Goal: Task Accomplishment & Management: Use online tool/utility

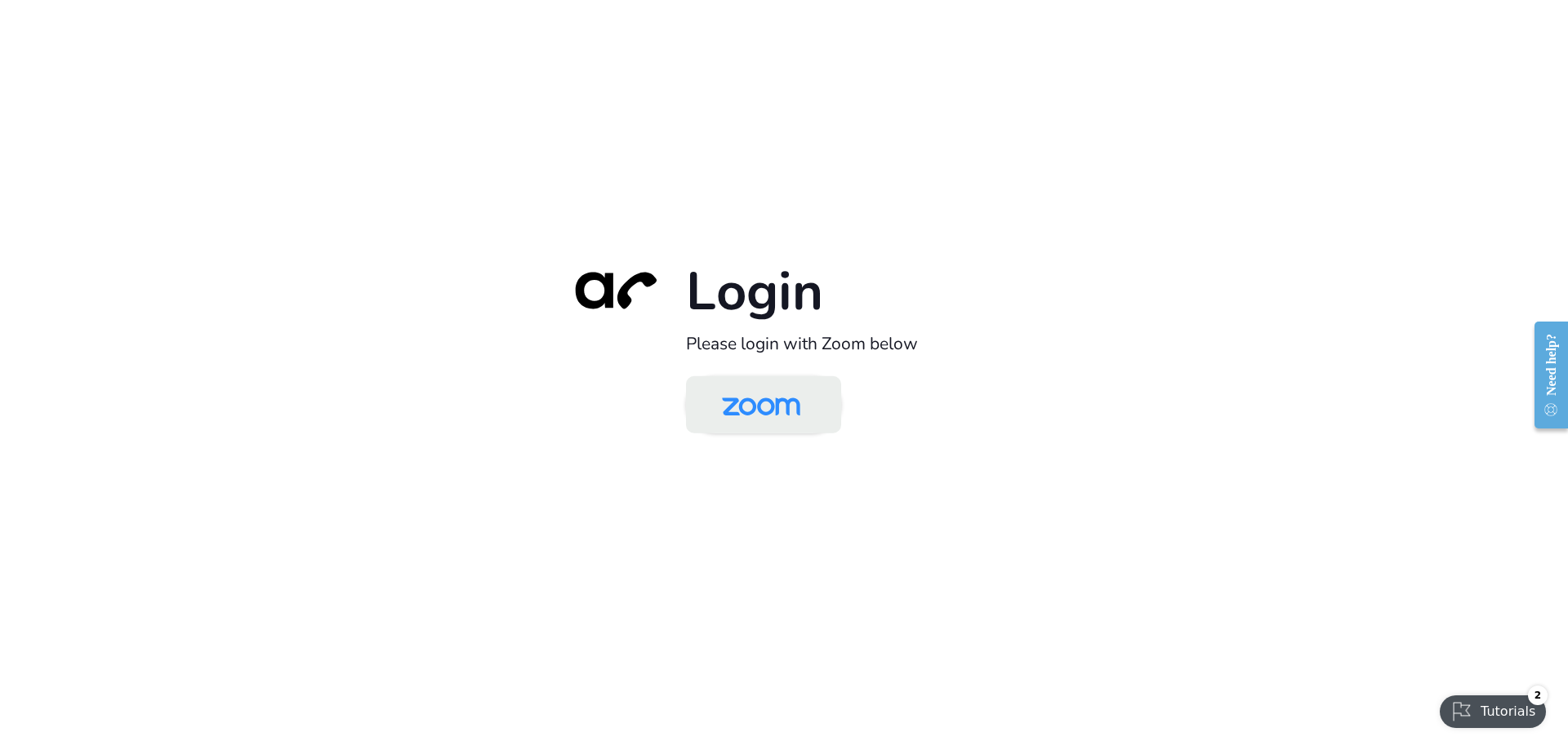
click at [767, 418] on img at bounding box center [761, 406] width 113 height 53
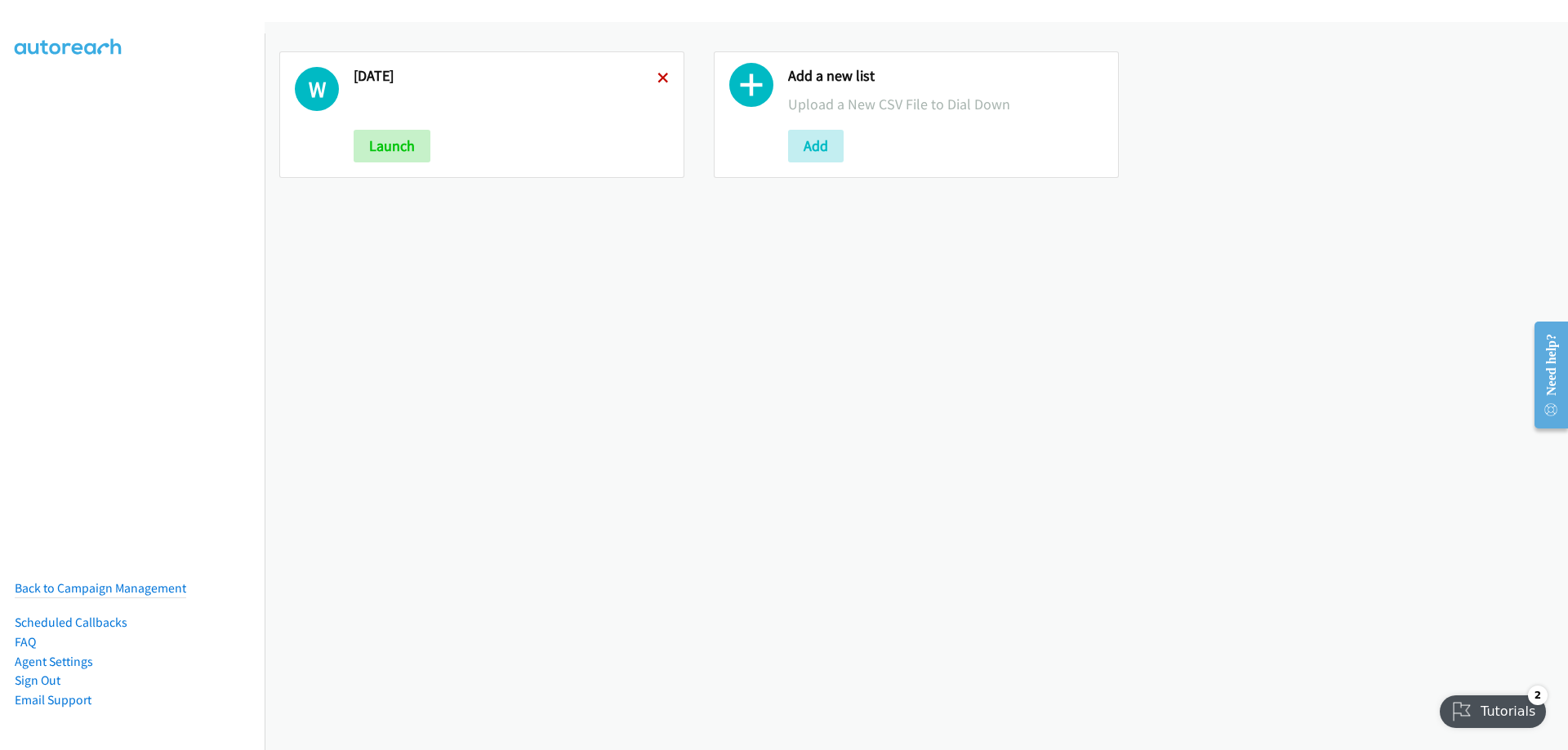
click at [658, 74] on icon at bounding box center [663, 79] width 12 height 12
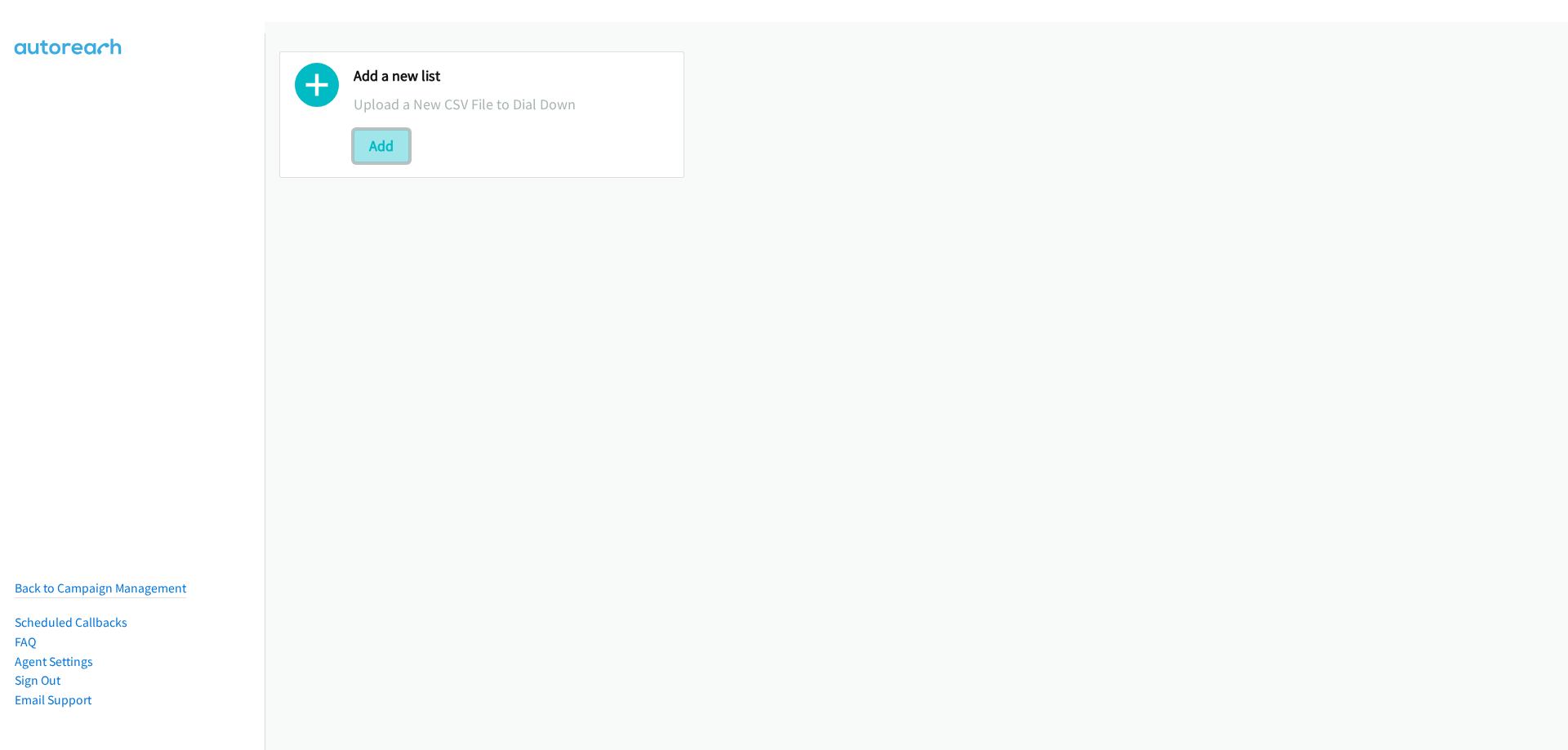
click at [389, 147] on button "Add" at bounding box center [381, 146] width 56 height 32
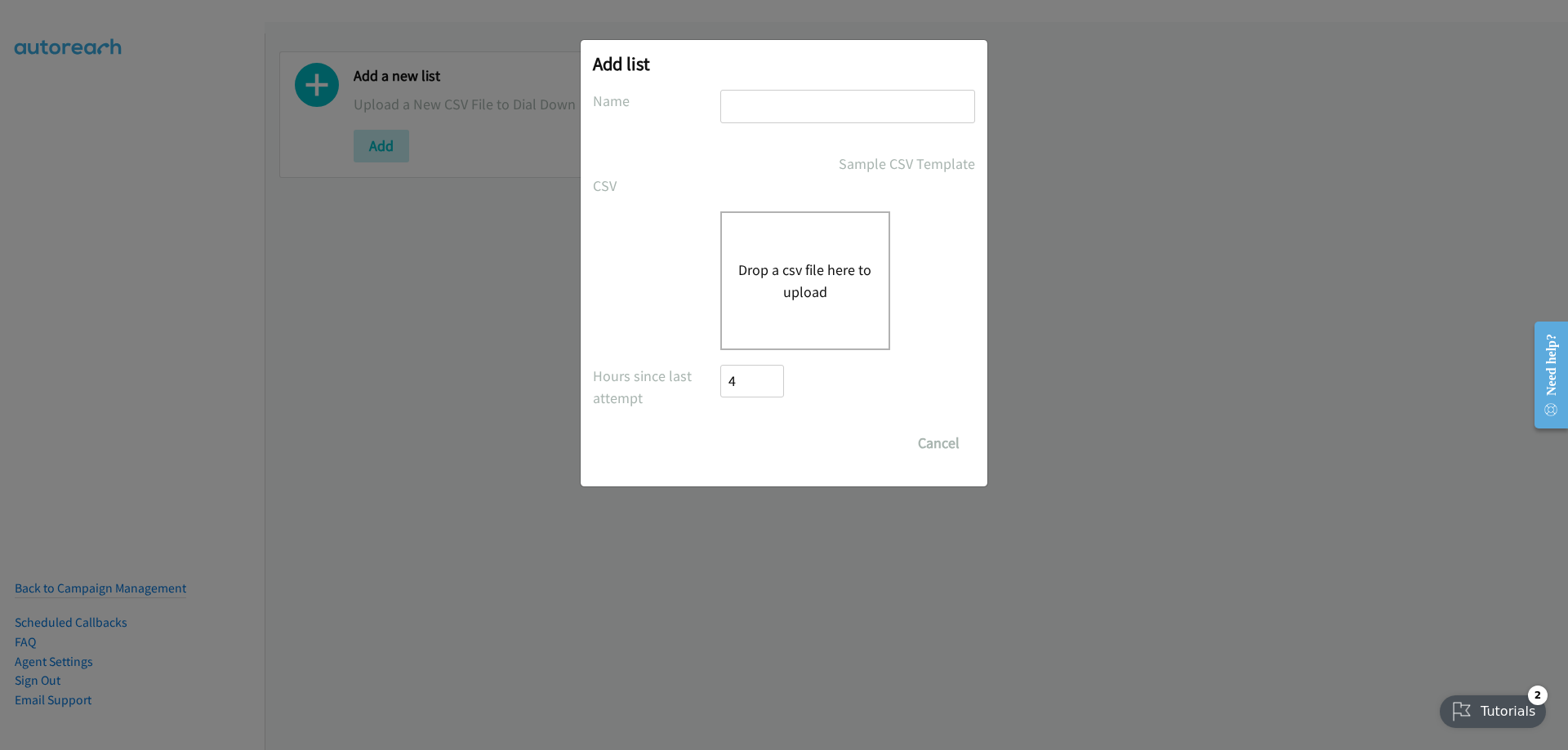
click at [737, 110] on input "text" at bounding box center [848, 106] width 255 height 33
type input "Wednesday 2"
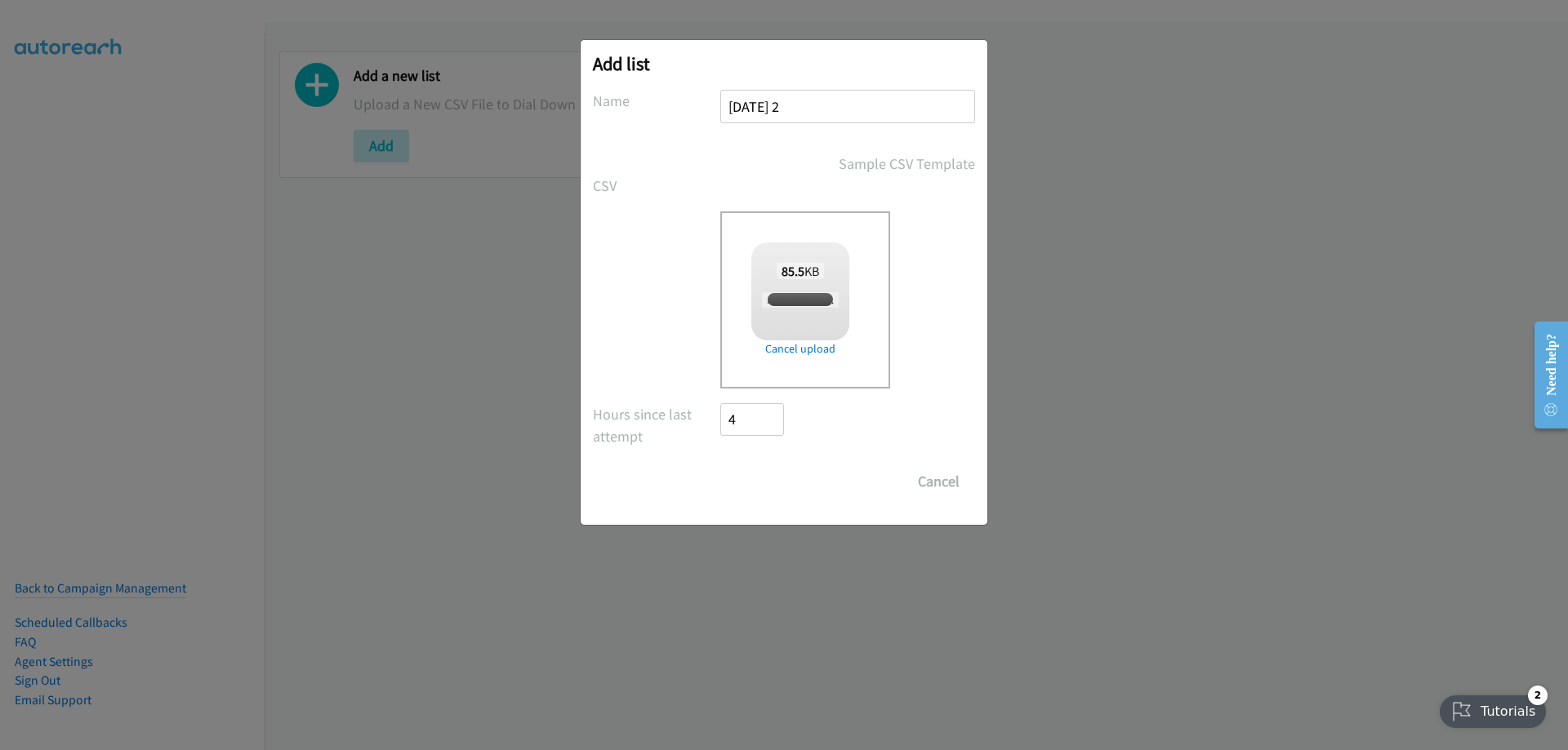
checkbox input "true"
click at [749, 479] on input "Save List" at bounding box center [764, 482] width 86 height 32
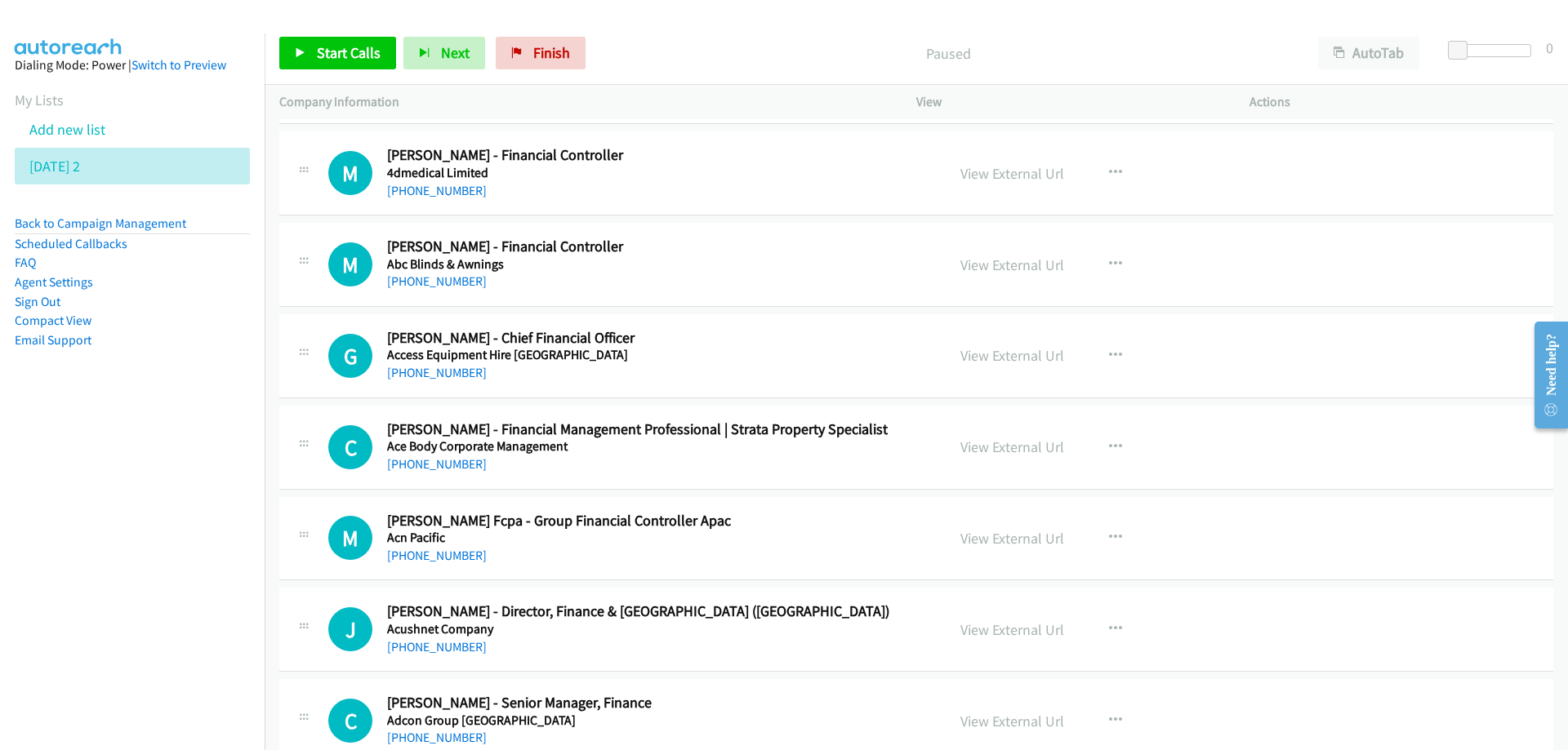
scroll to position [163, 0]
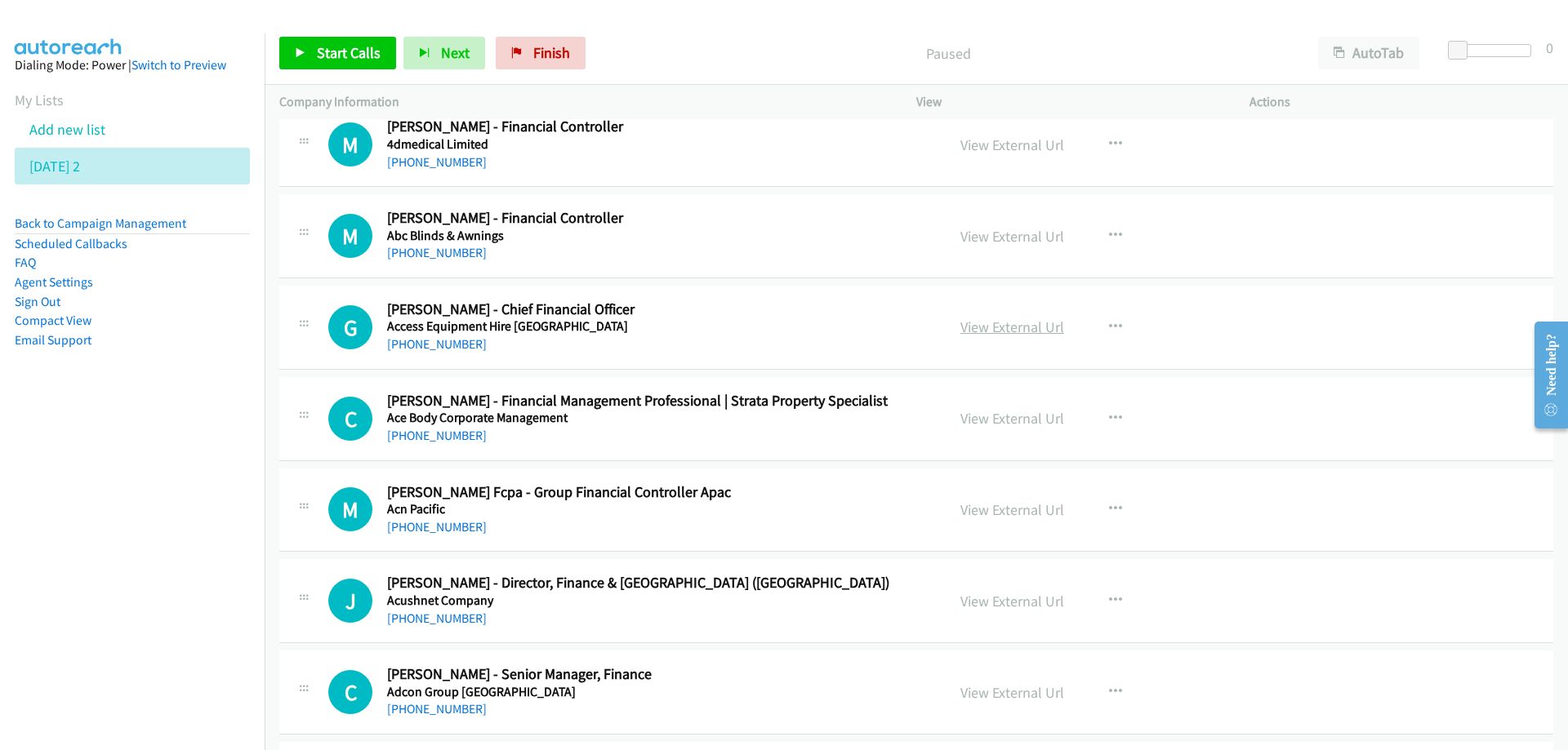
click at [997, 334] on link "View External Url" at bounding box center [1012, 327] width 104 height 19
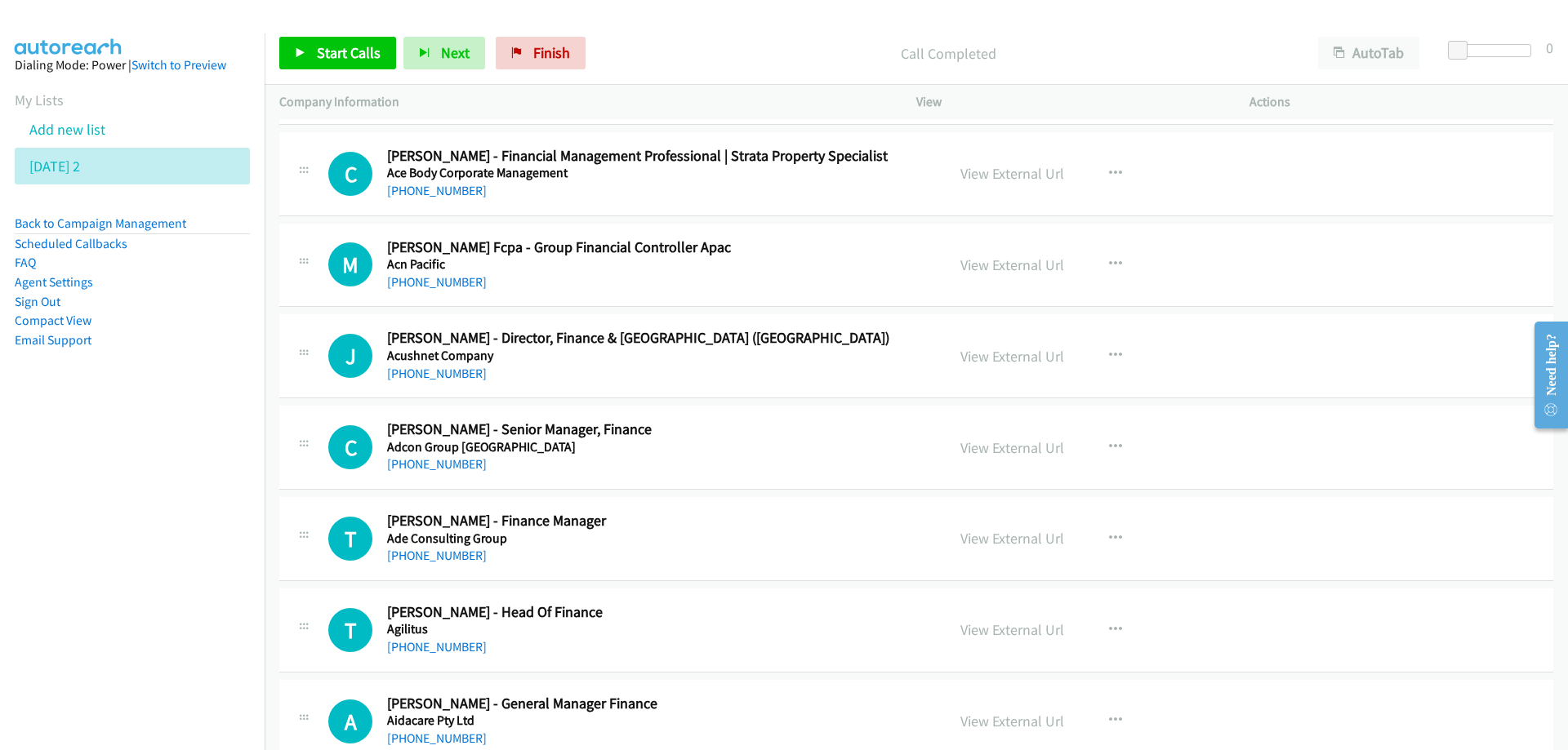
scroll to position [490, 0]
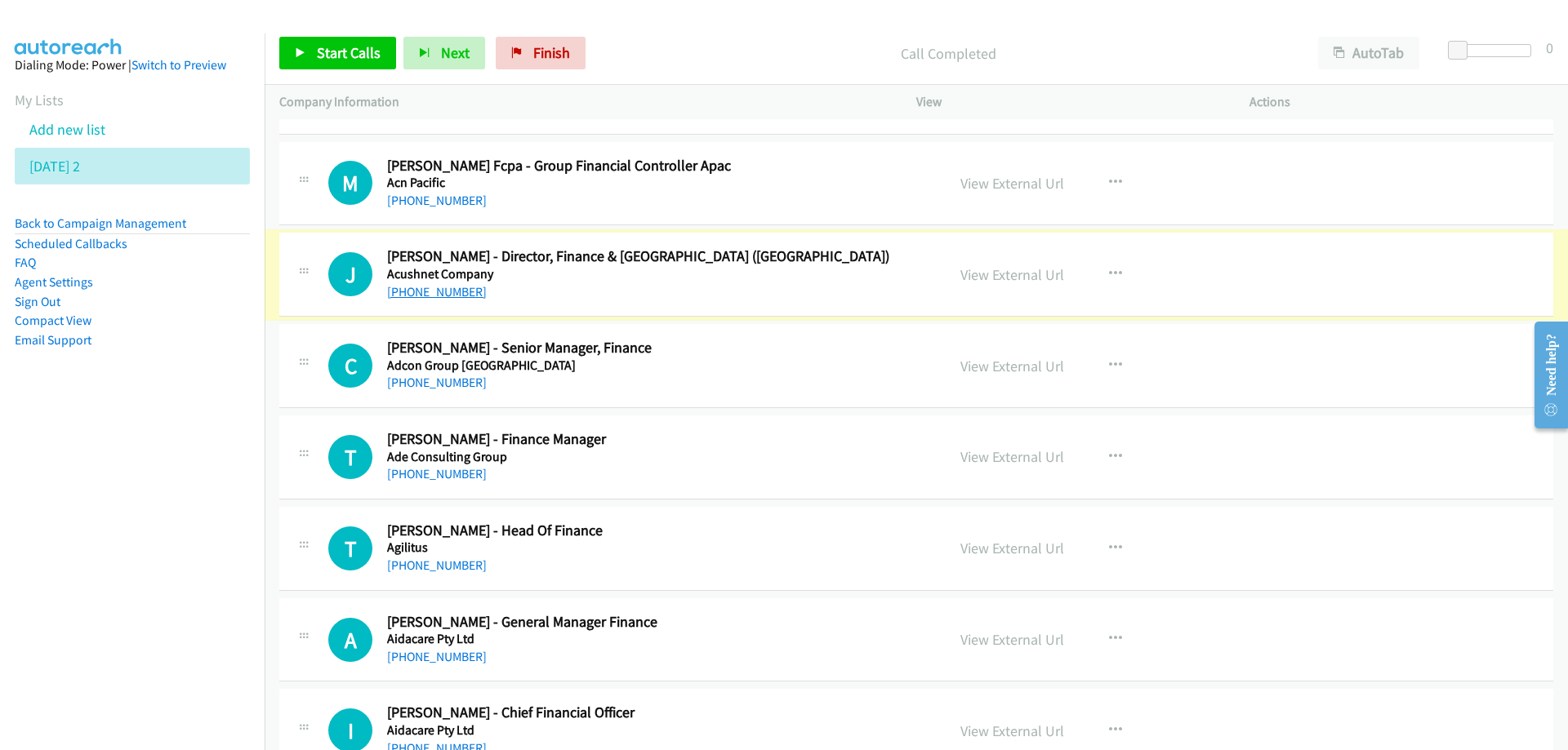
click at [434, 289] on link "[PHONE_NUMBER]" at bounding box center [436, 292] width 100 height 15
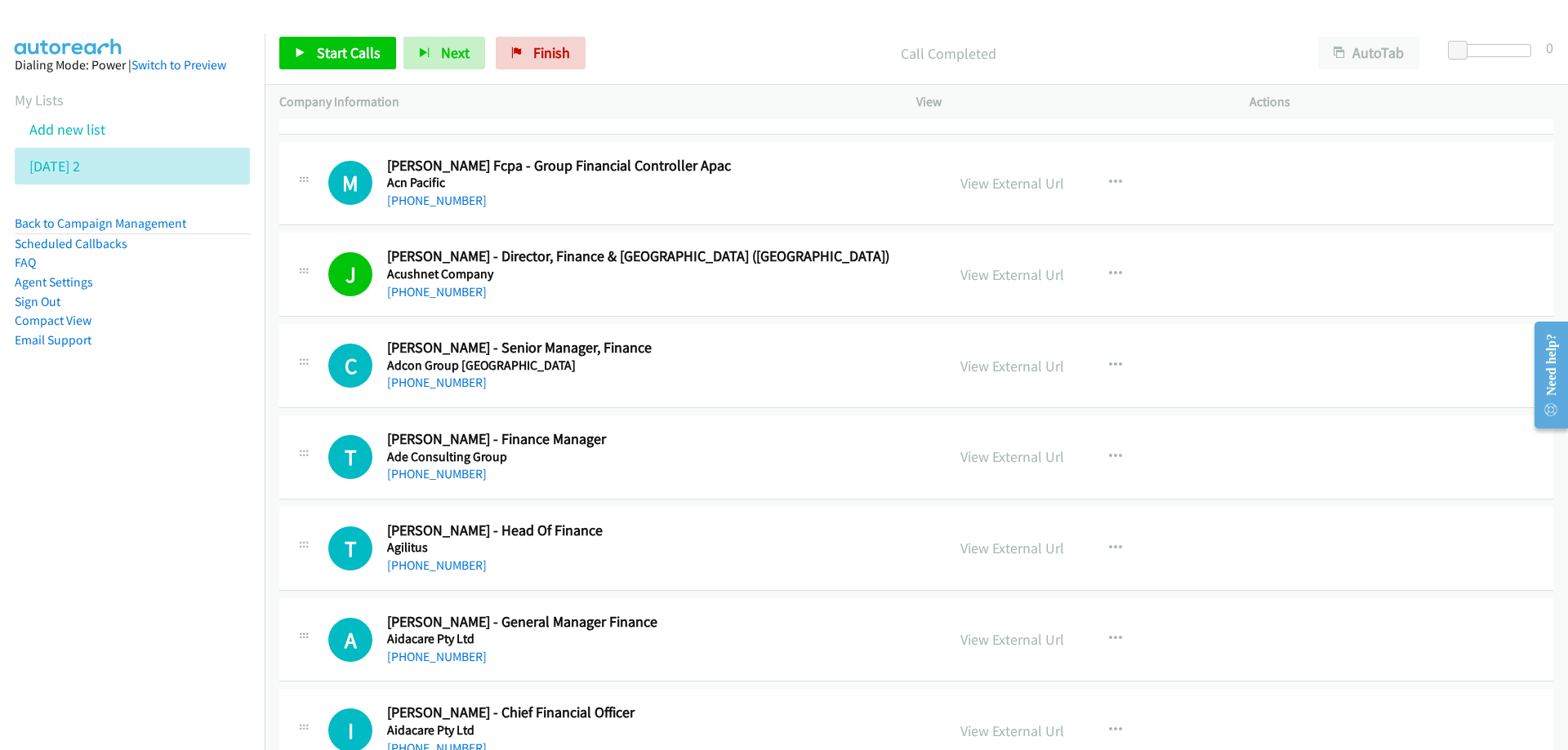
click at [633, 377] on div "[PHONE_NUMBER]" at bounding box center [656, 383] width 539 height 20
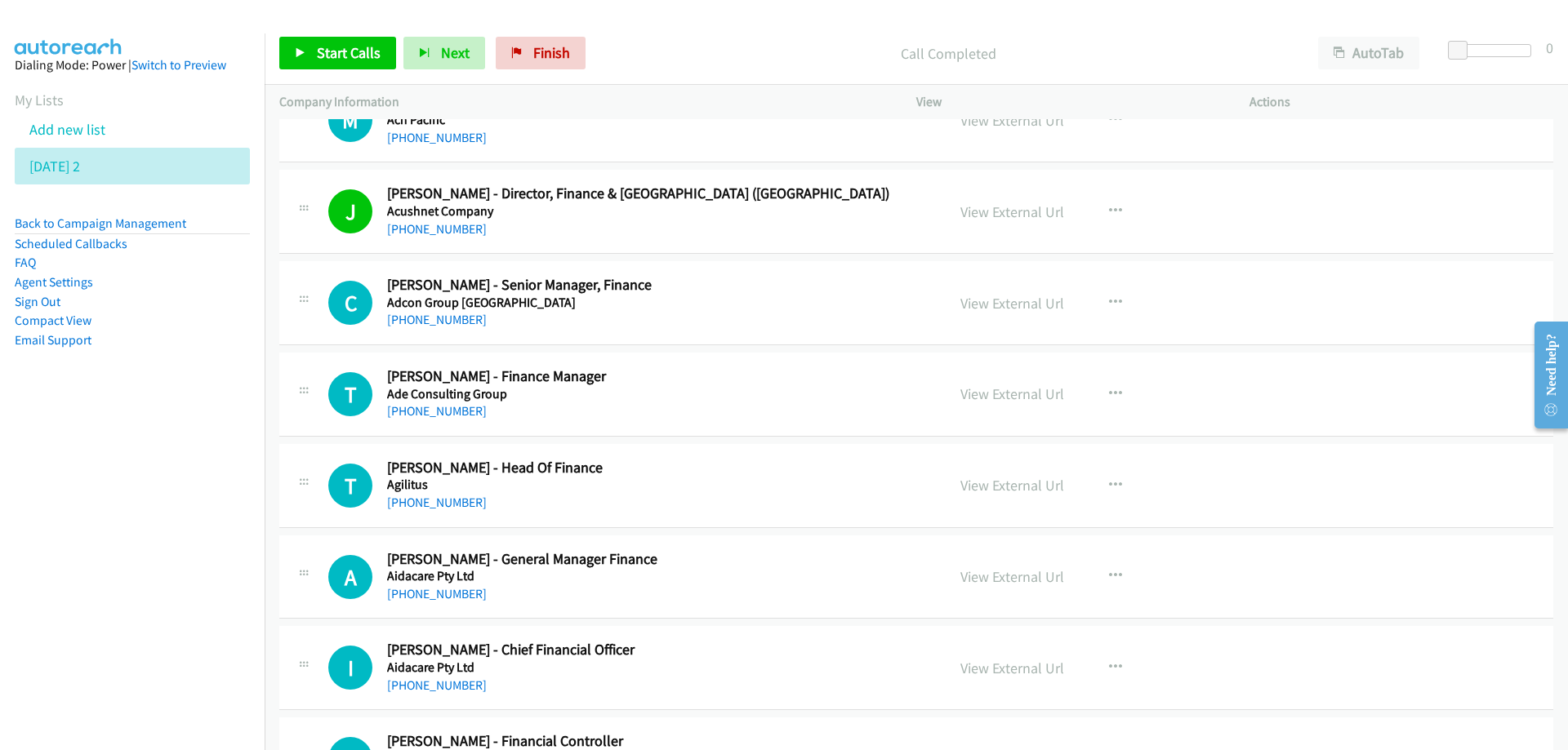
scroll to position [571, 0]
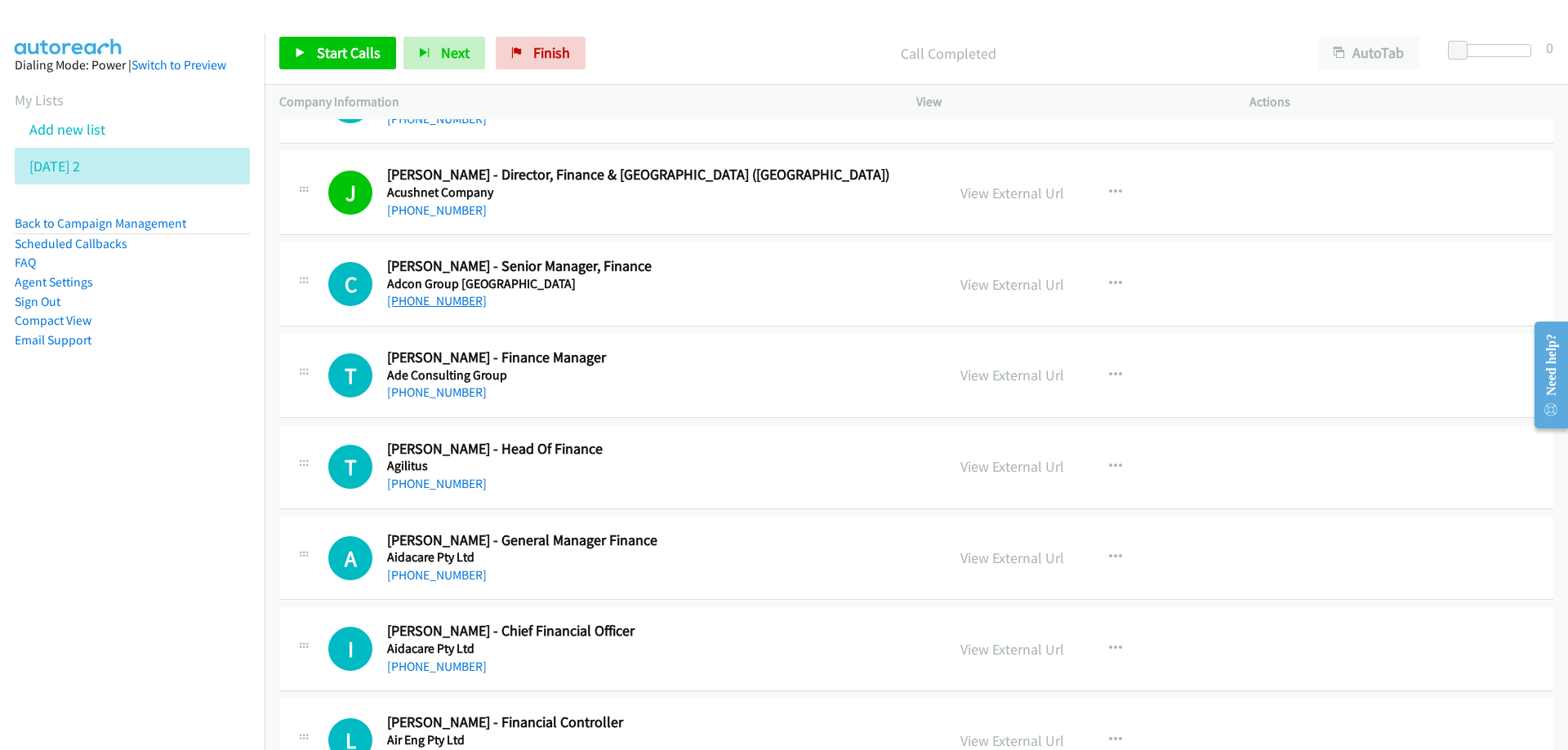
click at [432, 303] on link "[PHONE_NUMBER]" at bounding box center [436, 301] width 100 height 15
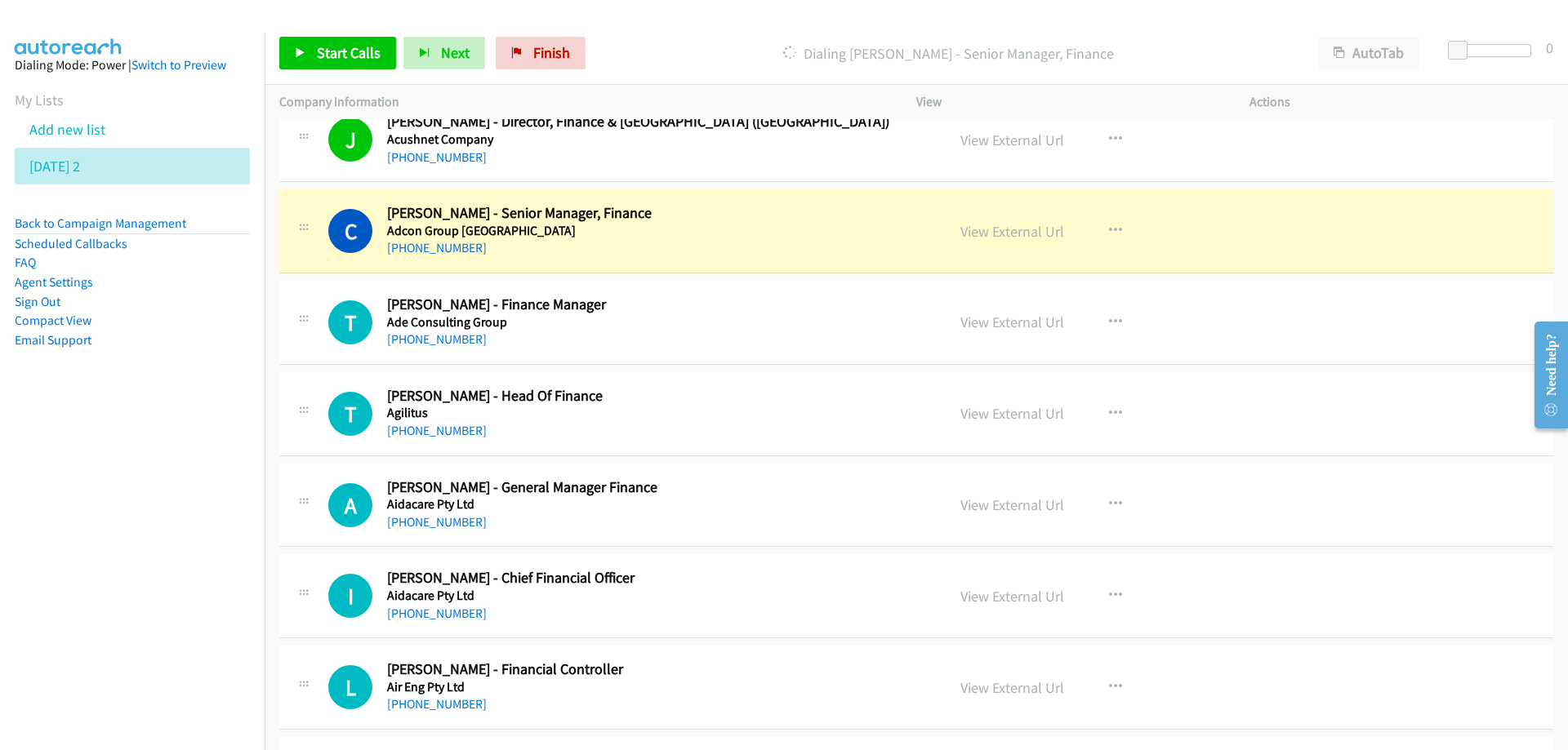
scroll to position [653, 0]
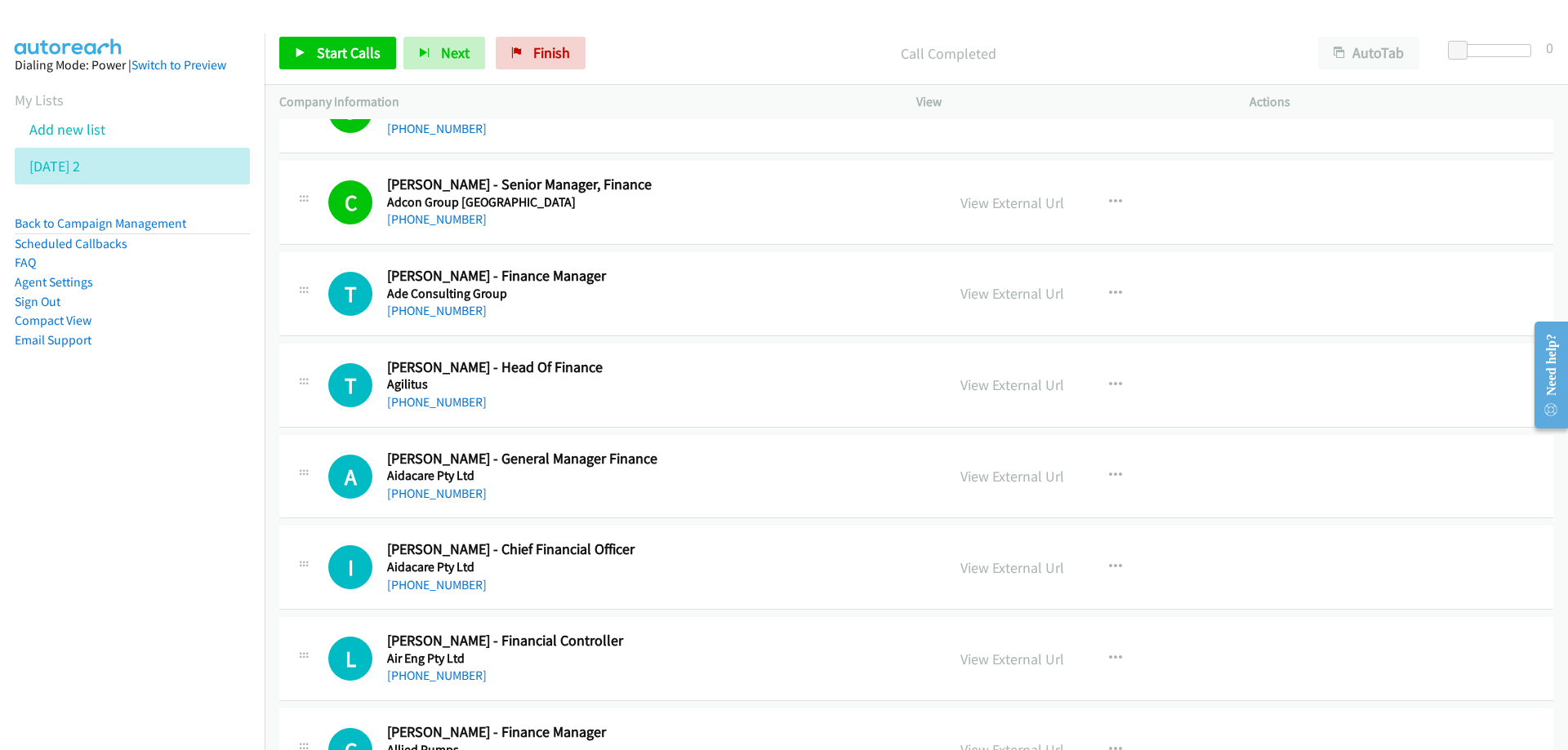
click at [626, 319] on div "[PHONE_NUMBER]" at bounding box center [656, 311] width 539 height 20
click at [982, 293] on link "View External Url" at bounding box center [1012, 293] width 104 height 19
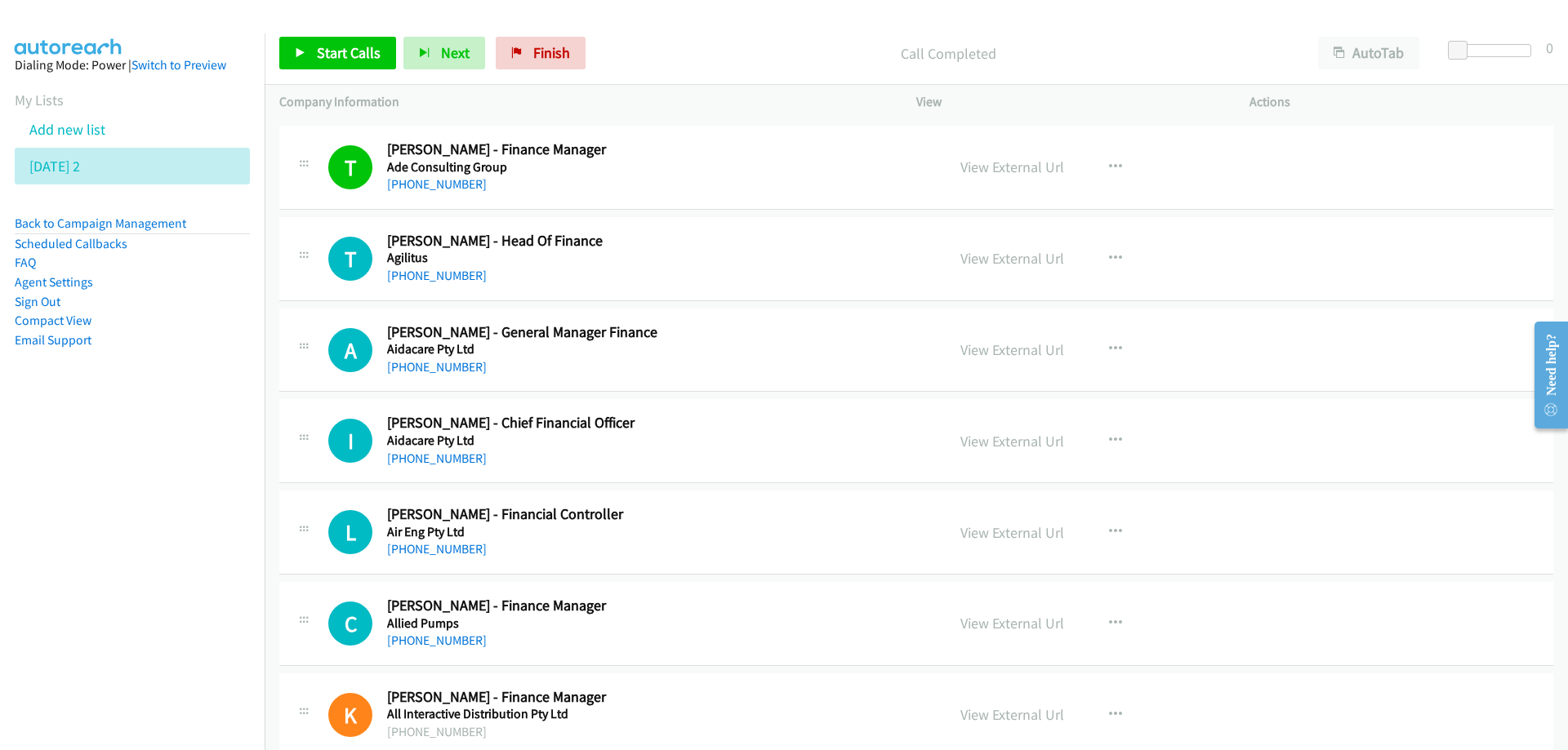
scroll to position [816, 0]
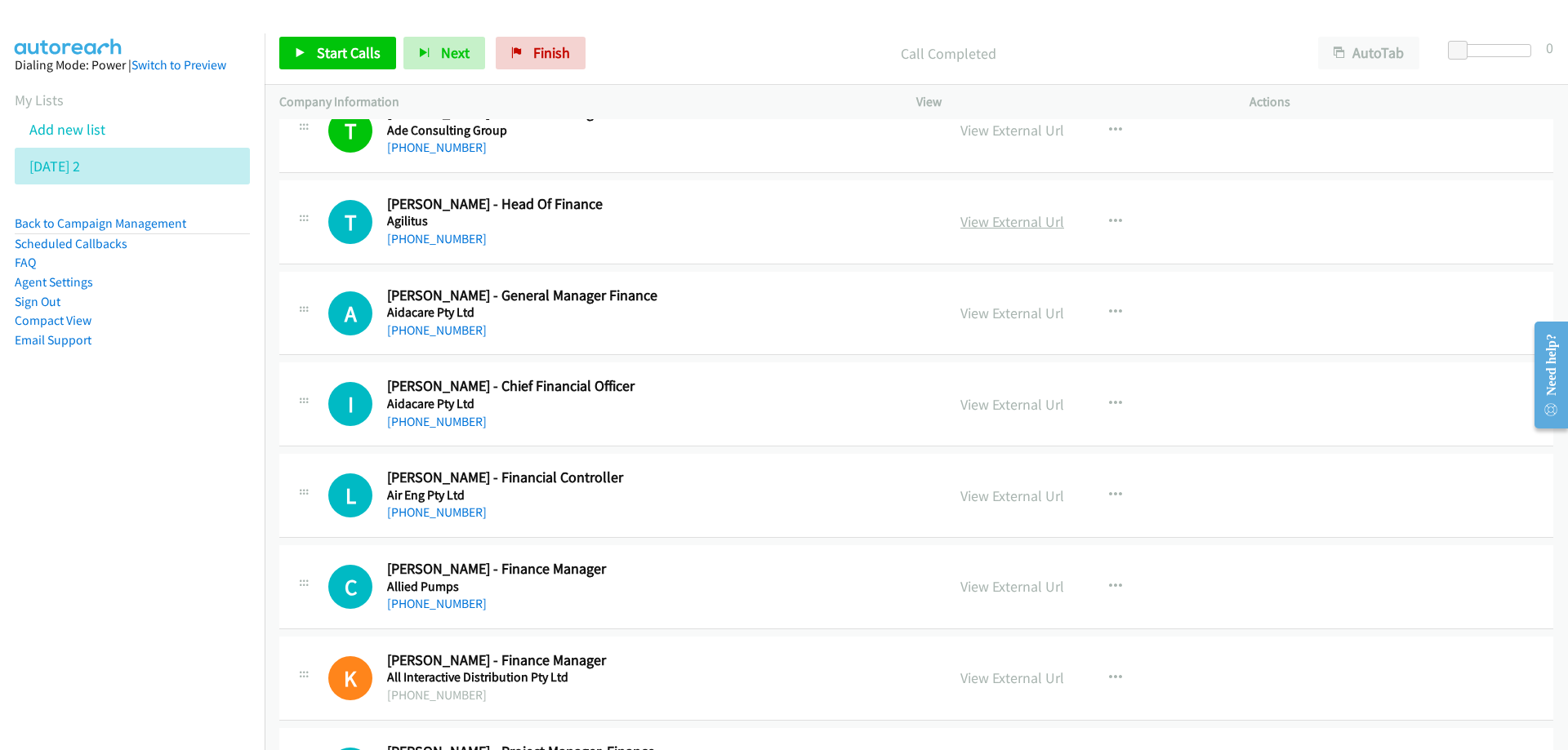
click at [985, 223] on link "View External Url" at bounding box center [1012, 222] width 104 height 19
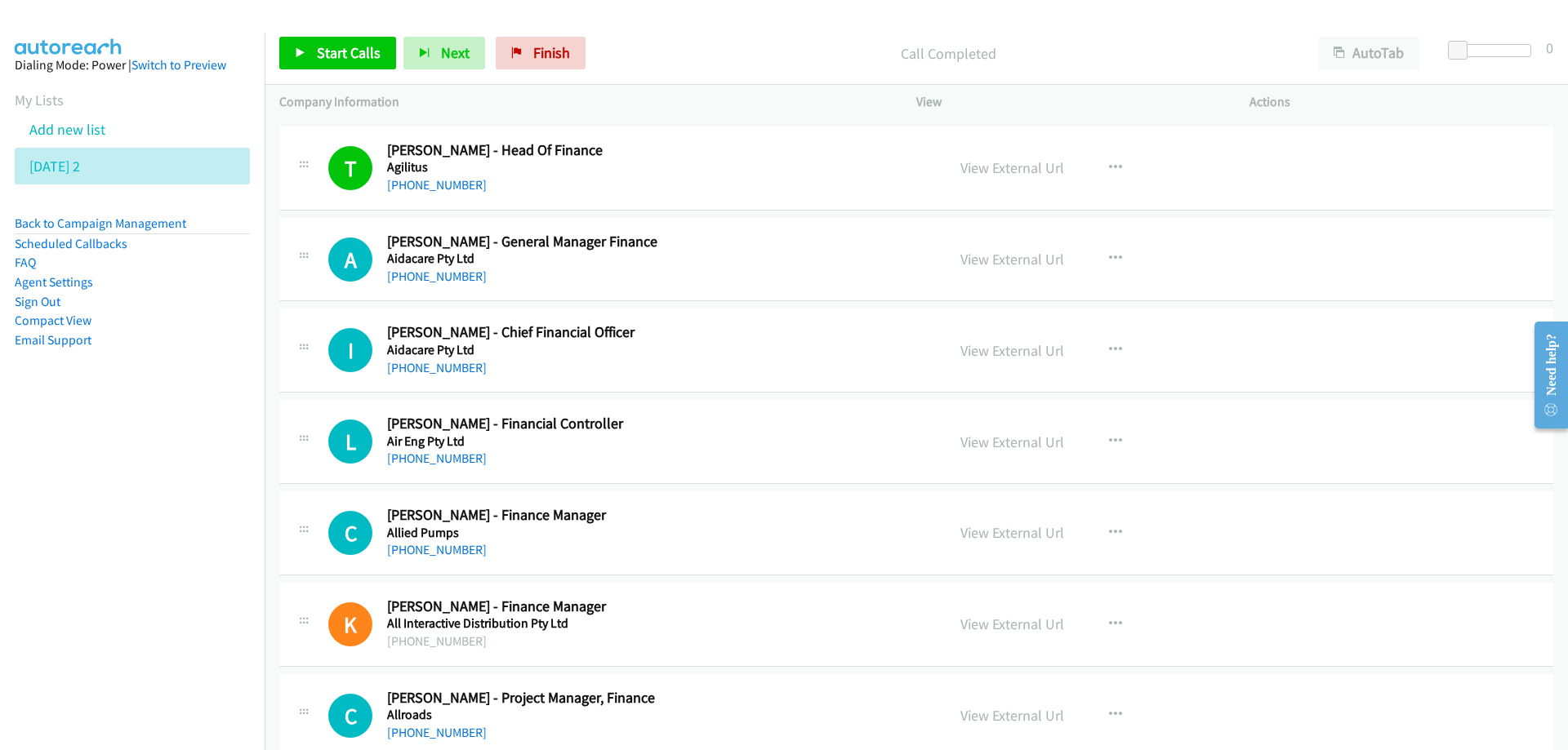
scroll to position [898, 0]
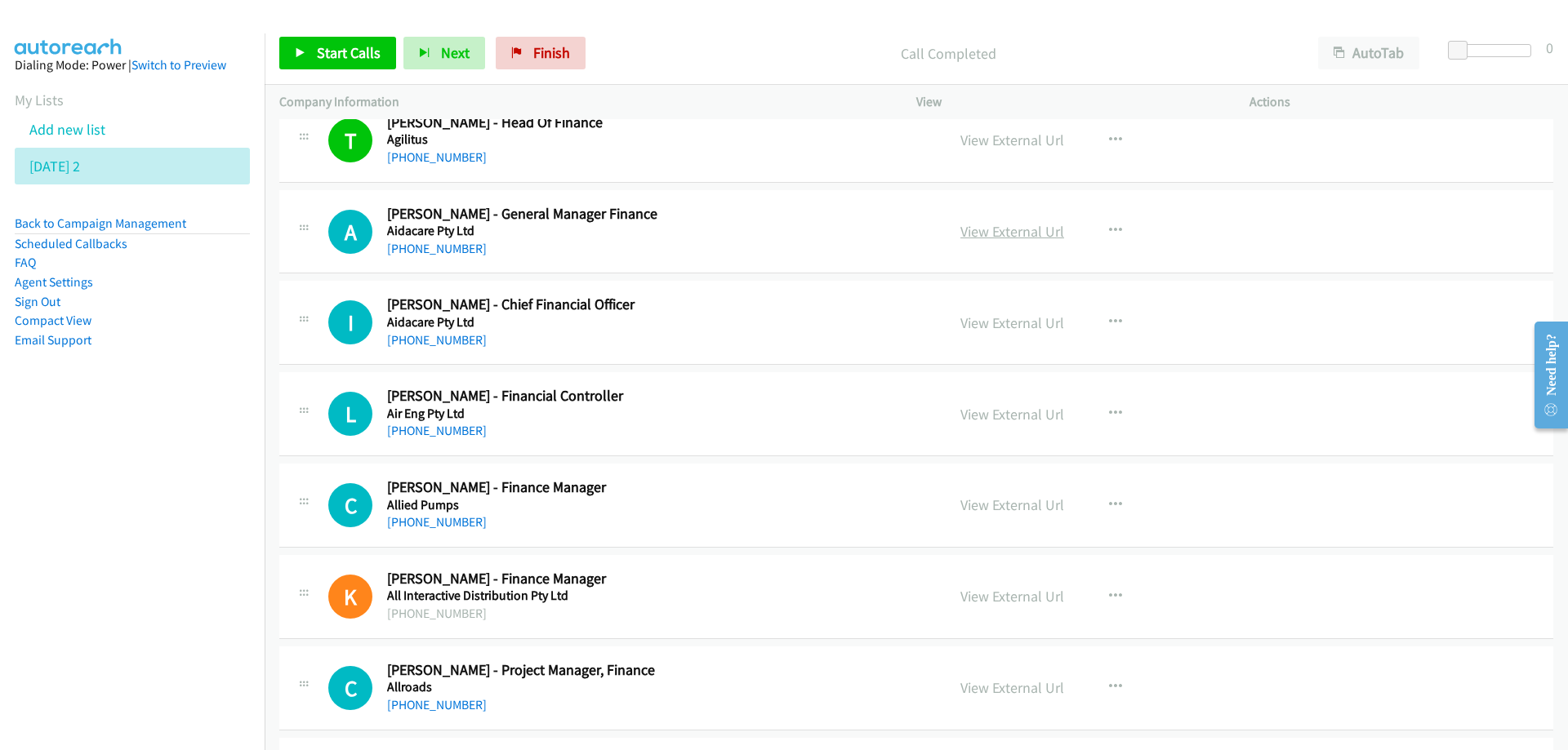
click at [1019, 234] on link "View External Url" at bounding box center [1012, 231] width 104 height 19
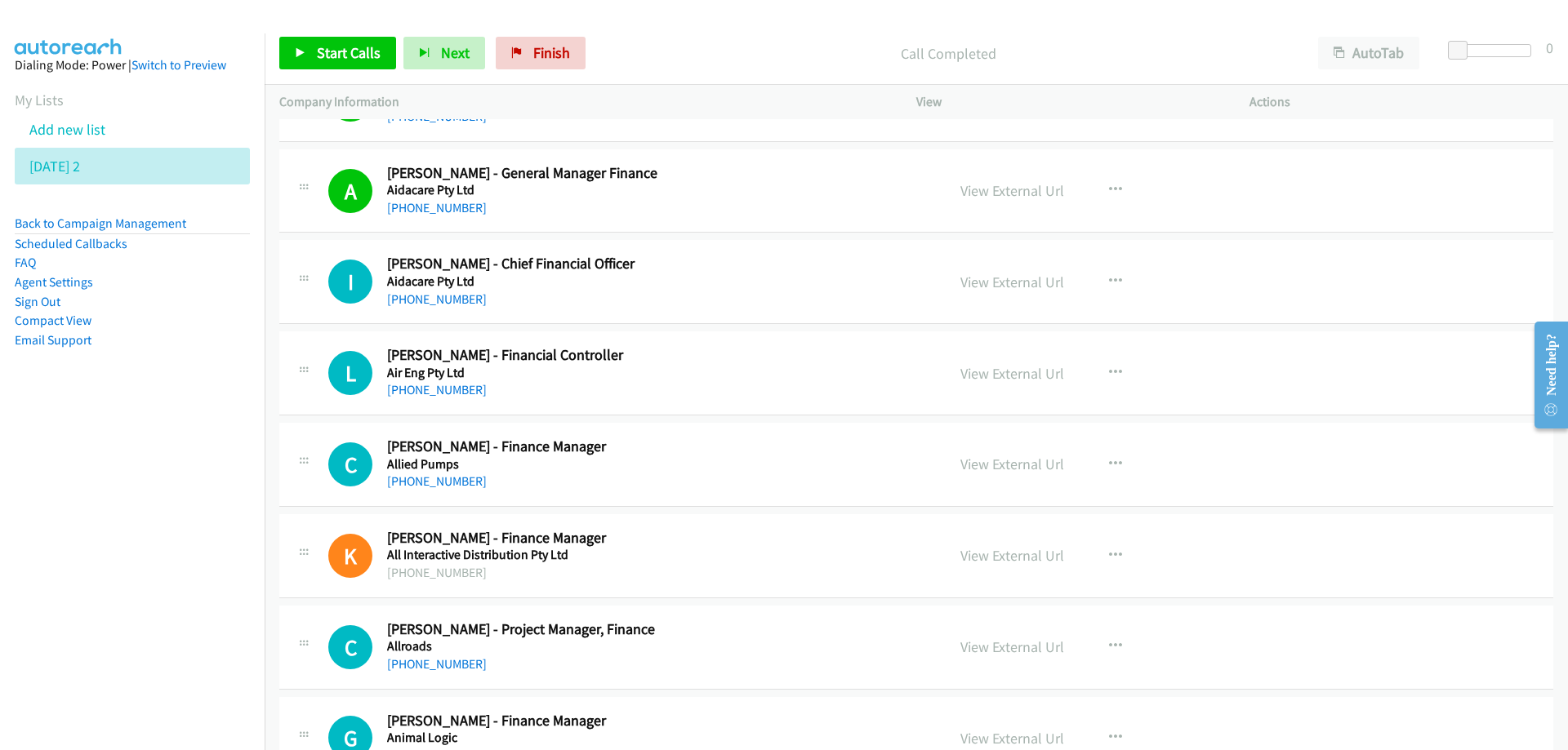
scroll to position [980, 0]
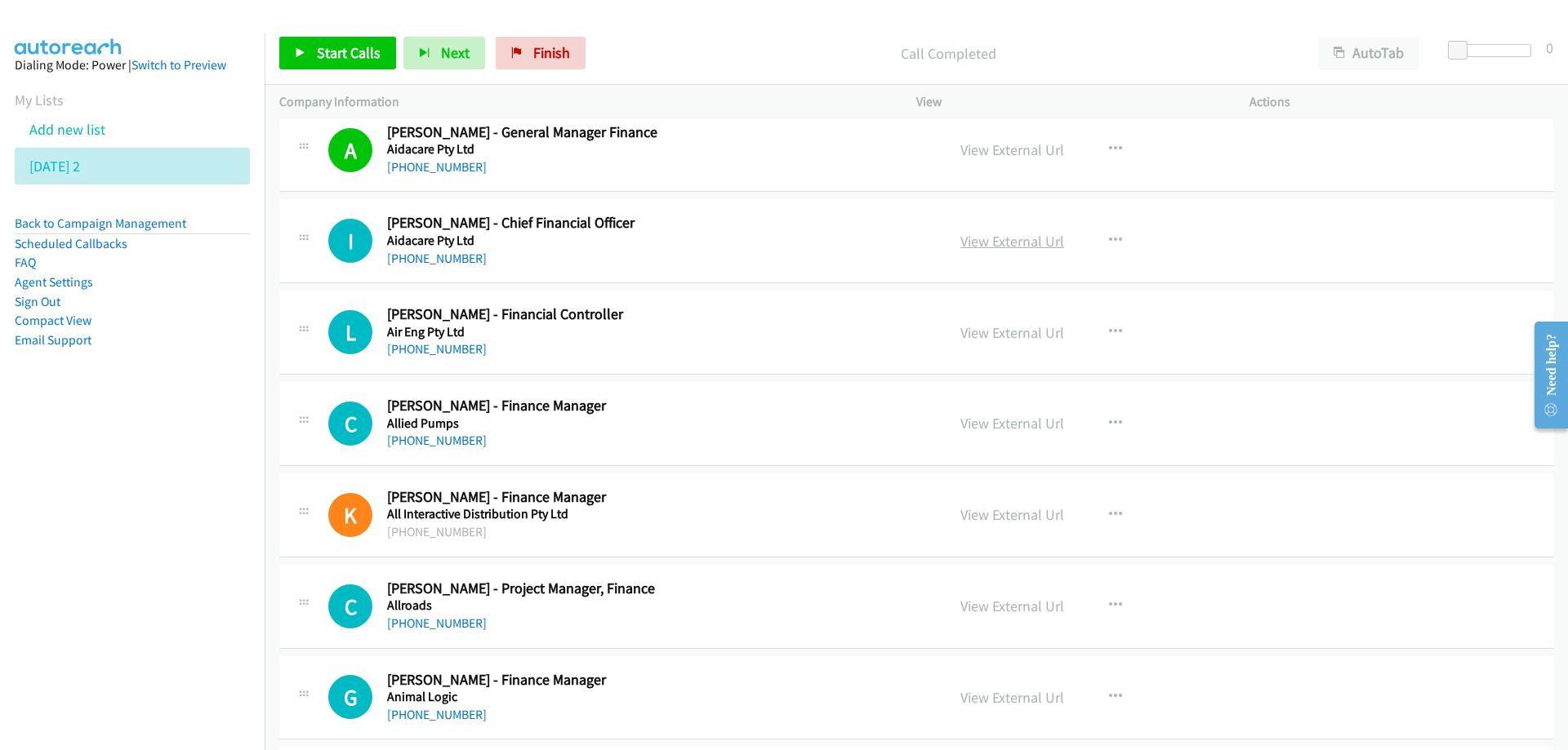
click at [975, 236] on link "View External Url" at bounding box center [1012, 240] width 104 height 19
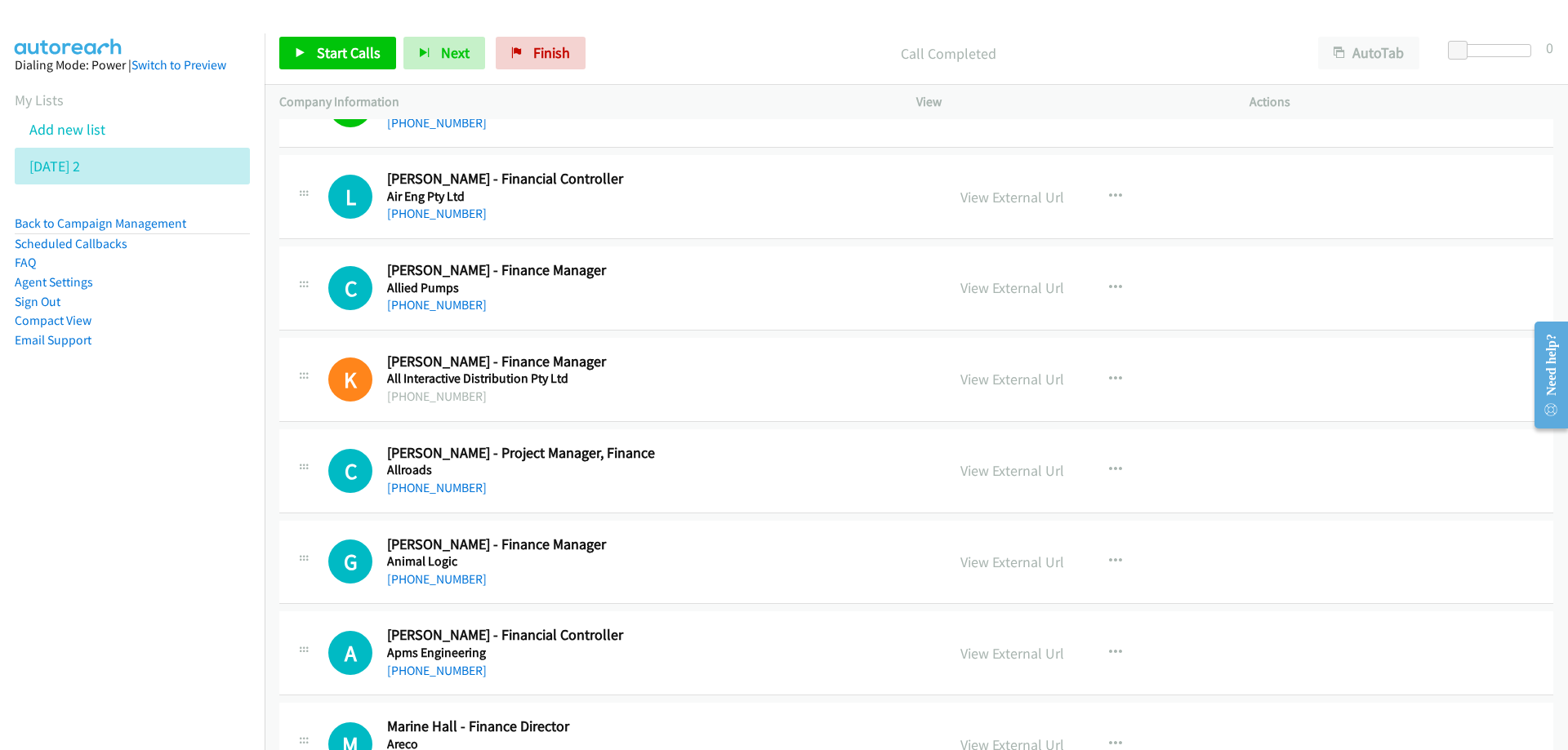
scroll to position [1143, 0]
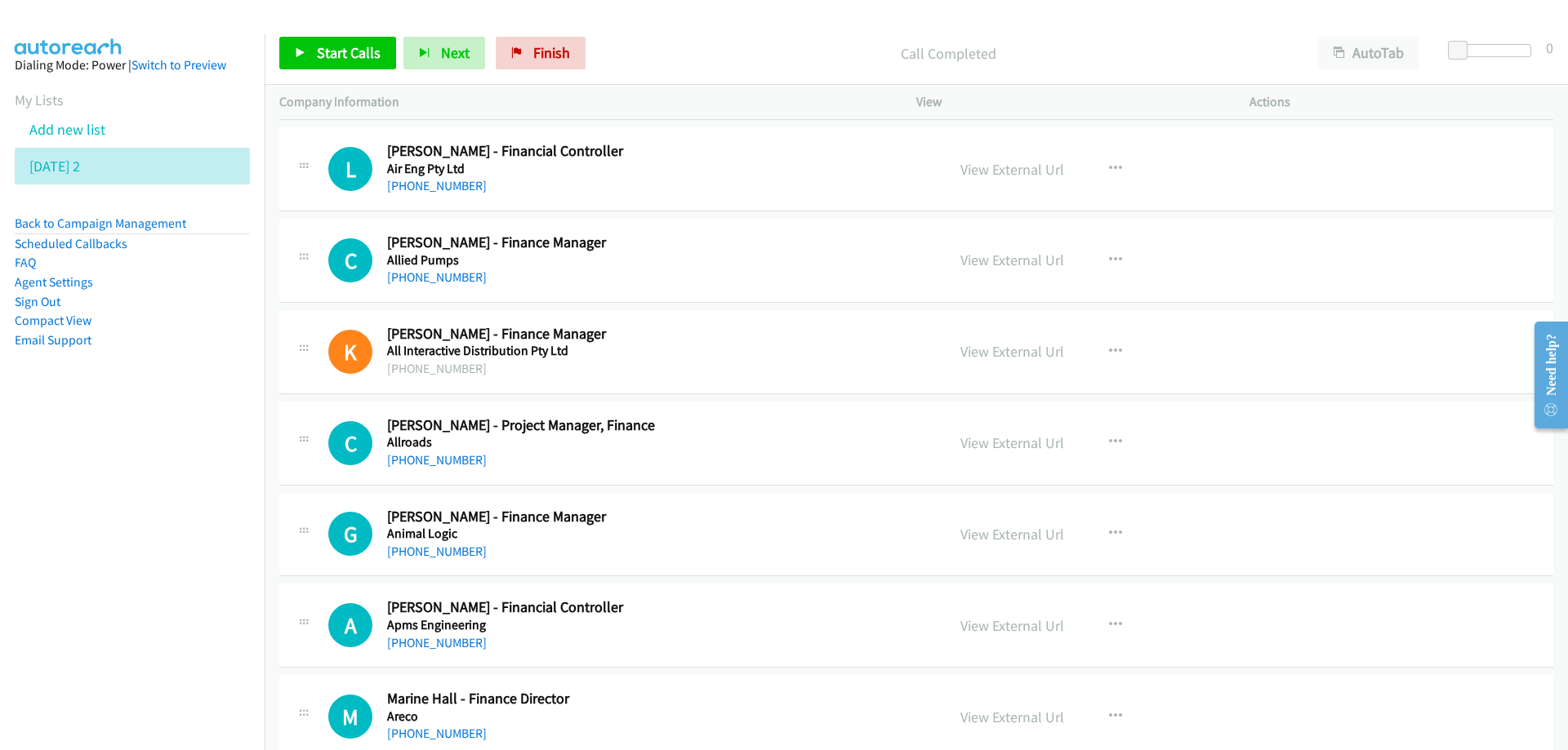
drag, startPoint x: 740, startPoint y: 258, endPoint x: 749, endPoint y: 270, distance: 15.0
click at [1029, 267] on link "View External Url" at bounding box center [1012, 259] width 104 height 19
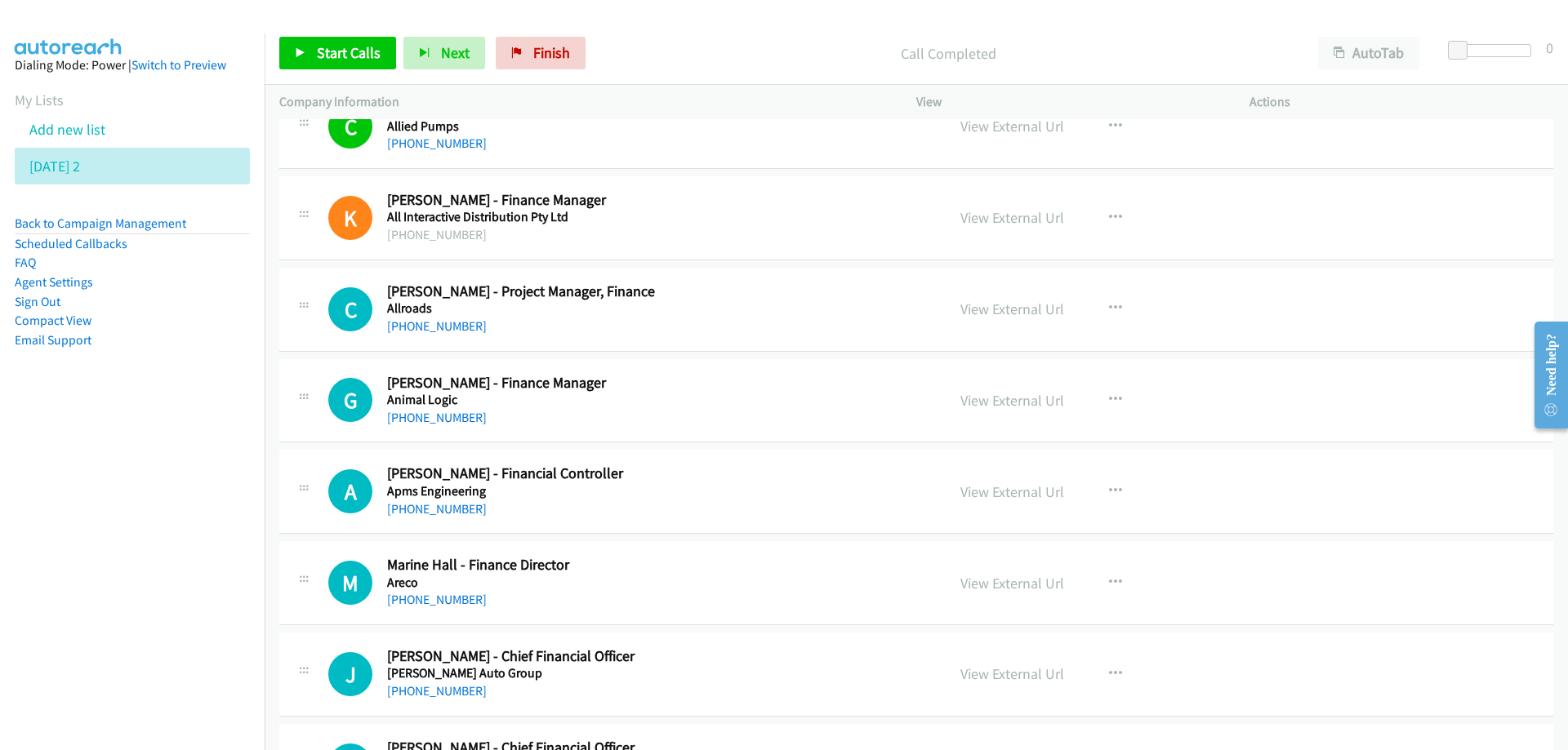
scroll to position [1306, 0]
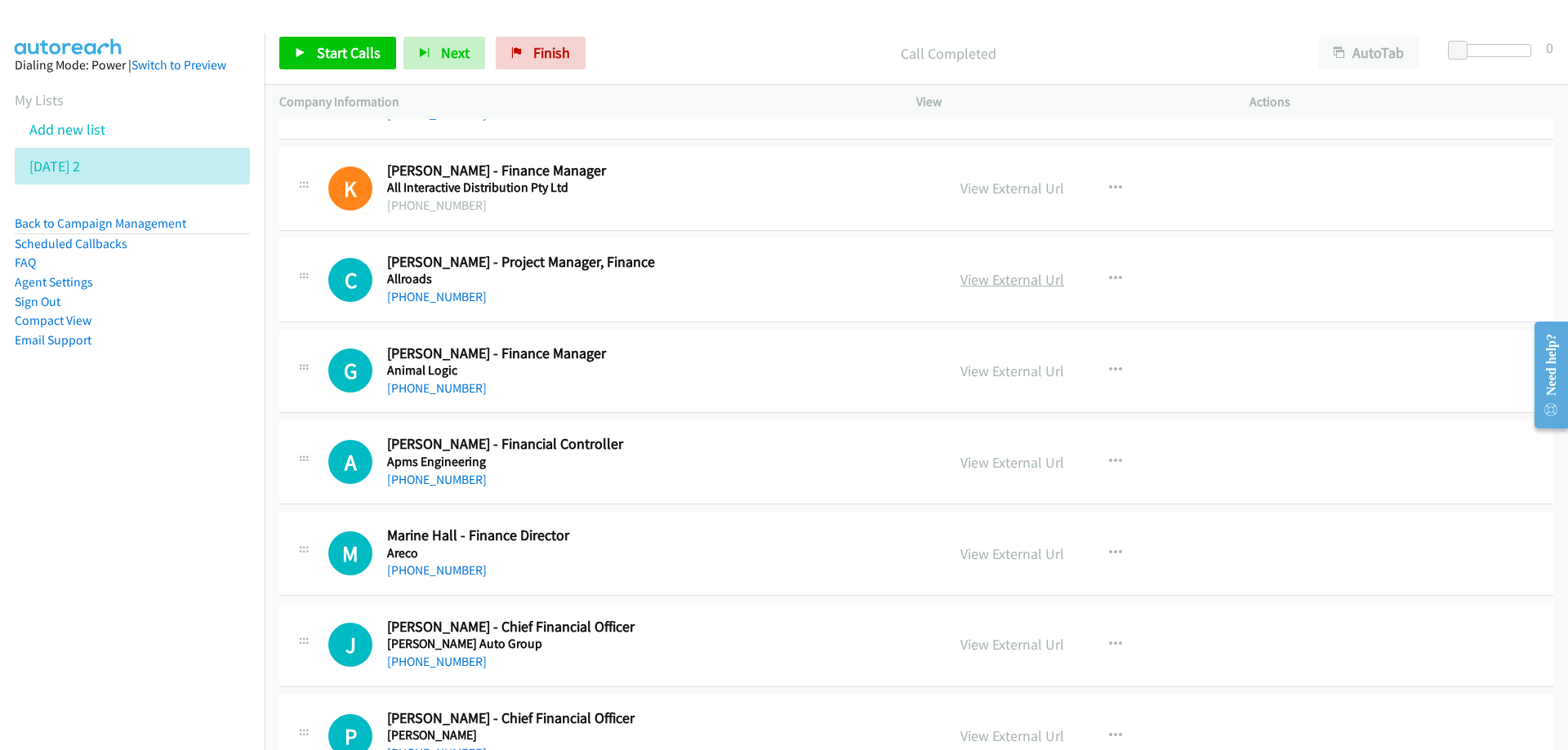
click at [974, 277] on link "View External Url" at bounding box center [1012, 279] width 104 height 19
click at [788, 363] on h5 "Animal Logic" at bounding box center [656, 371] width 539 height 16
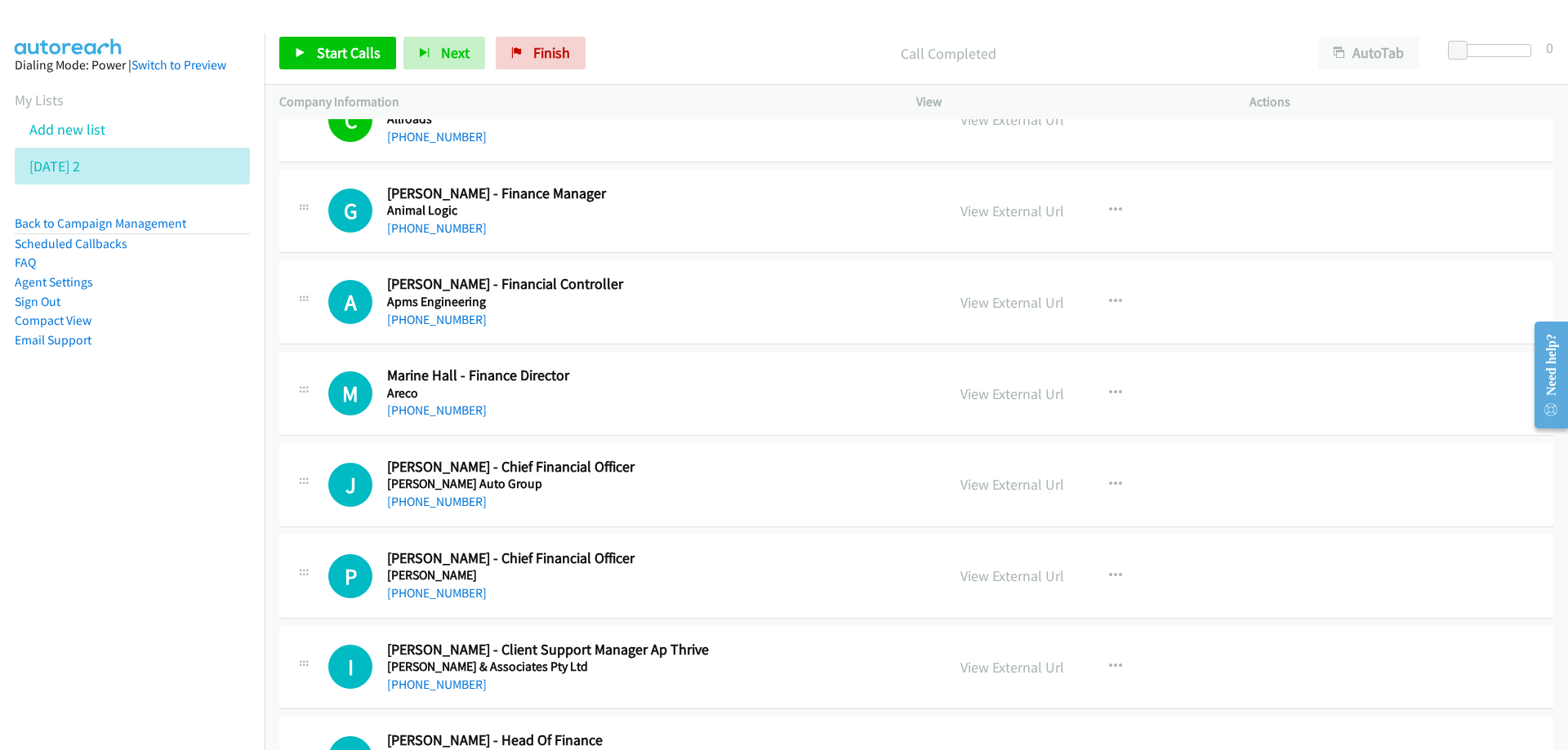
scroll to position [1469, 0]
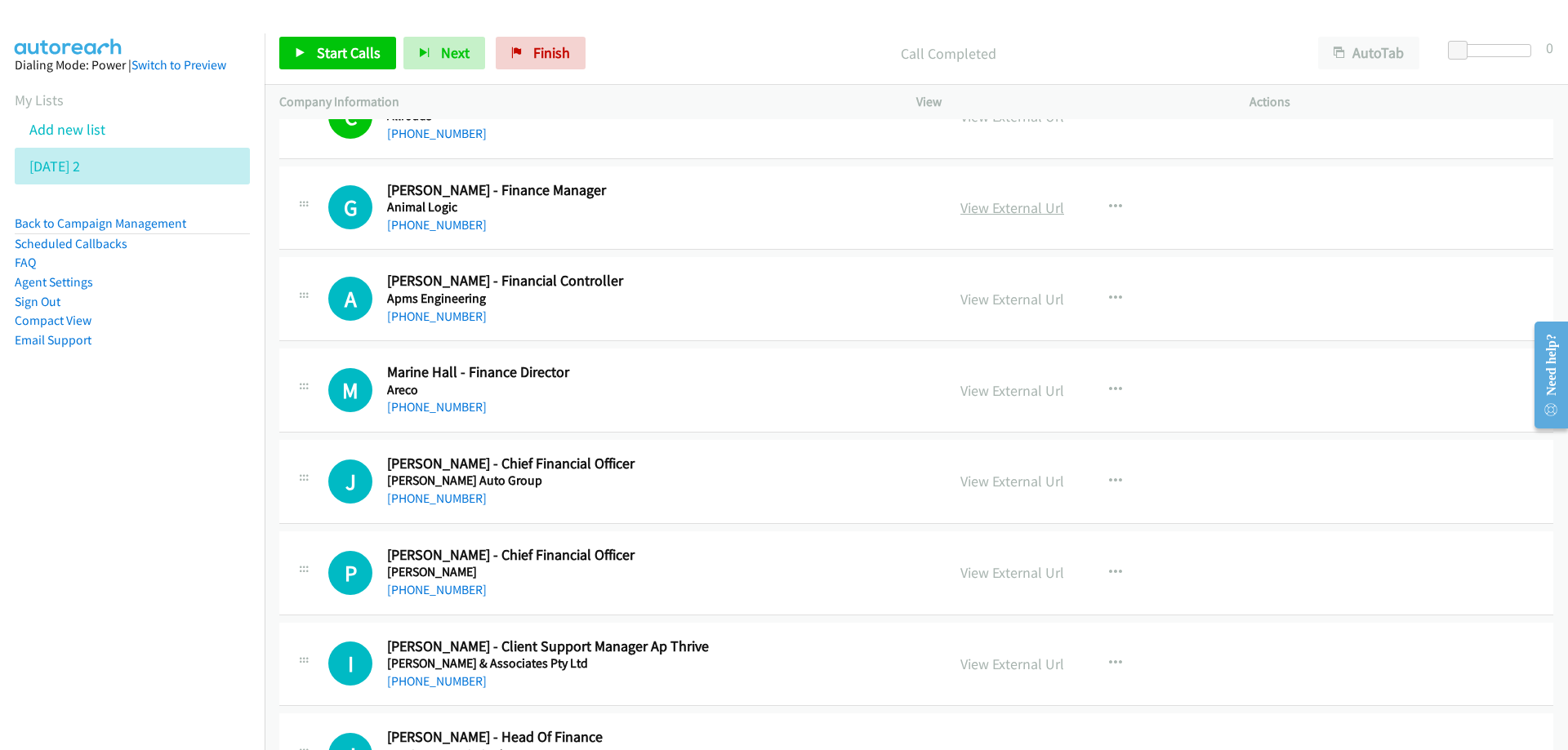
click at [986, 207] on link "View External Url" at bounding box center [1012, 207] width 104 height 19
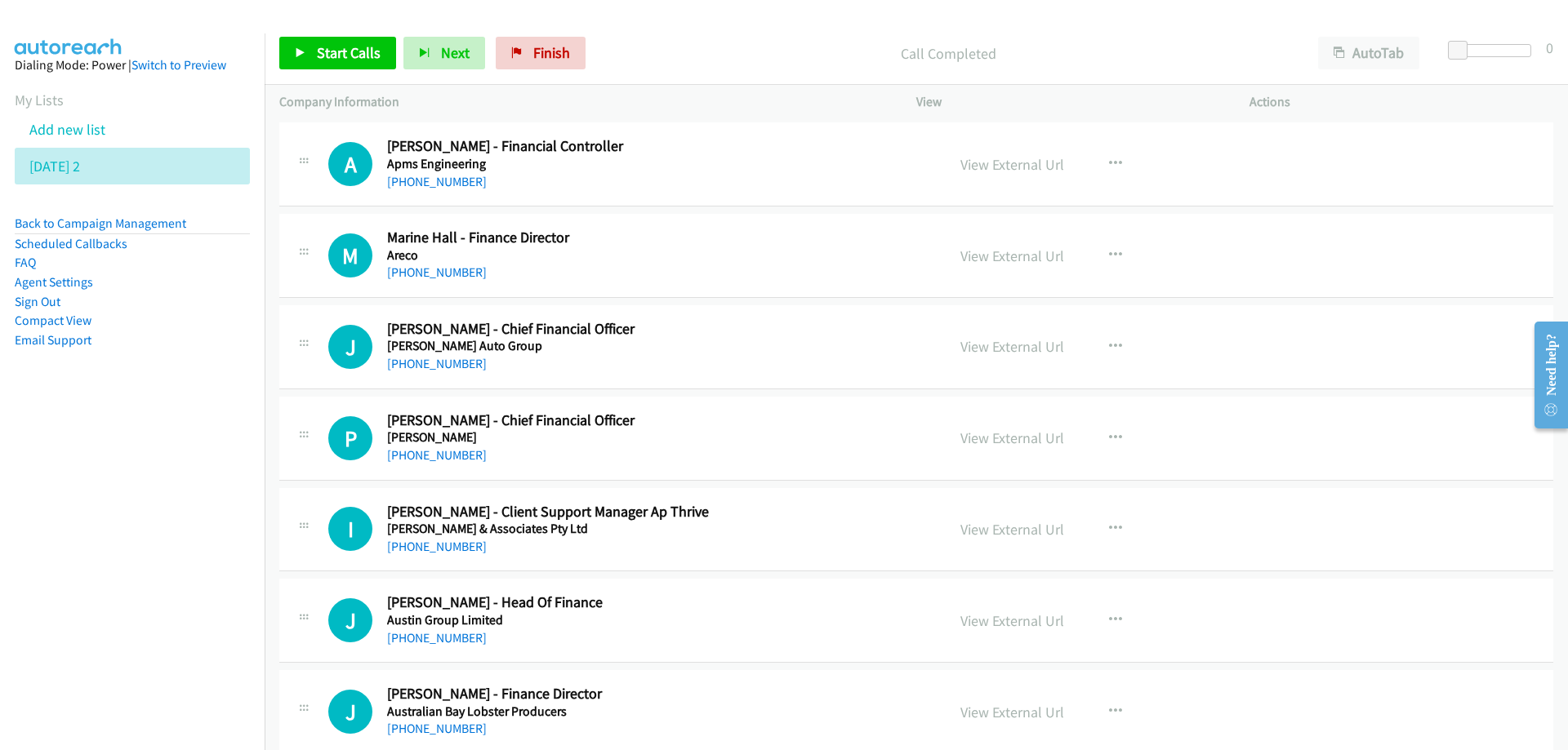
scroll to position [1633, 0]
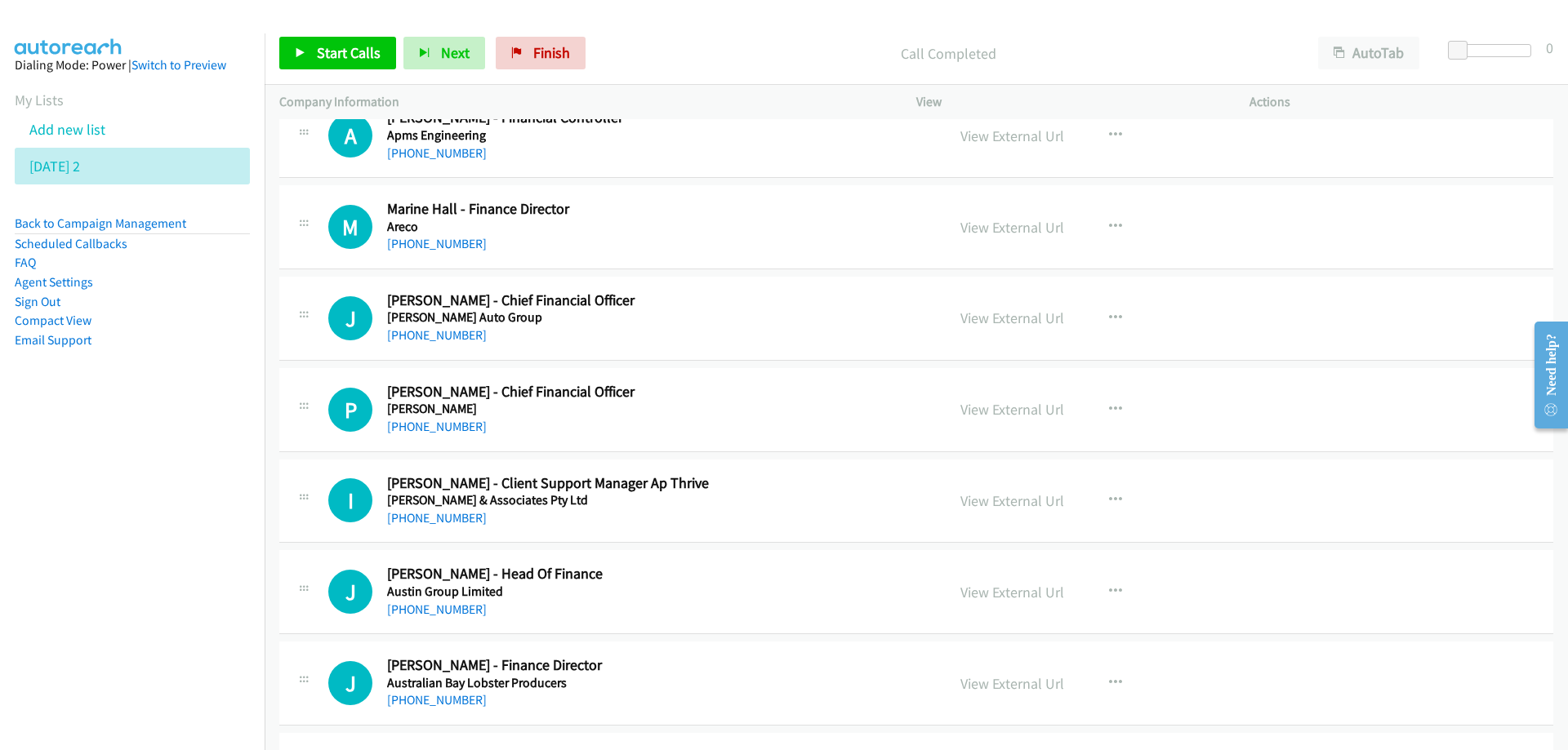
click at [998, 229] on link "View External Url" at bounding box center [1012, 227] width 104 height 19
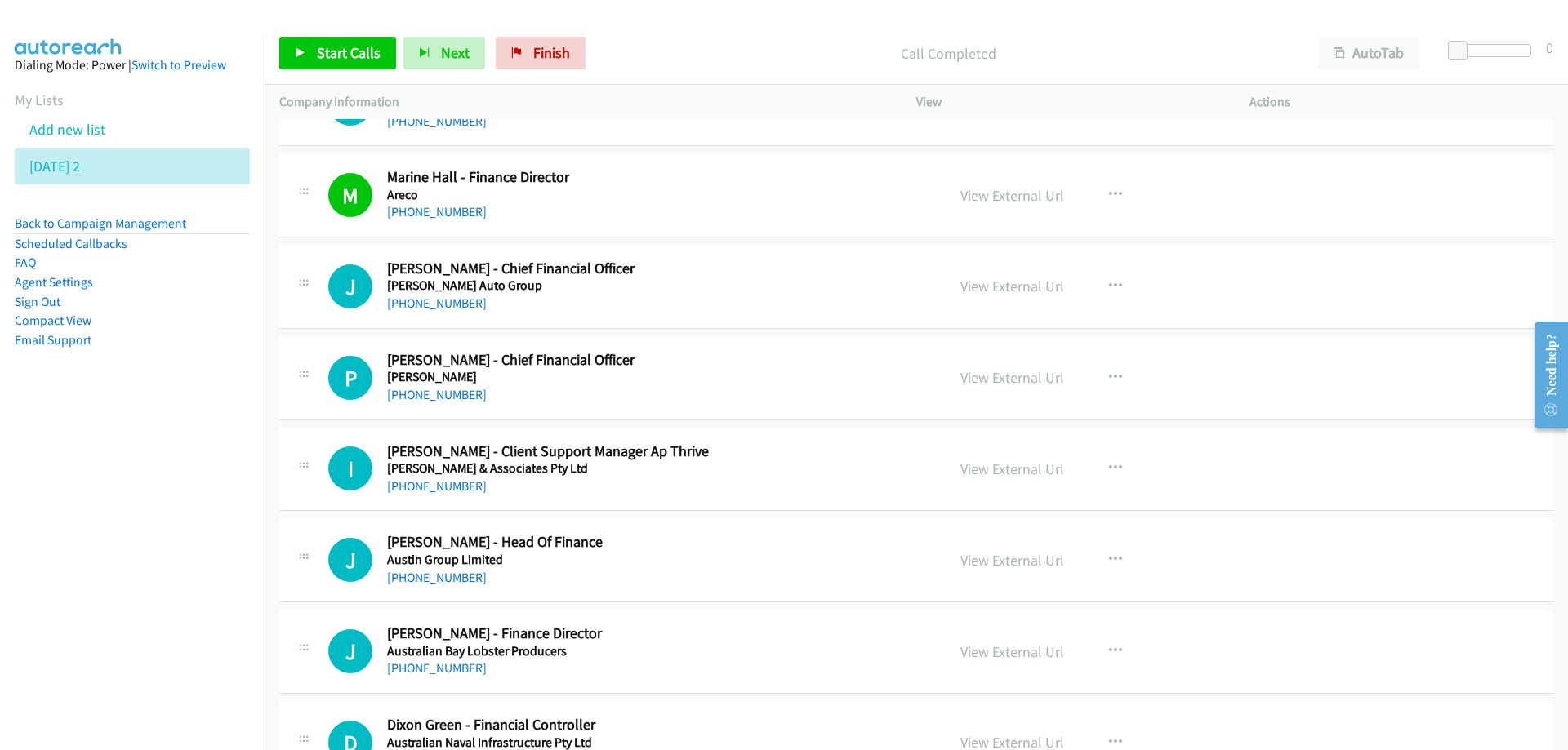
scroll to position [1714, 0]
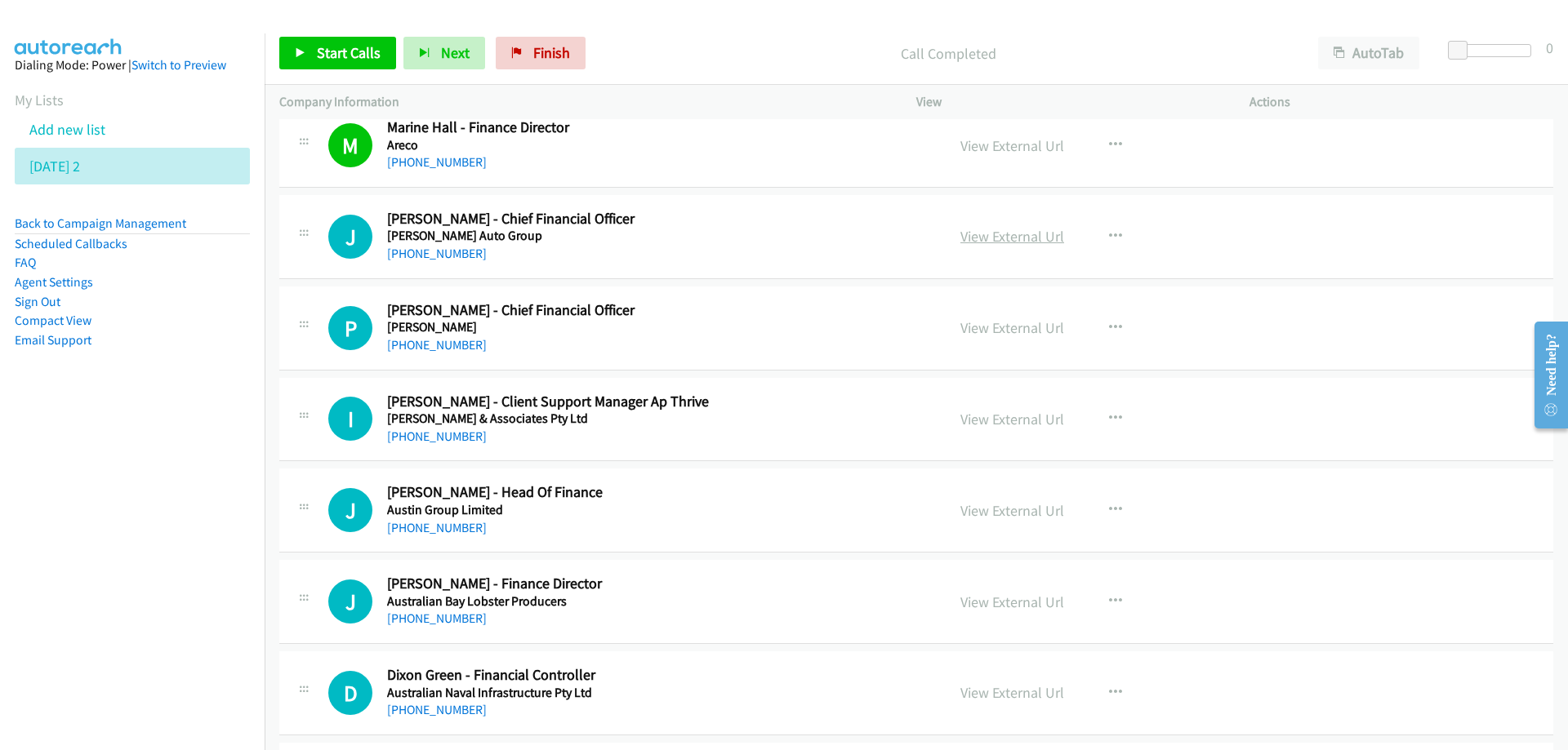
click at [1007, 239] on link "View External Url" at bounding box center [1012, 236] width 104 height 19
drag, startPoint x: 1019, startPoint y: 232, endPoint x: 1072, endPoint y: 234, distance: 53.0
click at [992, 240] on link "View External Url" at bounding box center [1012, 236] width 104 height 19
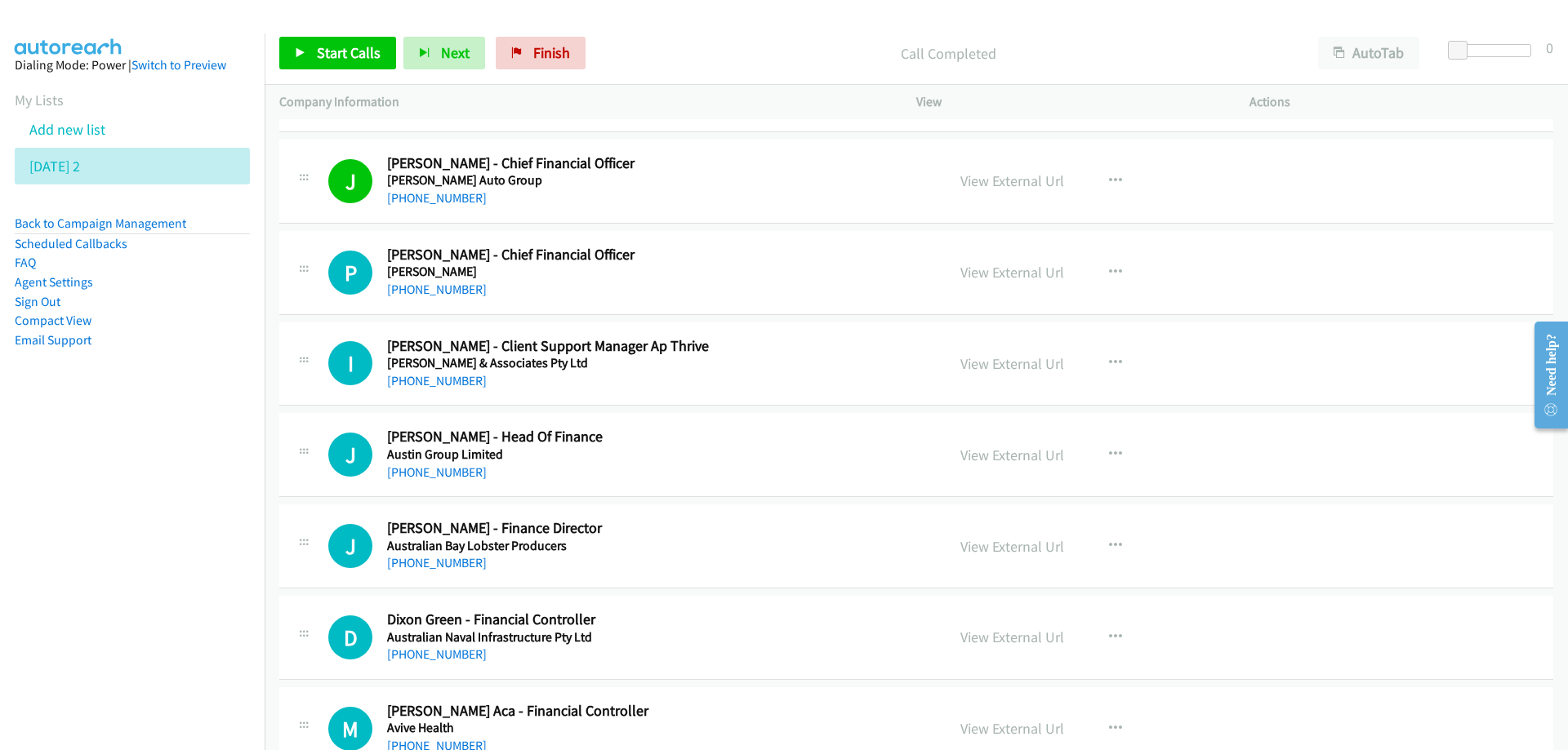
scroll to position [1796, 0]
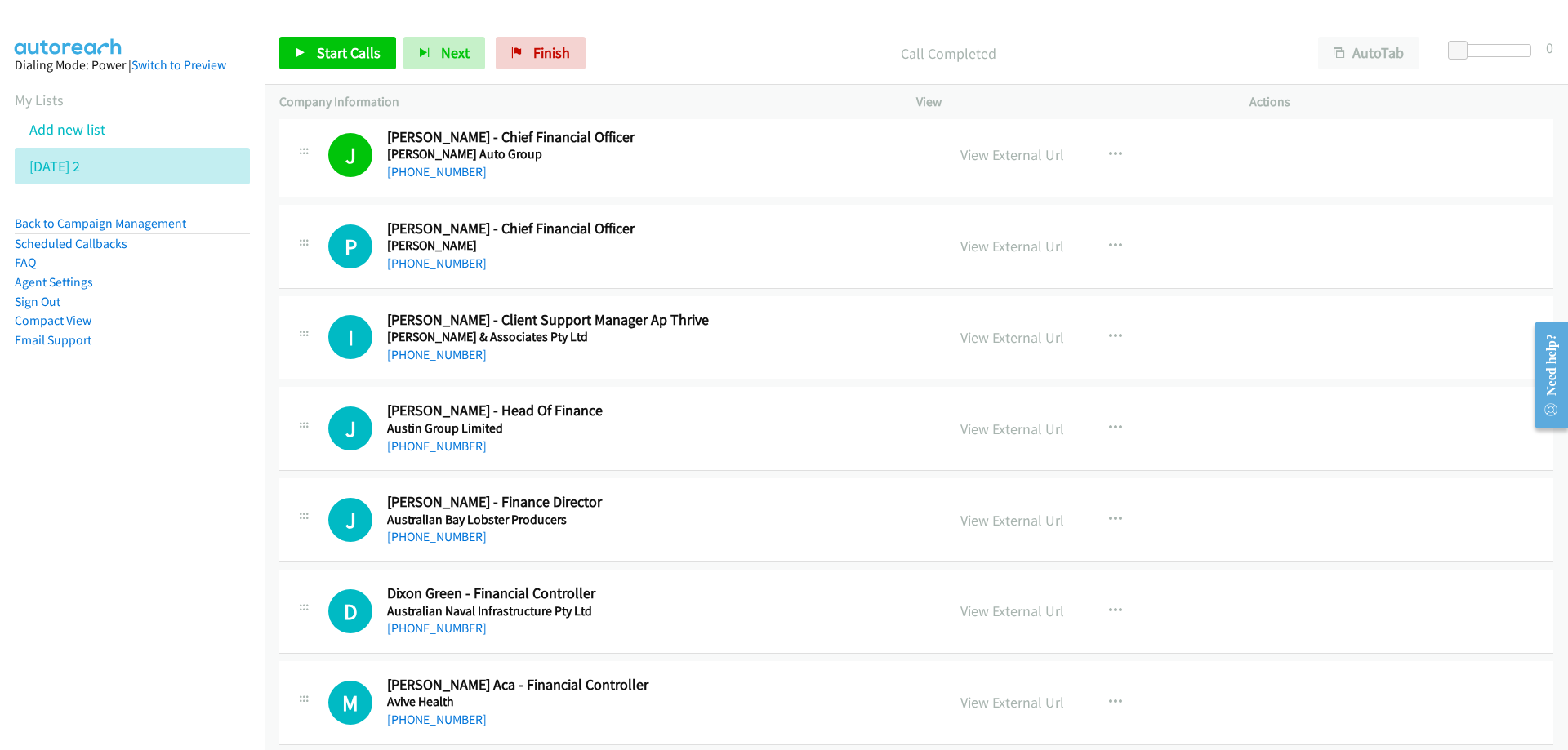
click at [757, 265] on div "[PHONE_NUMBER]" at bounding box center [656, 264] width 539 height 20
click at [440, 265] on link "[PHONE_NUMBER]" at bounding box center [436, 263] width 100 height 15
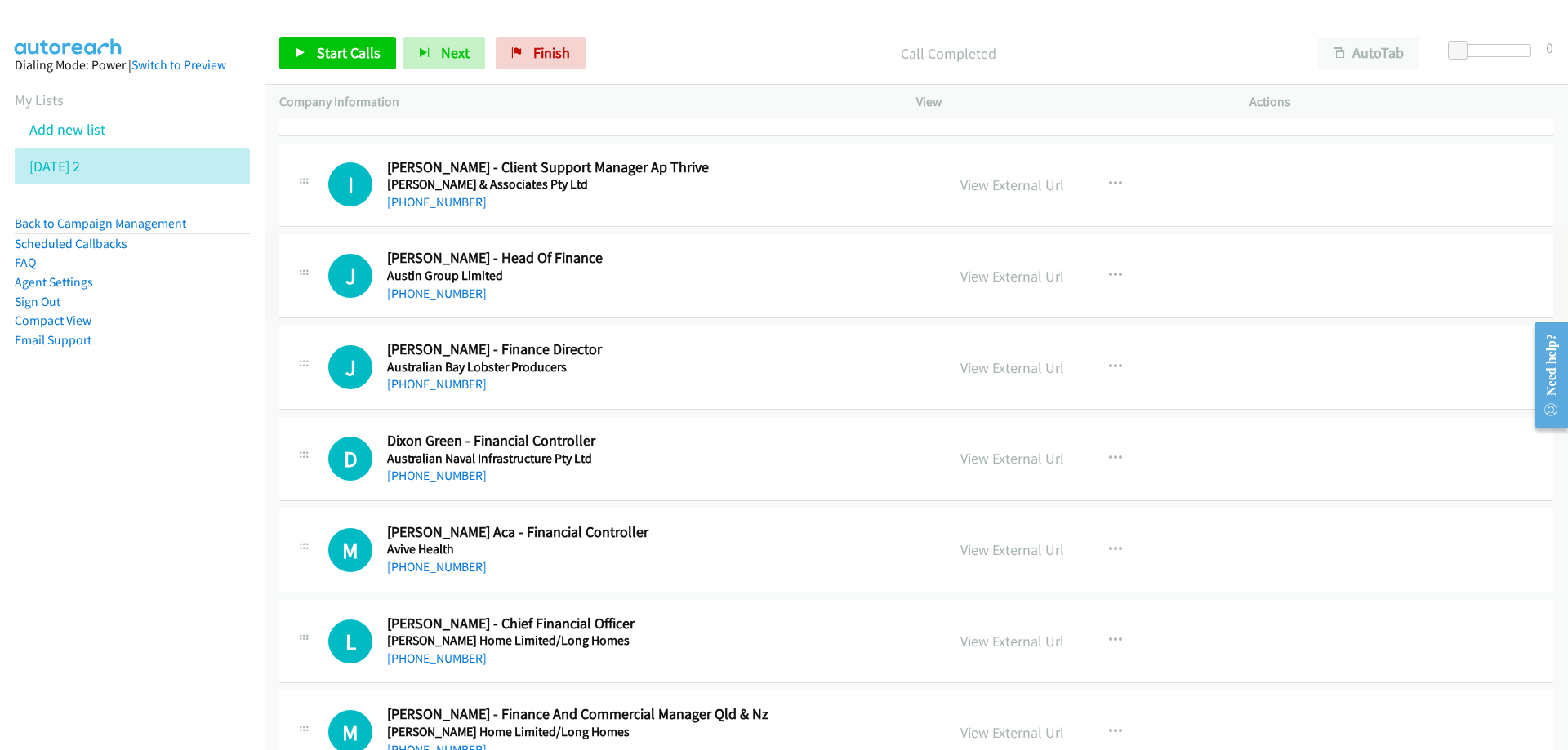
scroll to position [1959, 0]
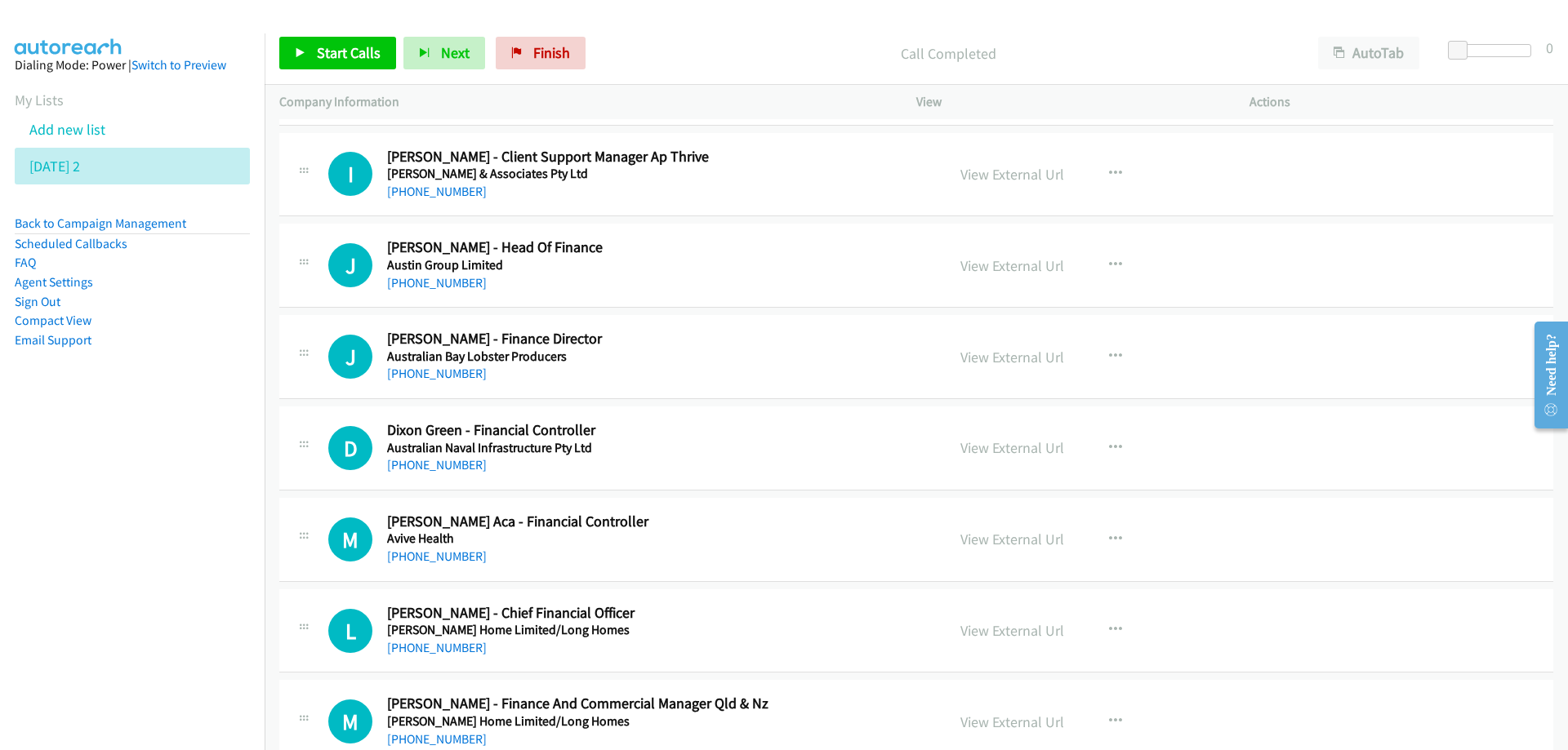
click at [718, 268] on h5 "Austin Group Limited" at bounding box center [656, 266] width 539 height 16
click at [974, 264] on link "View External Url" at bounding box center [1012, 266] width 104 height 19
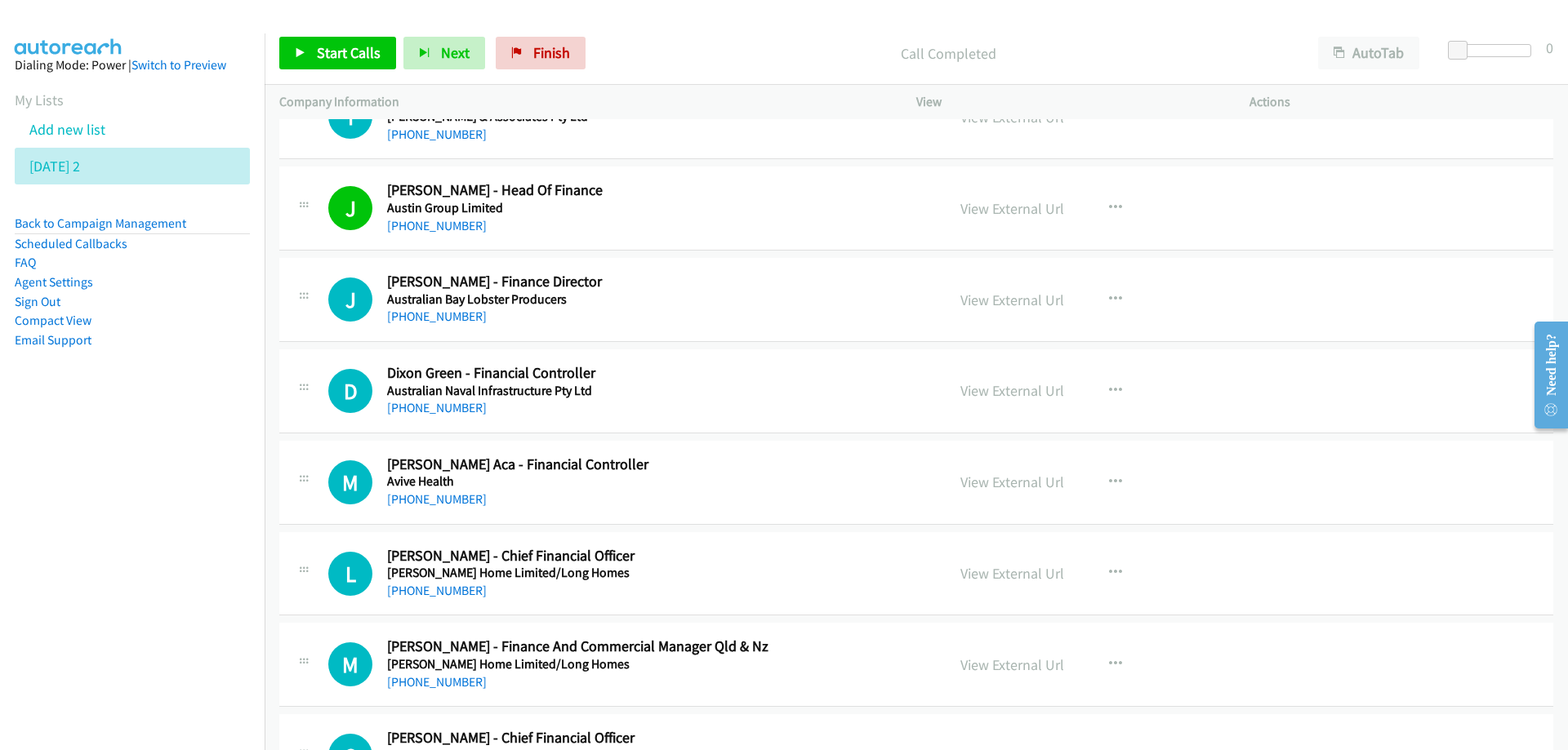
scroll to position [2041, 0]
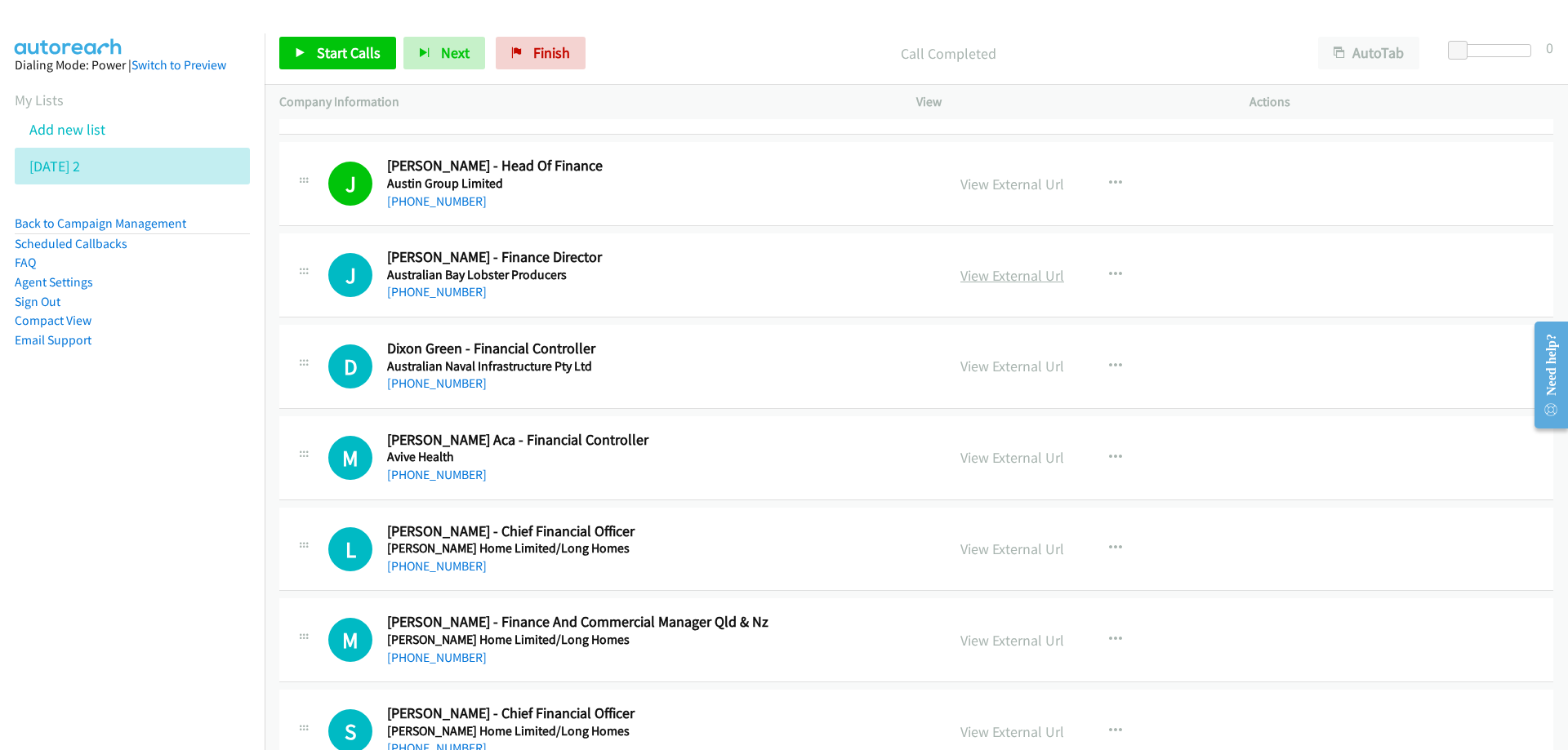
click at [993, 273] on link "View External Url" at bounding box center [1012, 275] width 104 height 19
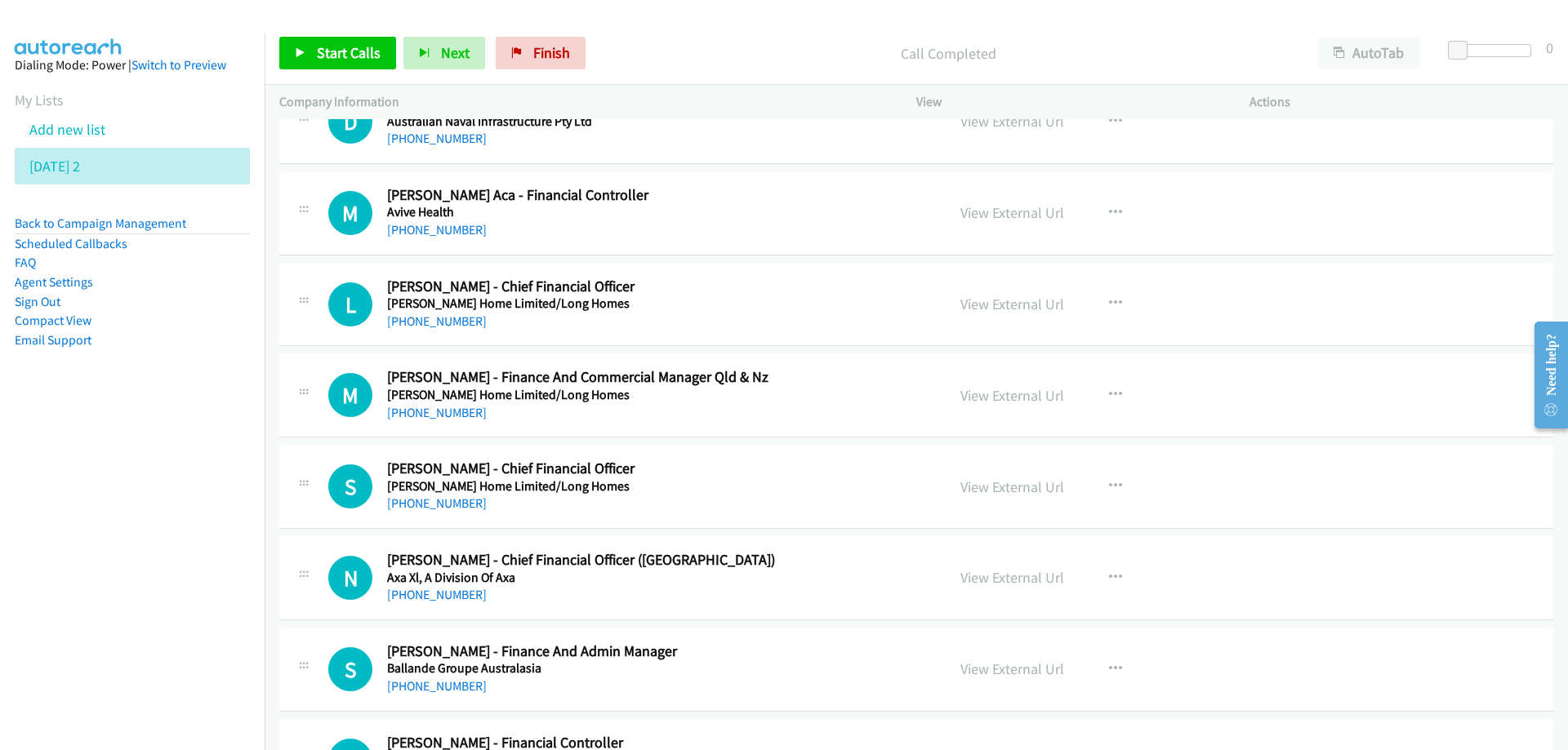
scroll to position [2368, 0]
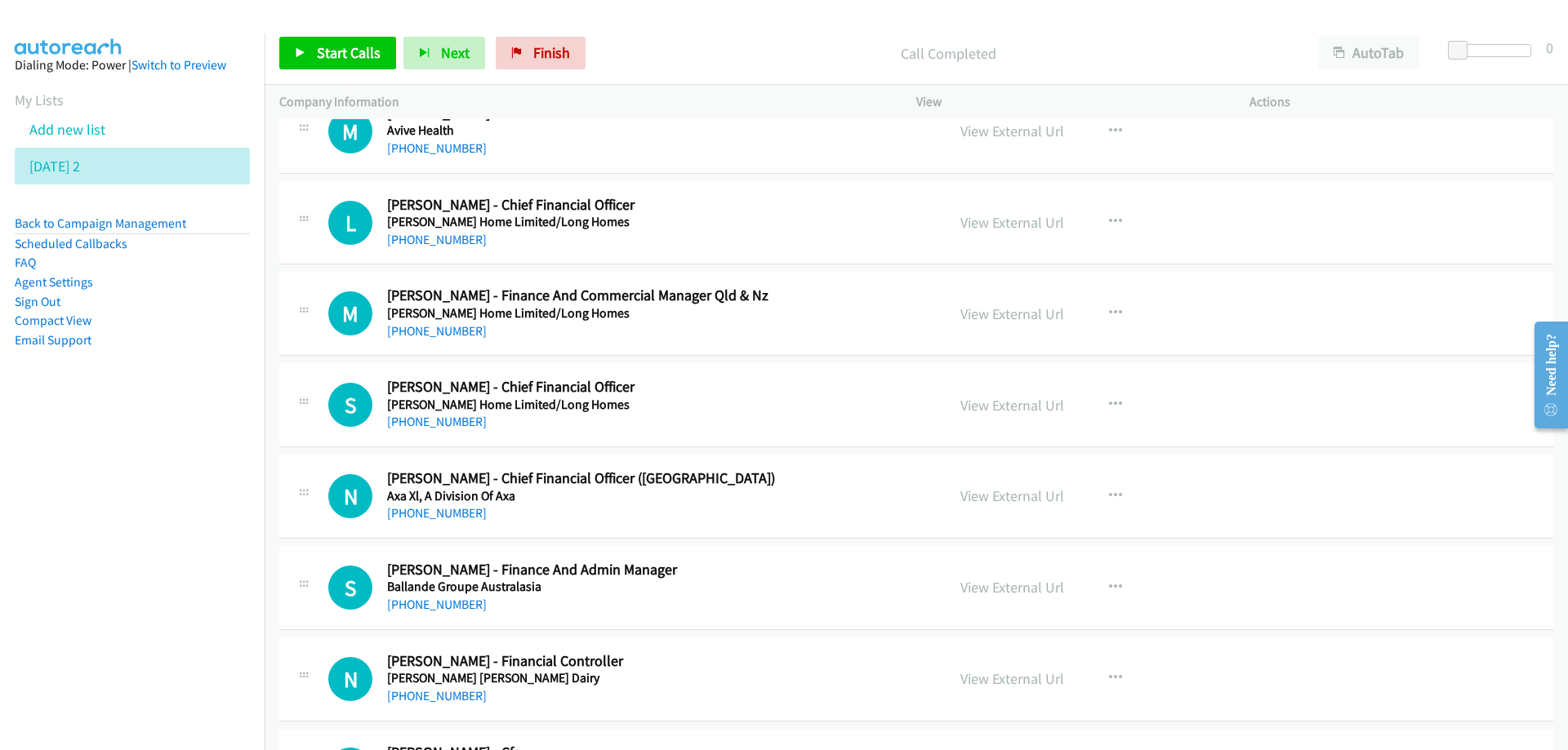
click at [750, 231] on div "[PHONE_NUMBER]" at bounding box center [656, 240] width 539 height 20
click at [998, 221] on link "View External Url" at bounding box center [1012, 222] width 104 height 19
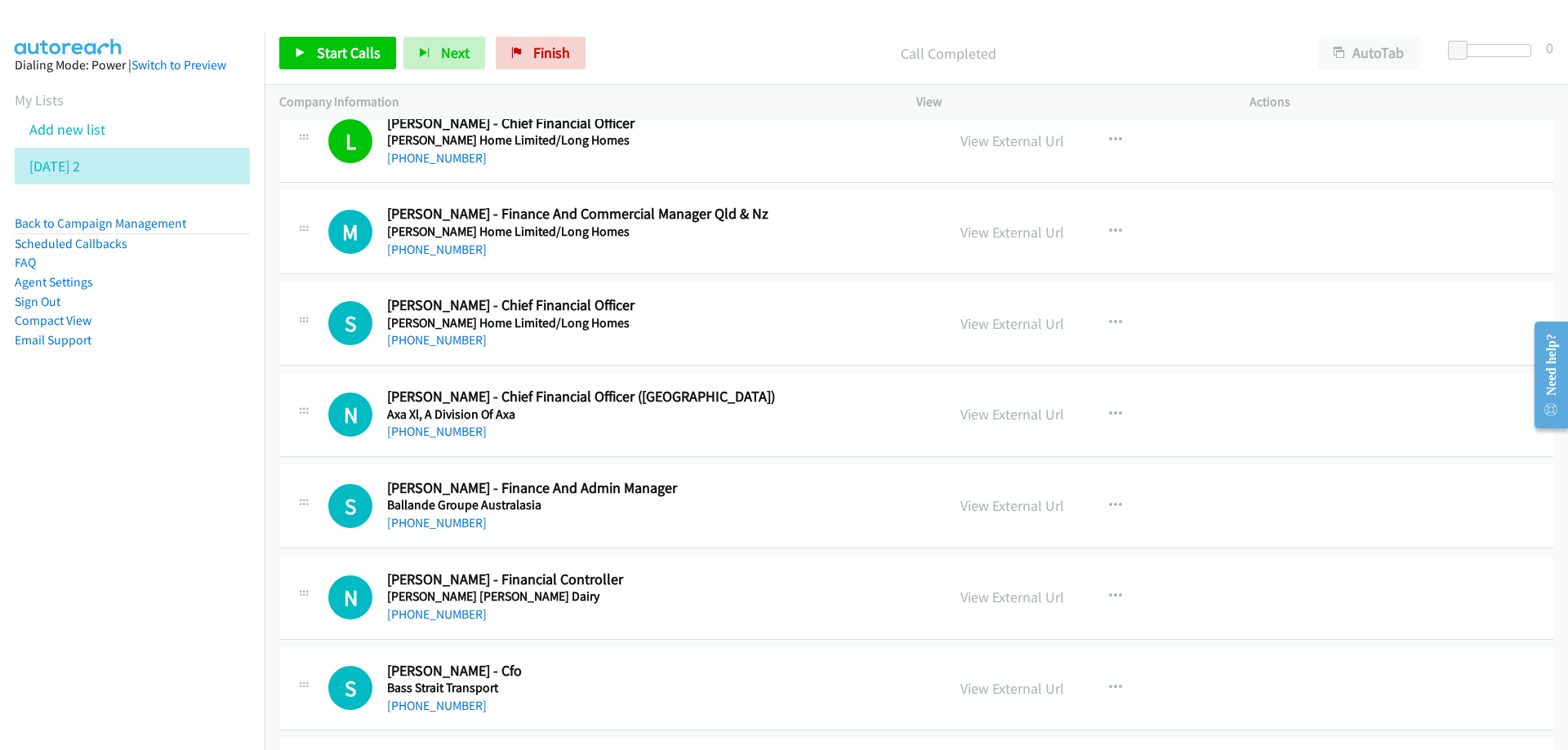
scroll to position [2531, 0]
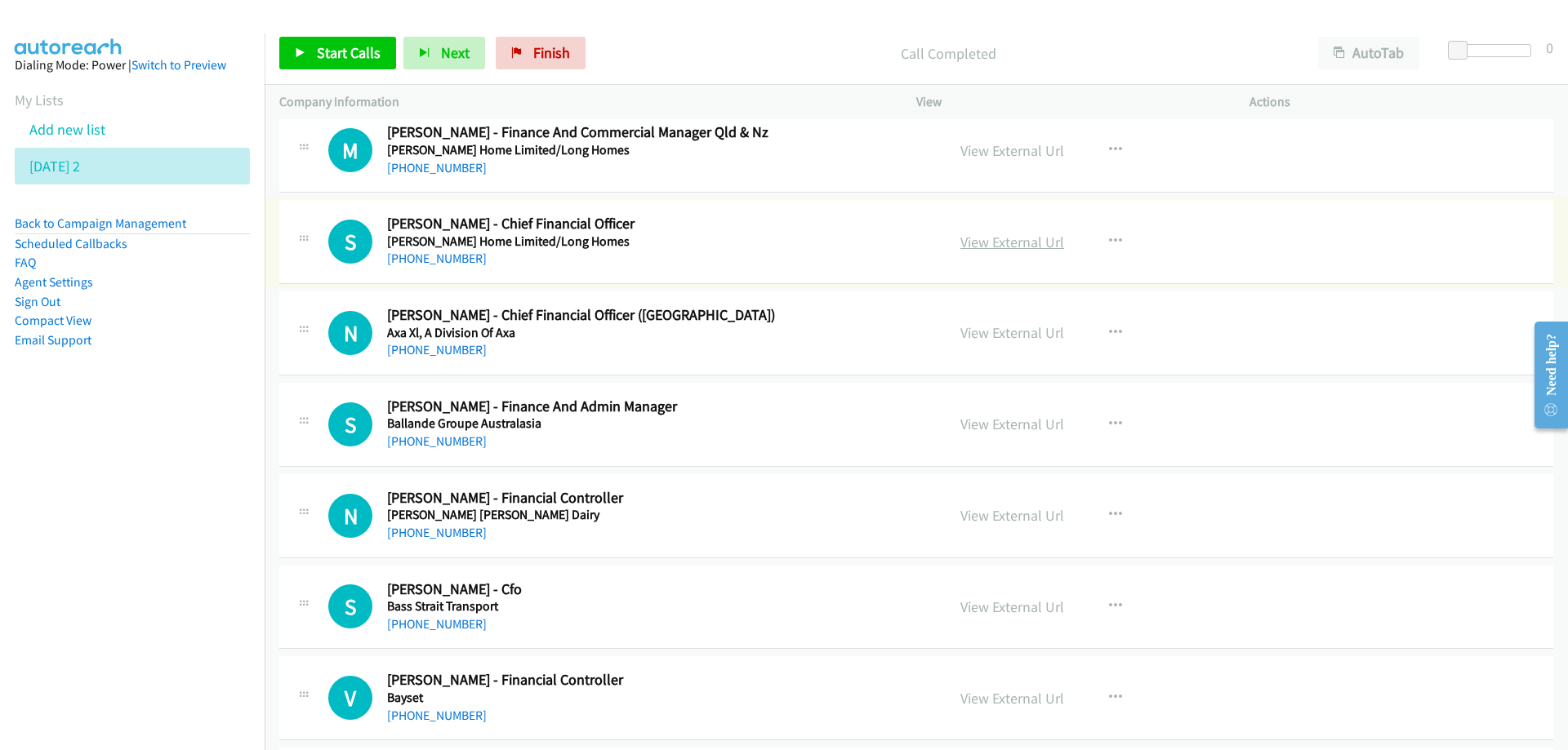
click at [1000, 242] on link "View External Url" at bounding box center [1012, 241] width 104 height 19
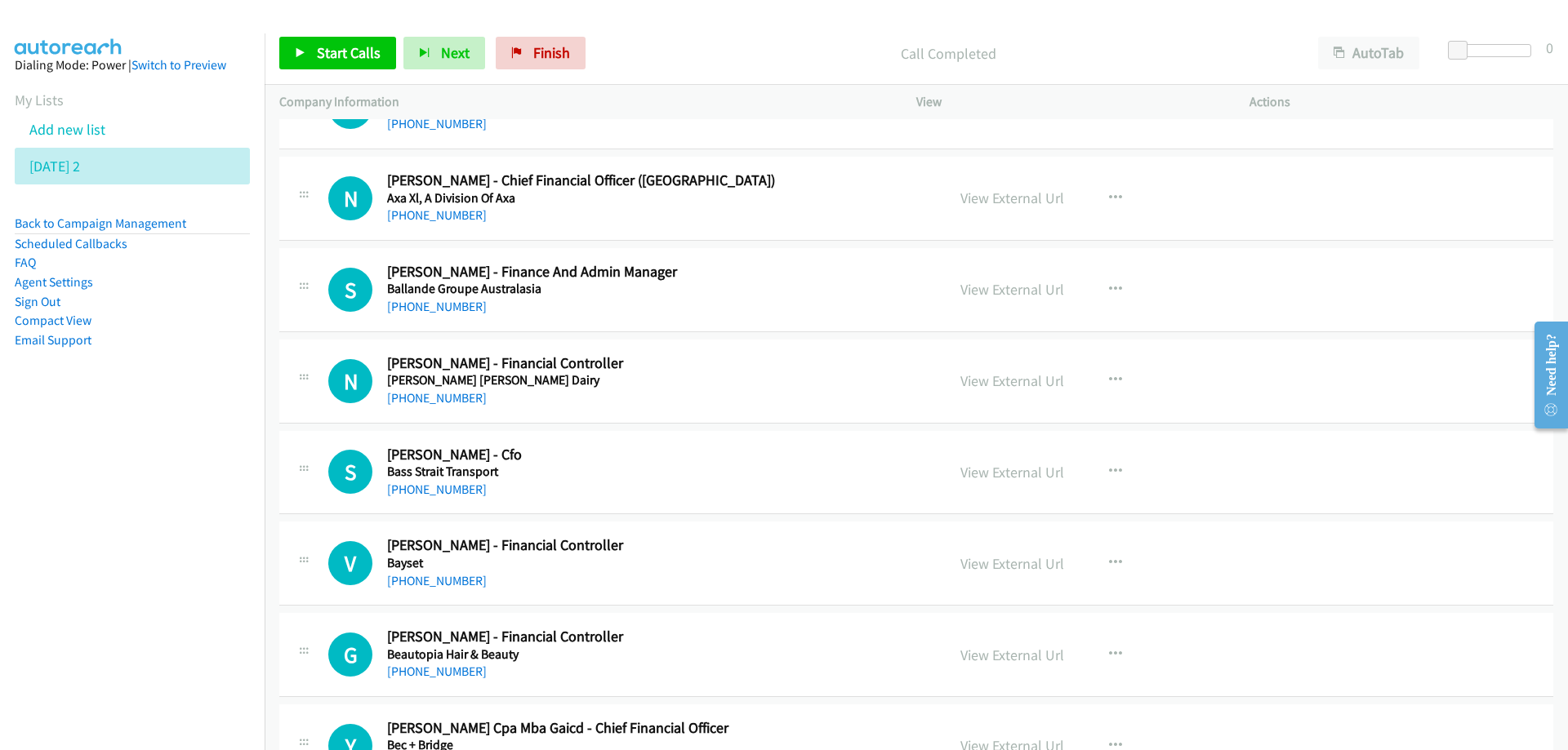
scroll to position [2694, 0]
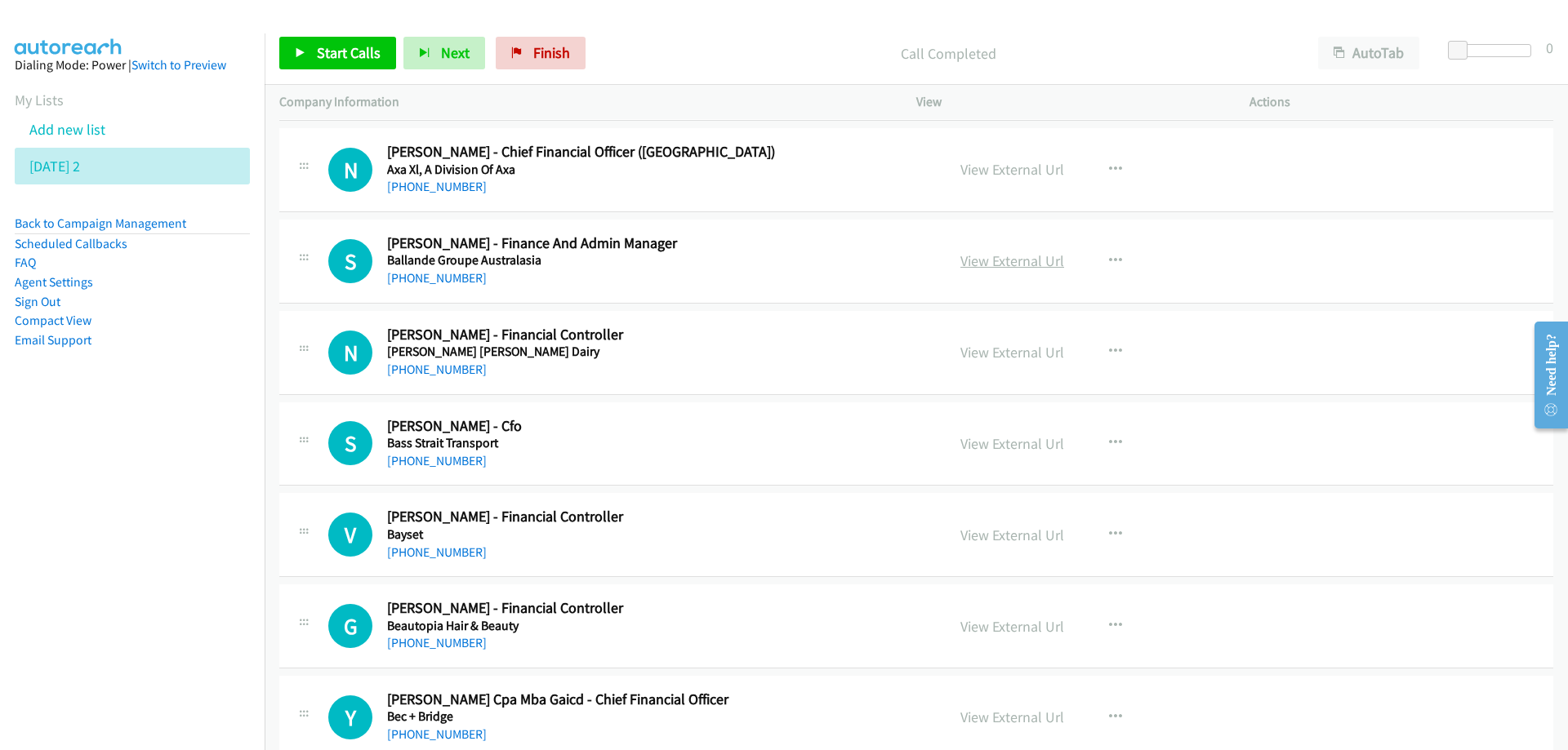
click at [1003, 259] on link "View External Url" at bounding box center [1012, 260] width 104 height 19
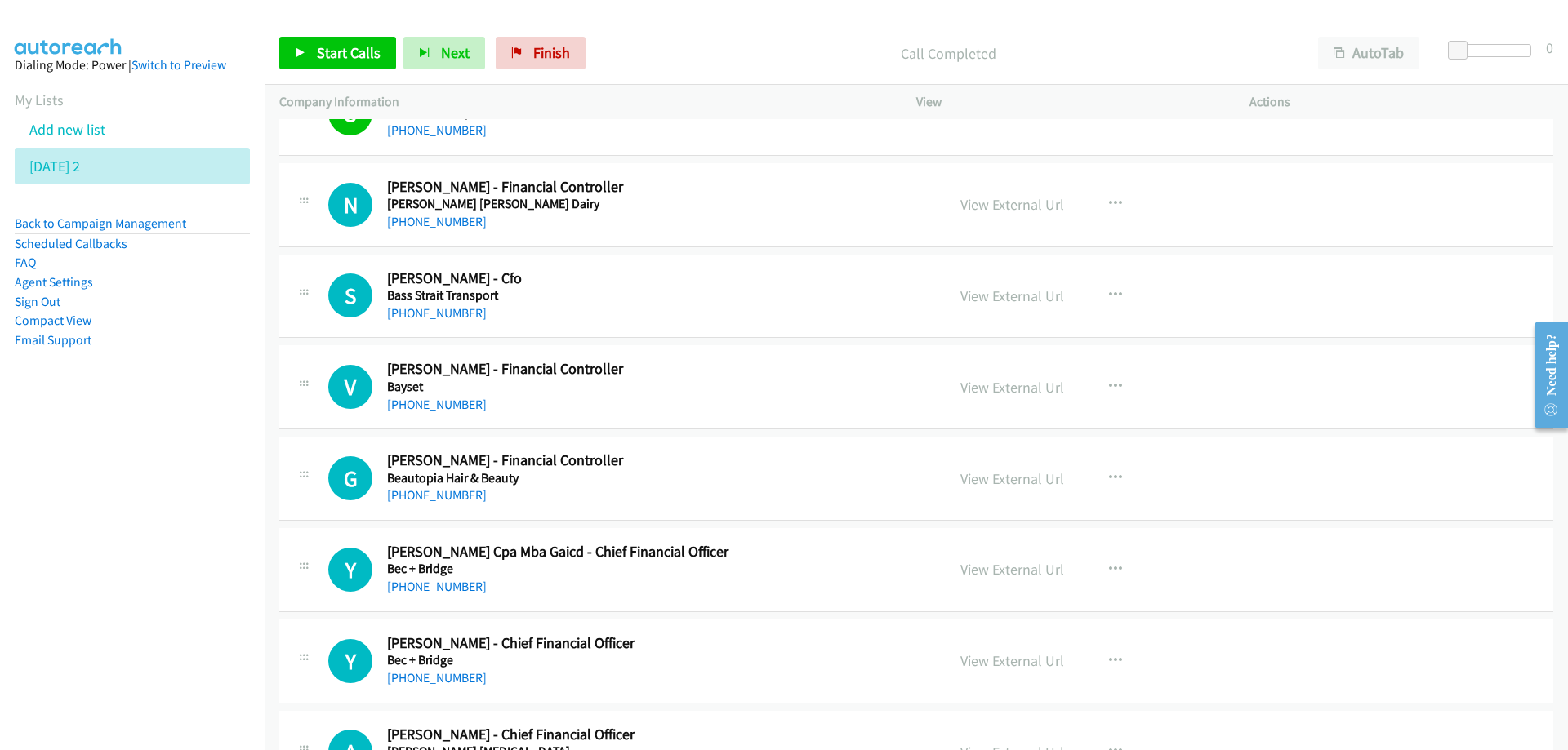
scroll to position [2857, 0]
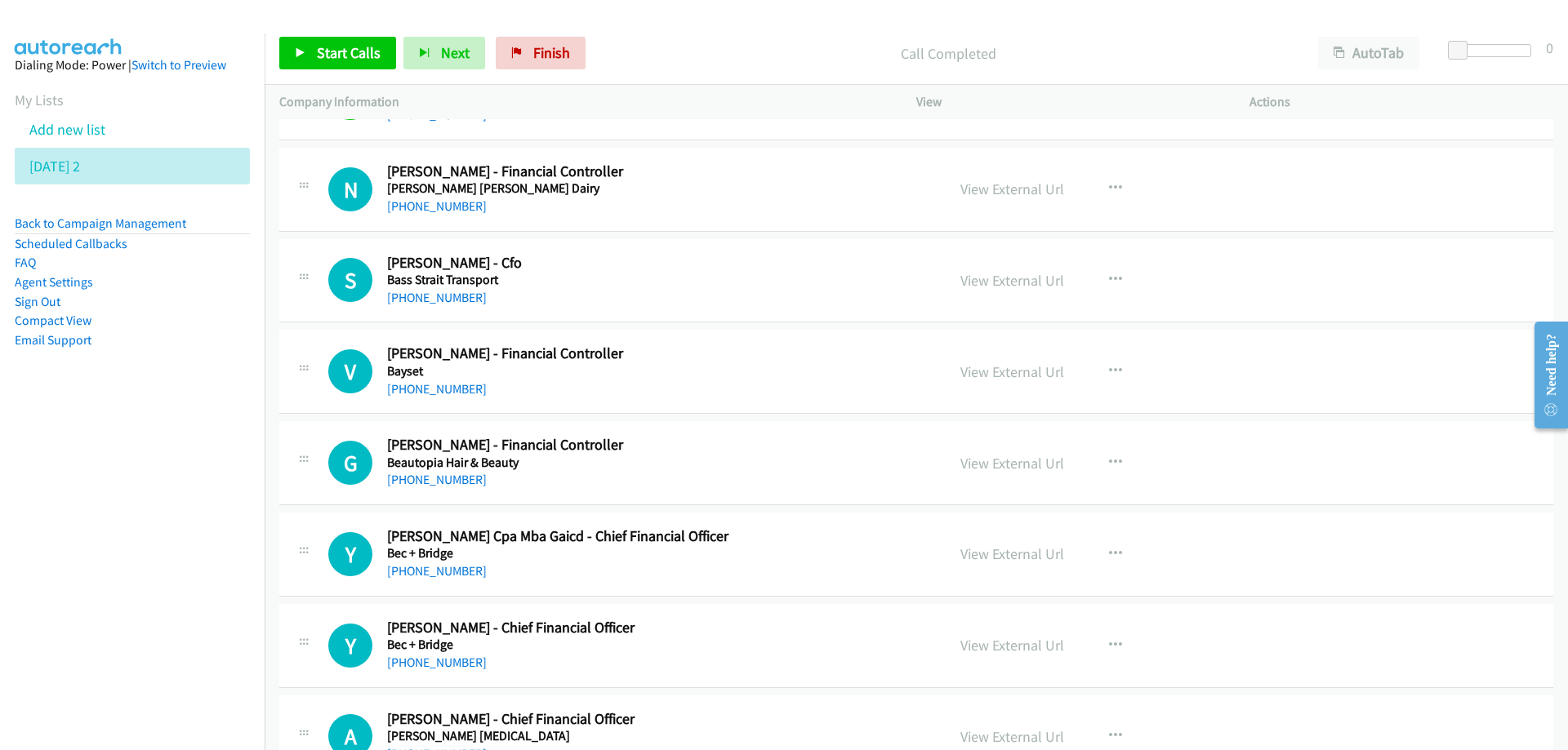
click at [746, 204] on div "[PHONE_NUMBER]" at bounding box center [656, 206] width 539 height 20
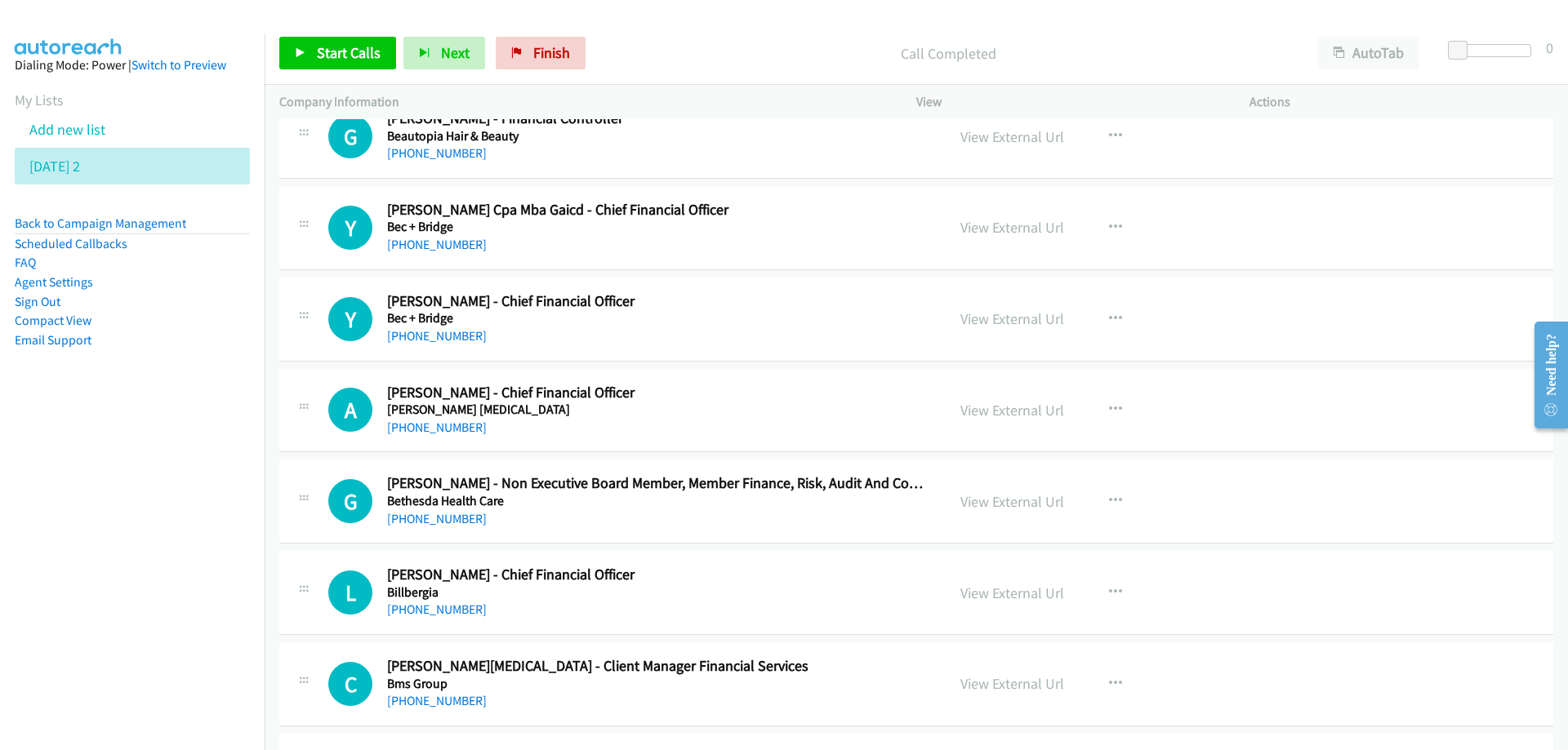
scroll to position [3266, 0]
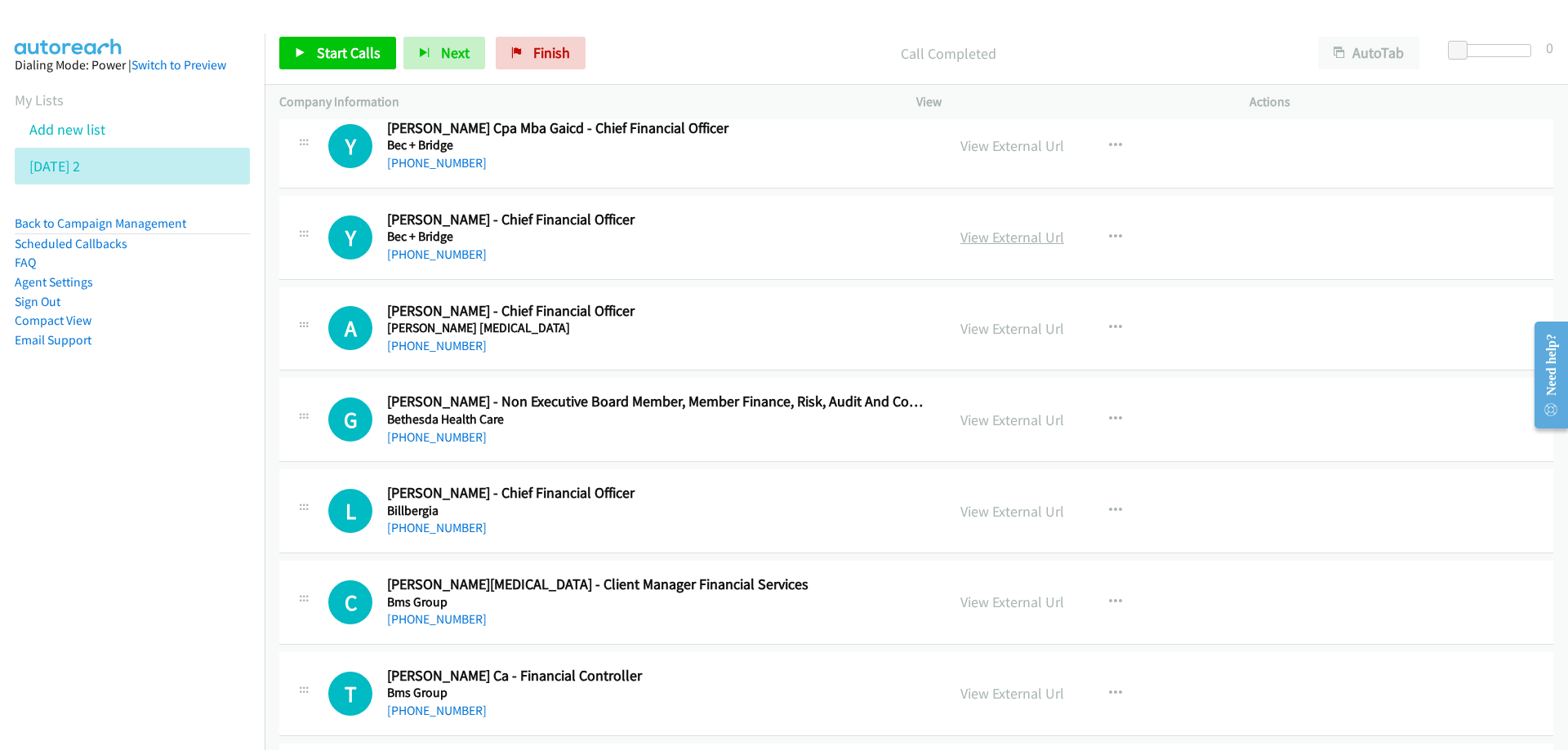
click at [980, 244] on link "View External Url" at bounding box center [1012, 237] width 104 height 19
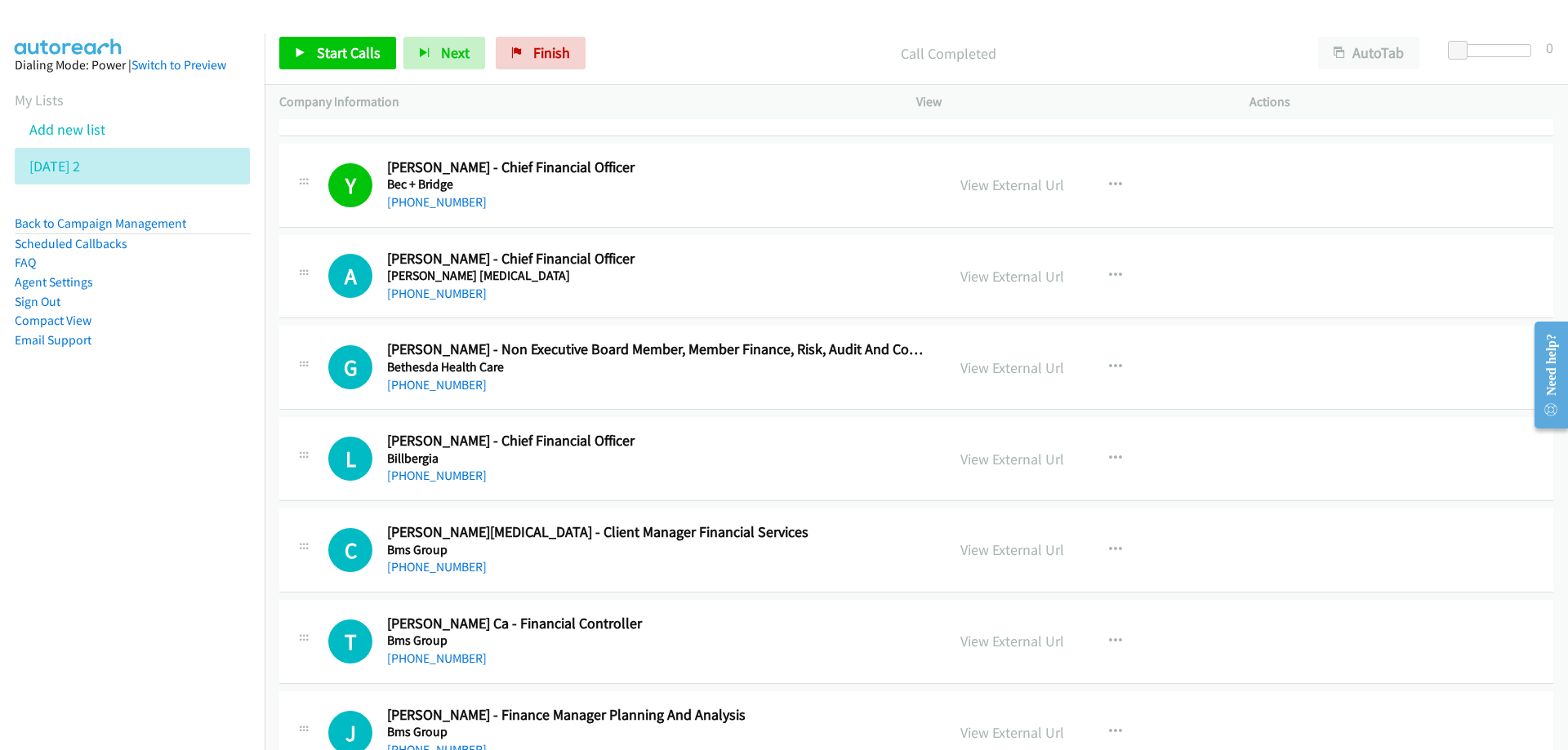
scroll to position [3347, 0]
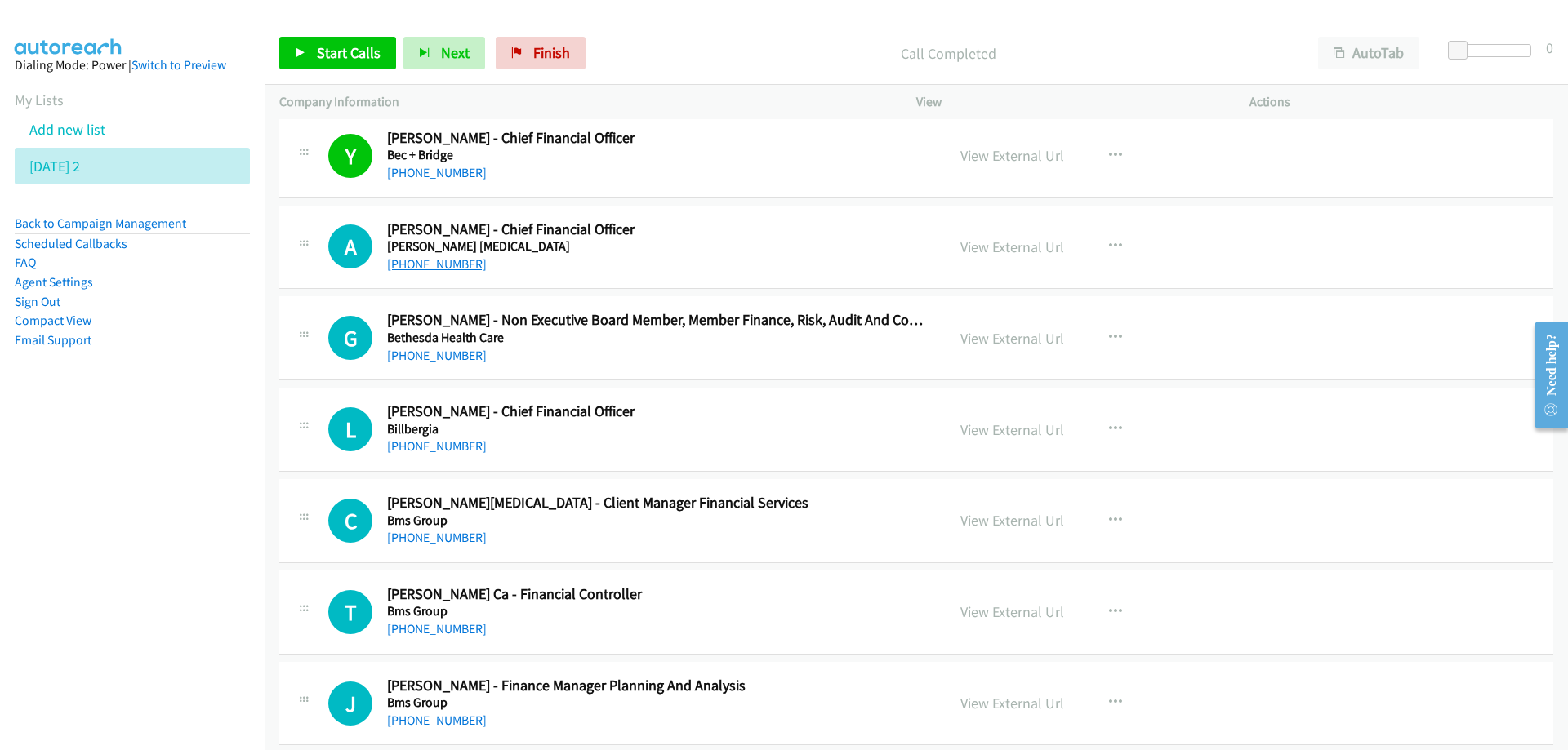
click at [434, 266] on link "[PHONE_NUMBER]" at bounding box center [436, 264] width 100 height 15
drag, startPoint x: 235, startPoint y: 438, endPoint x: 247, endPoint y: 433, distance: 13.0
click at [235, 438] on nav "Dialing Mode: Power | Switch to Preview My Lists Add new list [DATE] 2 Back to …" at bounding box center [133, 408] width 266 height 750
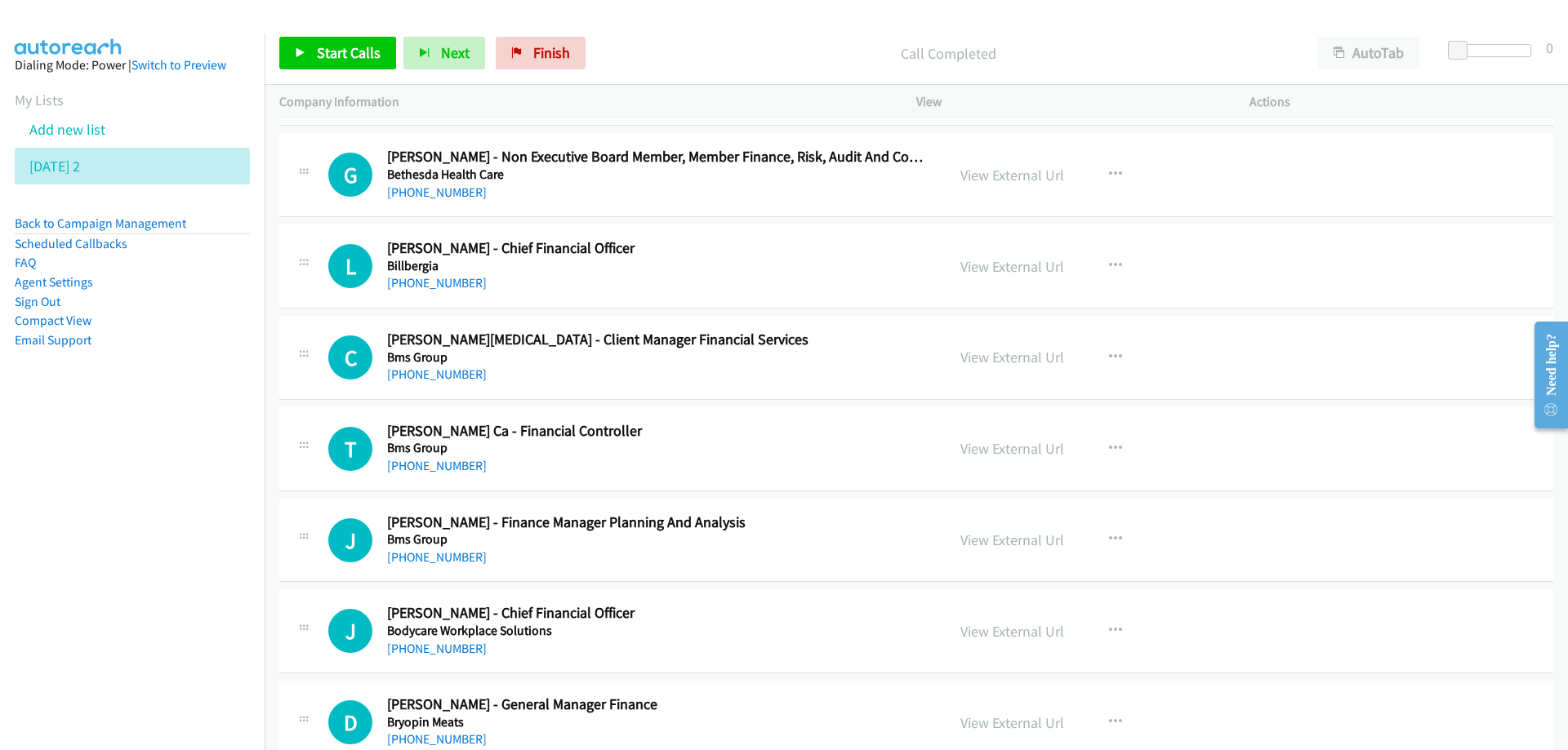
scroll to position [3592, 0]
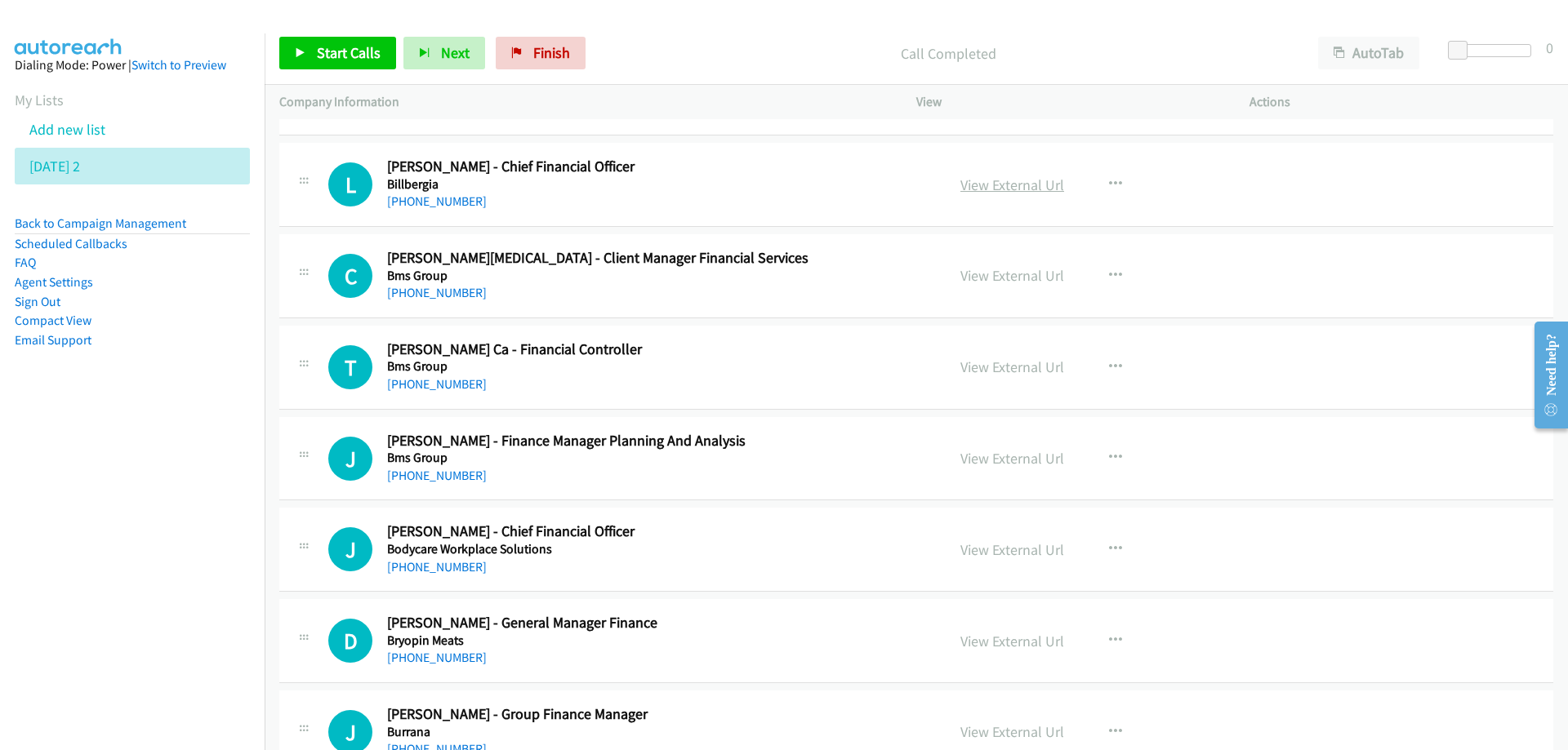
click at [1028, 186] on link "View External Url" at bounding box center [1012, 185] width 104 height 19
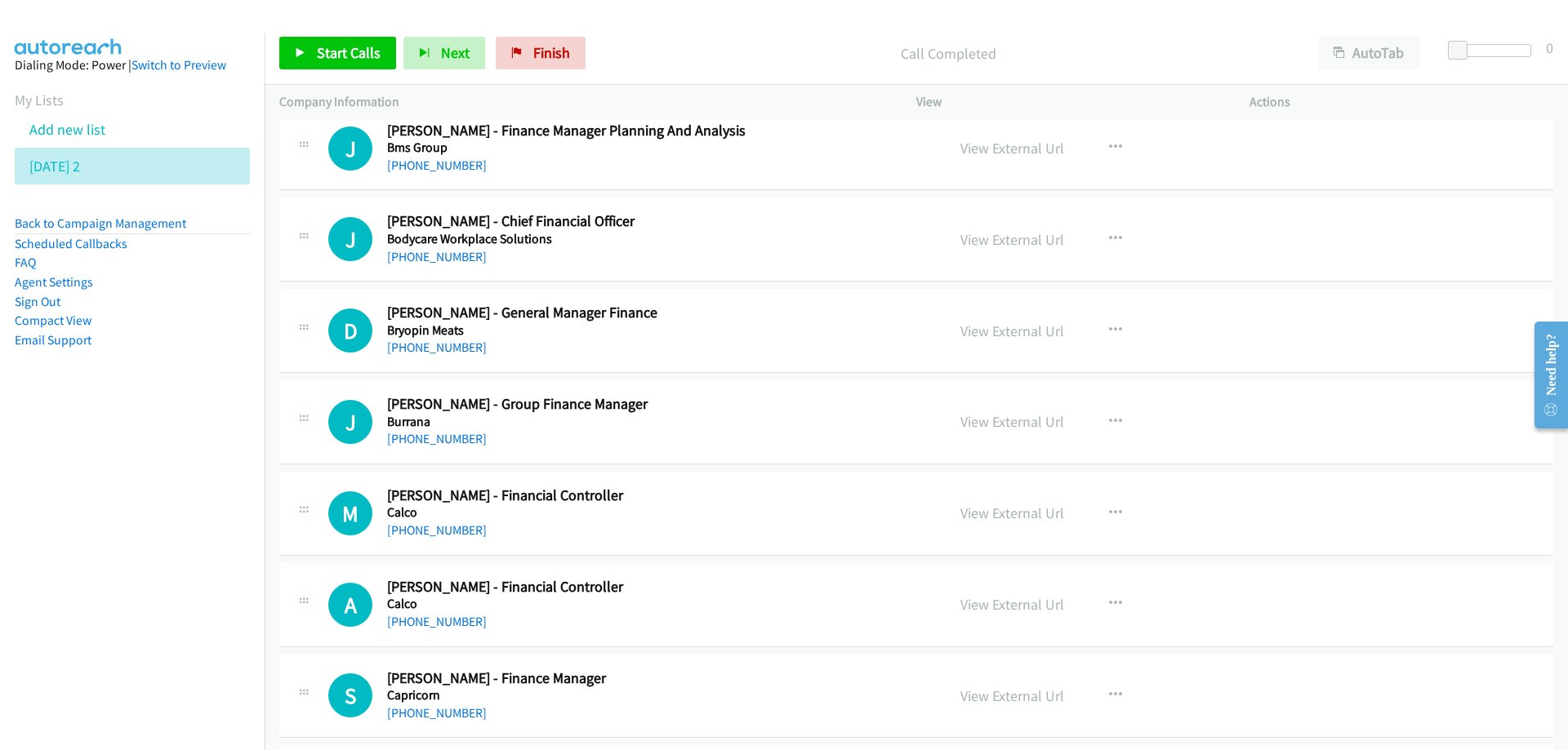
scroll to position [3919, 0]
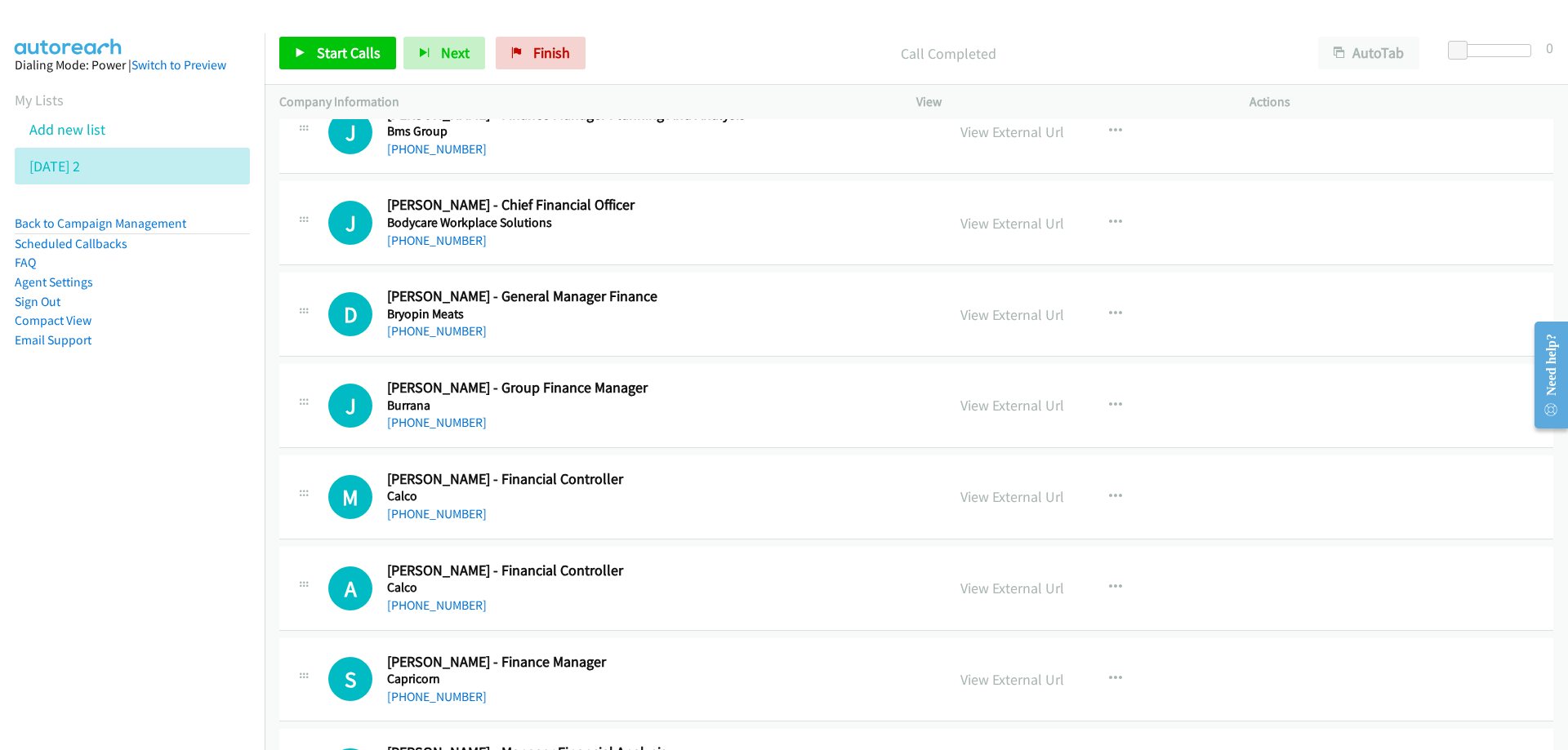
drag, startPoint x: 764, startPoint y: 245, endPoint x: 946, endPoint y: 246, distance: 182.0
click at [999, 228] on link "View External Url" at bounding box center [1012, 222] width 104 height 19
click at [767, 310] on h5 "Bryopin Meats" at bounding box center [656, 314] width 539 height 16
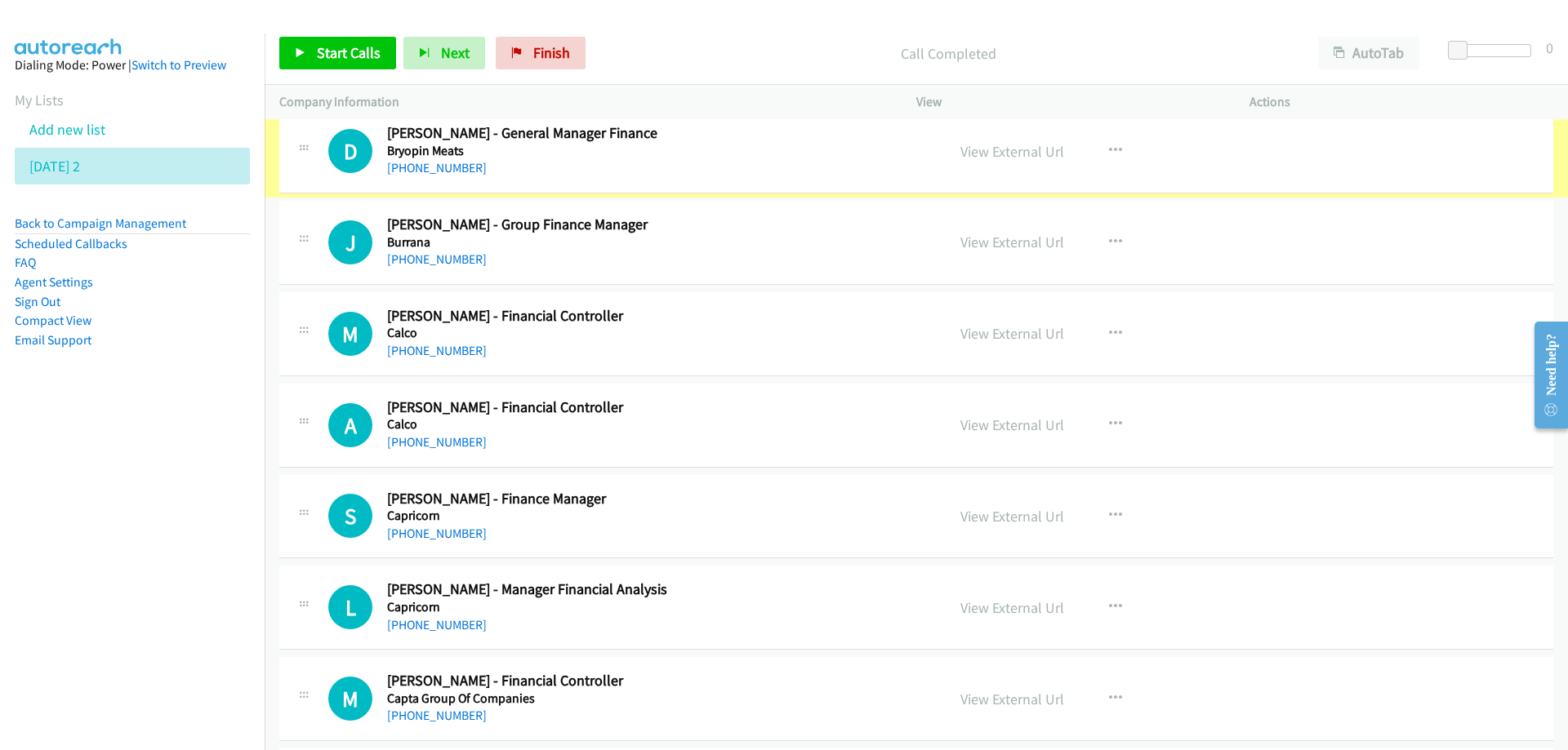
scroll to position [4082, 0]
click at [1003, 152] on link "View External Url" at bounding box center [1012, 151] width 104 height 19
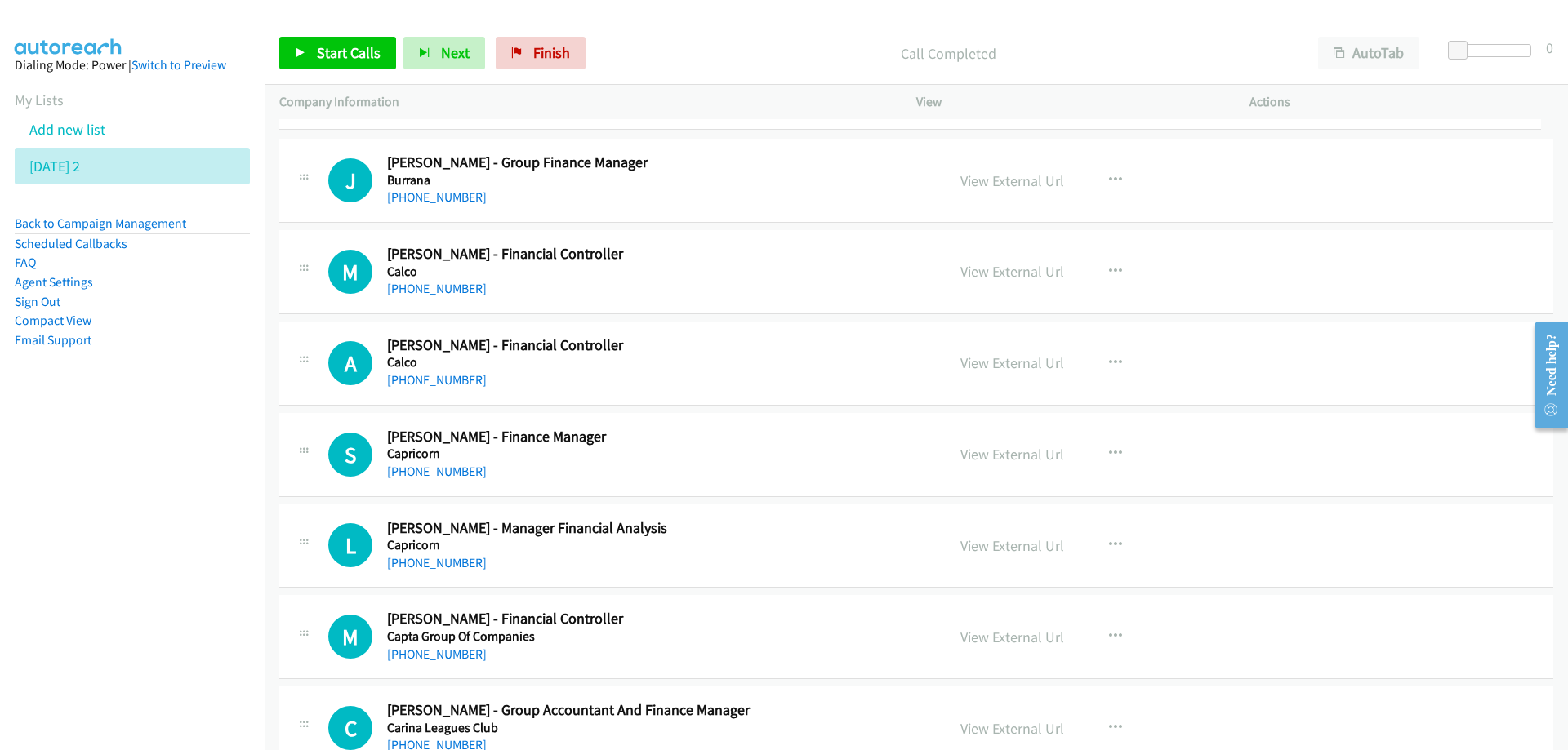
drag, startPoint x: 1029, startPoint y: 150, endPoint x: 780, endPoint y: 149, distance: 249.0
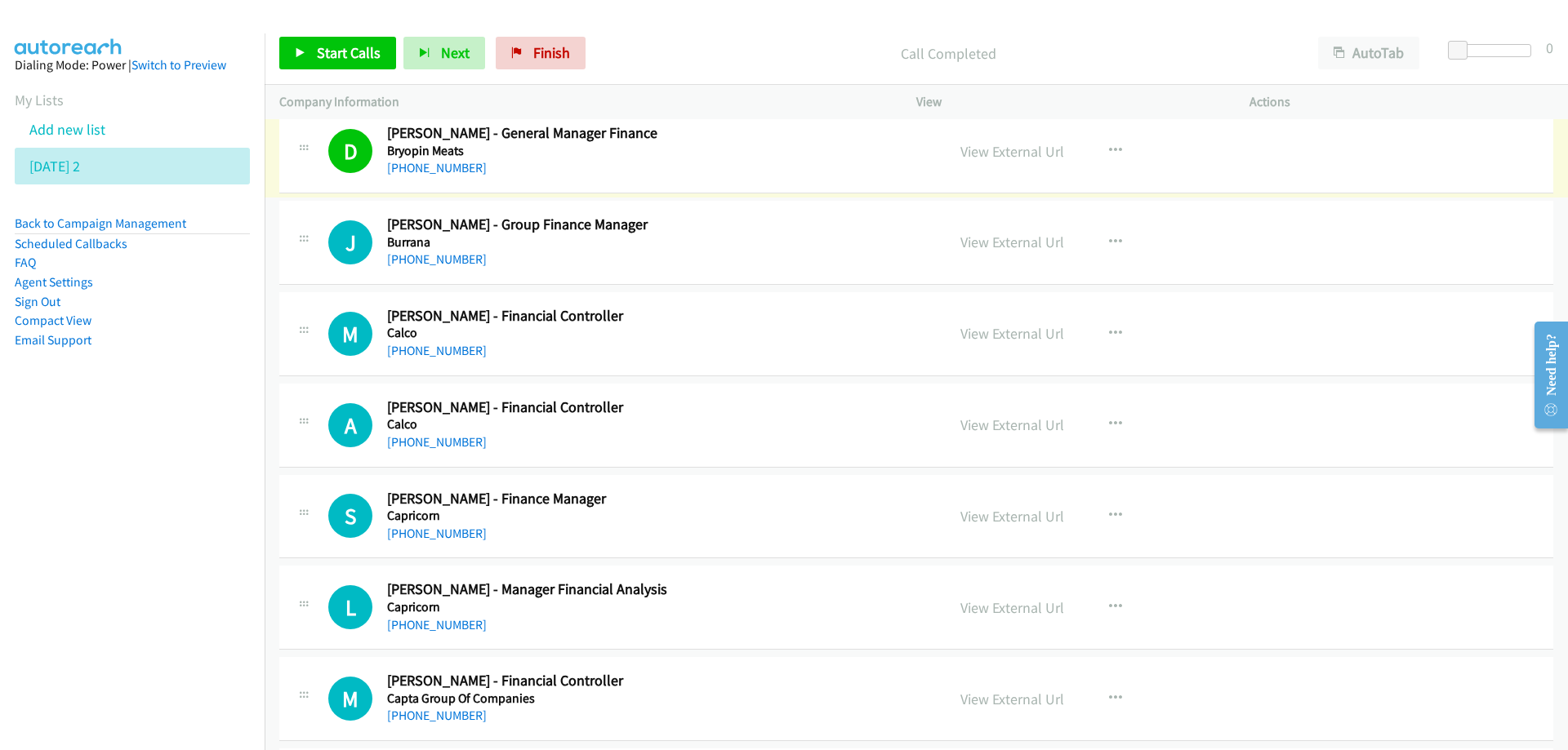
click at [760, 245] on h5 "Burrana" at bounding box center [656, 242] width 539 height 16
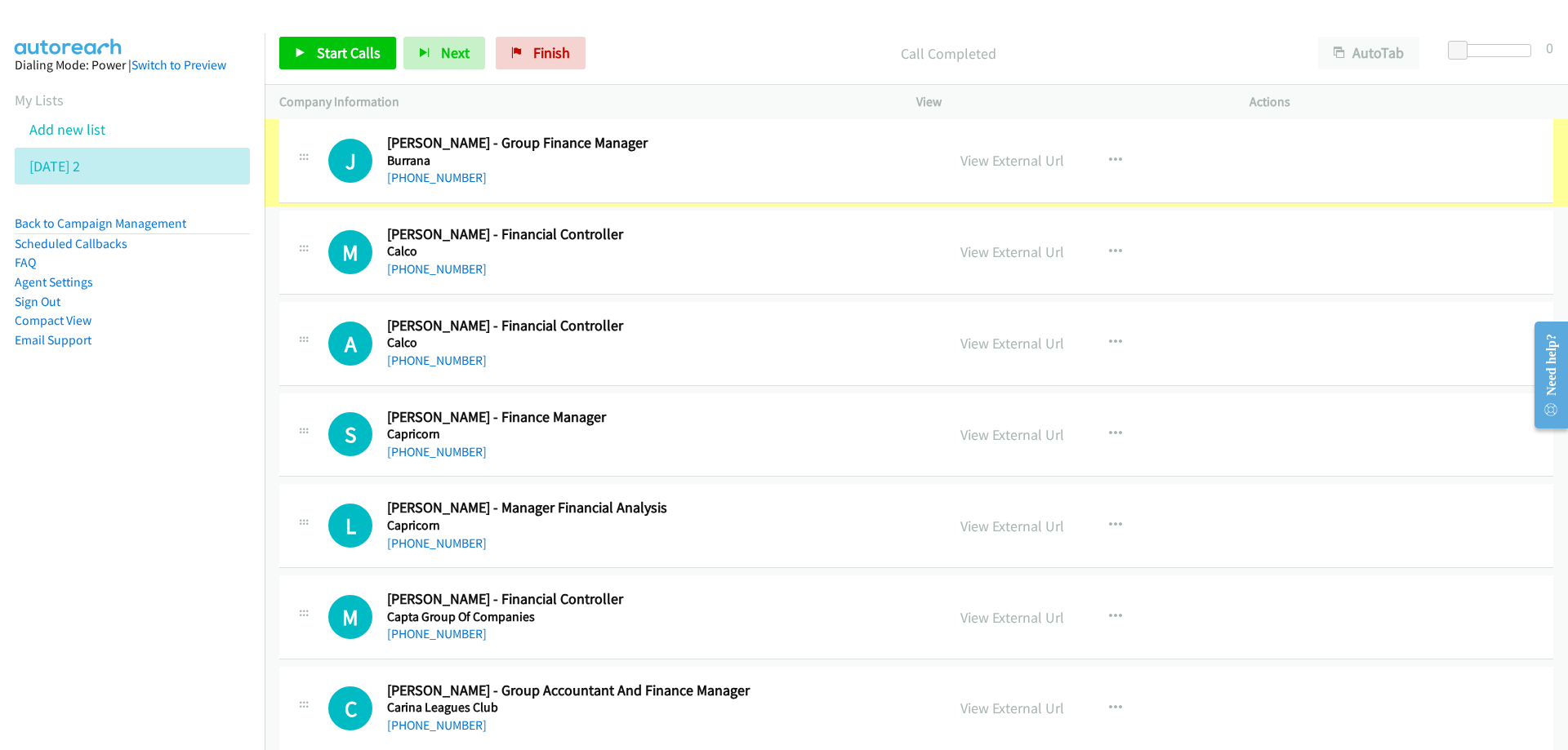
scroll to position [4164, 0]
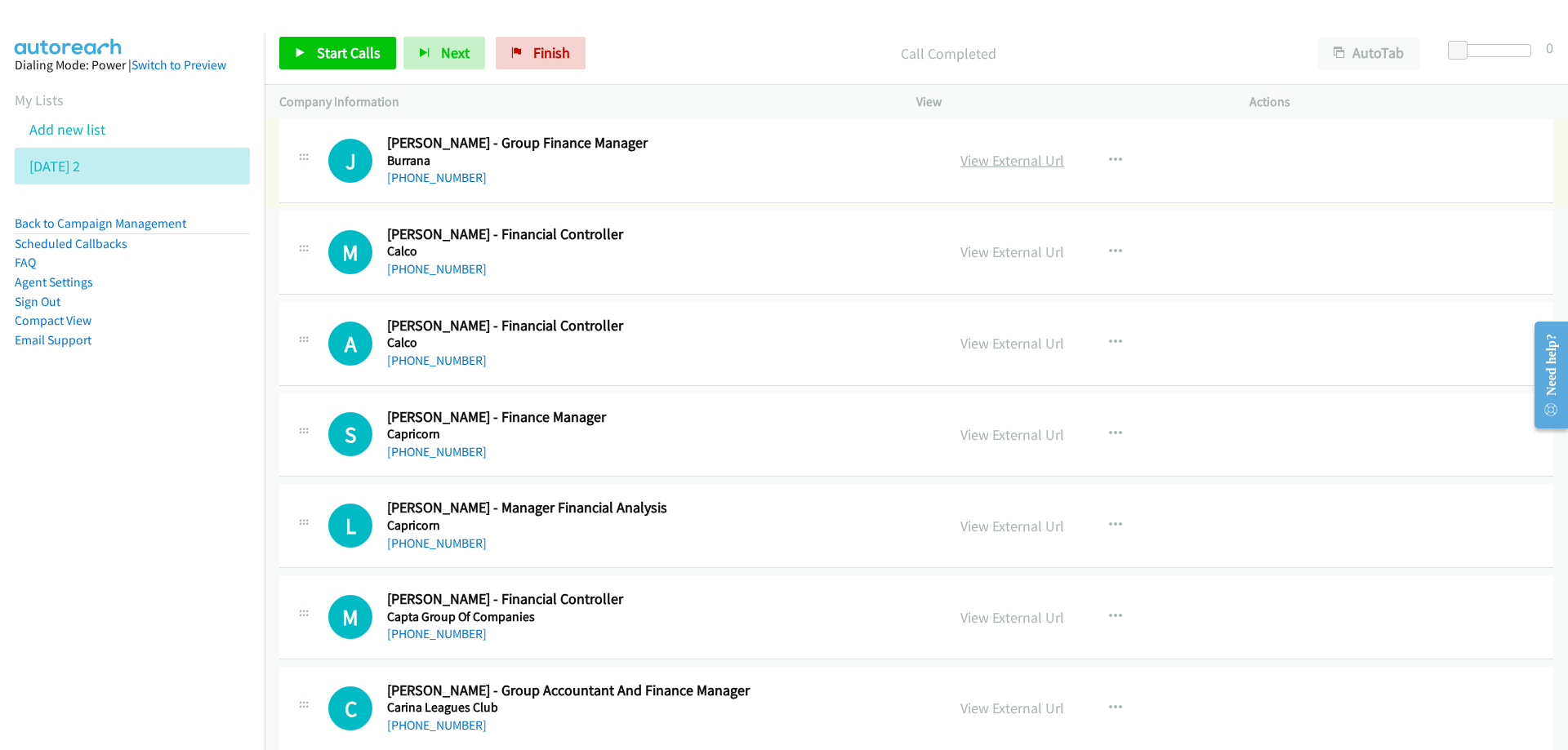
click at [983, 159] on link "View External Url" at bounding box center [1012, 160] width 104 height 19
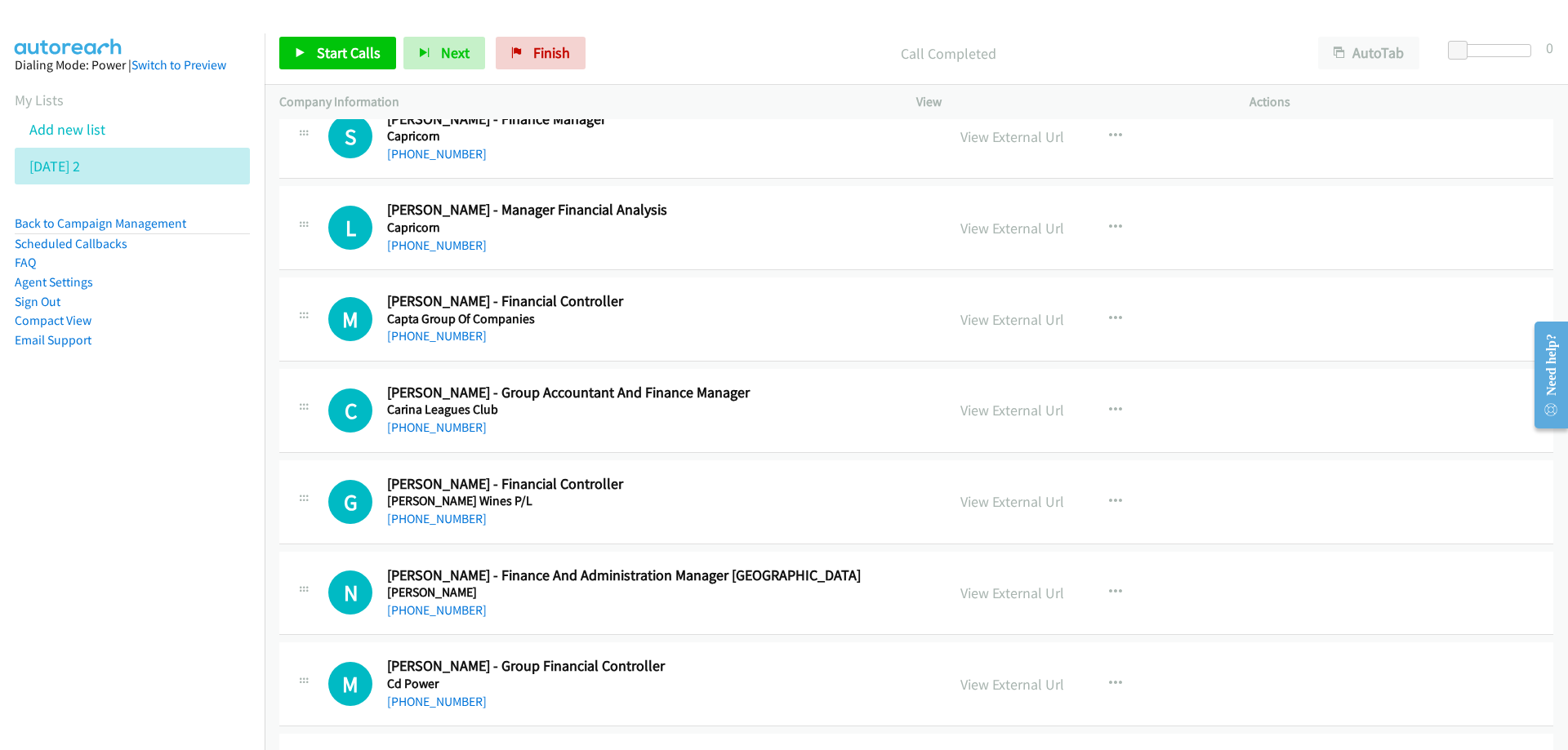
scroll to position [4490, 0]
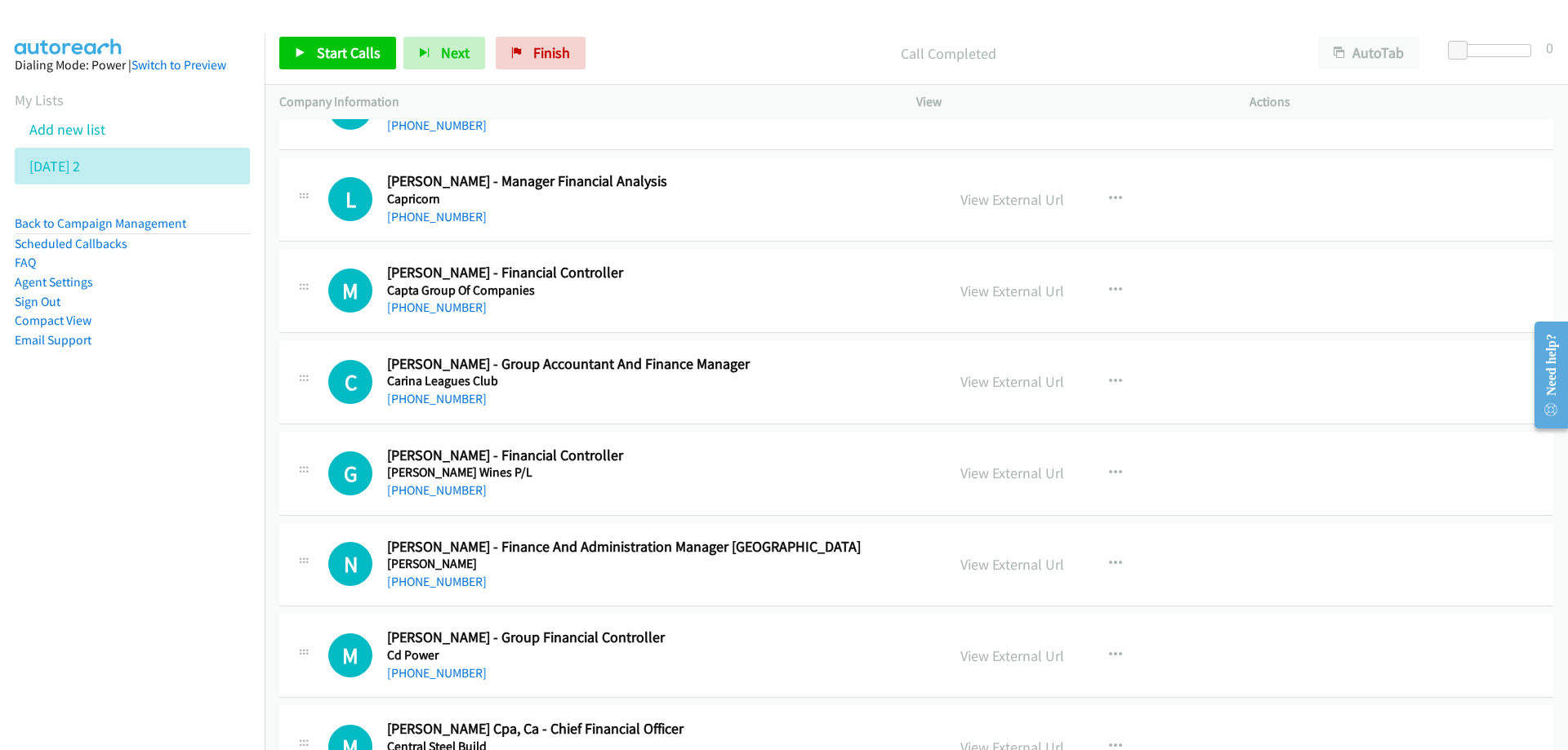
click at [670, 293] on h5 "Capta Group Of Companies" at bounding box center [656, 291] width 539 height 16
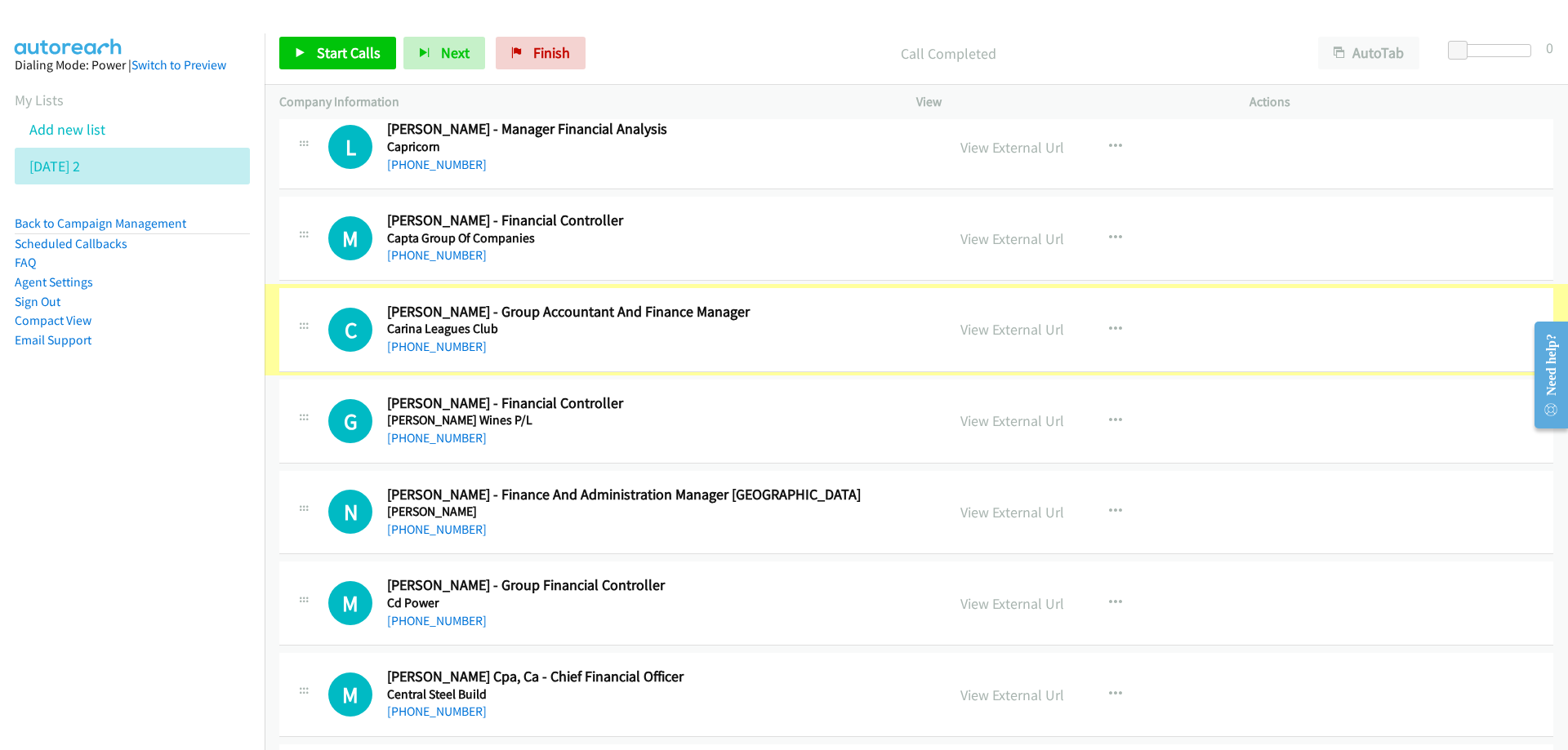
scroll to position [4572, 0]
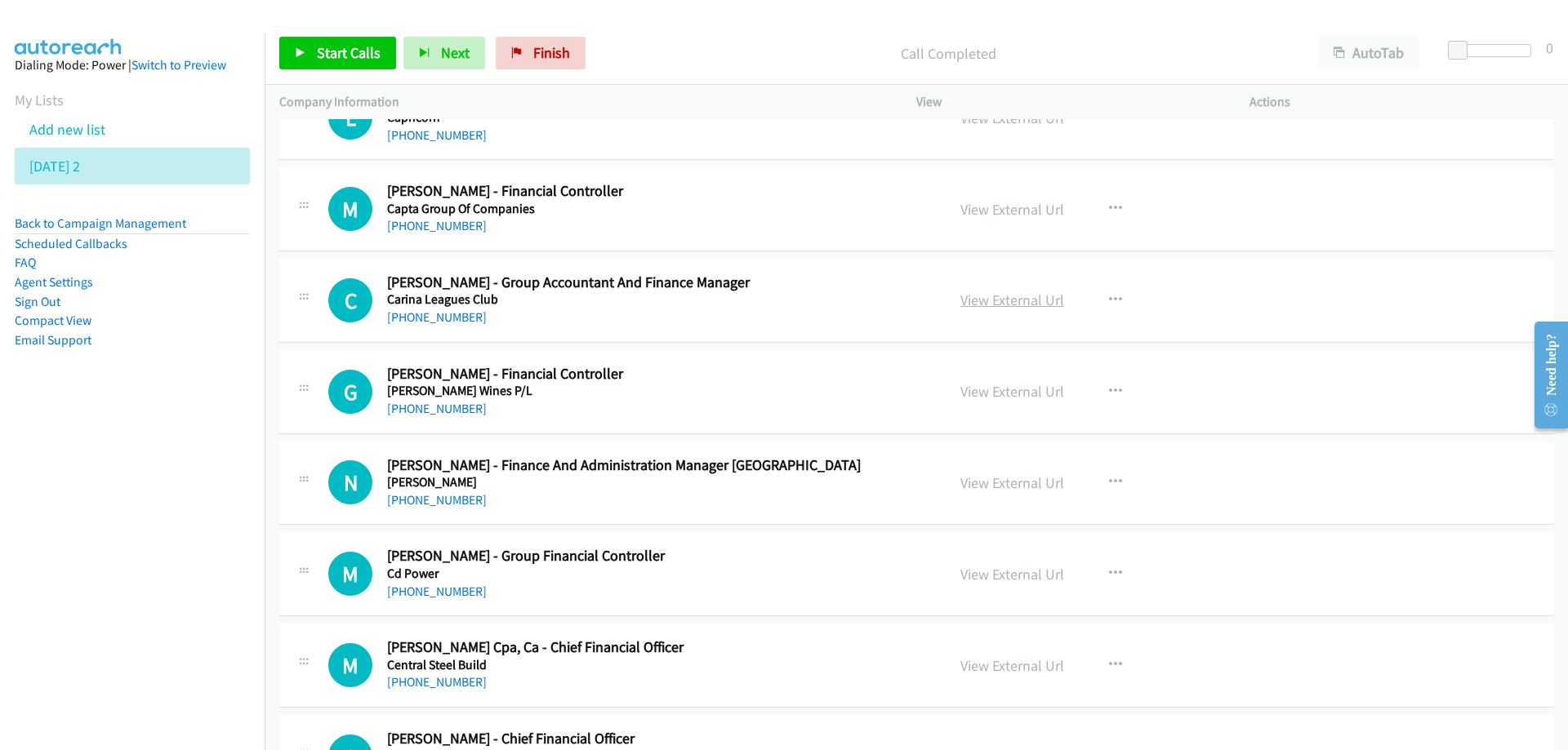
click at [1015, 300] on link "View External Url" at bounding box center [1012, 300] width 104 height 19
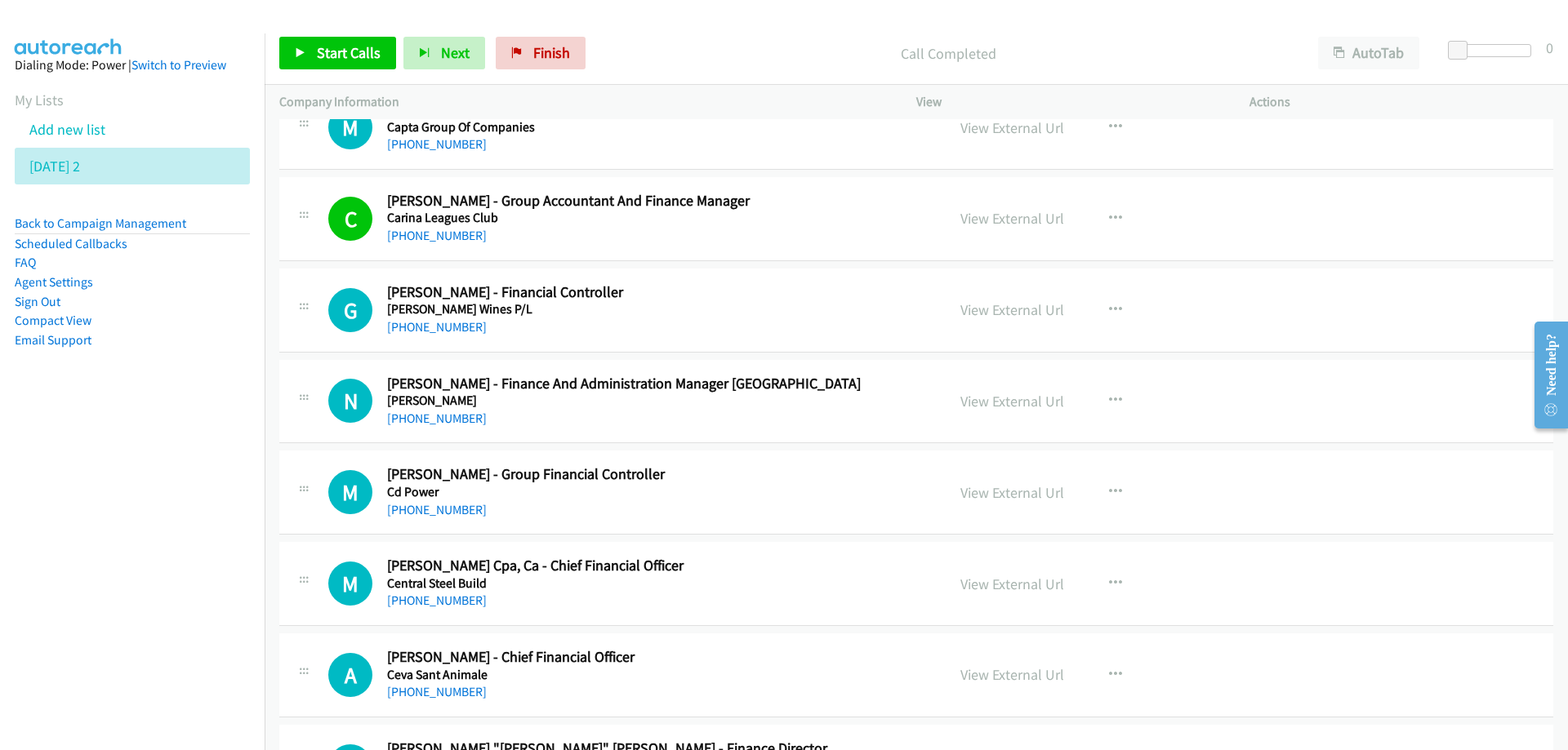
scroll to position [4735, 0]
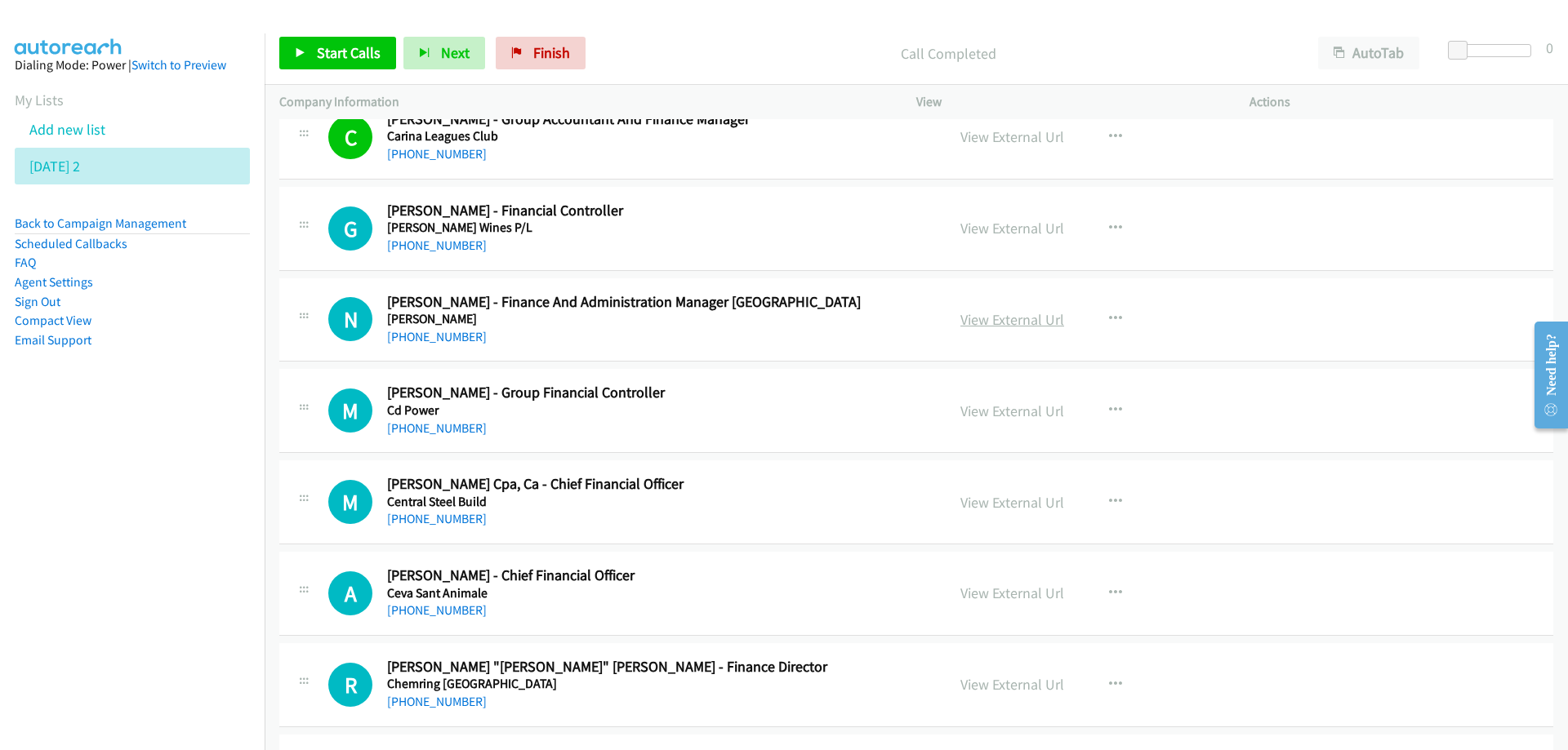
click at [973, 317] on link "View External Url" at bounding box center [1012, 319] width 104 height 19
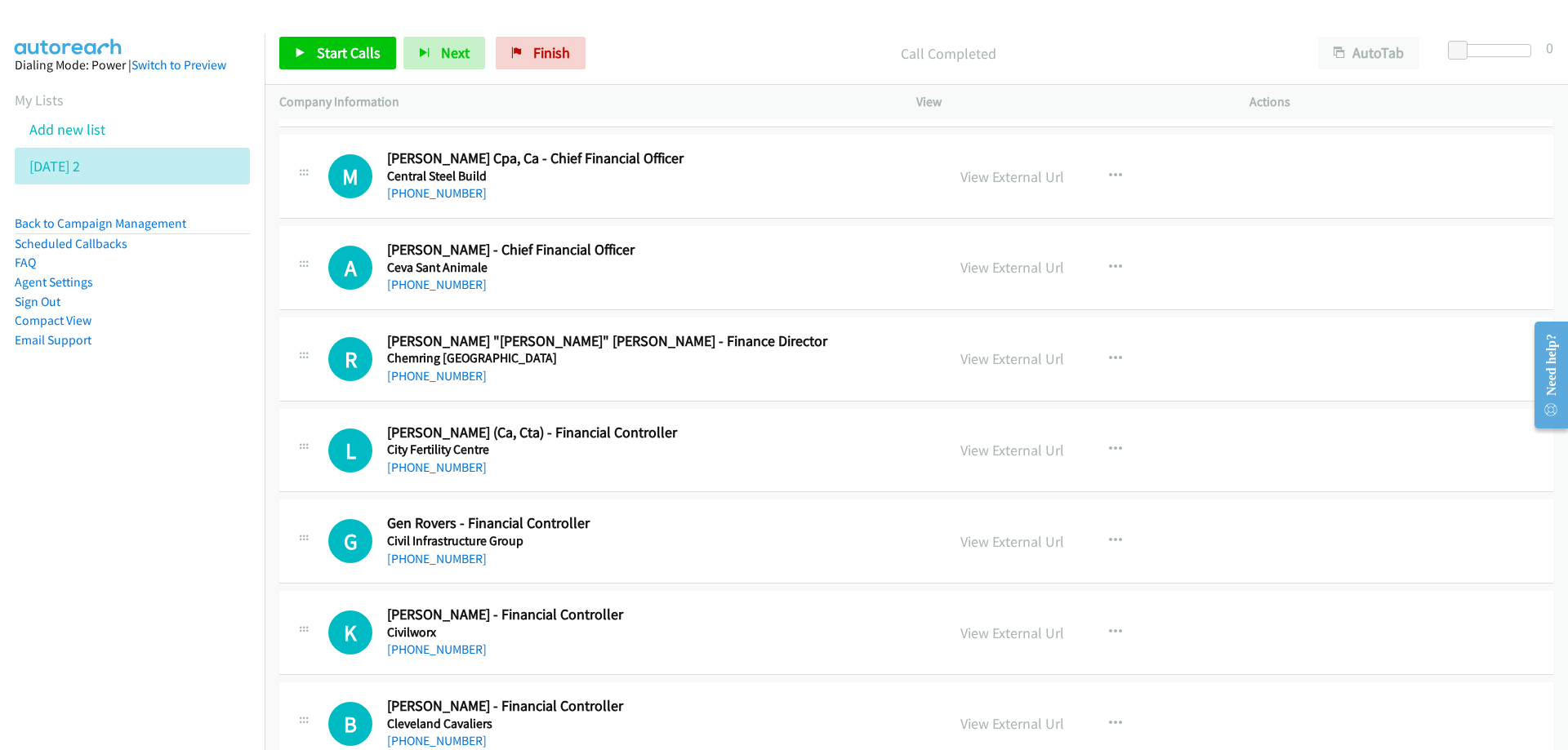
scroll to position [5062, 0]
click at [998, 179] on link "View External Url" at bounding box center [1012, 176] width 104 height 19
click at [813, 266] on h5 "Ceva Sant Animale" at bounding box center [656, 266] width 539 height 16
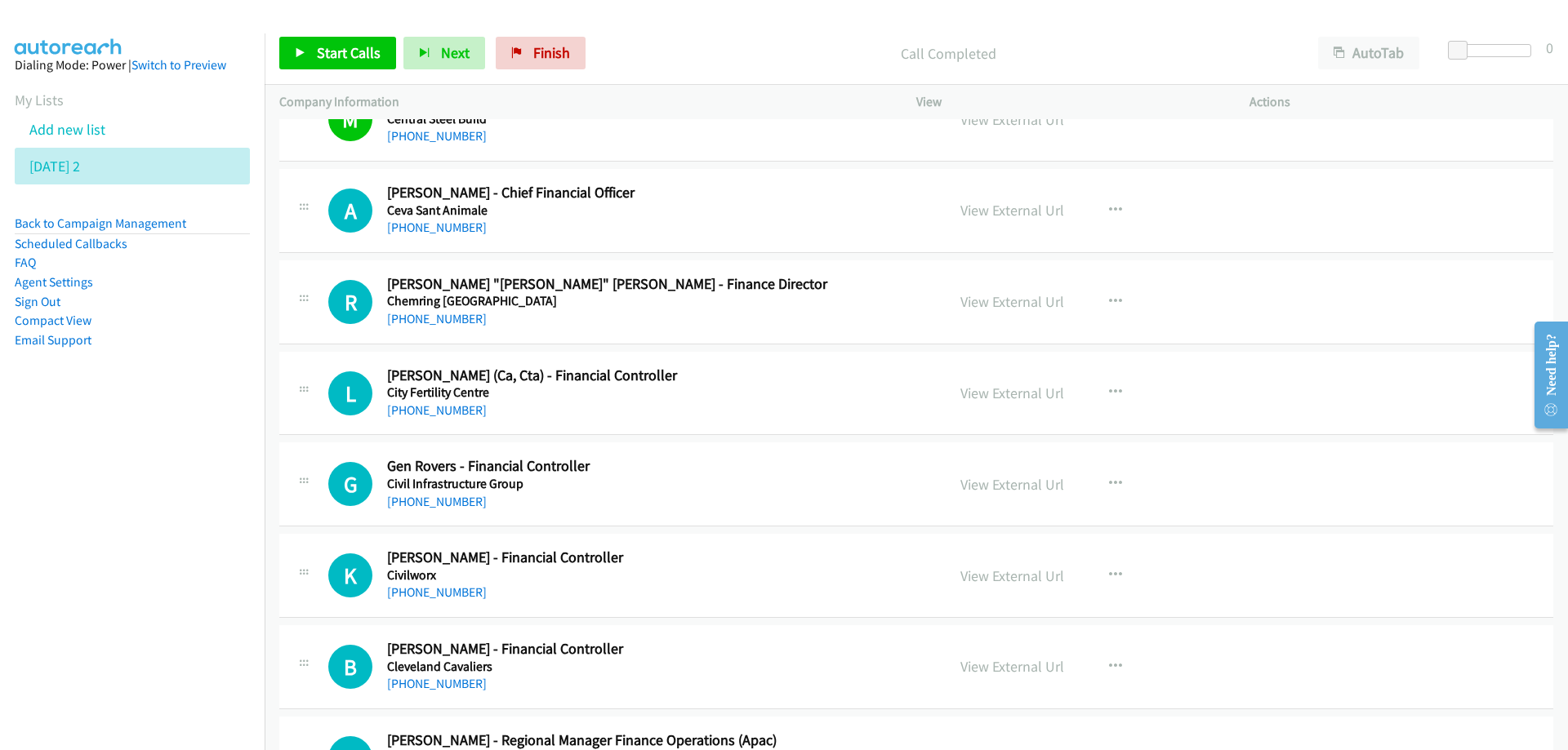
scroll to position [5143, 0]
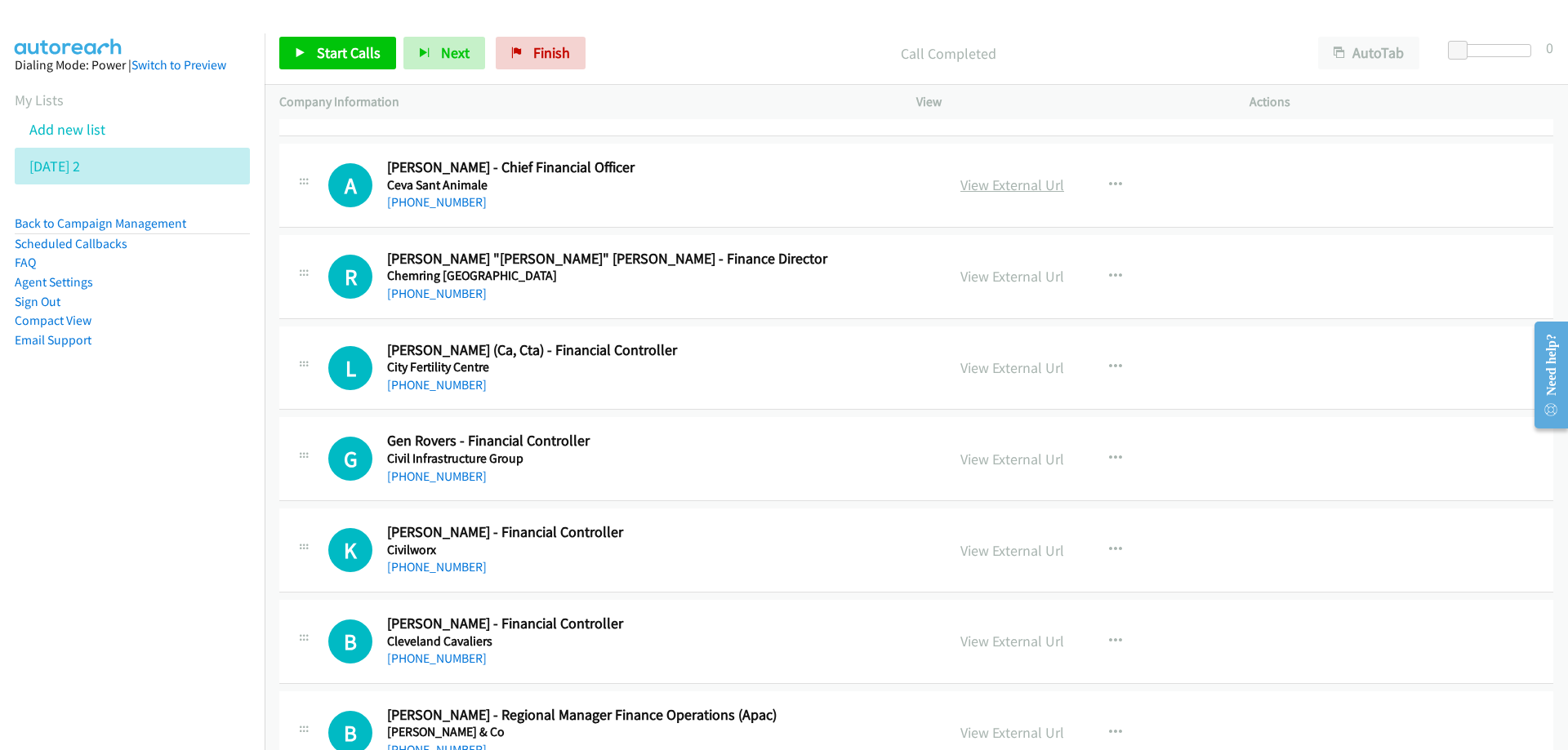
click at [1003, 188] on link "View External Url" at bounding box center [1012, 185] width 104 height 19
click at [719, 277] on h5 "Chemring [GEOGRAPHIC_DATA]" at bounding box center [656, 276] width 539 height 16
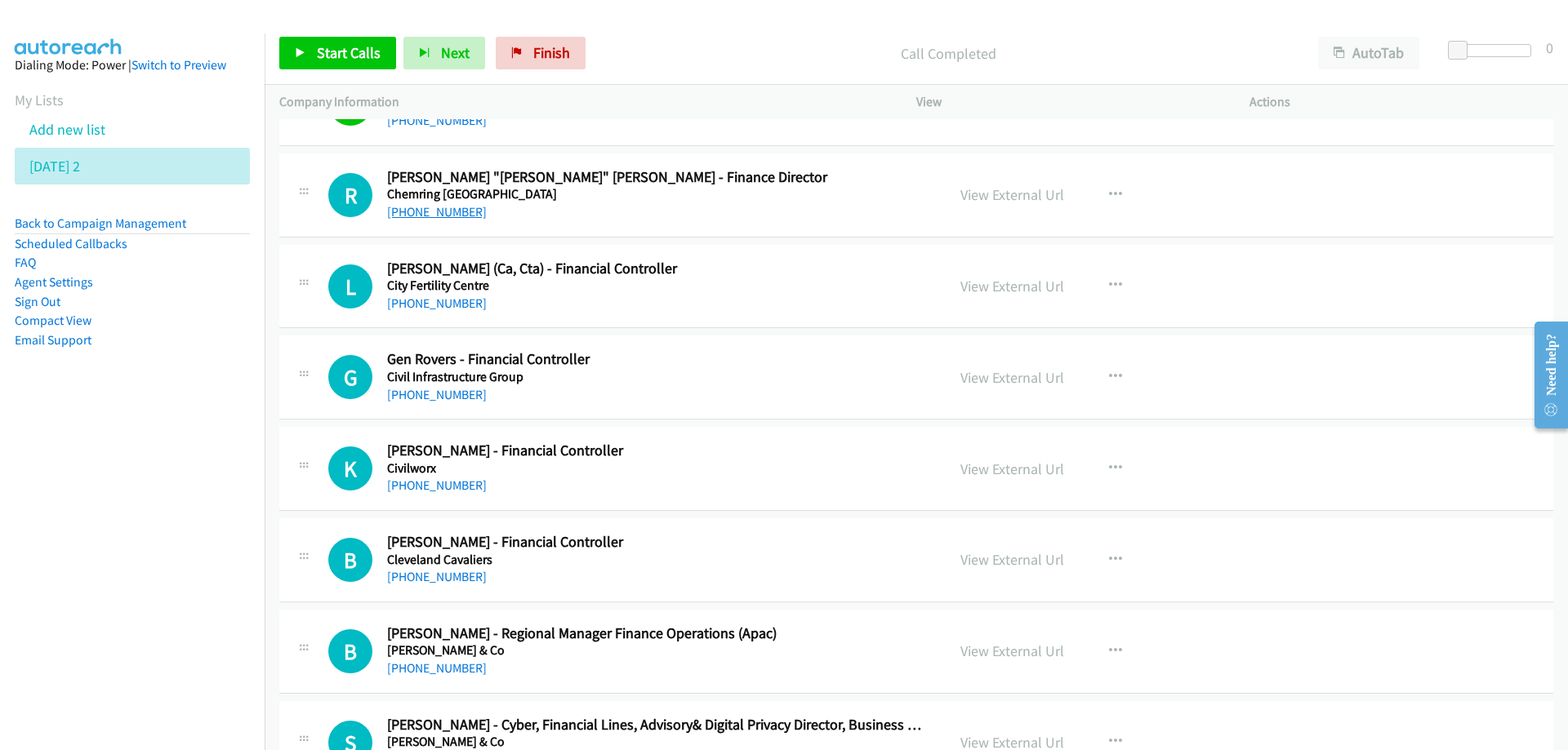
click at [445, 214] on link "[PHONE_NUMBER]" at bounding box center [436, 212] width 100 height 15
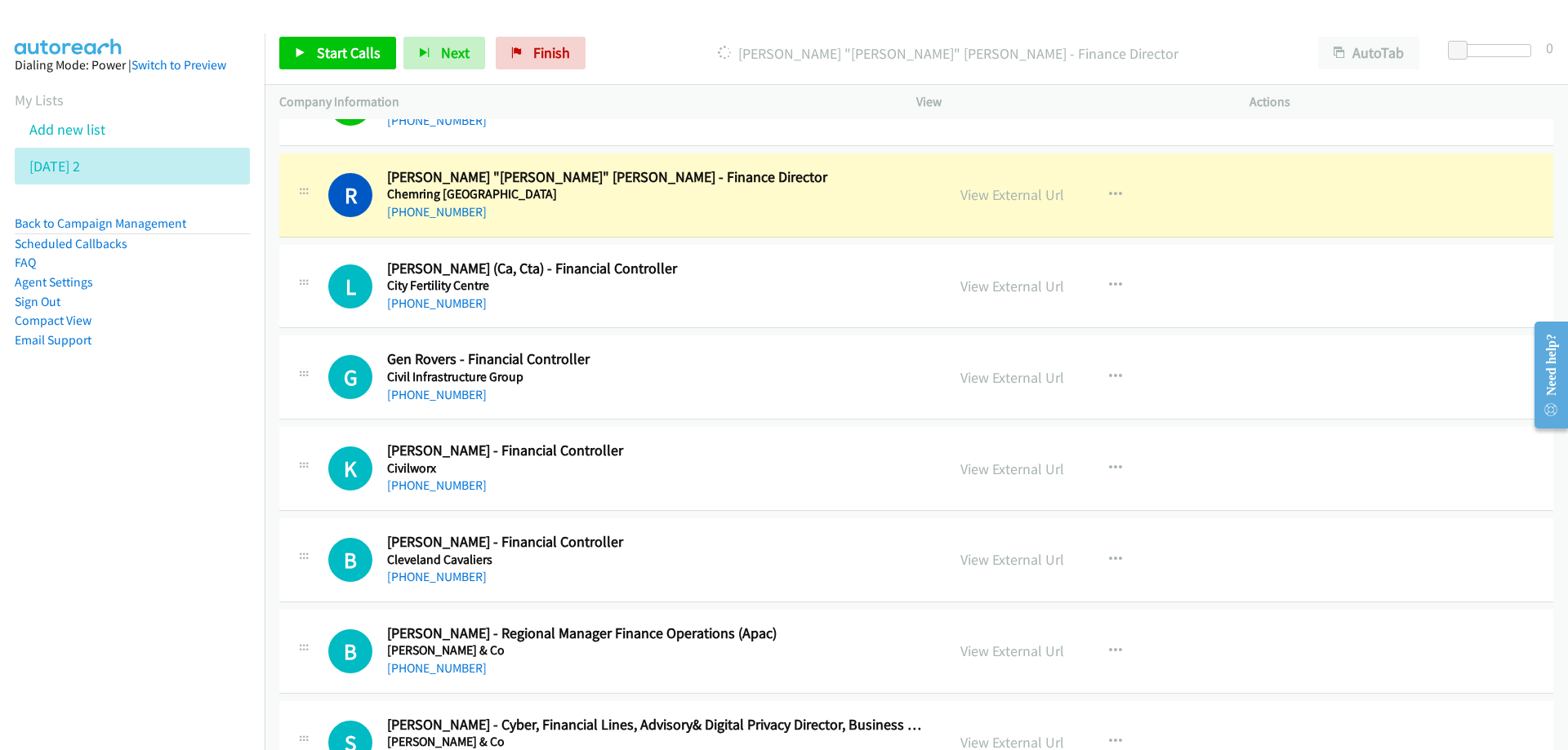
click at [107, 496] on nav "Dialing Mode: Power | Switch to Preview My Lists Add new list [DATE] 2 Back to …" at bounding box center [133, 408] width 266 height 750
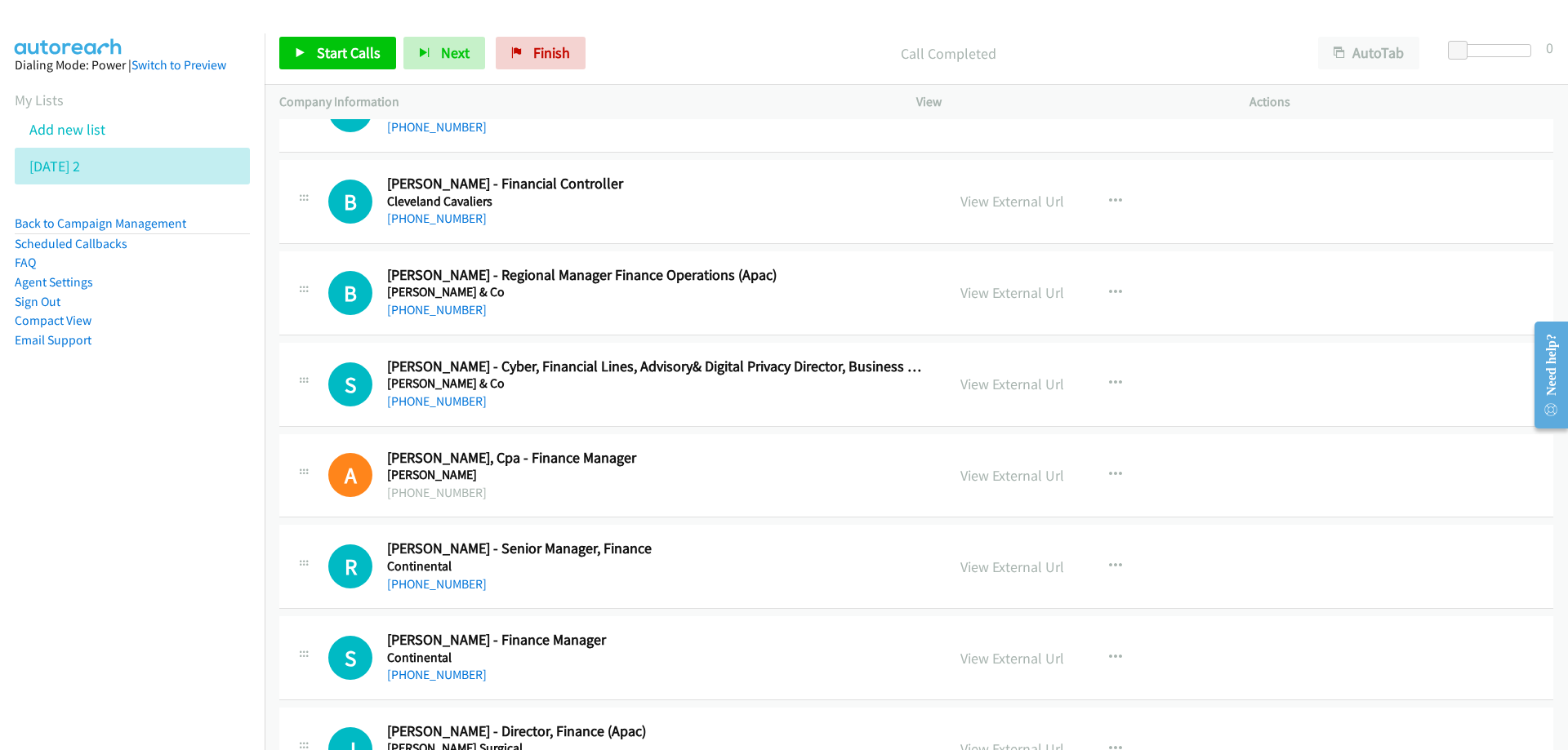
scroll to position [5634, 0]
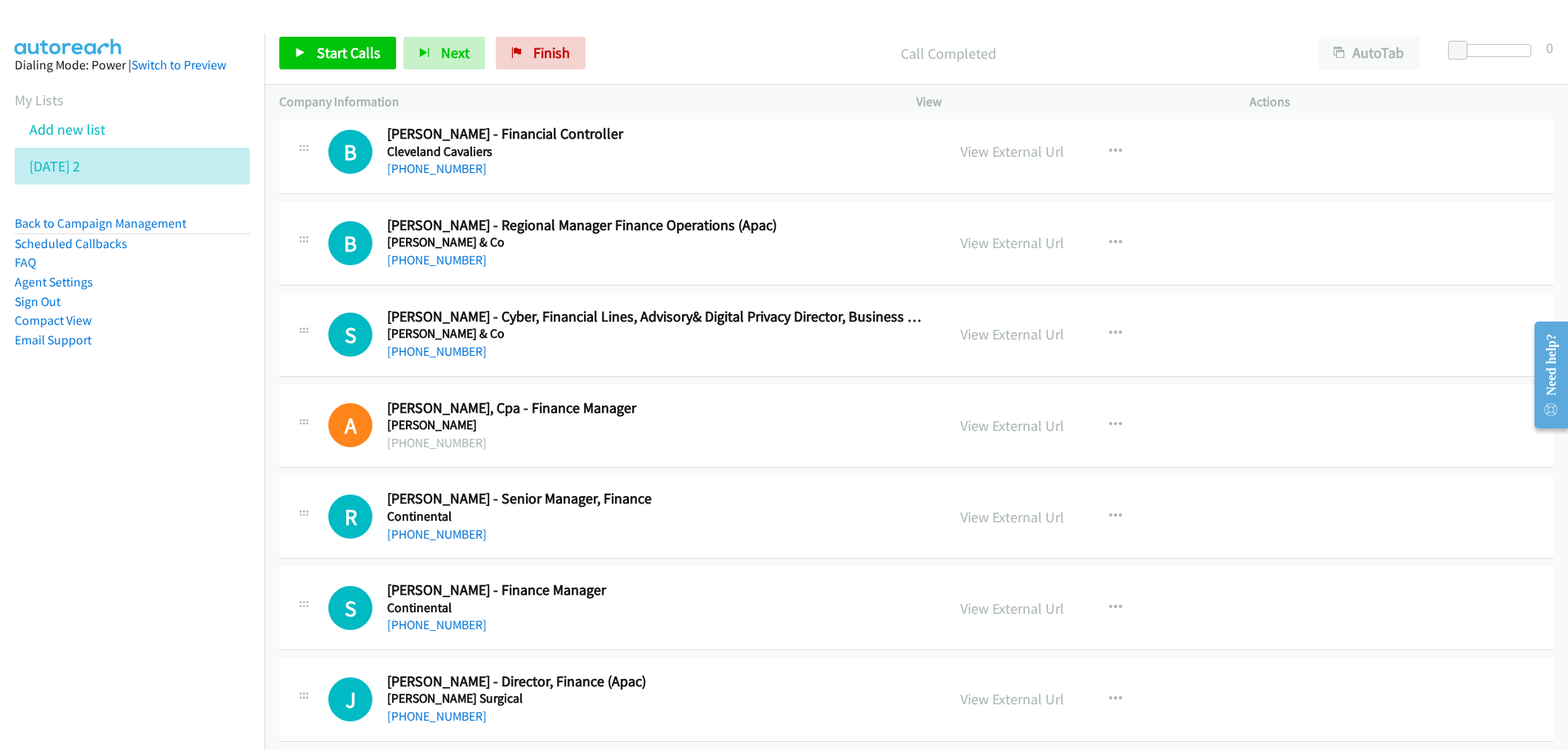
click at [837, 239] on h5 "[PERSON_NAME] & Co" at bounding box center [656, 242] width 539 height 16
click at [429, 257] on link "[PHONE_NUMBER]" at bounding box center [436, 259] width 100 height 15
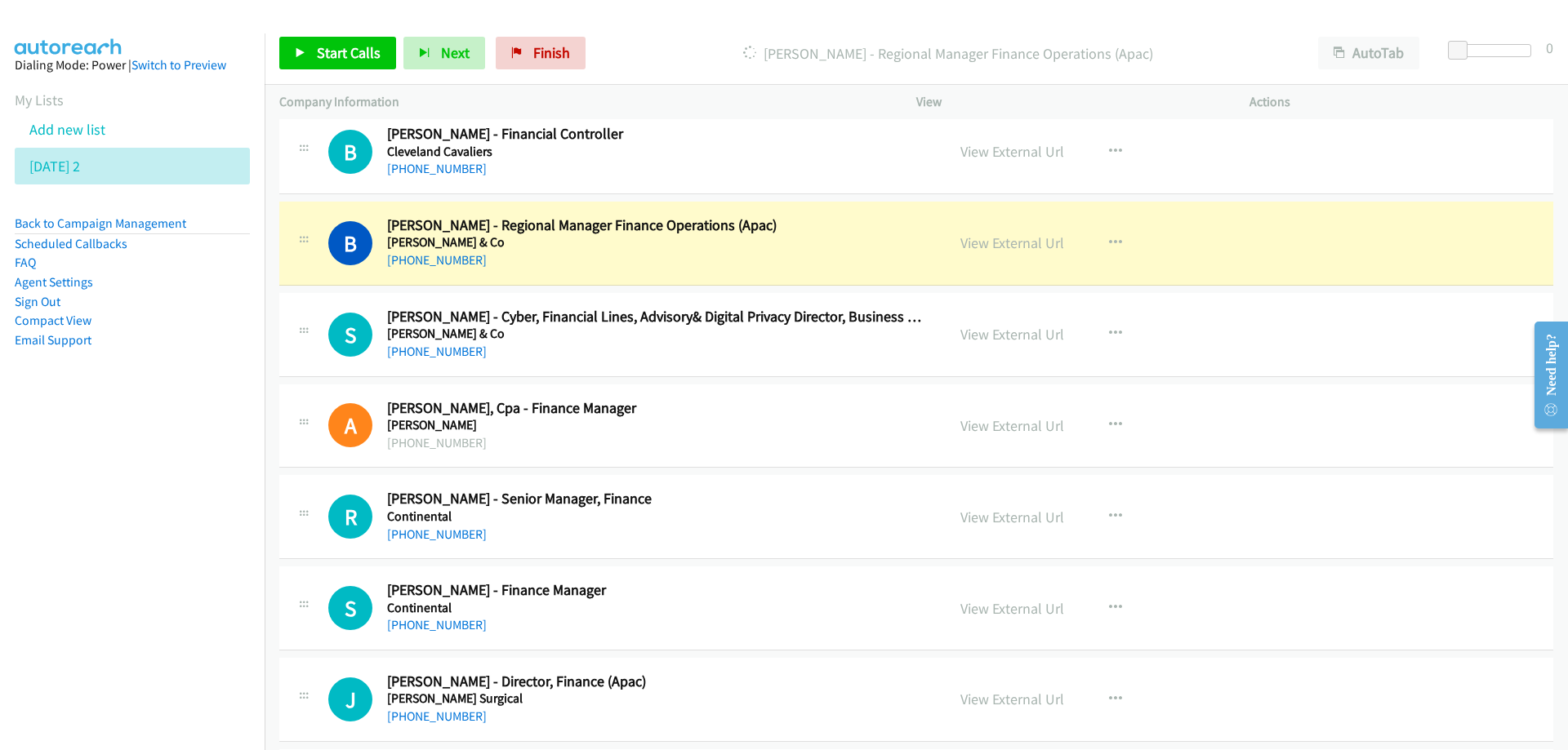
drag, startPoint x: 219, startPoint y: 517, endPoint x: 193, endPoint y: 517, distance: 26.0
click at [200, 517] on nav "Dialing Mode: Power | Switch to Preview My Lists Add new list [DATE] 2 Back to …" at bounding box center [133, 408] width 266 height 750
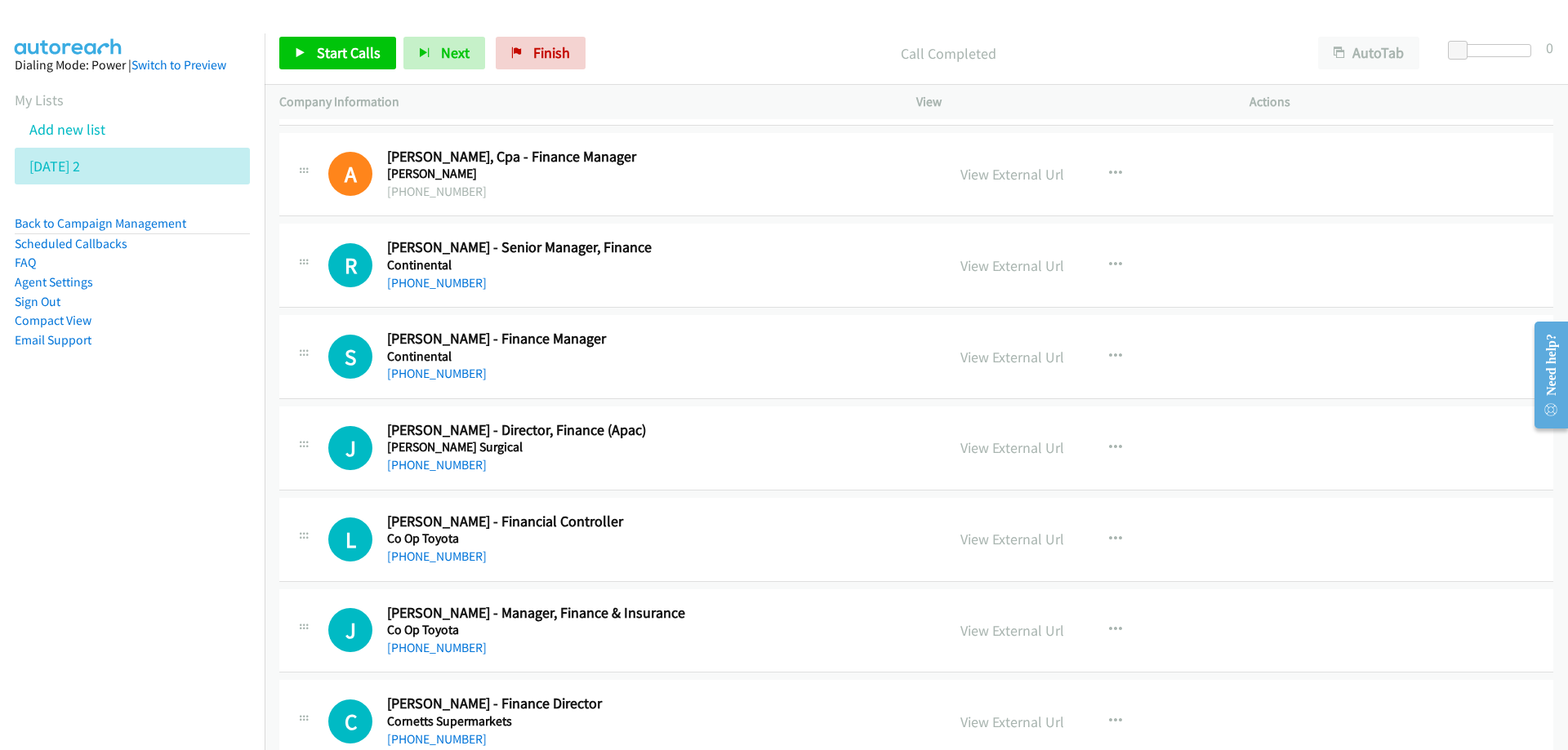
scroll to position [5961, 0]
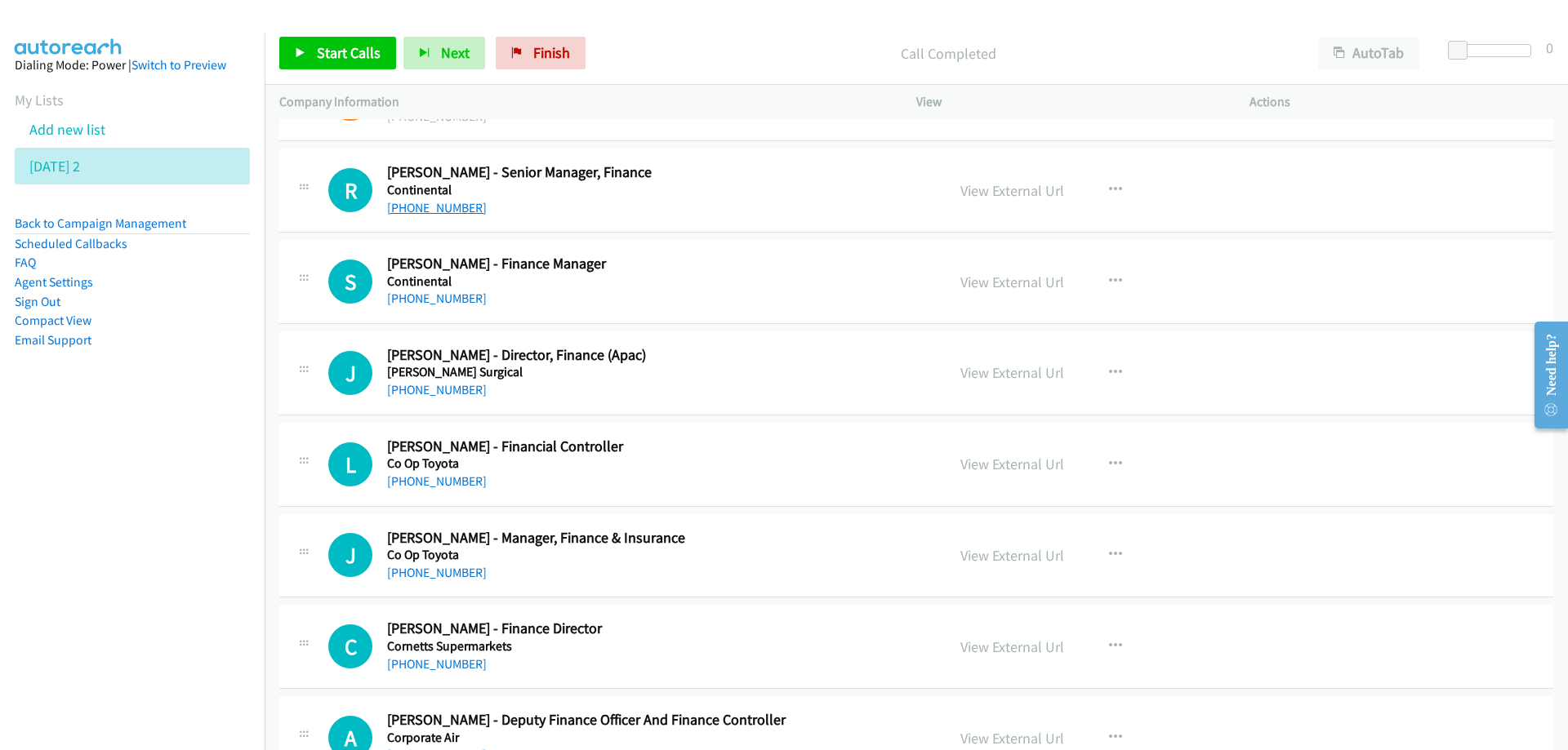
click at [436, 211] on link "[PHONE_NUMBER]" at bounding box center [436, 207] width 100 height 15
click at [92, 561] on nav "Dialing Mode: Power | Switch to Preview My Lists Add new list [DATE] 2 Back to …" at bounding box center [133, 408] width 266 height 750
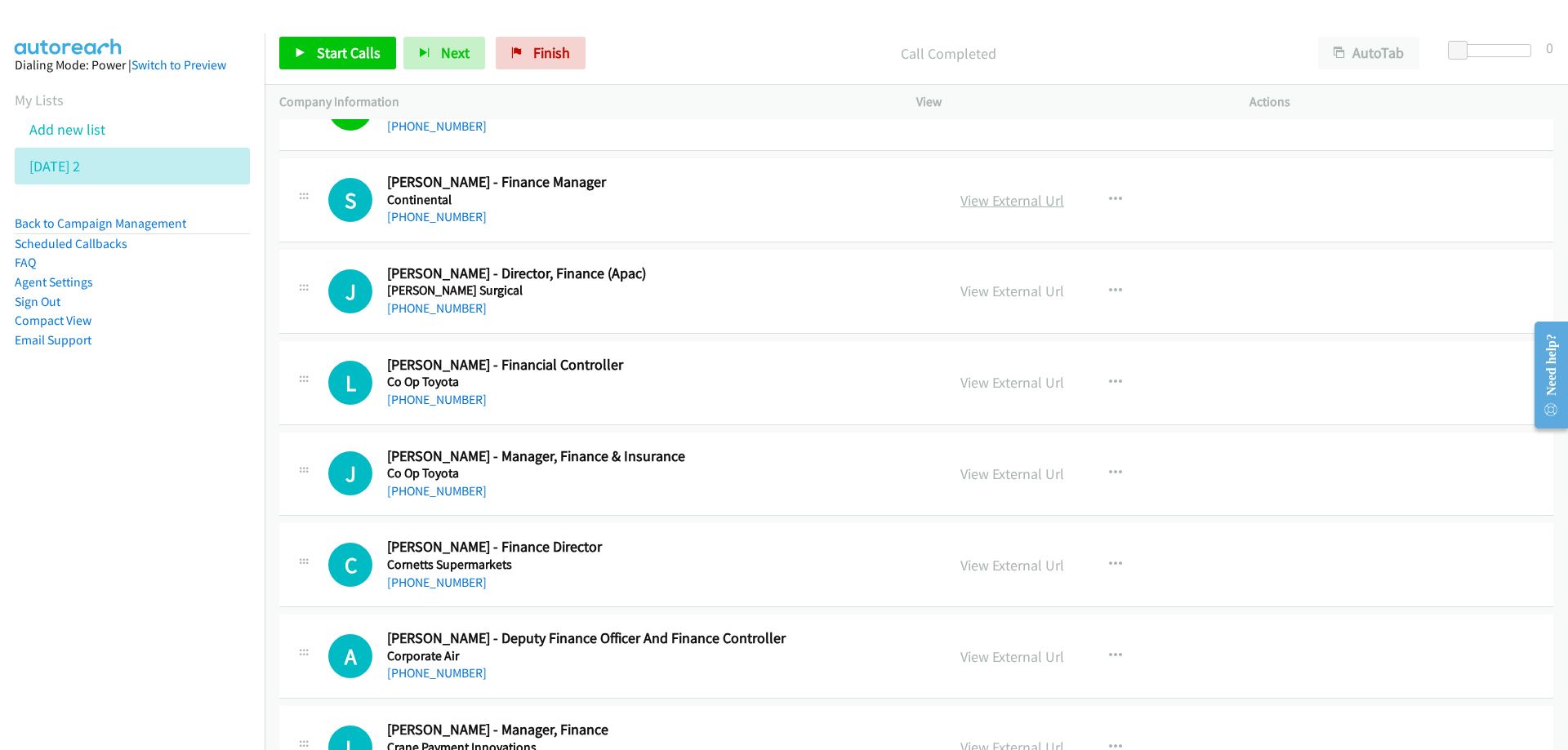
click at [994, 196] on link "View External Url" at bounding box center [1012, 200] width 104 height 19
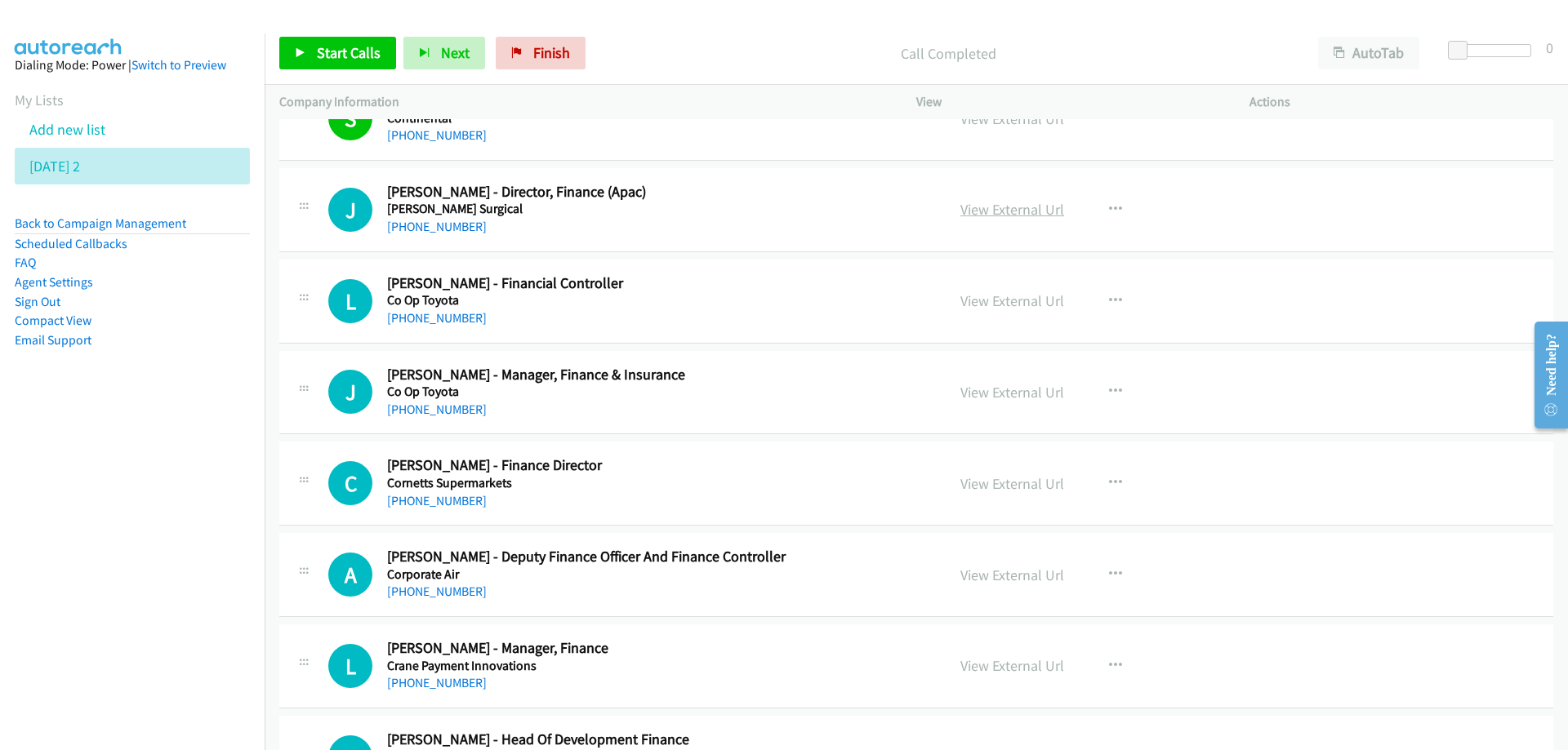
click at [1027, 214] on link "View External Url" at bounding box center [1012, 209] width 104 height 19
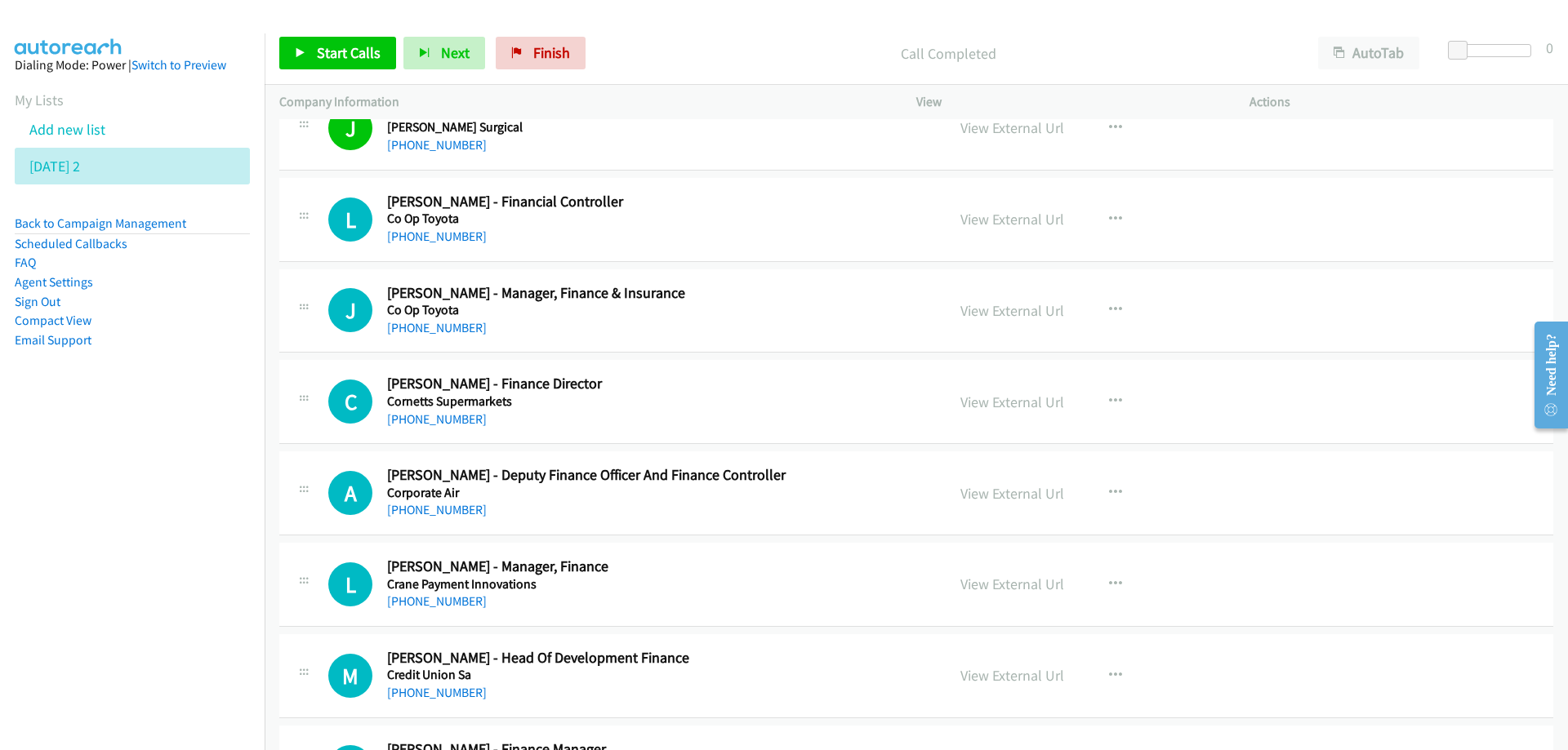
scroll to position [6287, 0]
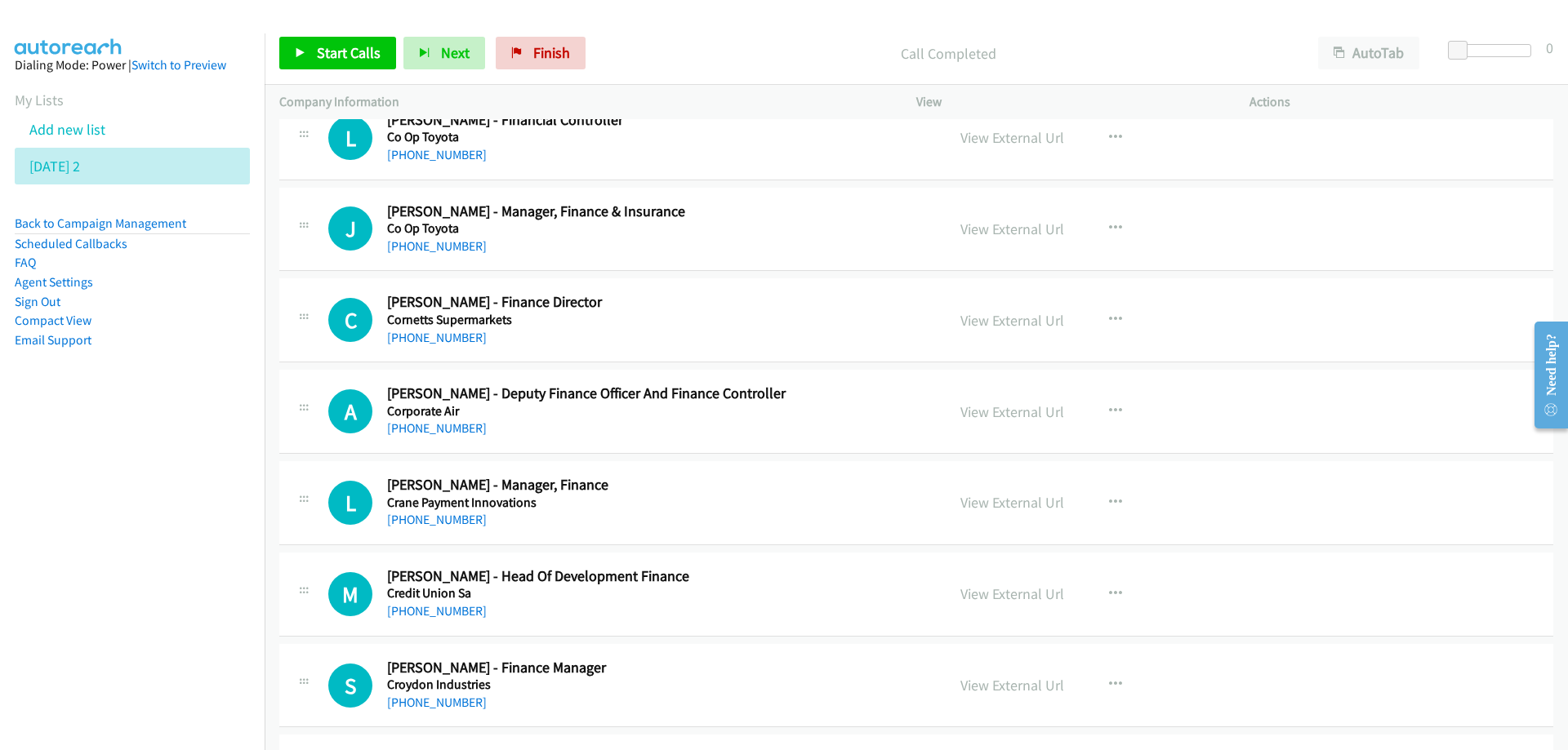
click at [790, 243] on div "[PHONE_NUMBER]" at bounding box center [656, 247] width 539 height 20
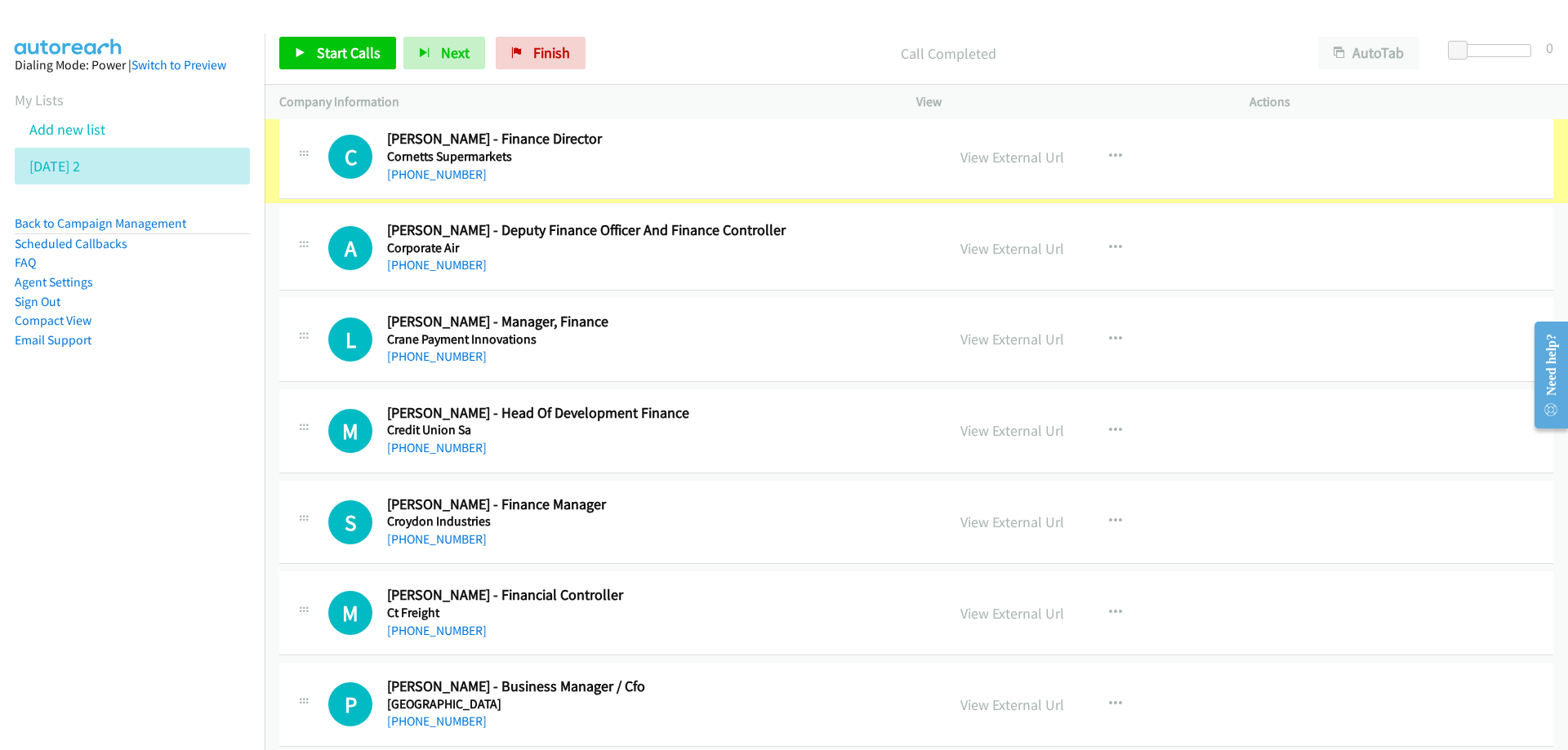
scroll to position [6450, 0]
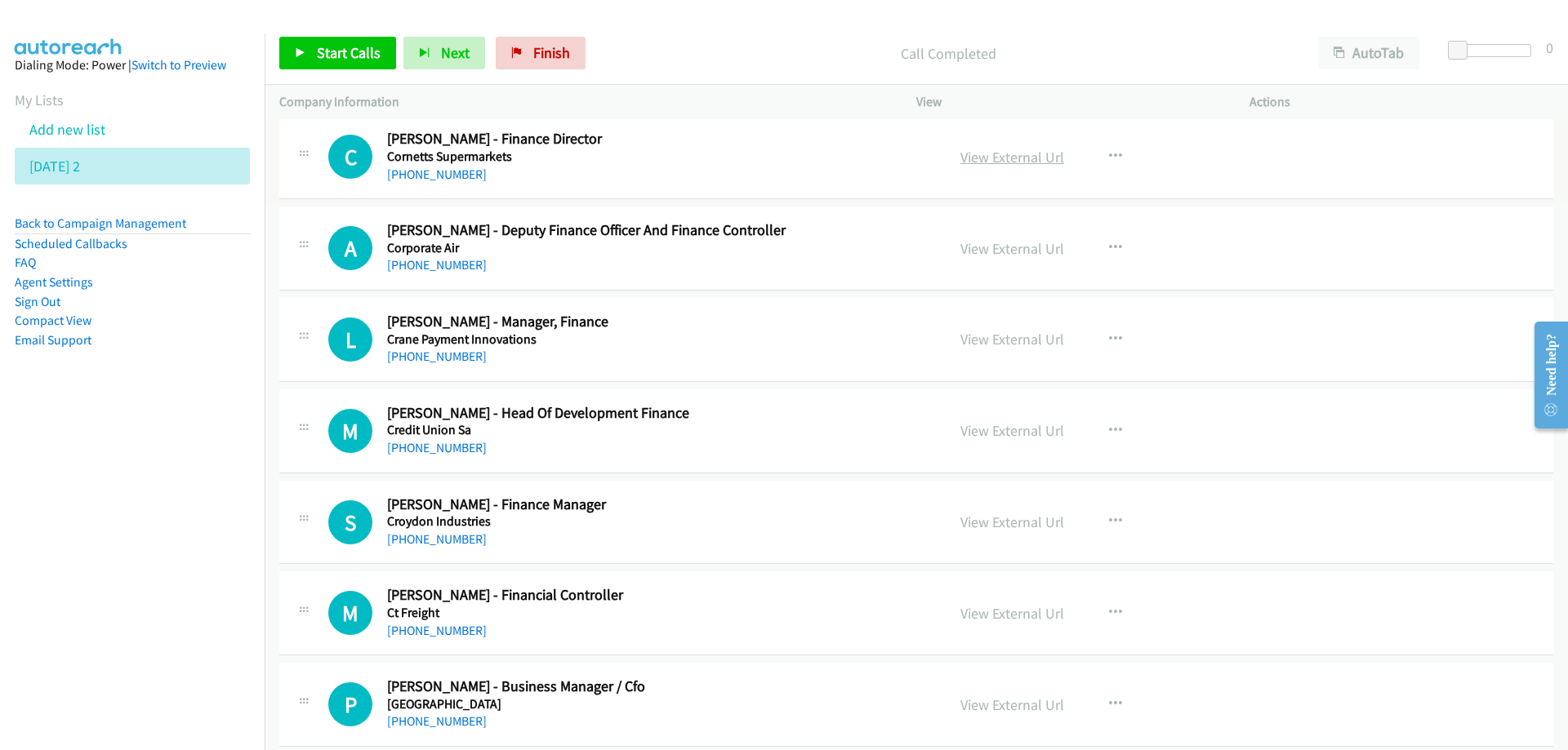
click at [978, 159] on link "View External Url" at bounding box center [1012, 157] width 104 height 19
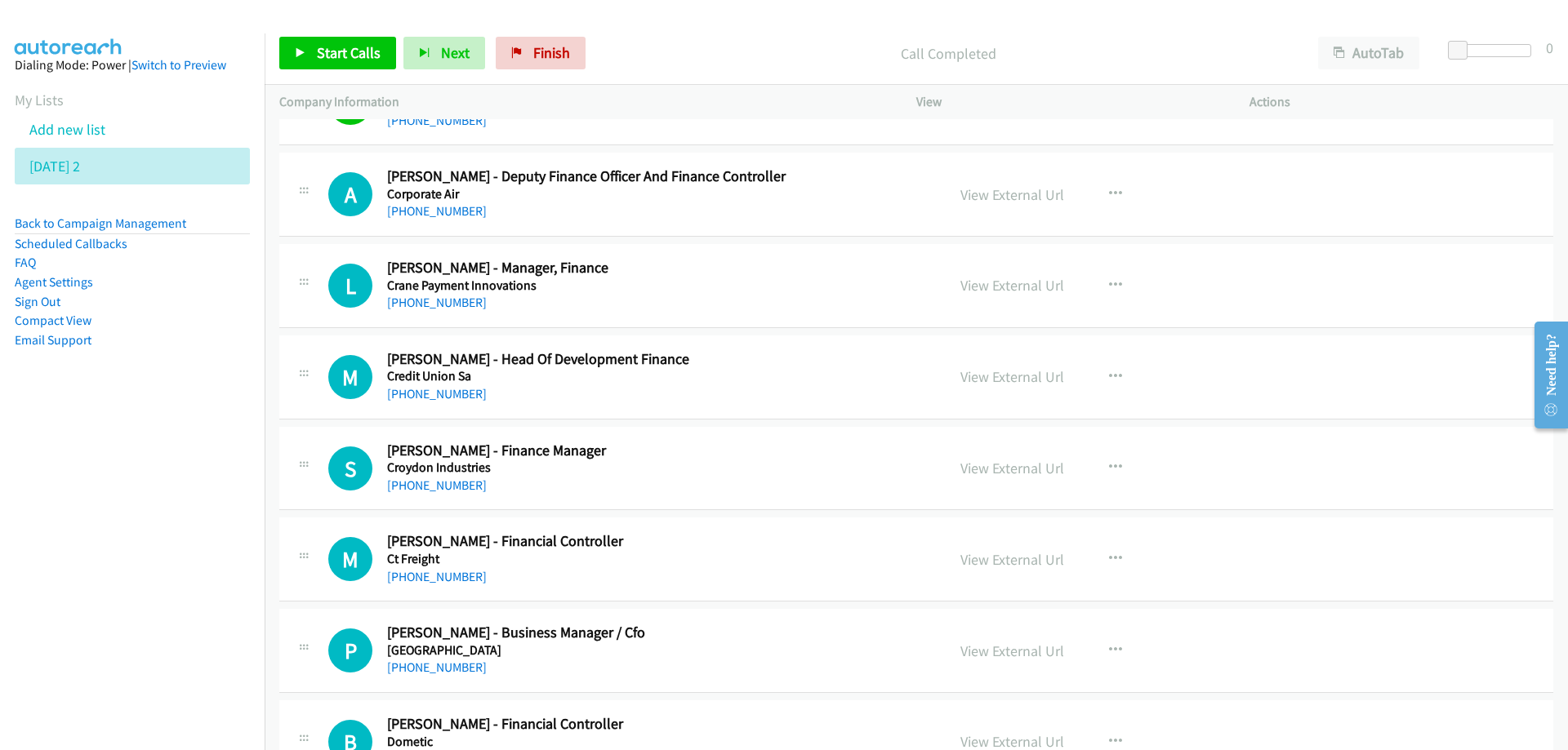
scroll to position [6532, 0]
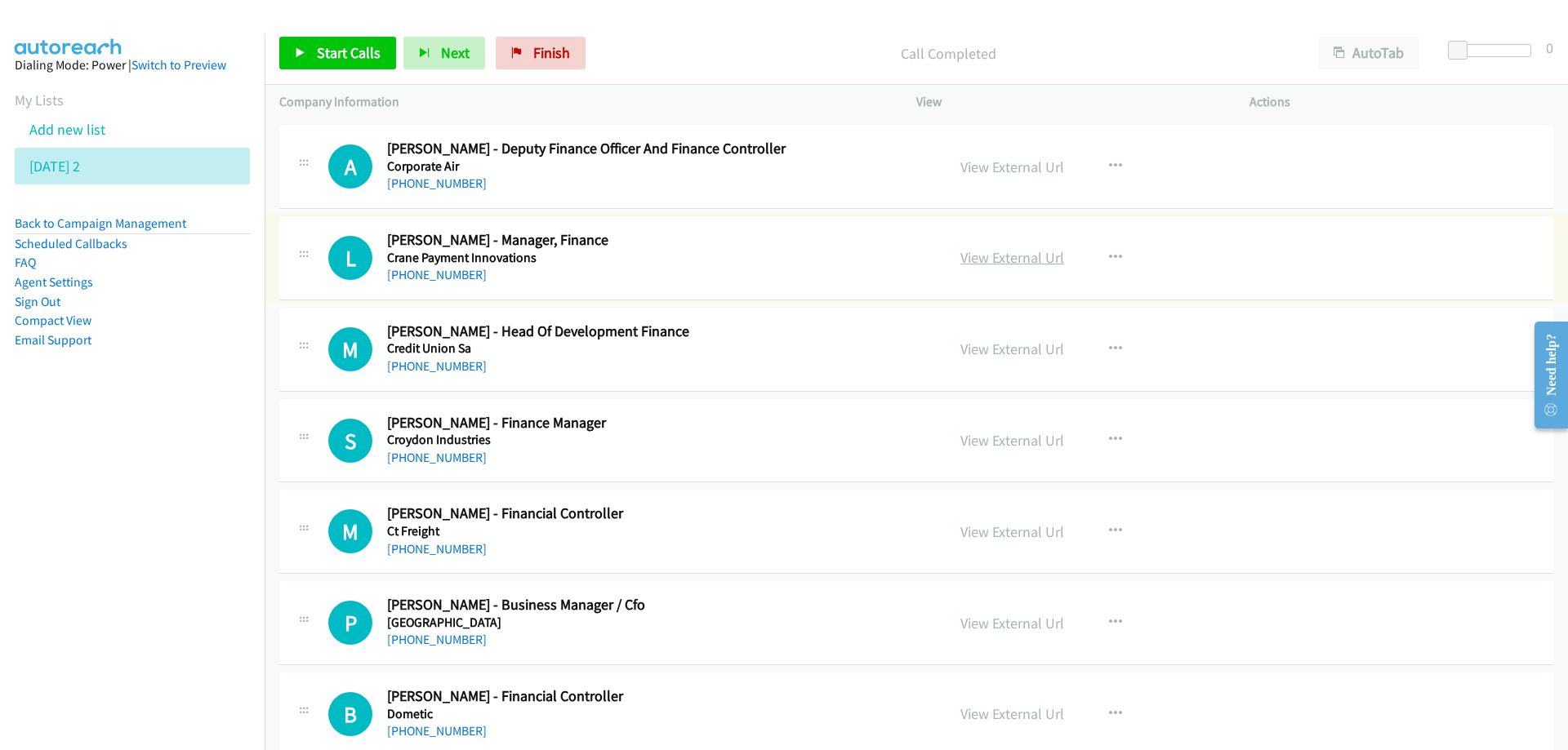
click at [994, 258] on link "View External Url" at bounding box center [1012, 257] width 104 height 19
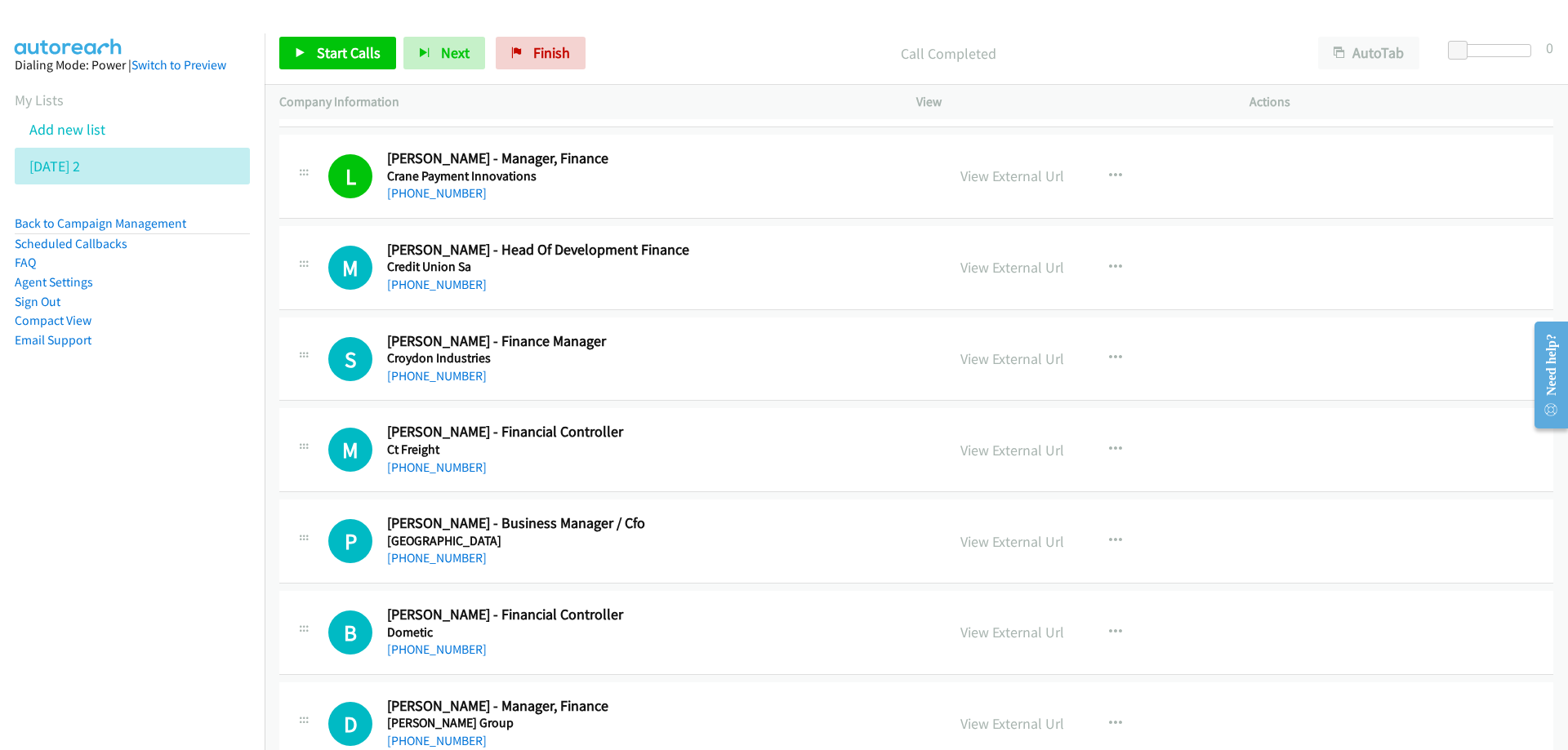
scroll to position [6695, 0]
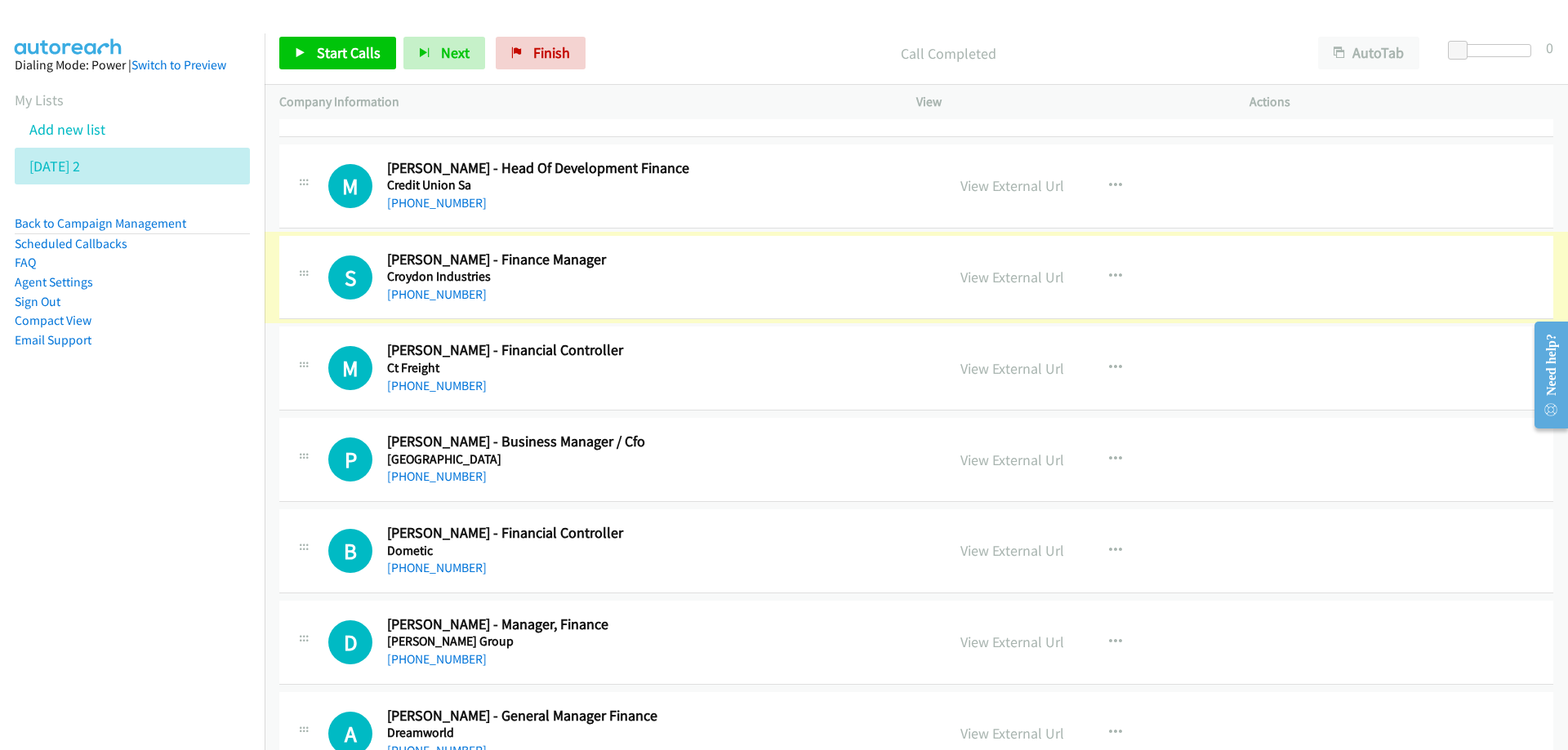
click at [441, 295] on link "[PHONE_NUMBER]" at bounding box center [436, 293] width 100 height 15
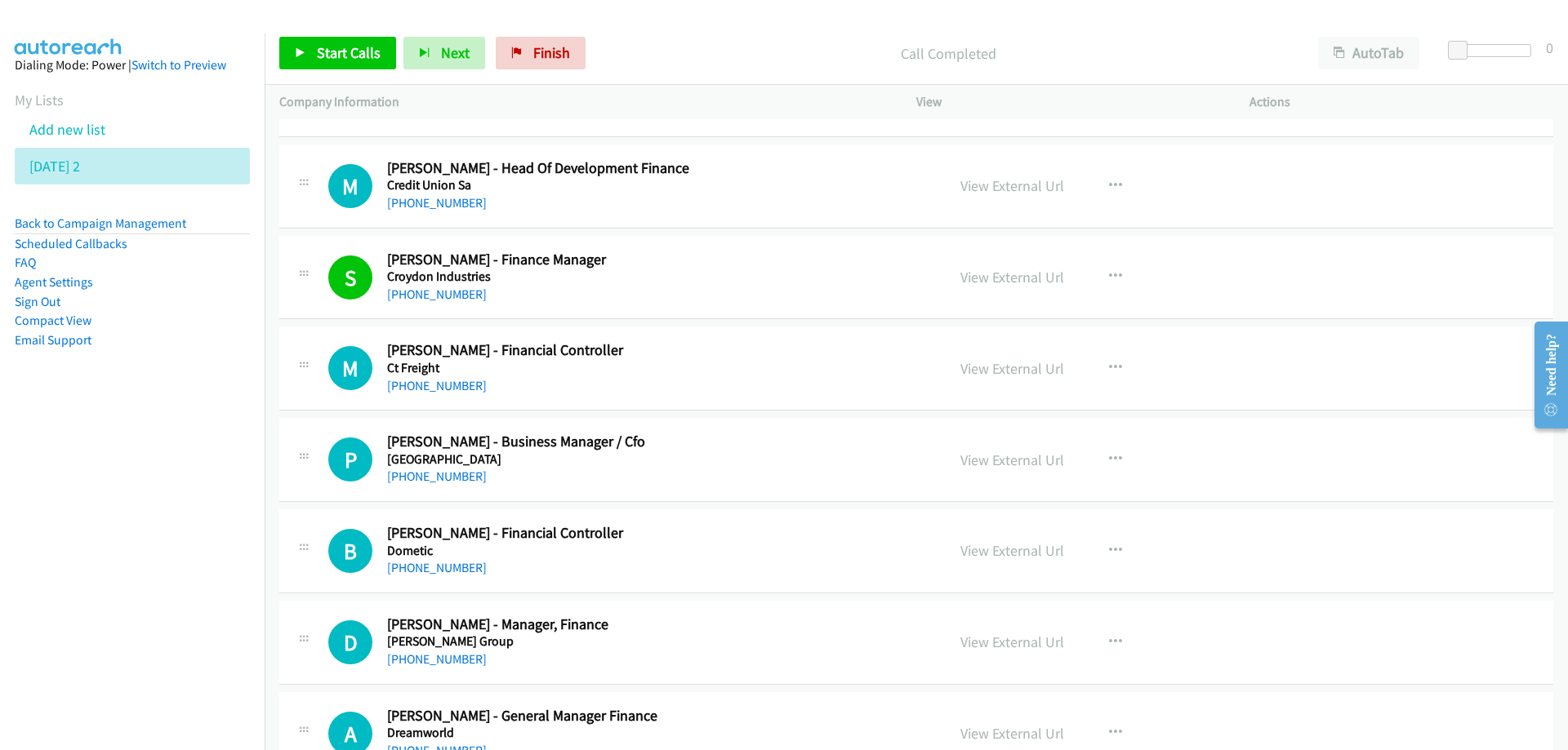
drag, startPoint x: 103, startPoint y: 435, endPoint x: 679, endPoint y: 478, distance: 577.6
click at [103, 436] on nav "Dialing Mode: Power | Switch to Preview My Lists Add new list [DATE] 2 Back to …" at bounding box center [133, 408] width 266 height 750
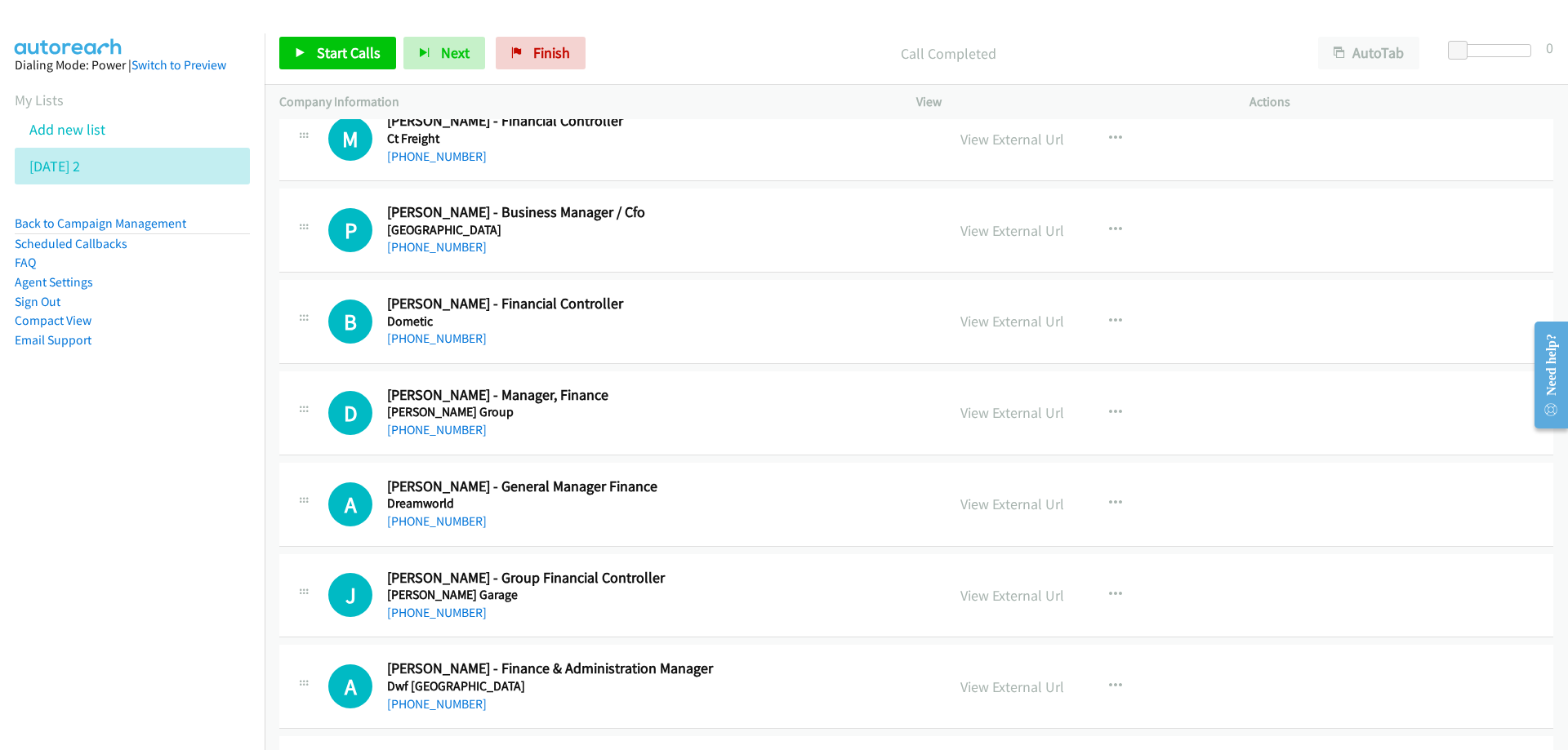
scroll to position [6940, 0]
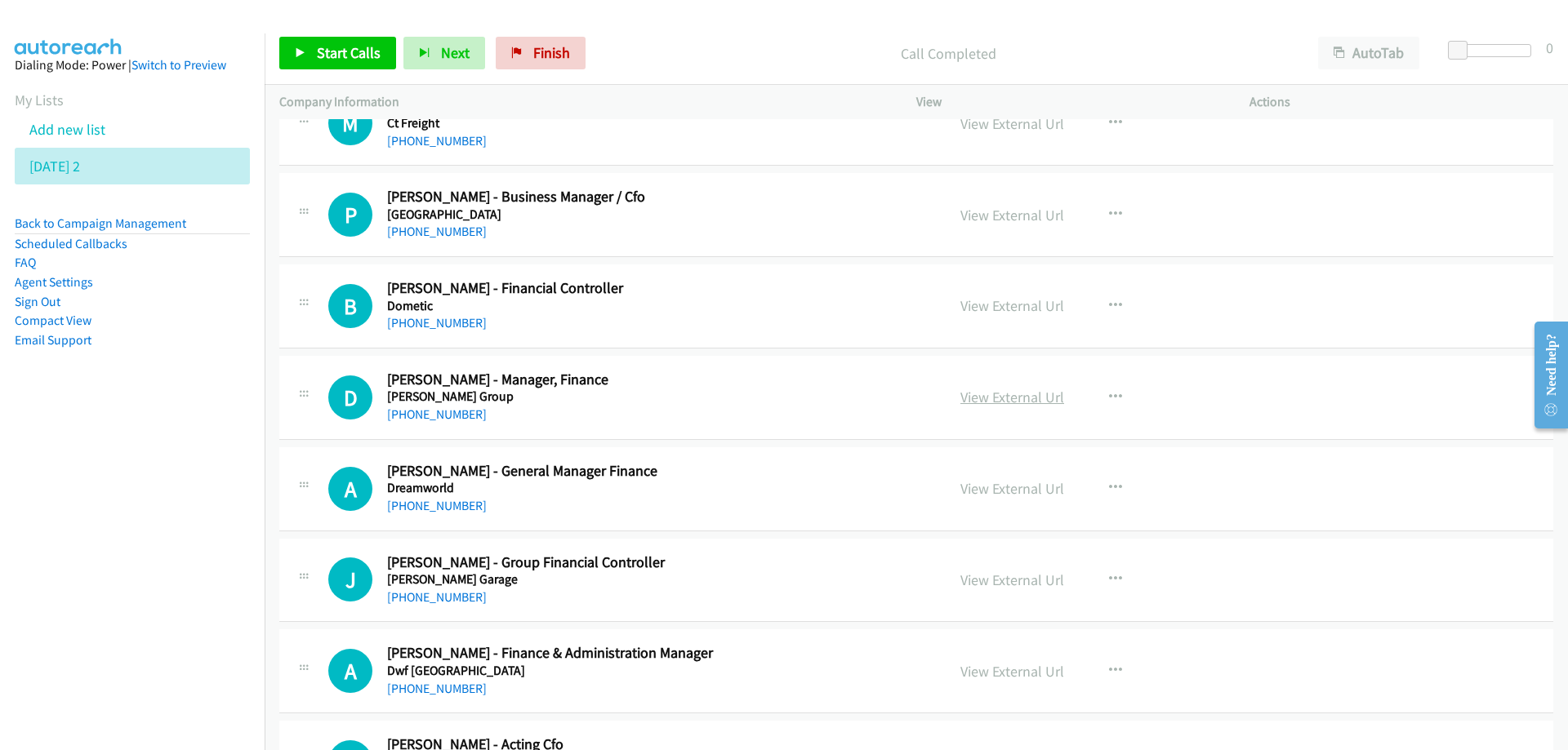
click at [1000, 404] on link "View External Url" at bounding box center [1012, 397] width 104 height 19
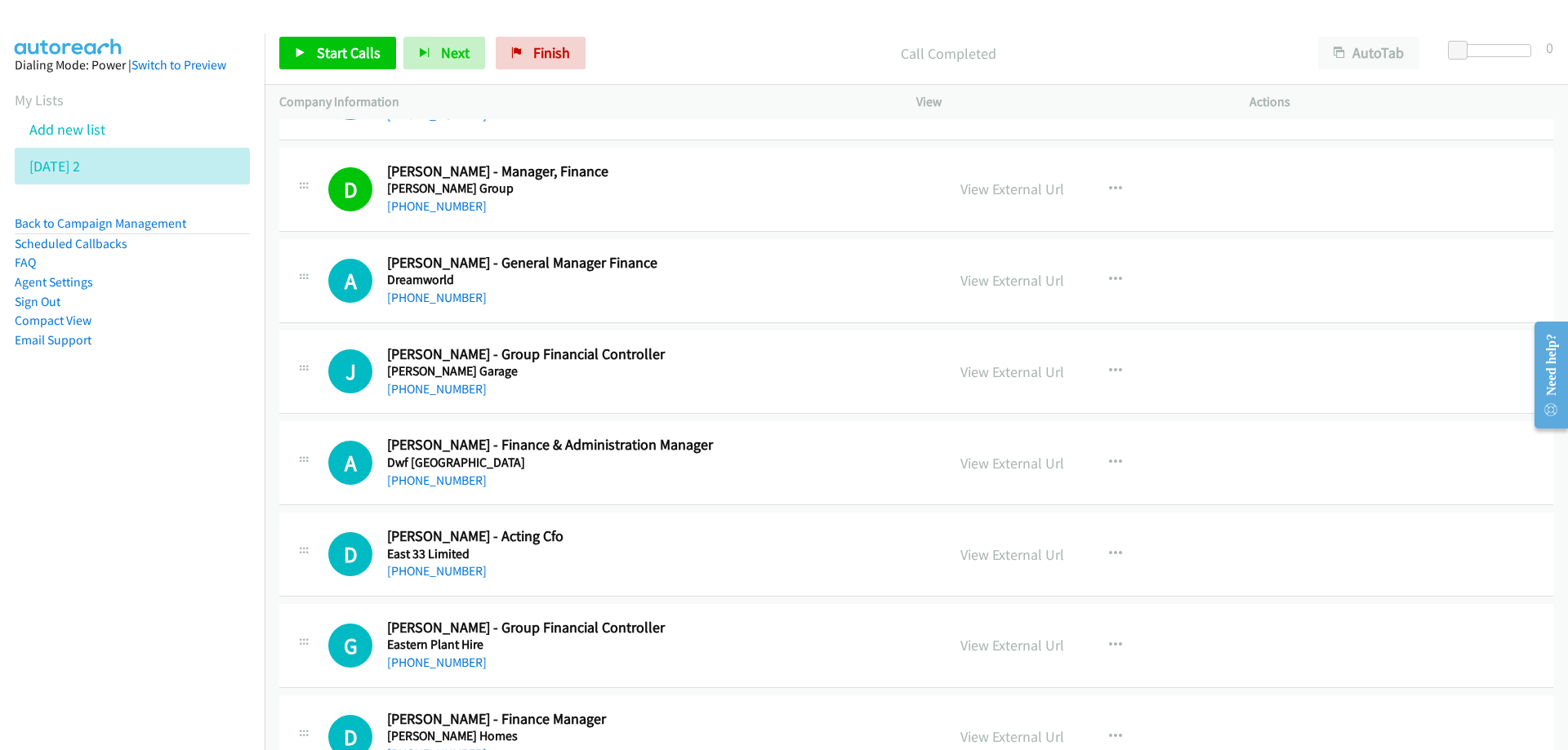
scroll to position [7185, 0]
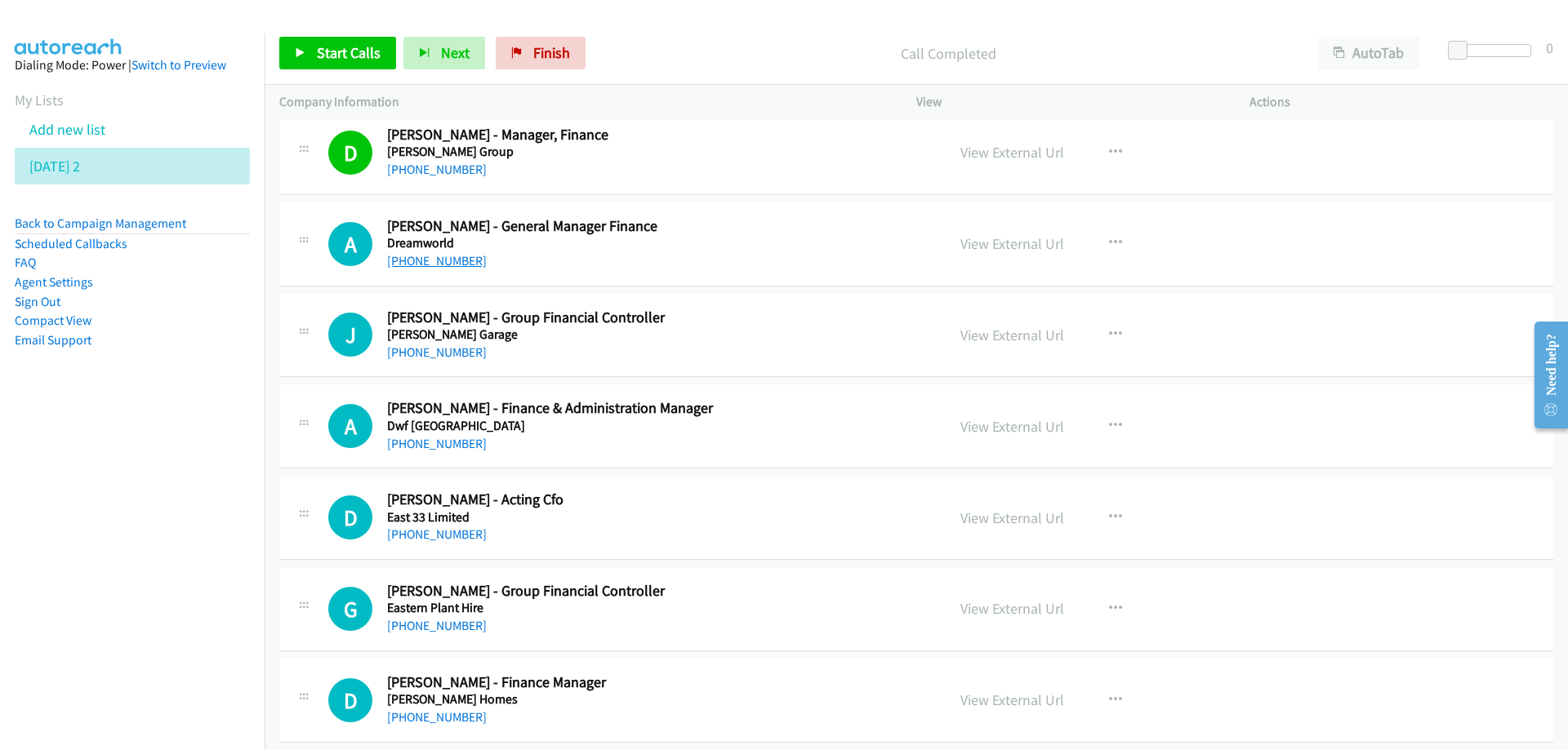
click at [461, 258] on link "[PHONE_NUMBER]" at bounding box center [436, 260] width 100 height 15
click at [283, 484] on div "D Callback Scheduled [PERSON_NAME] - Acting Cfo East 33 Limited [GEOGRAPHIC_DAT…" at bounding box center [916, 519] width 1275 height 84
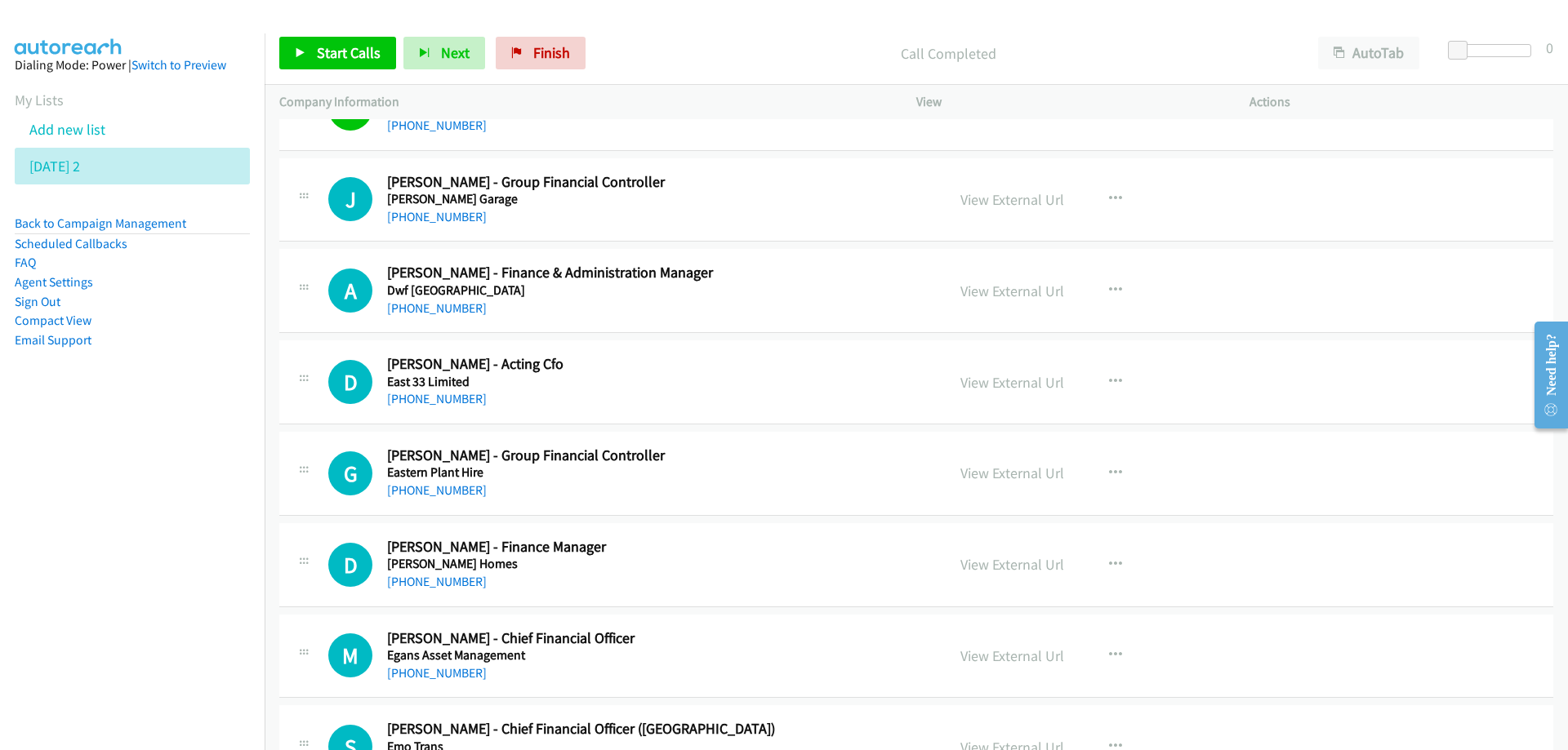
scroll to position [7348, 0]
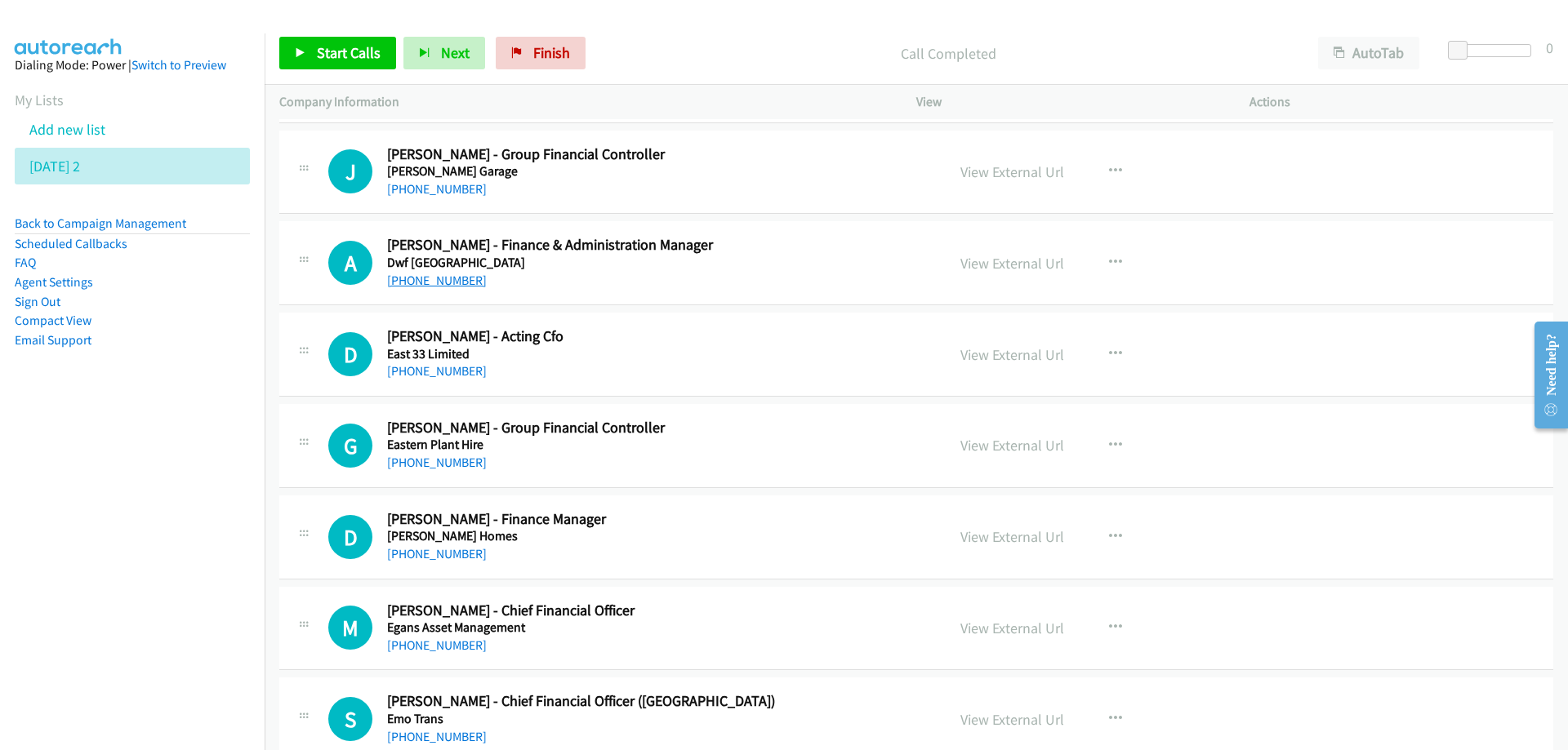
click at [418, 283] on link "[PHONE_NUMBER]" at bounding box center [436, 280] width 100 height 15
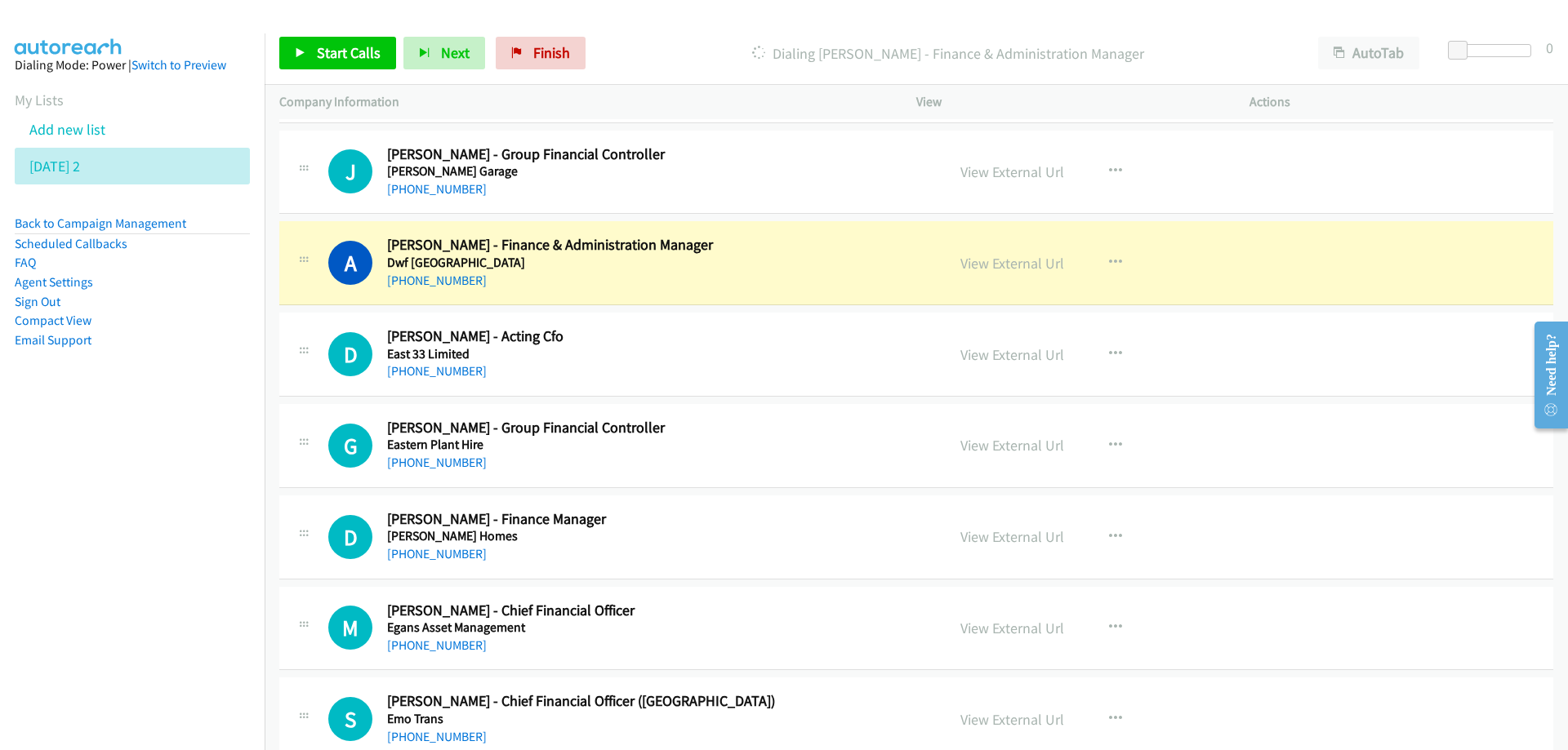
click at [170, 521] on nav "Dialing Mode: Power | Switch to Preview My Lists Add new list [DATE] 2 Back to …" at bounding box center [133, 408] width 266 height 750
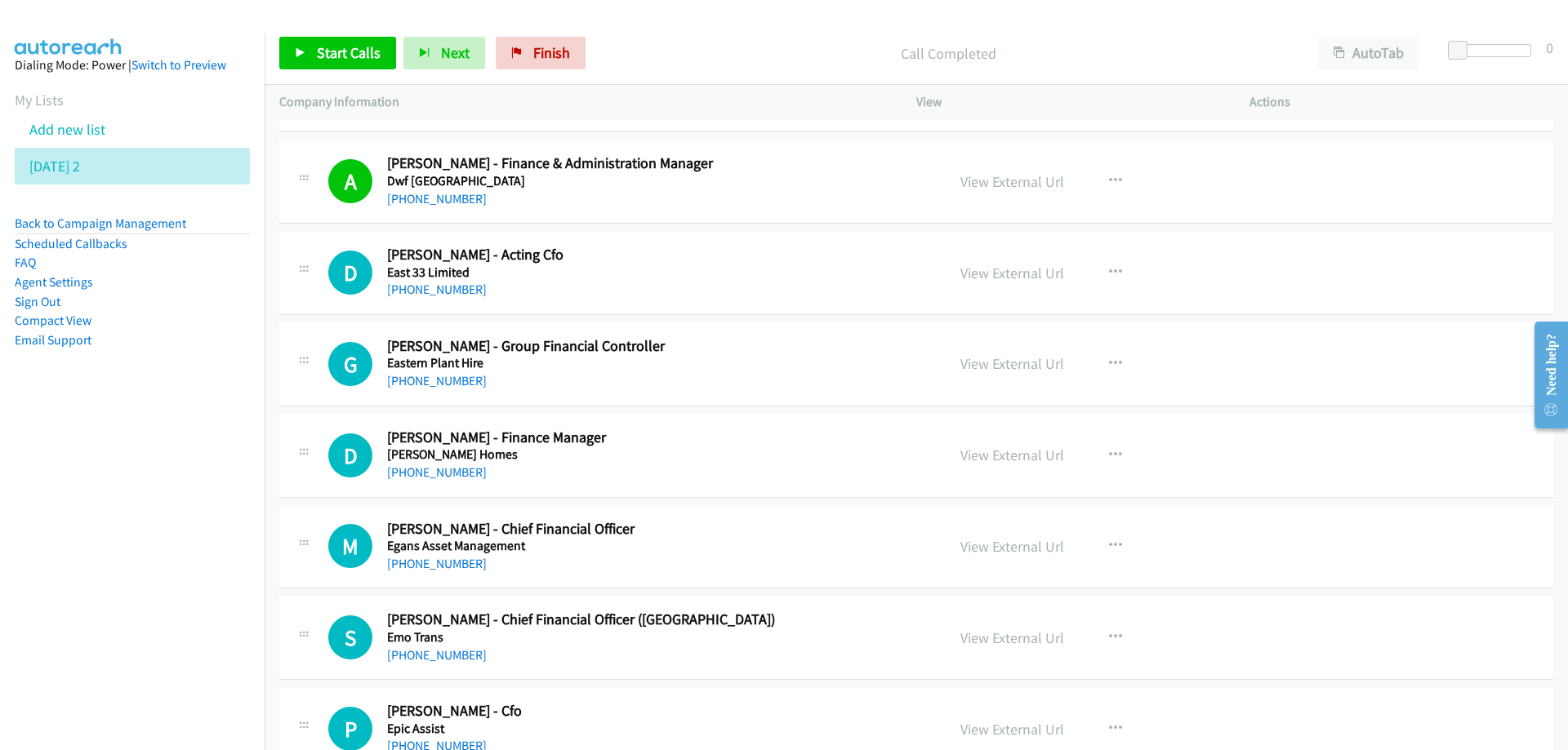
scroll to position [7512, 0]
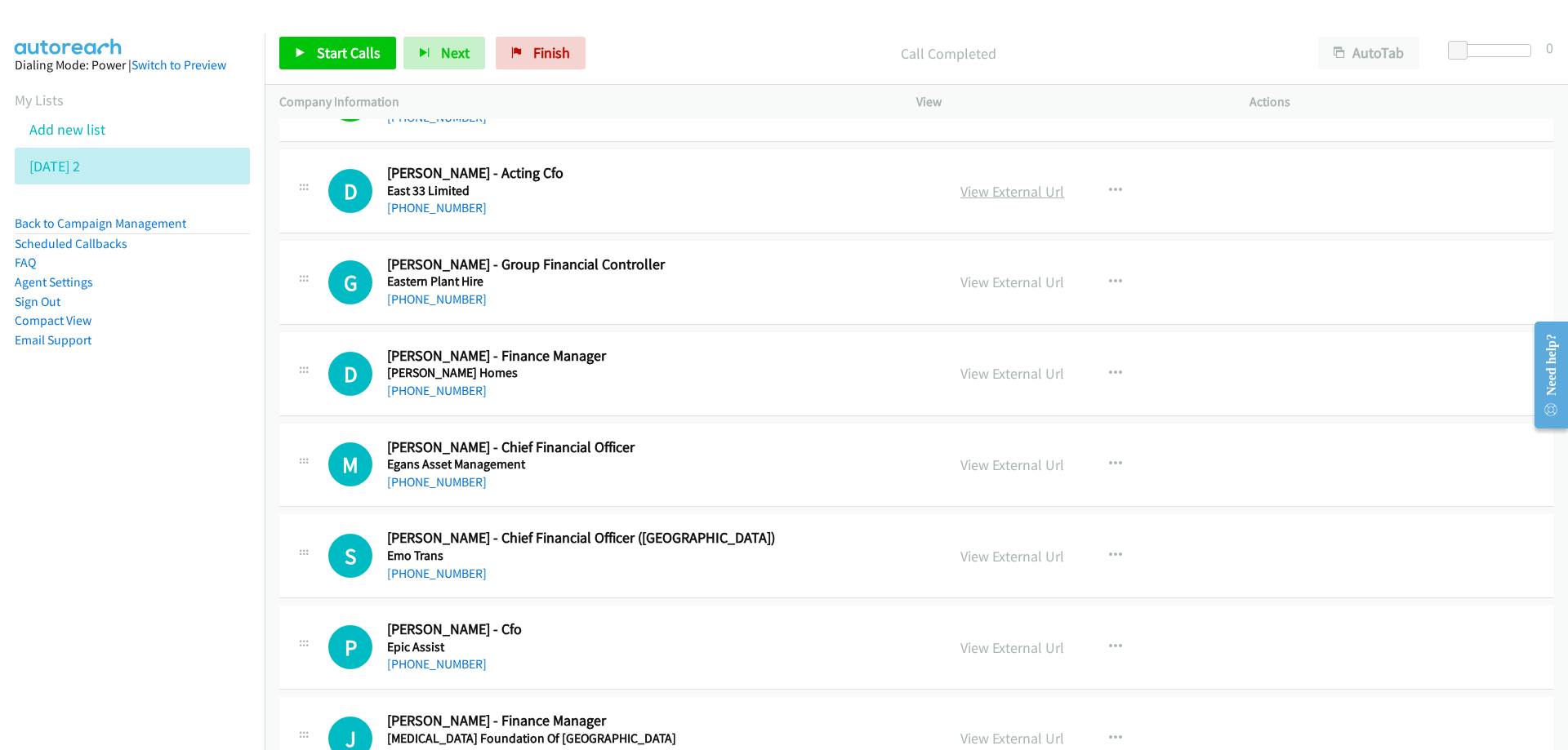
click at [986, 189] on link "View External Url" at bounding box center [1012, 191] width 104 height 19
click at [731, 277] on h5 "Eastern Plant Hire" at bounding box center [656, 282] width 539 height 16
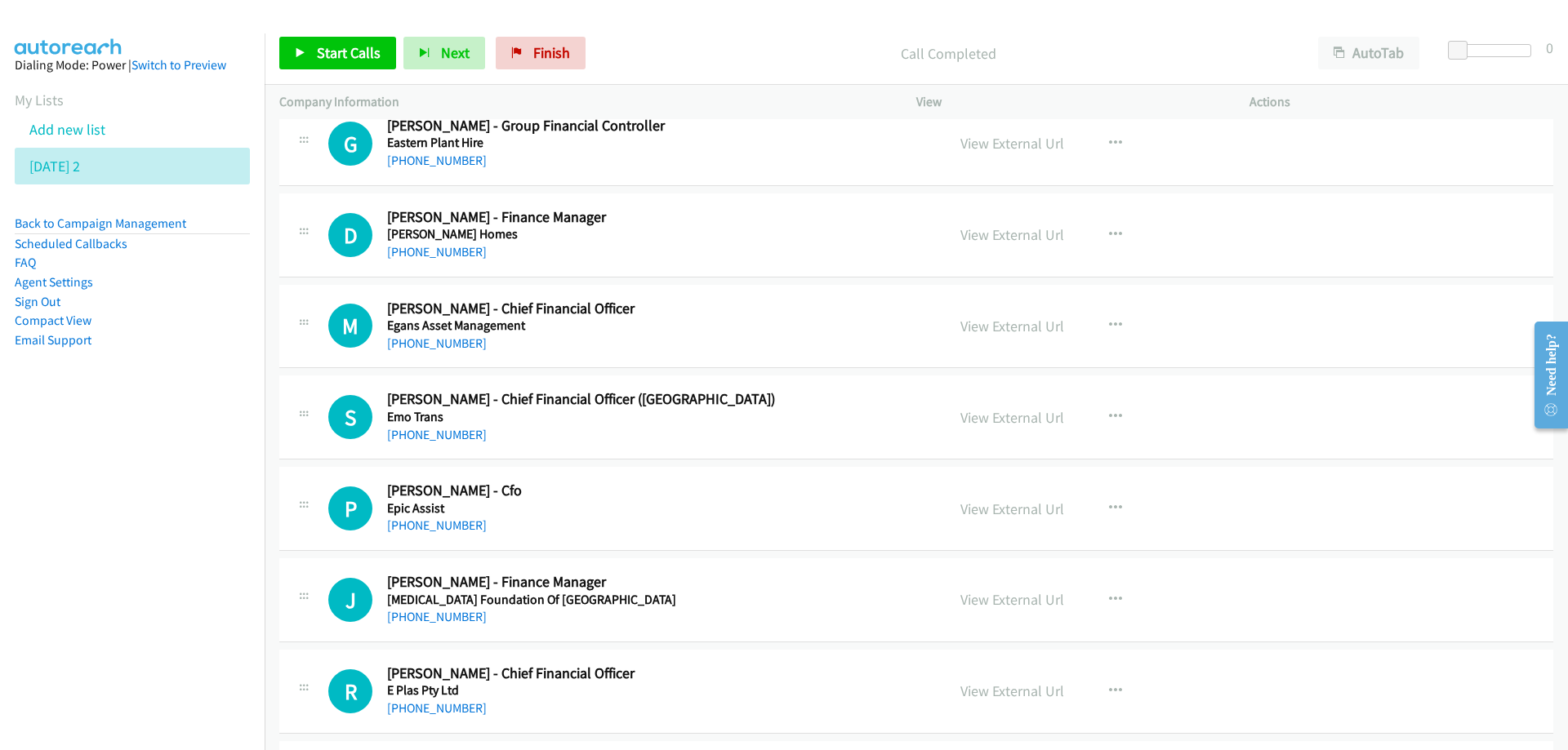
scroll to position [7675, 0]
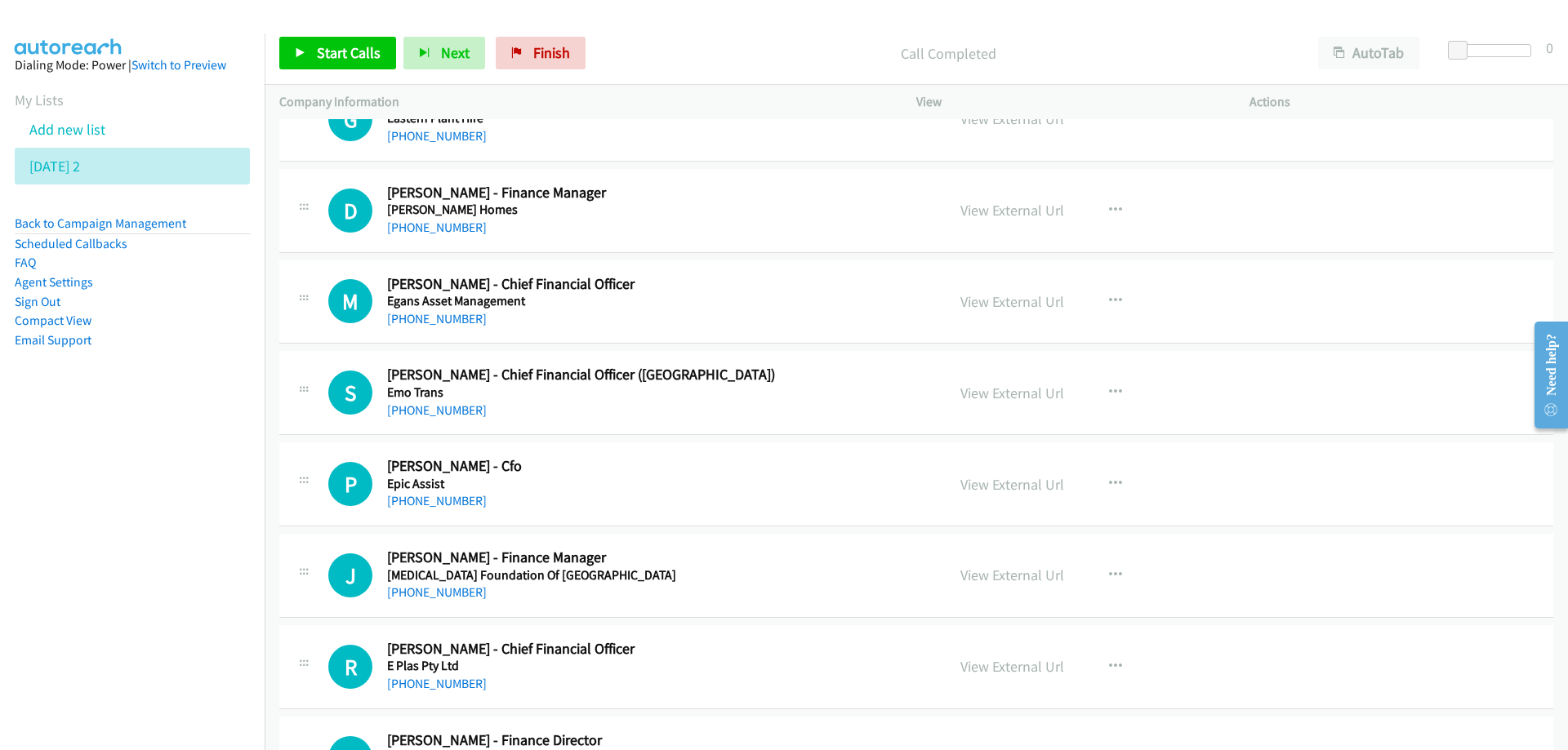
click at [723, 214] on h5 "[PERSON_NAME] Homes" at bounding box center [656, 210] width 539 height 16
click at [448, 226] on link "[PHONE_NUMBER]" at bounding box center [436, 227] width 100 height 15
click at [134, 530] on nav "Dialing Mode: Power | Switch to Preview My Lists Add new list [DATE] 2 Back to …" at bounding box center [133, 408] width 266 height 750
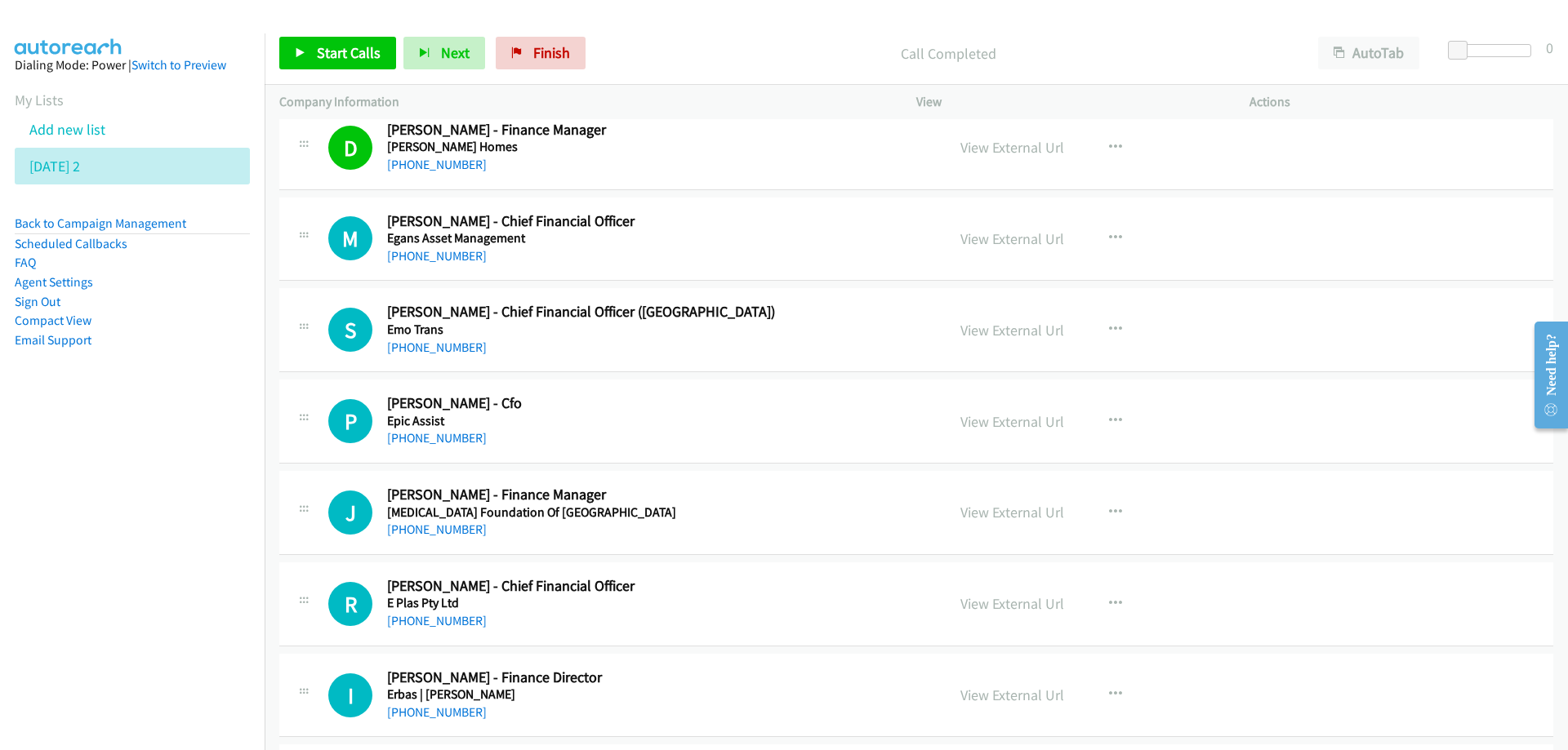
scroll to position [7757, 0]
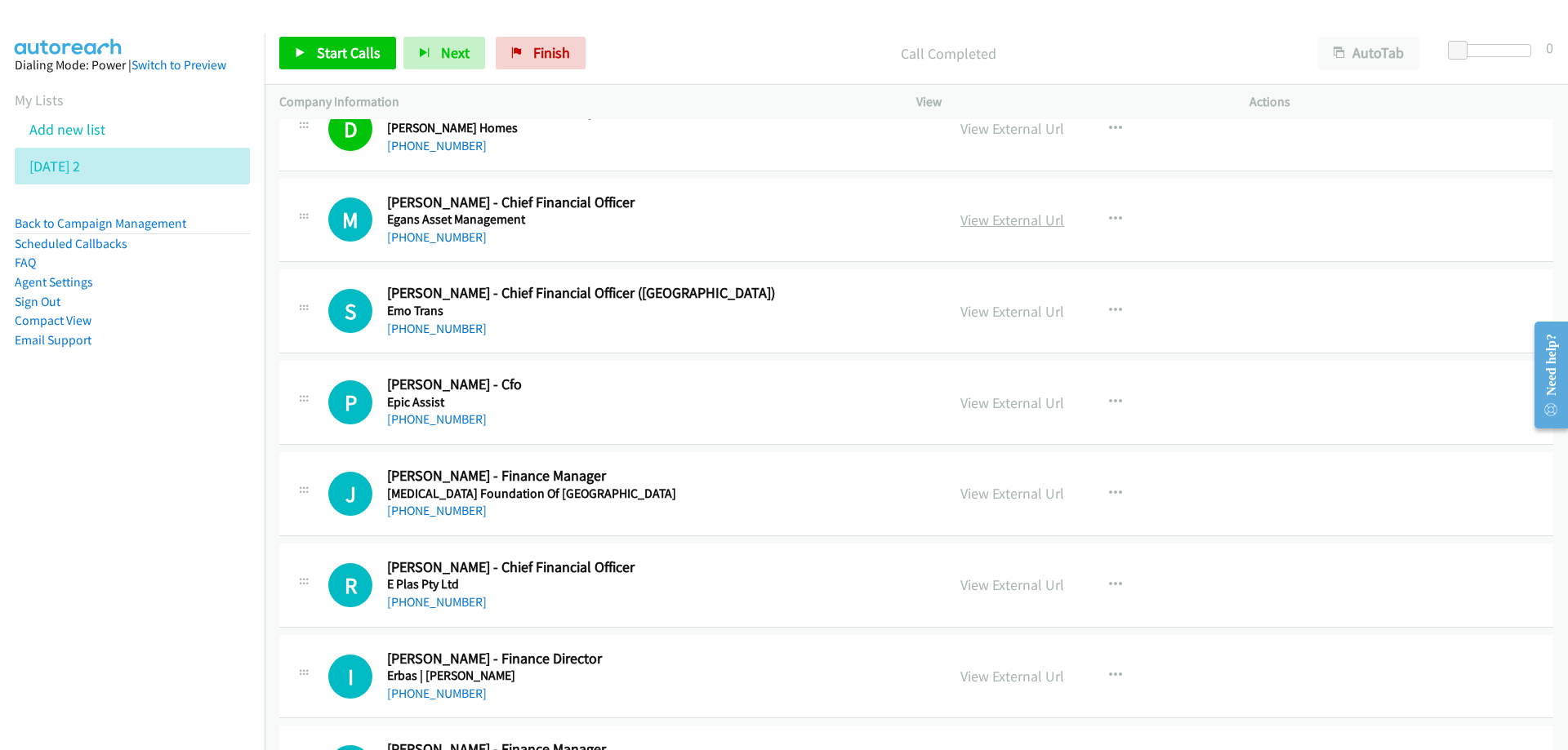
click at [1002, 217] on link "View External Url" at bounding box center [1012, 220] width 104 height 19
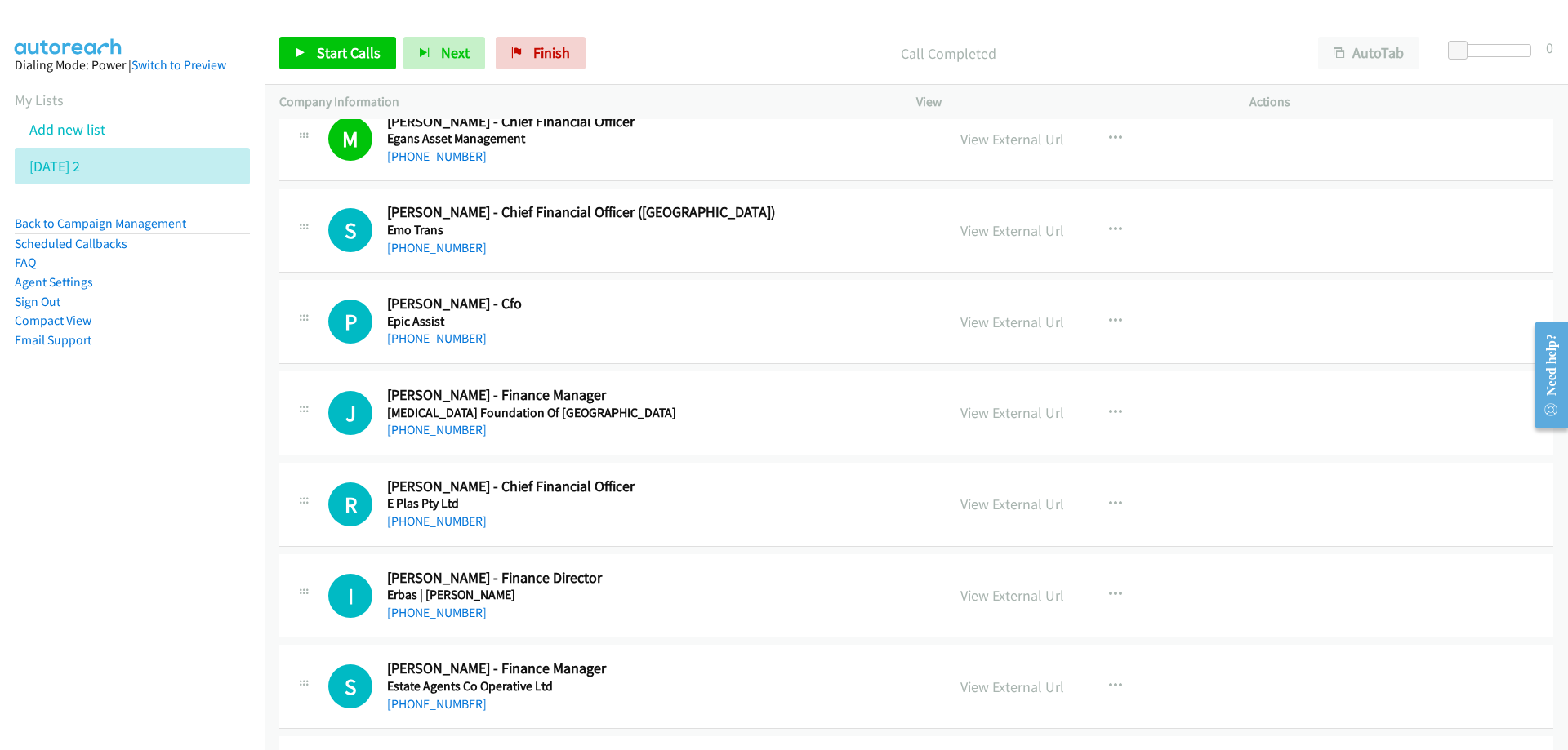
scroll to position [7838, 0]
click at [0, 613] on nav "Dialing Mode: Power | Switch to Preview My Lists Add new list [DATE] 2 Back to …" at bounding box center [133, 408] width 266 height 750
click at [997, 229] on link "View External Url" at bounding box center [1012, 230] width 104 height 19
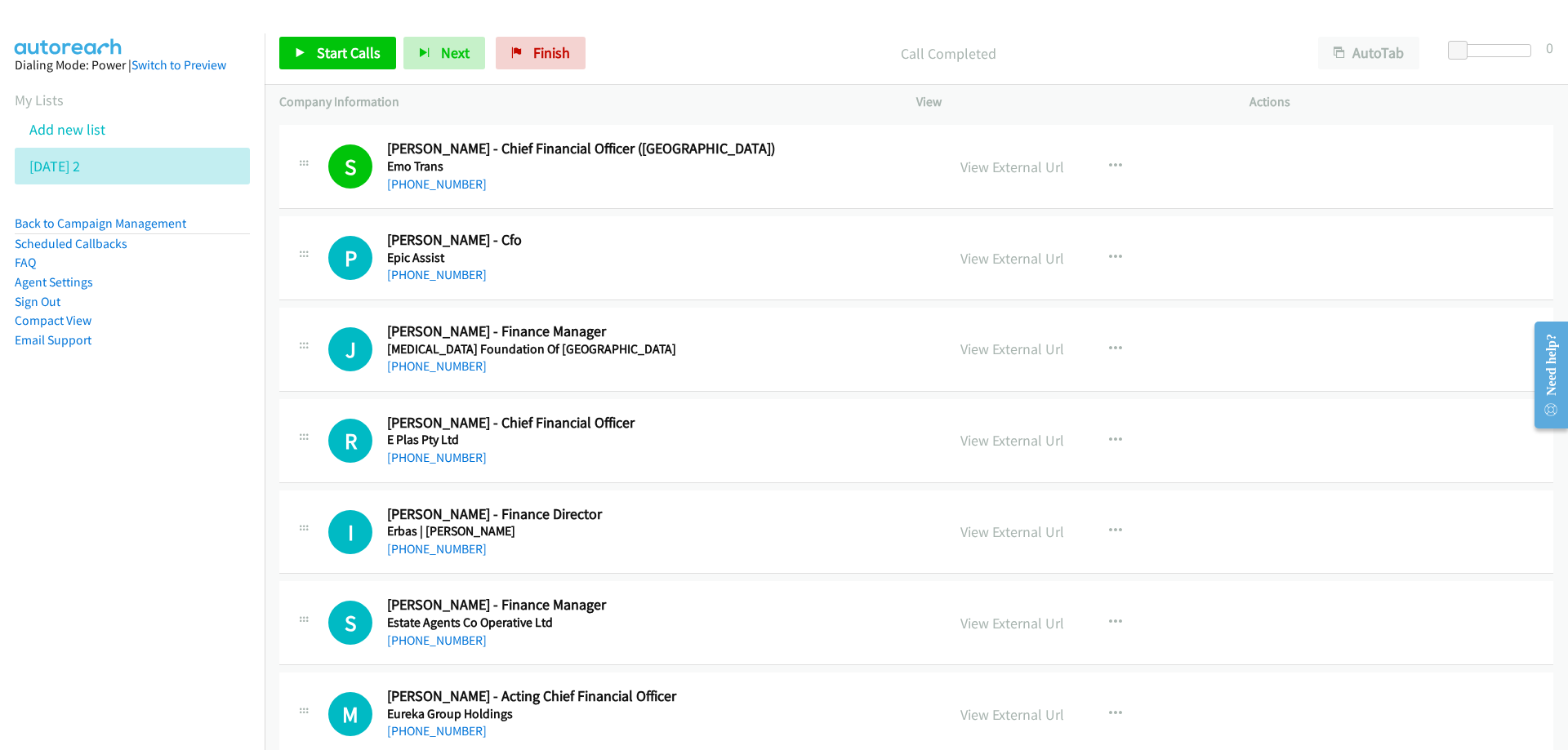
scroll to position [7920, 0]
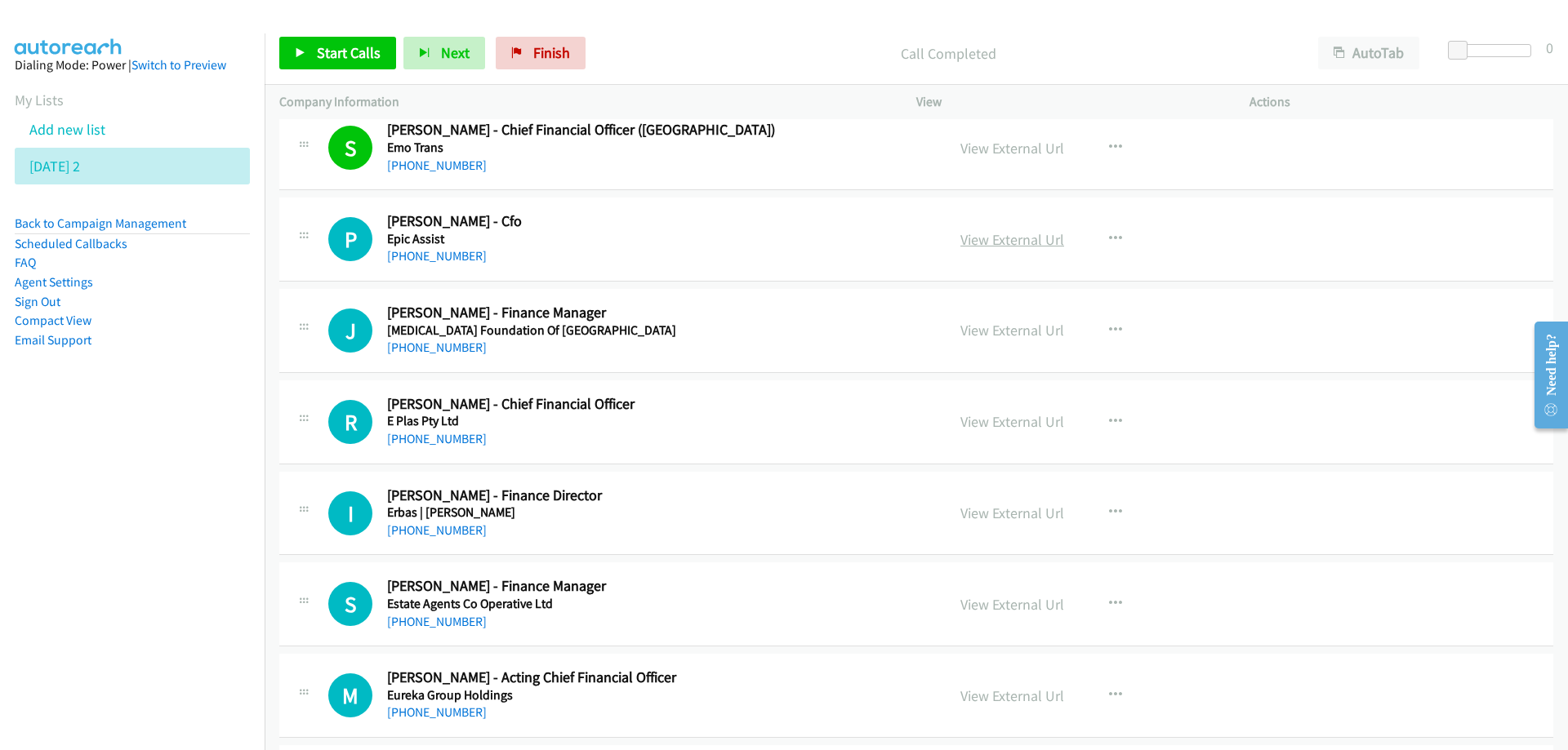
click at [1006, 239] on link "View External Url" at bounding box center [1012, 240] width 104 height 19
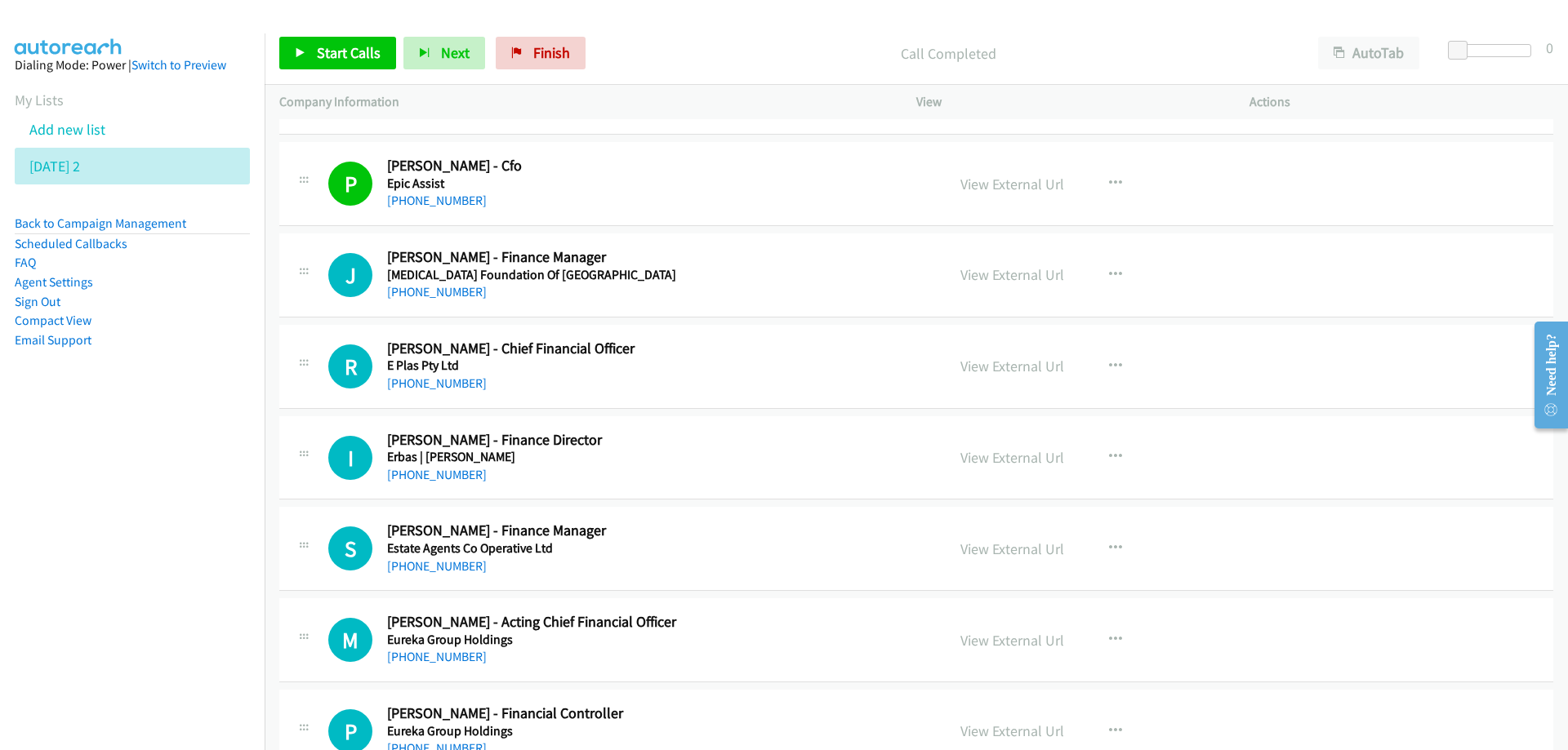
scroll to position [8001, 0]
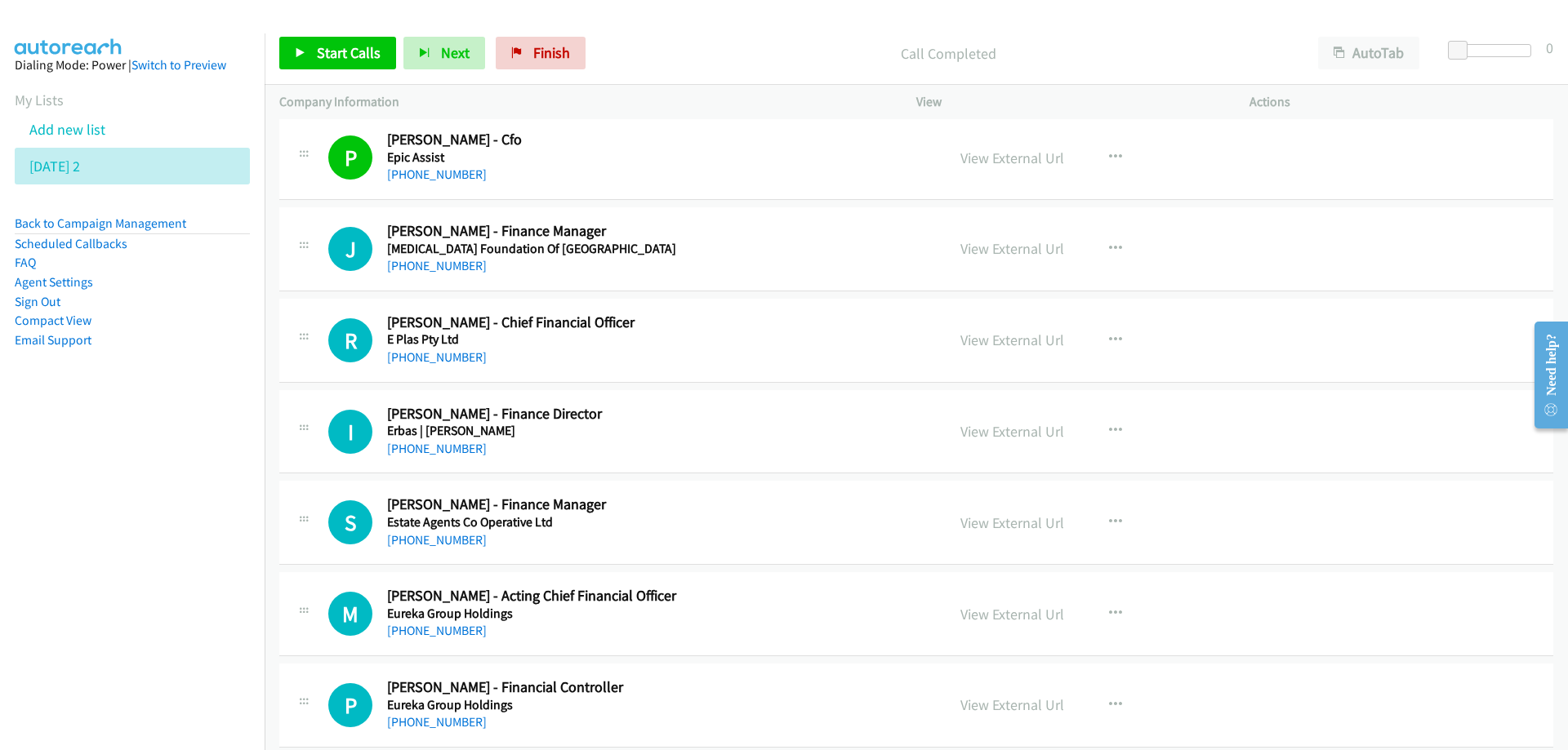
drag, startPoint x: 424, startPoint y: 269, endPoint x: 479, endPoint y: 574, distance: 309.9
click at [424, 268] on link "[PHONE_NUMBER]" at bounding box center [436, 266] width 100 height 15
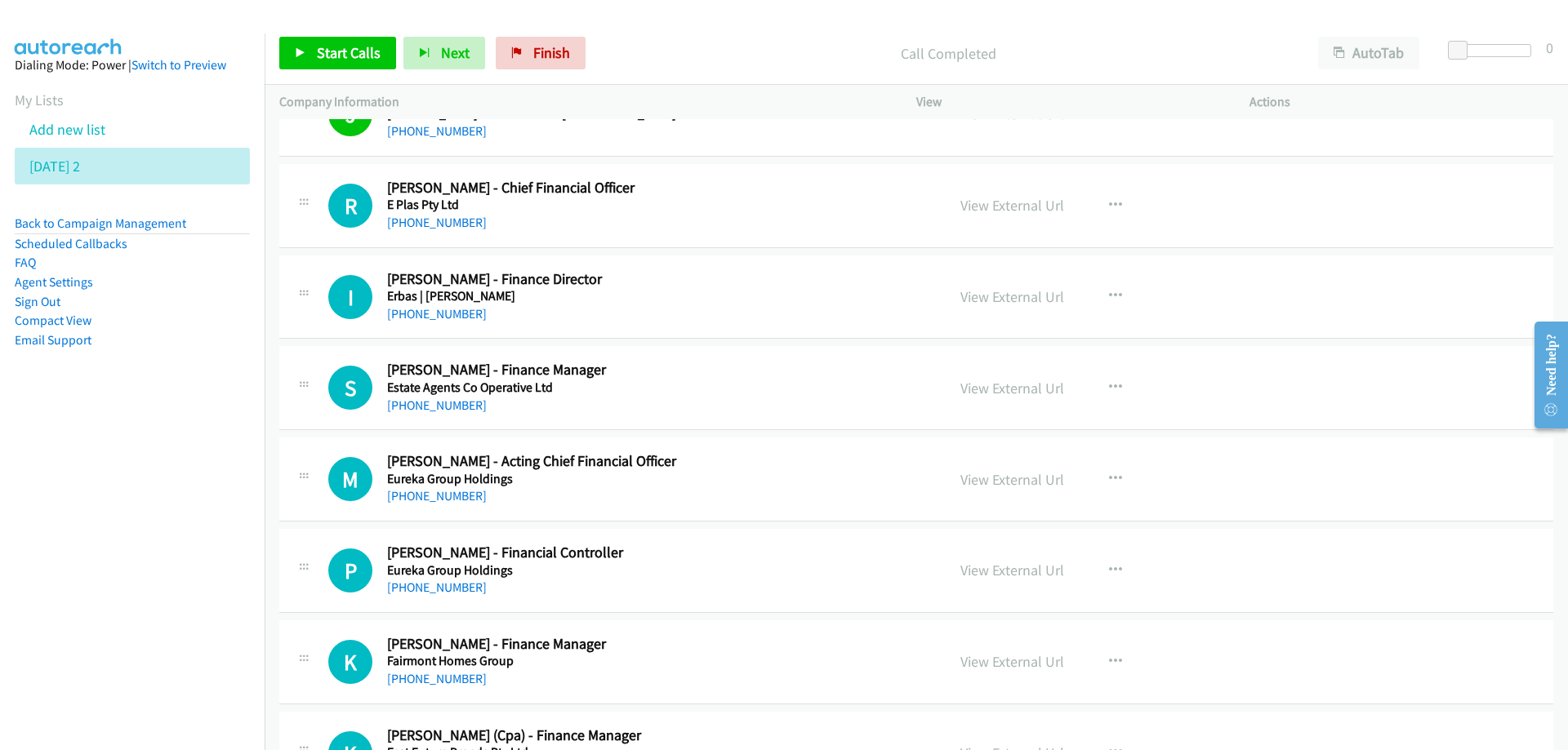
scroll to position [8165, 0]
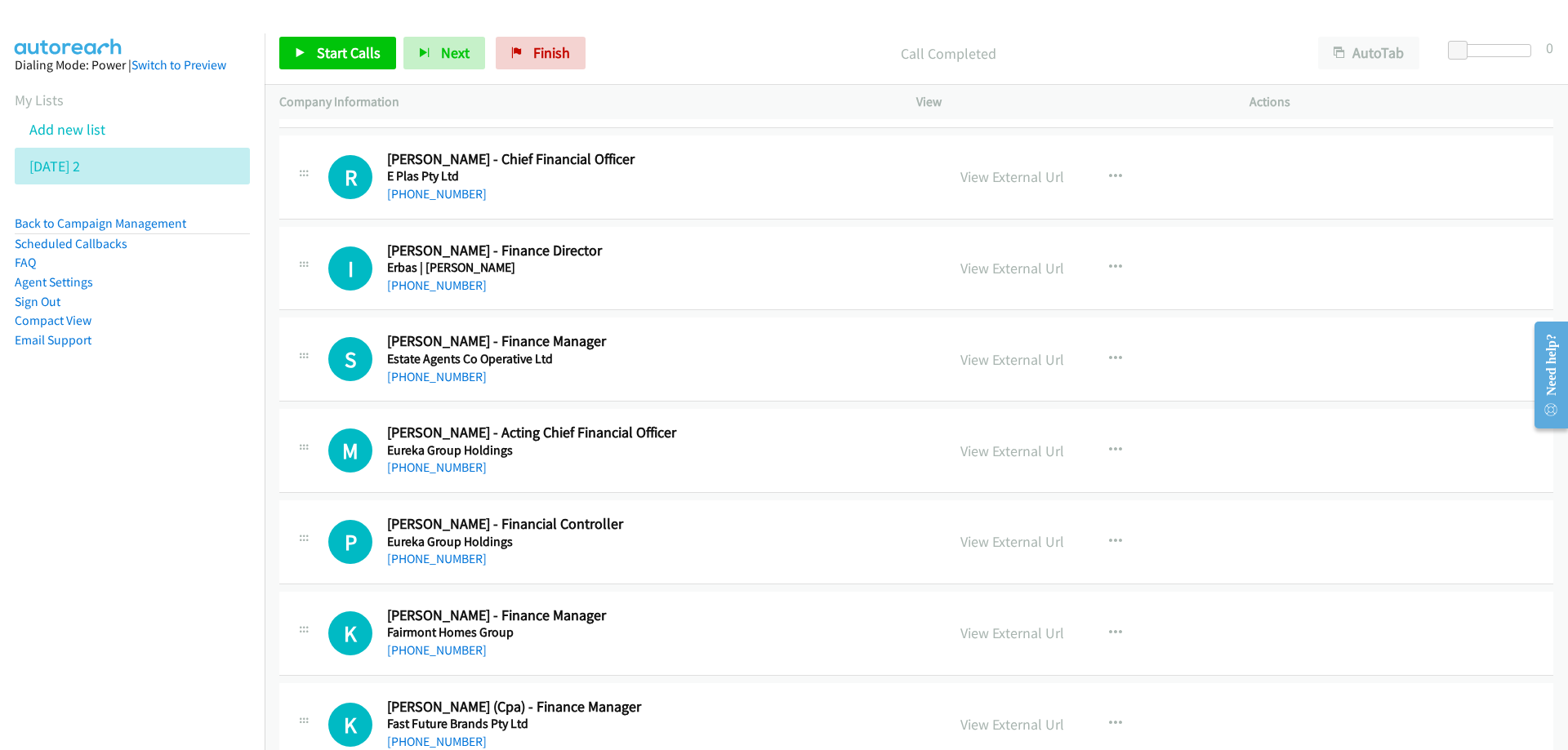
click at [782, 169] on h5 "E Plas Pty Ltd" at bounding box center [656, 176] width 539 height 16
click at [1017, 181] on link "View External Url" at bounding box center [1012, 177] width 104 height 19
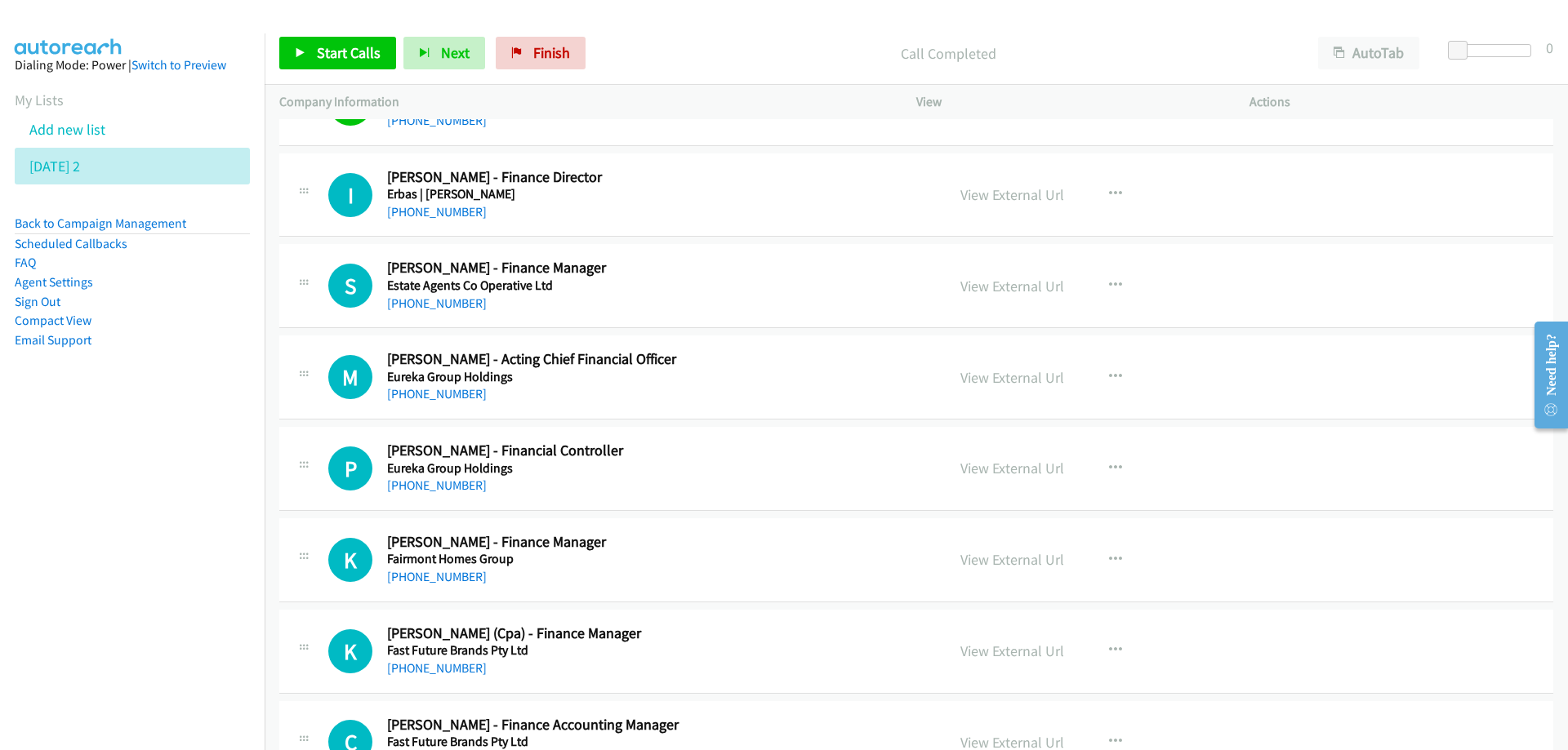
scroll to position [8328, 0]
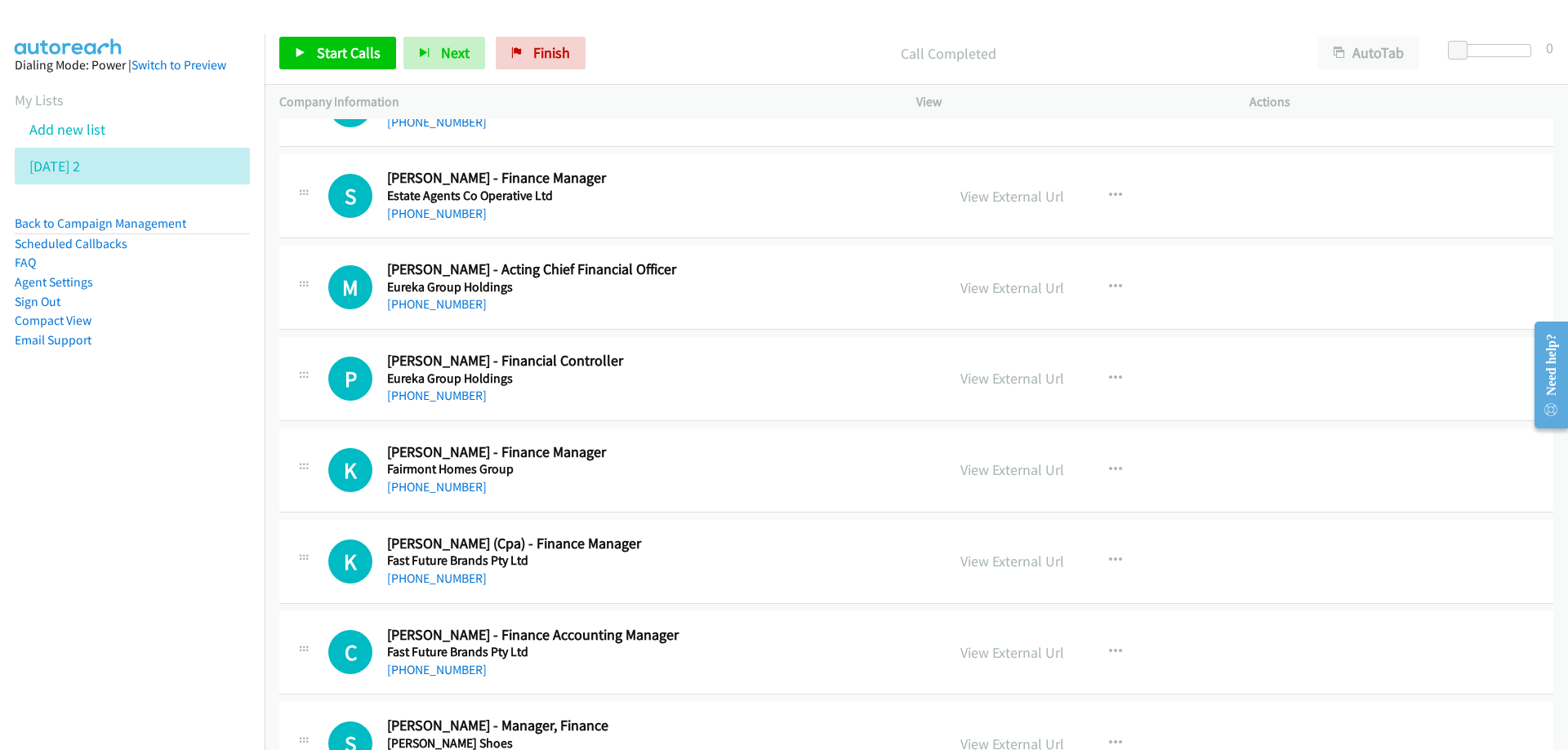
click at [38, 528] on nav "Dialing Mode: Power | Switch to Preview My Lists Add new list [DATE] 2 Back to …" at bounding box center [133, 408] width 266 height 750
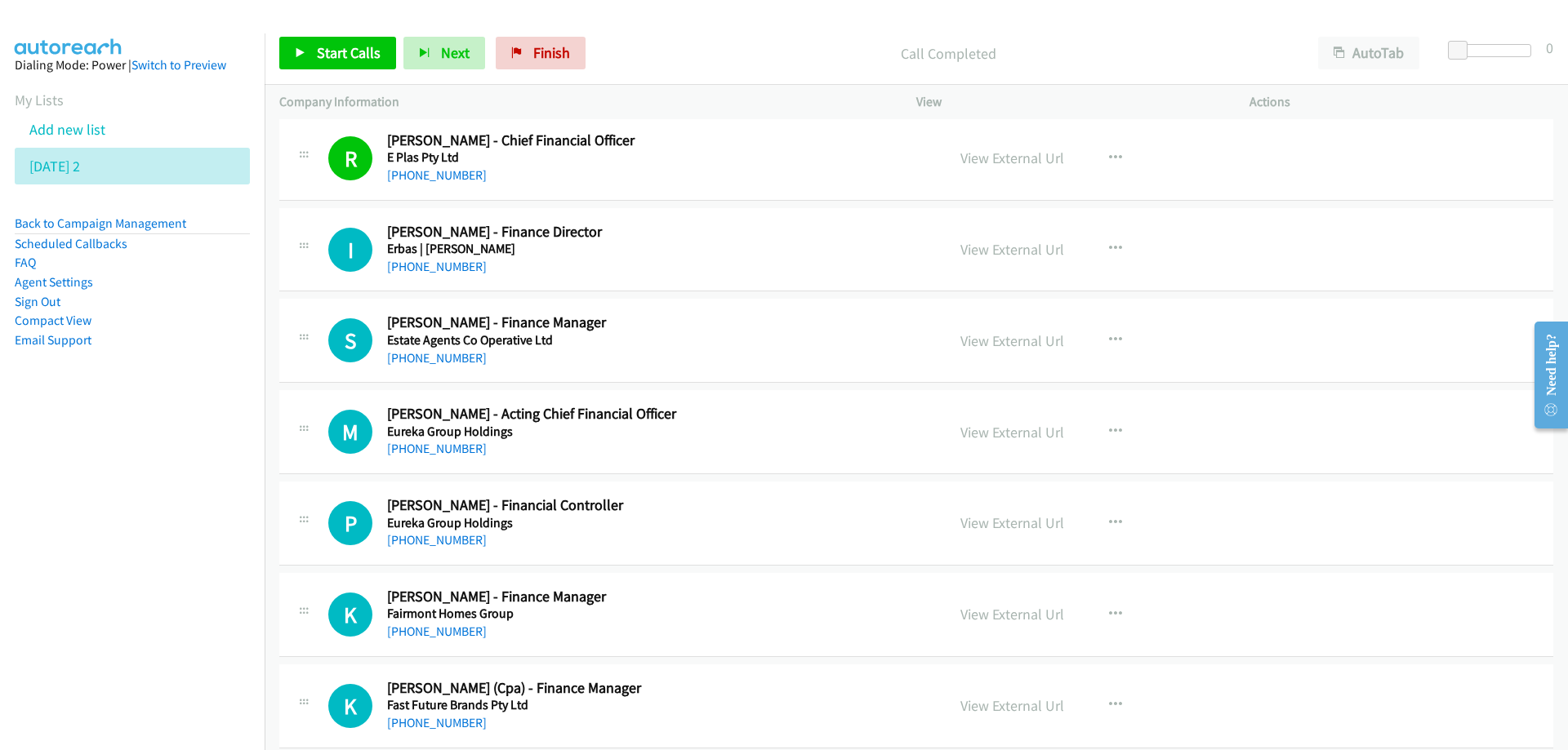
scroll to position [8165, 0]
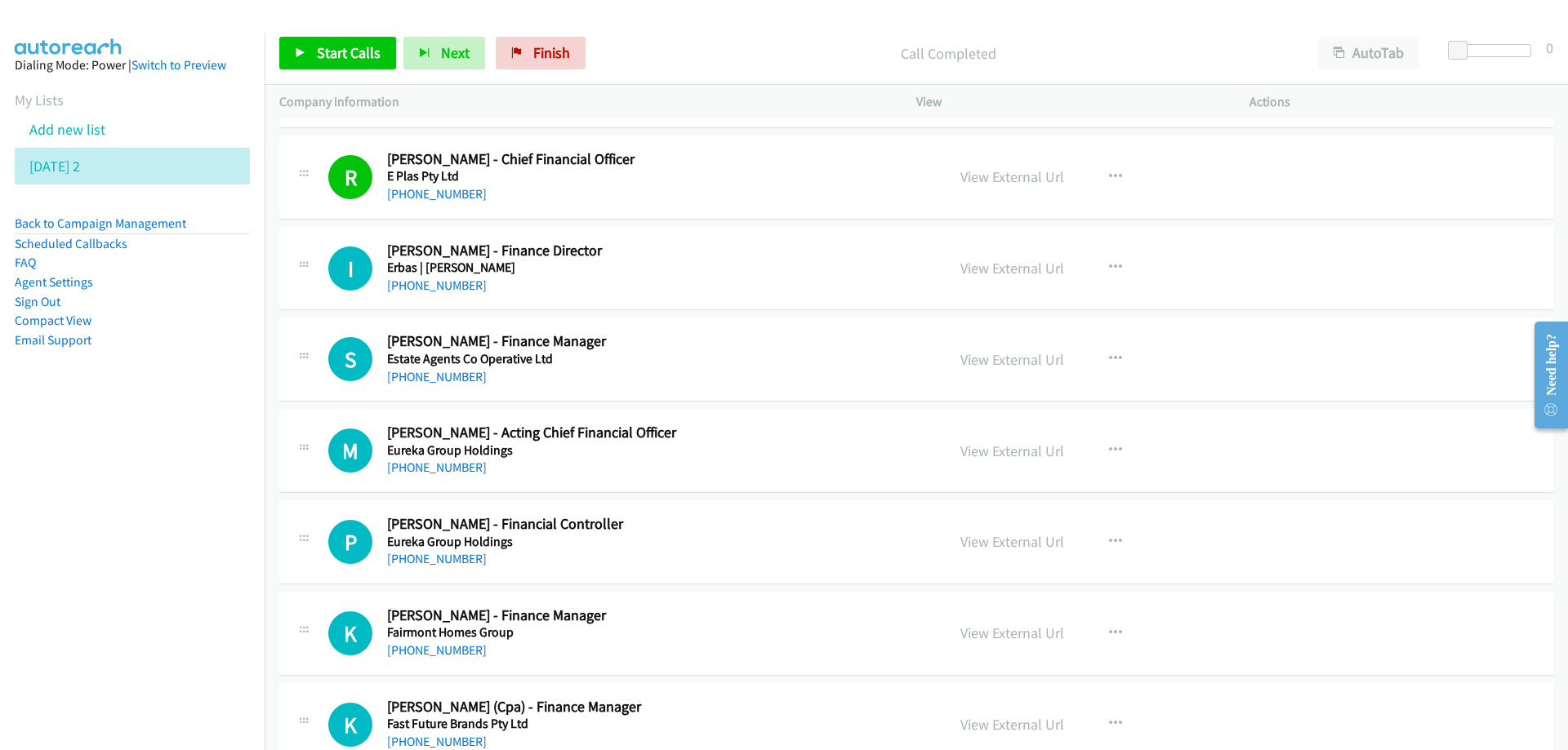
click at [706, 281] on div "[PHONE_NUMBER]" at bounding box center [656, 286] width 539 height 20
click at [1019, 264] on link "View External Url" at bounding box center [1012, 267] width 104 height 19
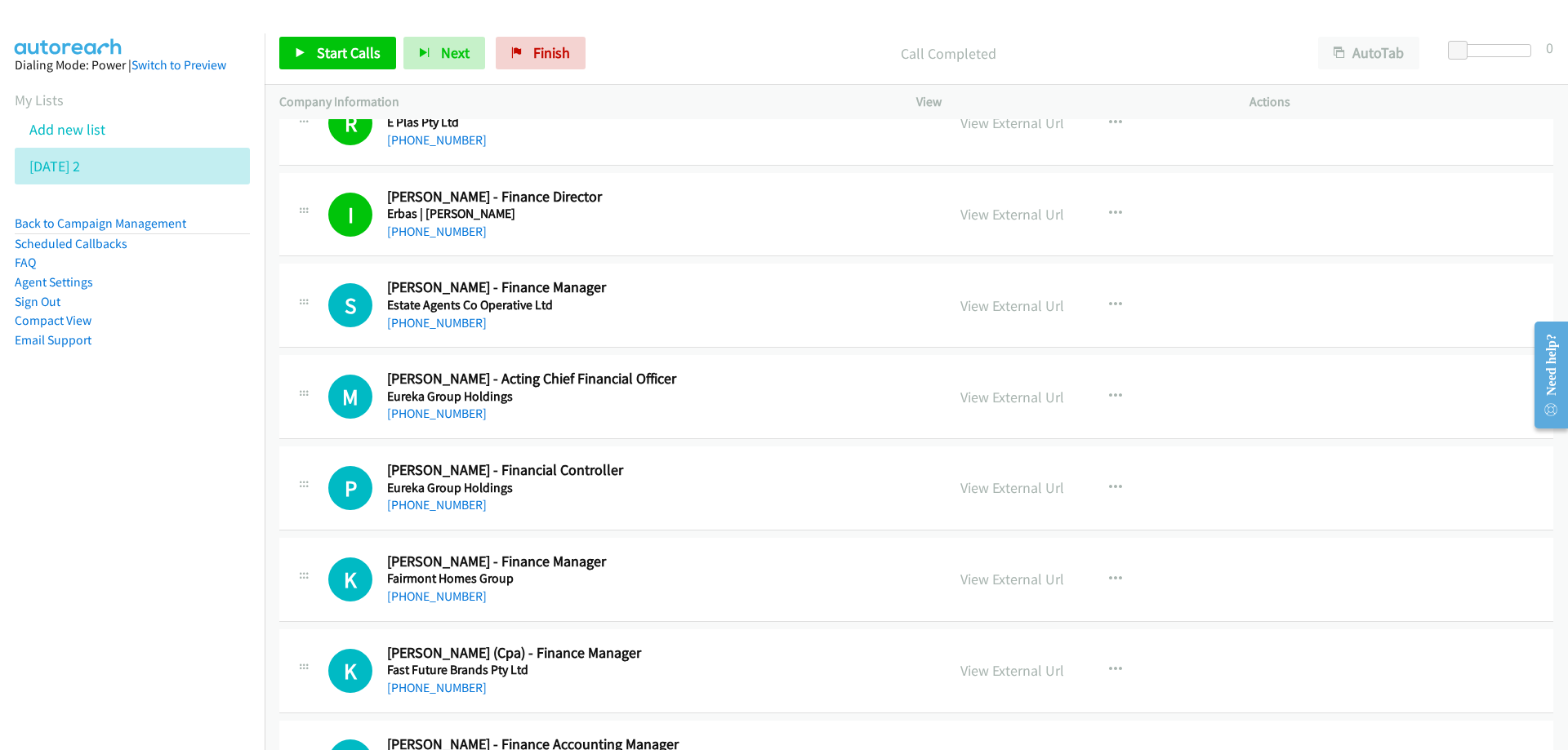
scroll to position [8246, 0]
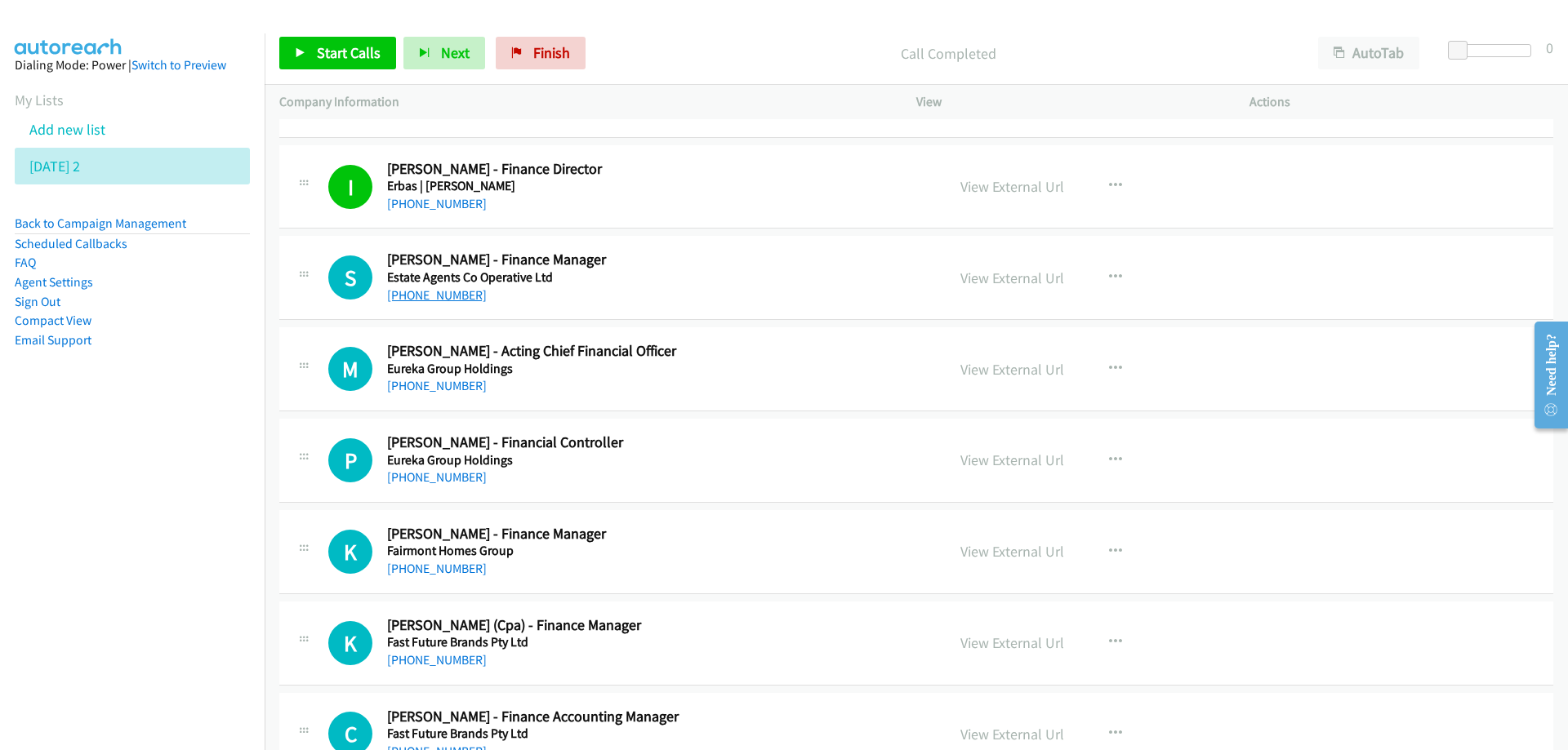
click at [428, 298] on link "[PHONE_NUMBER]" at bounding box center [436, 294] width 100 height 15
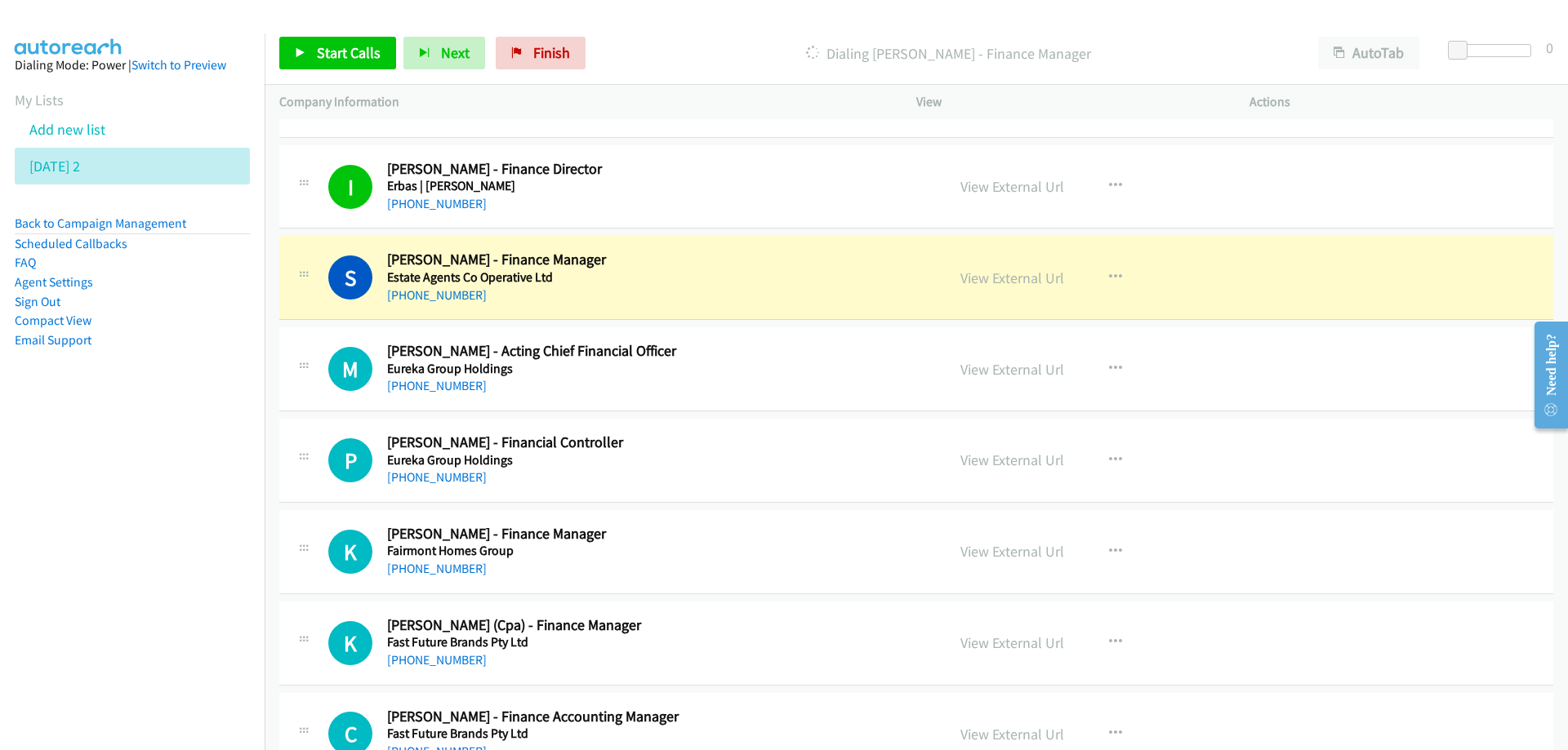
click at [153, 495] on nav "Dialing Mode: Power | Switch to Preview My Lists Add new list [DATE] 2 Back to …" at bounding box center [133, 408] width 266 height 750
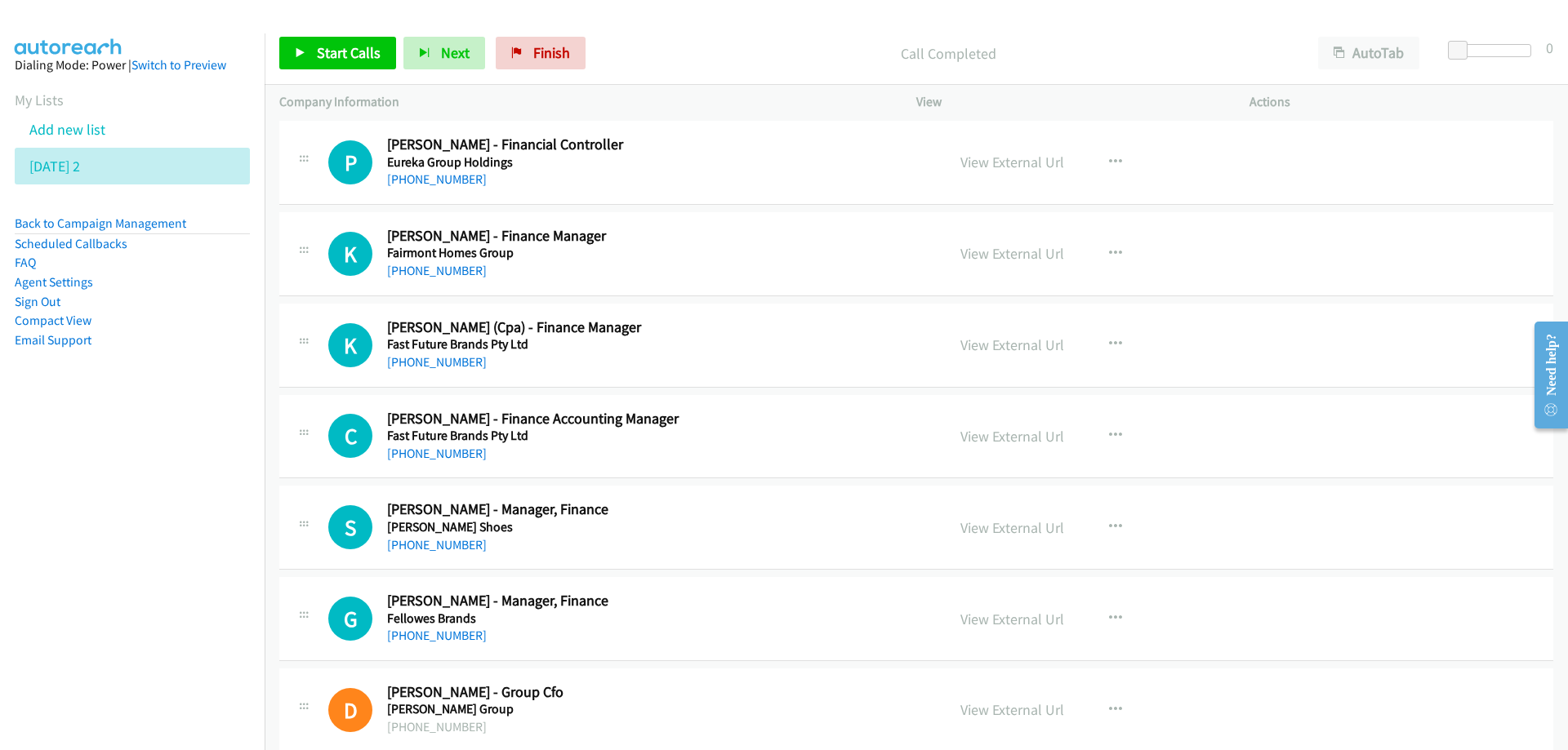
scroll to position [8573, 0]
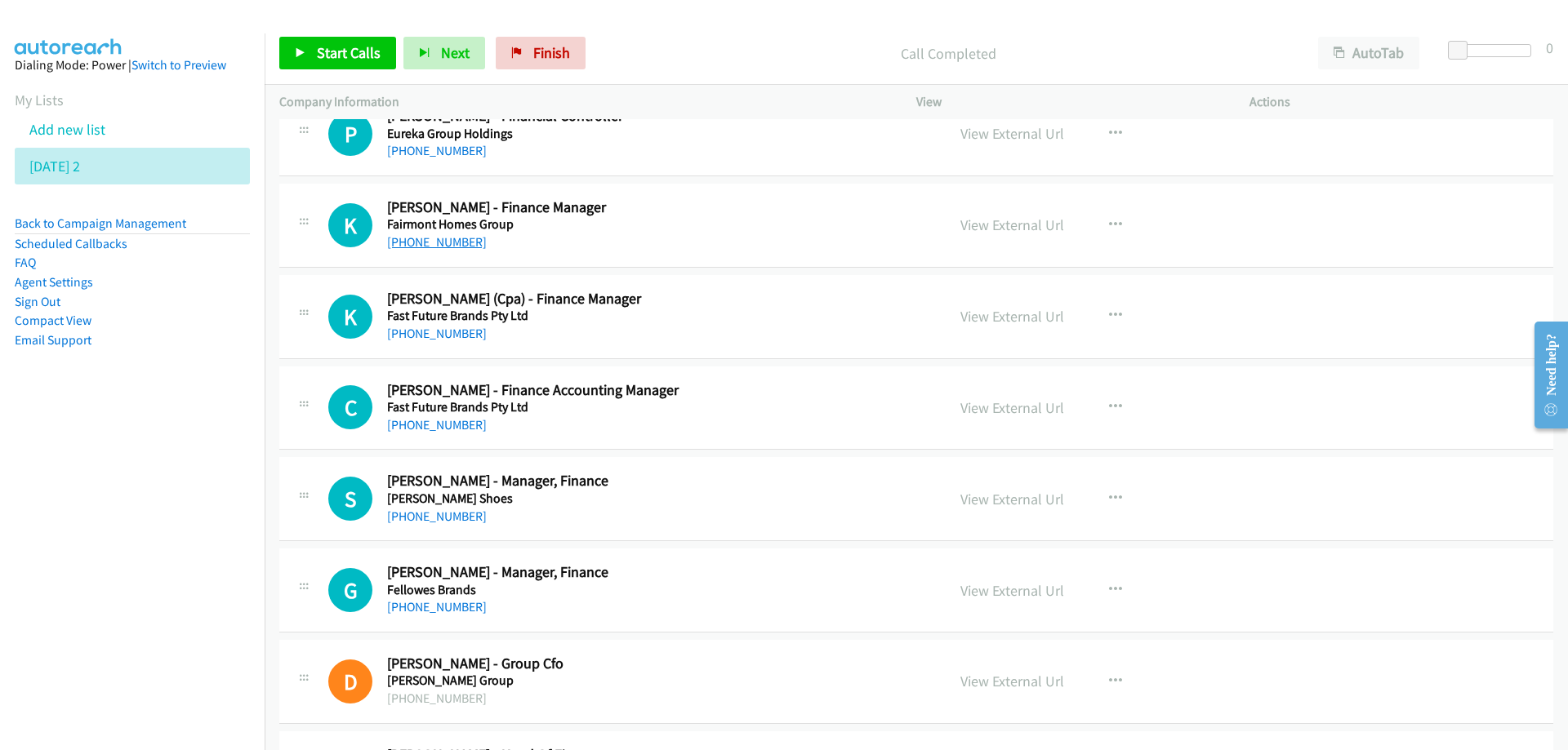
click at [435, 246] on link "[PHONE_NUMBER]" at bounding box center [436, 241] width 100 height 15
click at [111, 516] on nav "Dialing Mode: Power | Switch to Preview My Lists Add new list [DATE] 2 Back to …" at bounding box center [133, 408] width 266 height 750
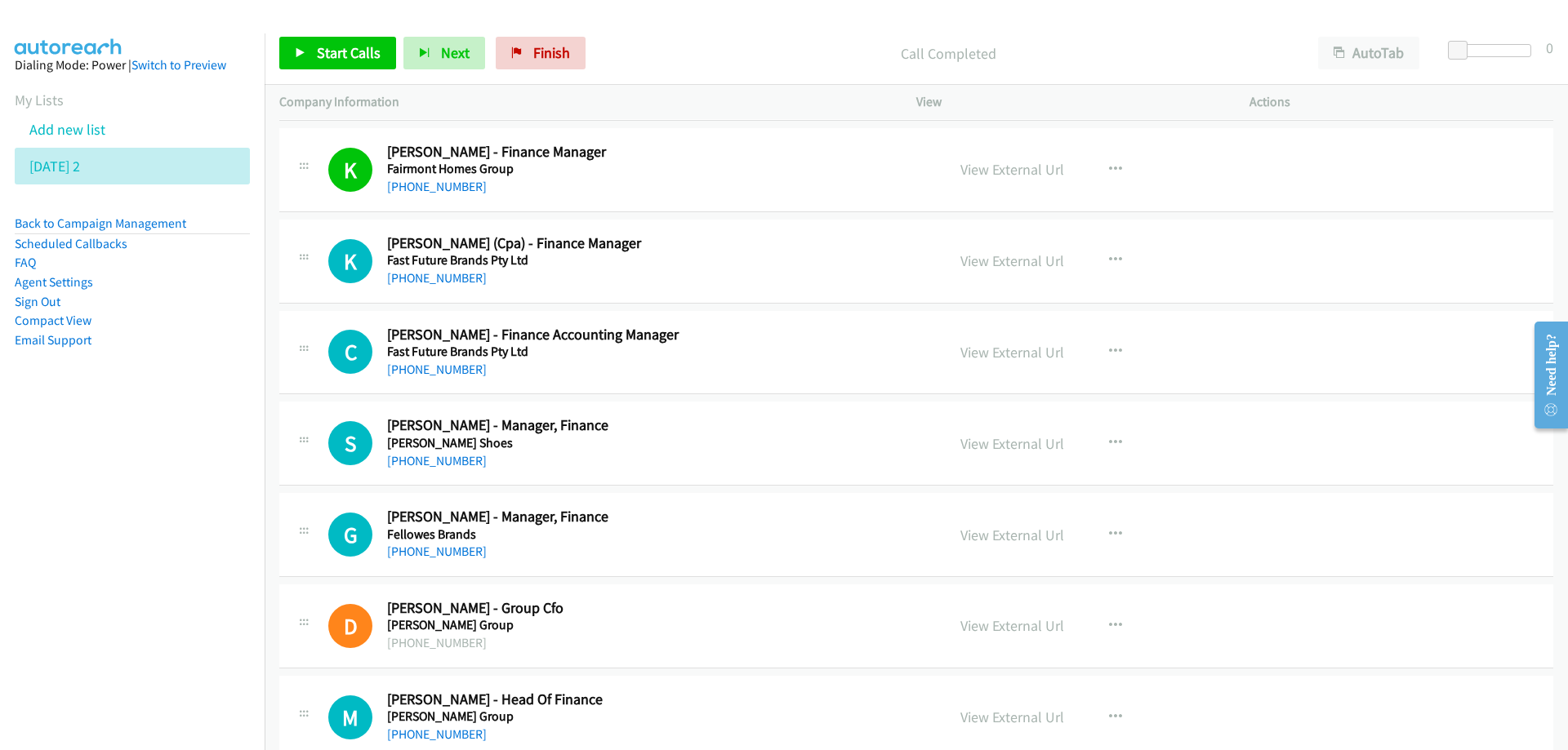
scroll to position [8655, 0]
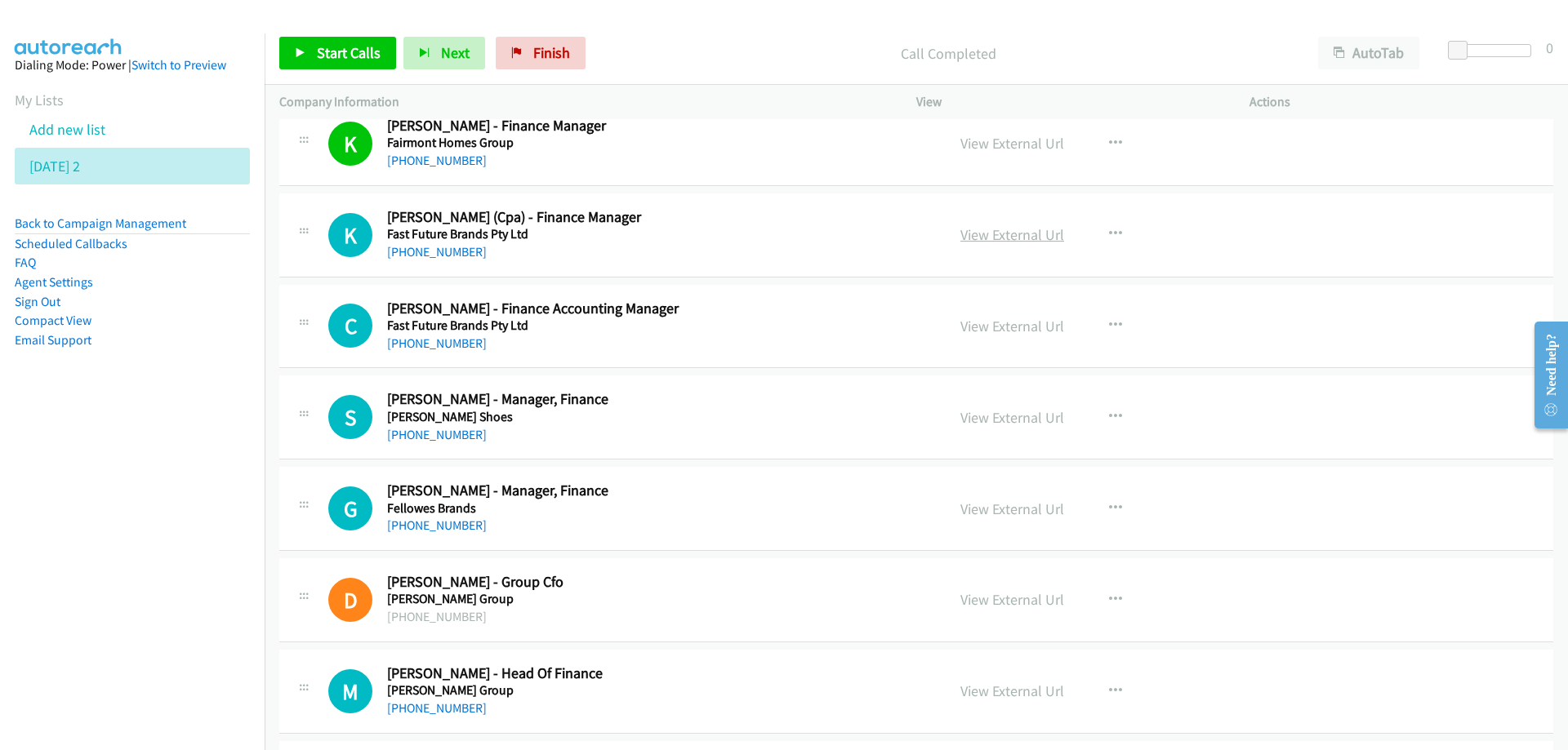
click at [1012, 240] on link "View External Url" at bounding box center [1012, 234] width 104 height 19
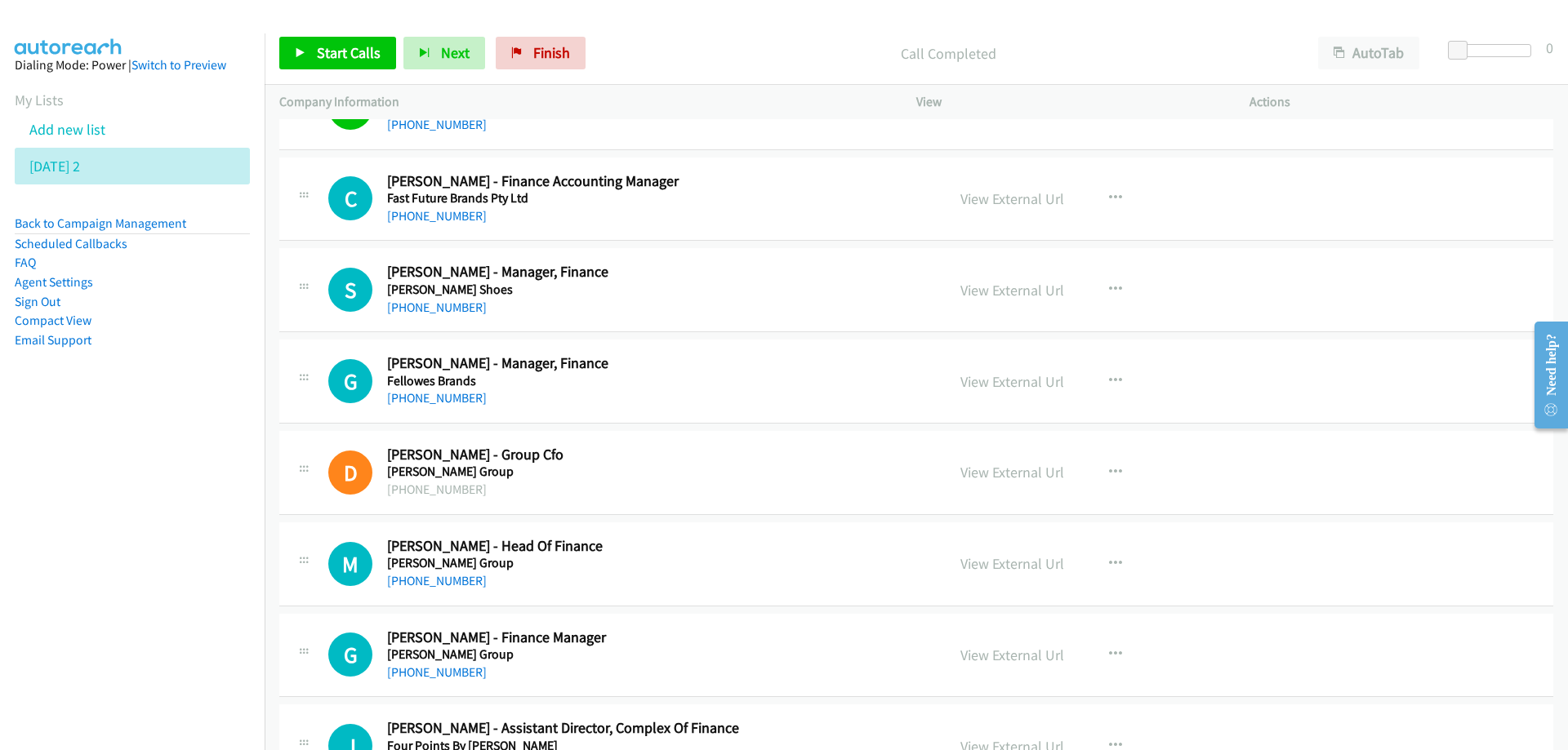
scroll to position [8818, 0]
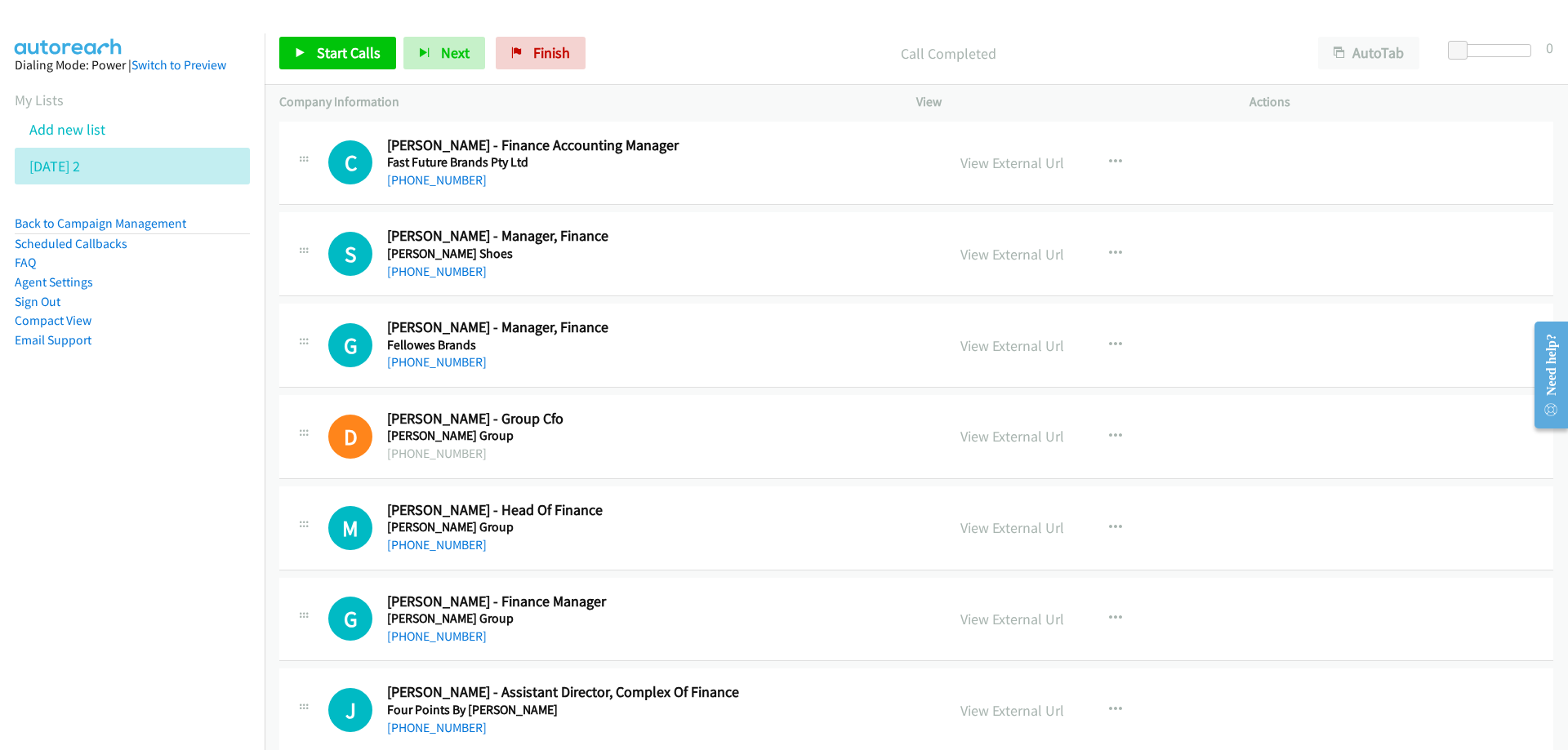
click at [696, 161] on h5 "Fast Future Brands Pty Ltd" at bounding box center [656, 162] width 539 height 16
click at [439, 179] on link "[PHONE_NUMBER]" at bounding box center [436, 179] width 100 height 15
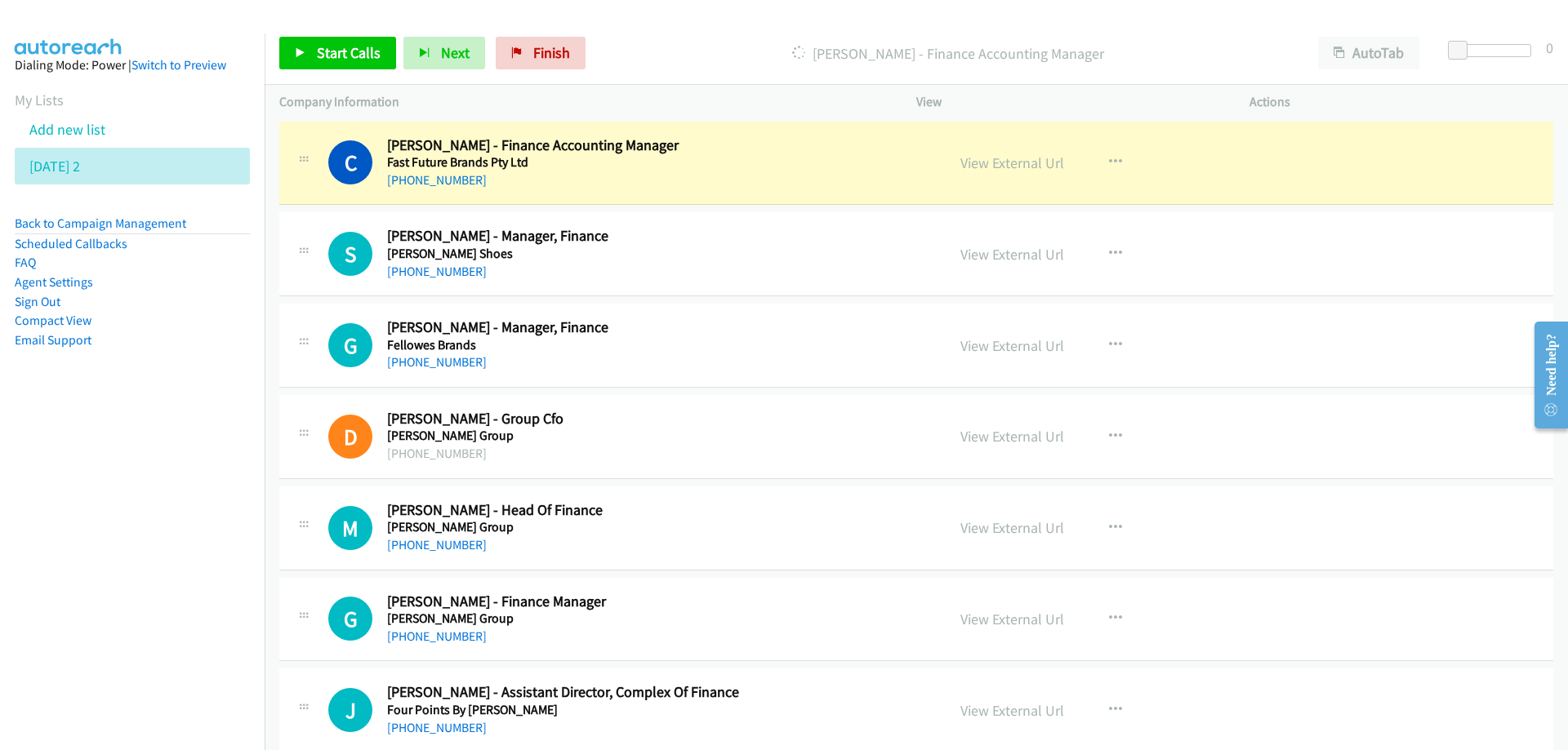
drag, startPoint x: 138, startPoint y: 474, endPoint x: 205, endPoint y: 463, distance: 67.9
click at [138, 474] on nav "Dialing Mode: Power | Switch to Preview My Lists Add new list [DATE] 2 Back to …" at bounding box center [133, 408] width 266 height 750
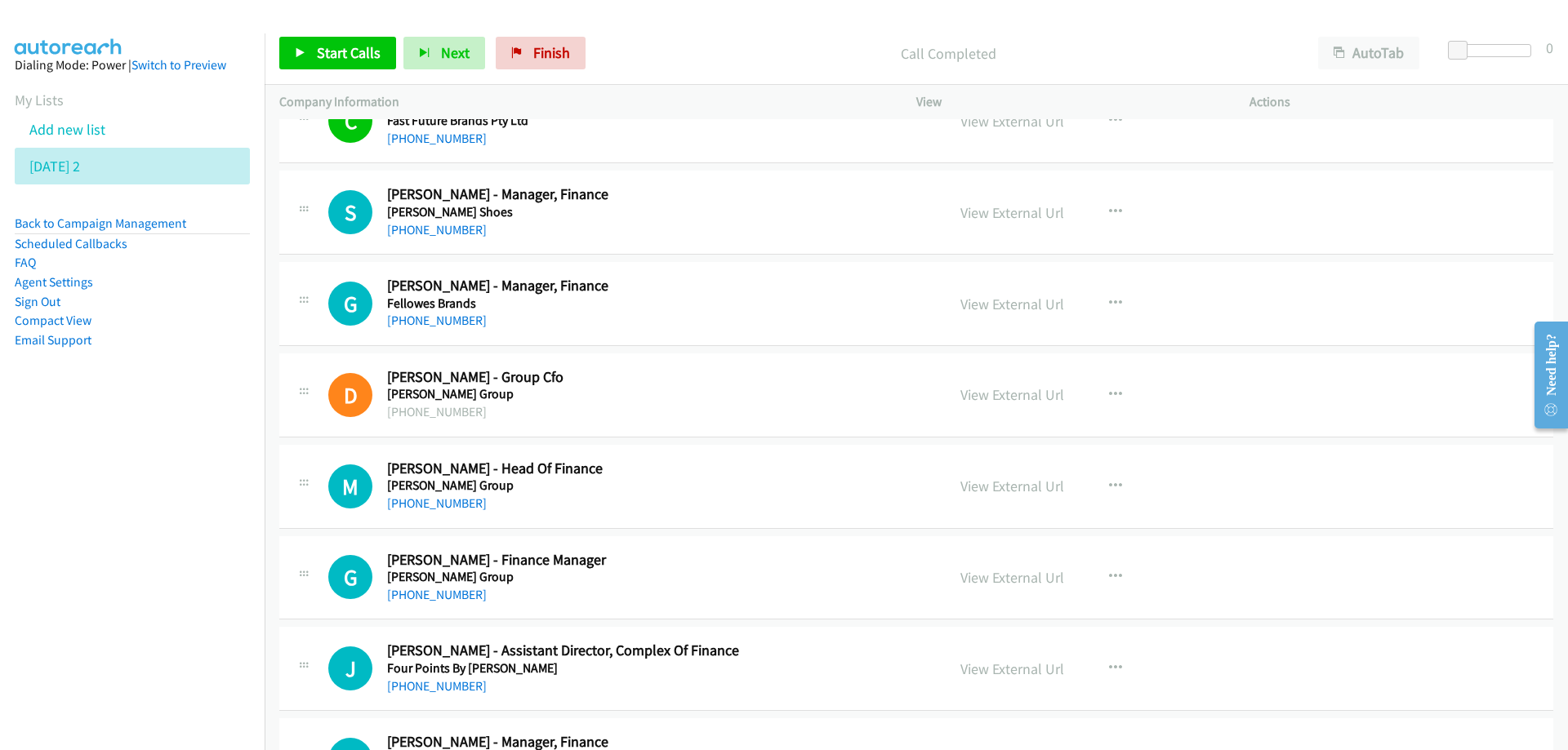
scroll to position [8900, 0]
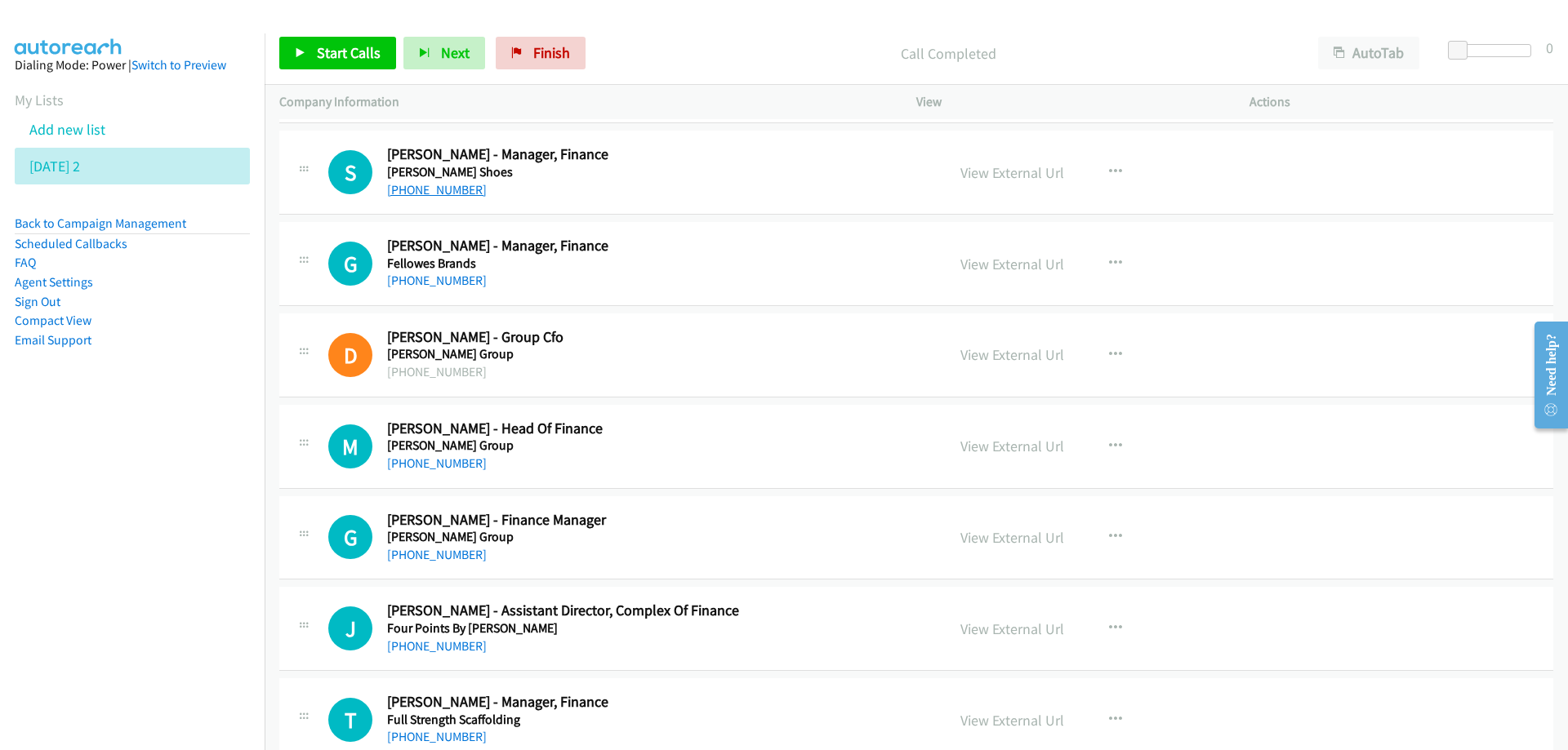
click at [443, 190] on link "[PHONE_NUMBER]" at bounding box center [436, 189] width 100 height 15
click at [174, 490] on nav "Dialing Mode: Power | Switch to Preview My Lists Add new list [DATE] 2 Back to …" at bounding box center [133, 408] width 266 height 750
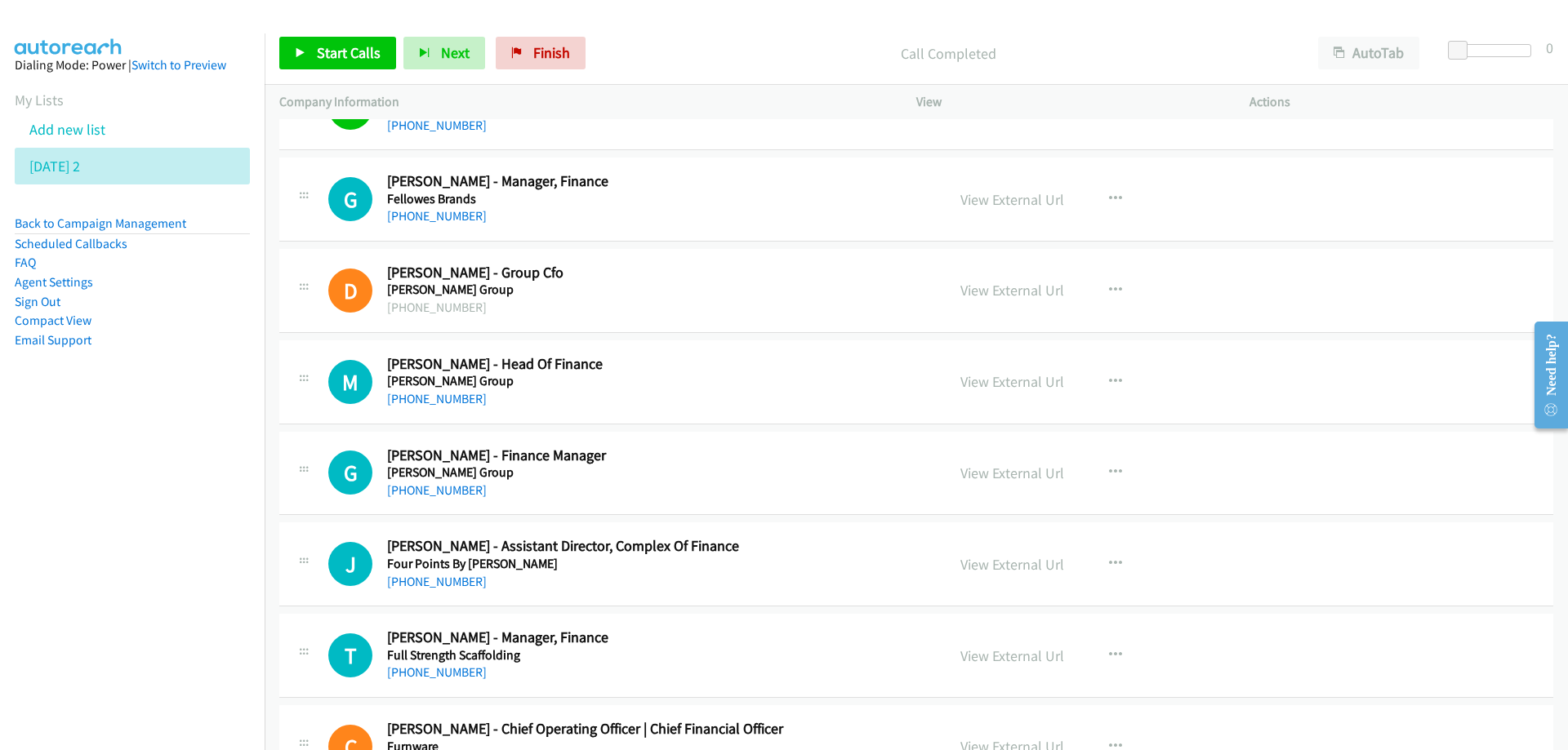
scroll to position [8981, 0]
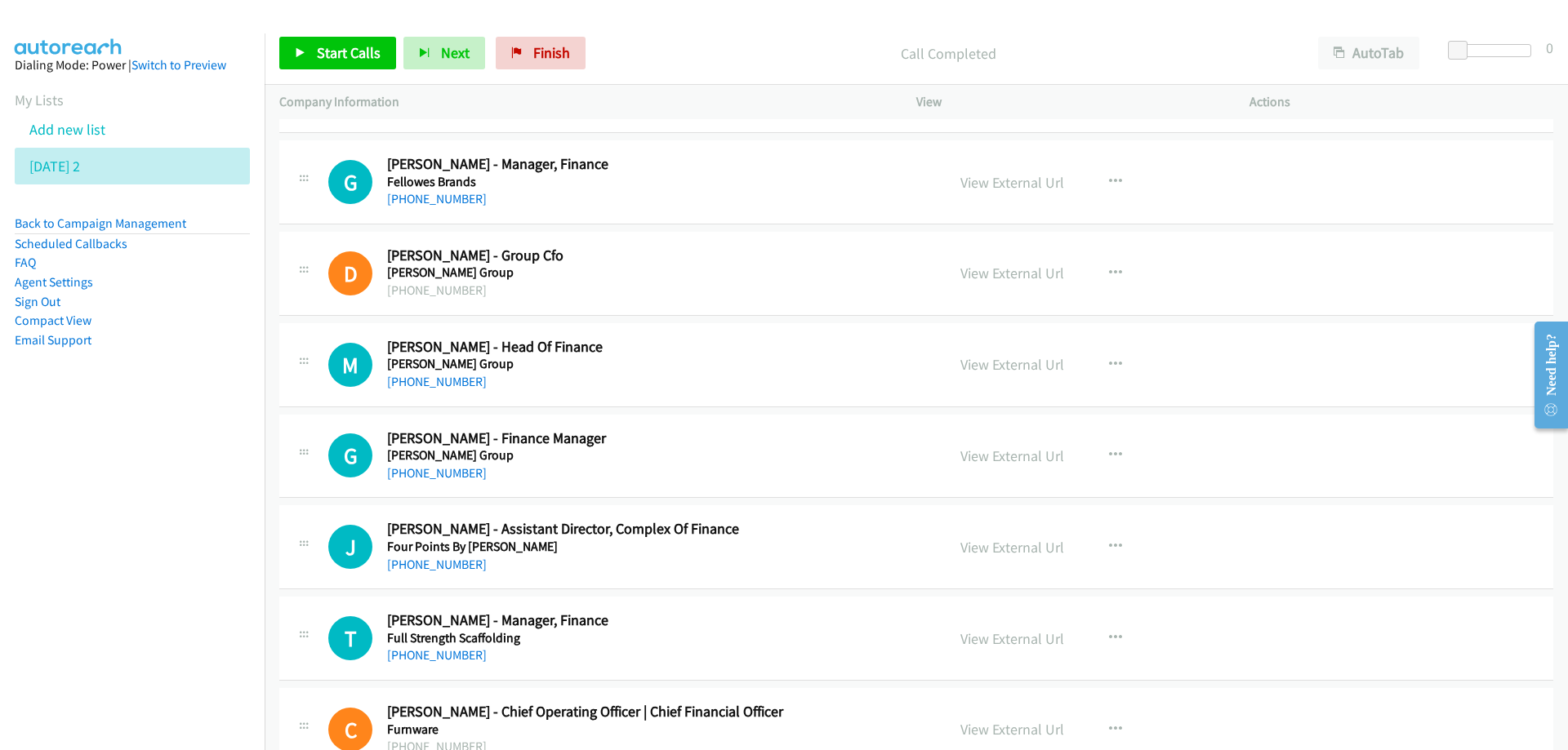
drag, startPoint x: 713, startPoint y: 189, endPoint x: 707, endPoint y: 208, distance: 19.9
click at [999, 183] on link "View External Url" at bounding box center [1012, 182] width 104 height 19
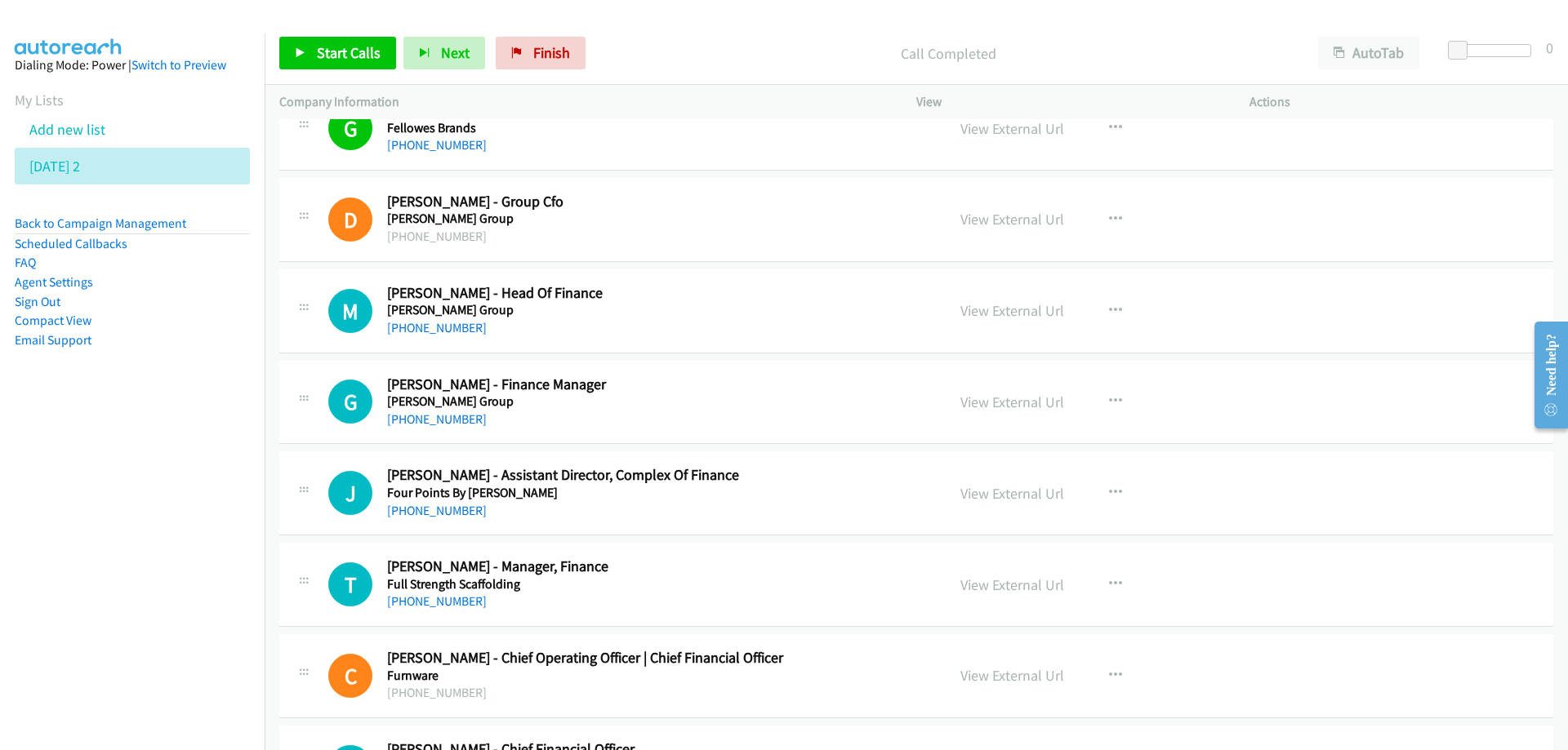
scroll to position [9063, 0]
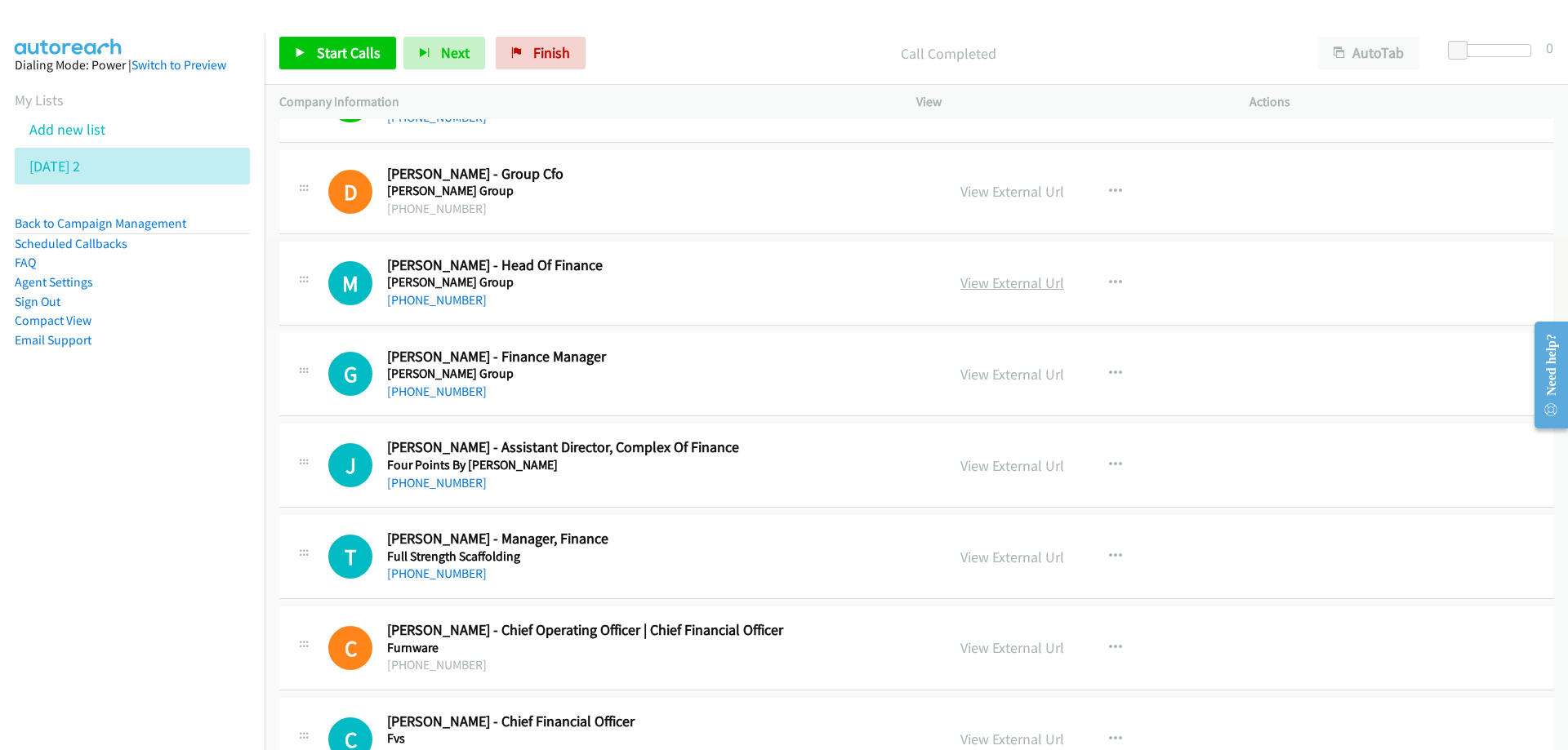
click at [993, 288] on link "View External Url" at bounding box center [1012, 283] width 104 height 19
click at [220, 554] on nav "Dialing Mode: Power | Switch to Preview My Lists Add new list [DATE] 2 Back to …" at bounding box center [133, 408] width 266 height 750
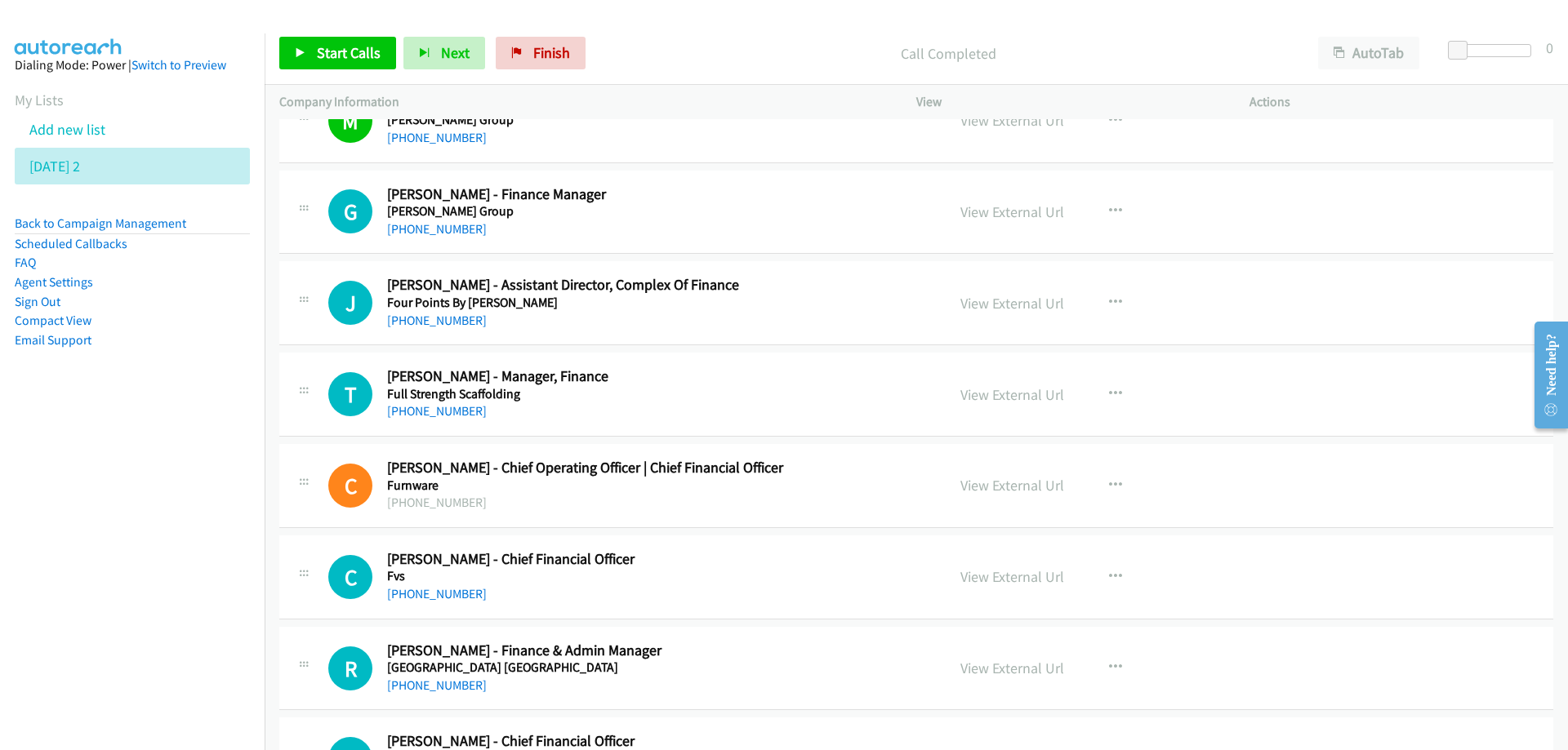
scroll to position [9226, 0]
click at [992, 214] on link "View External Url" at bounding box center [1012, 211] width 104 height 19
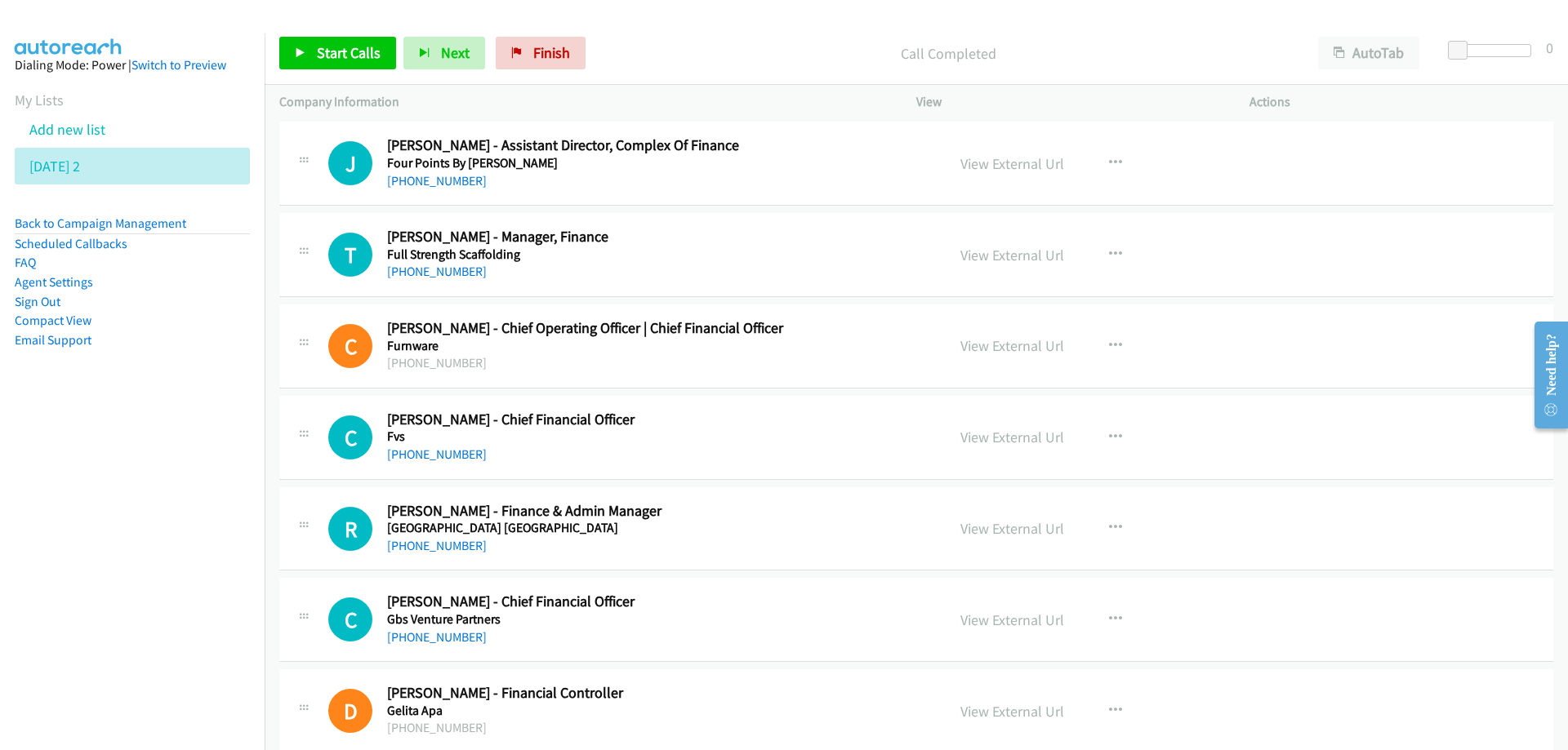
scroll to position [9389, 0]
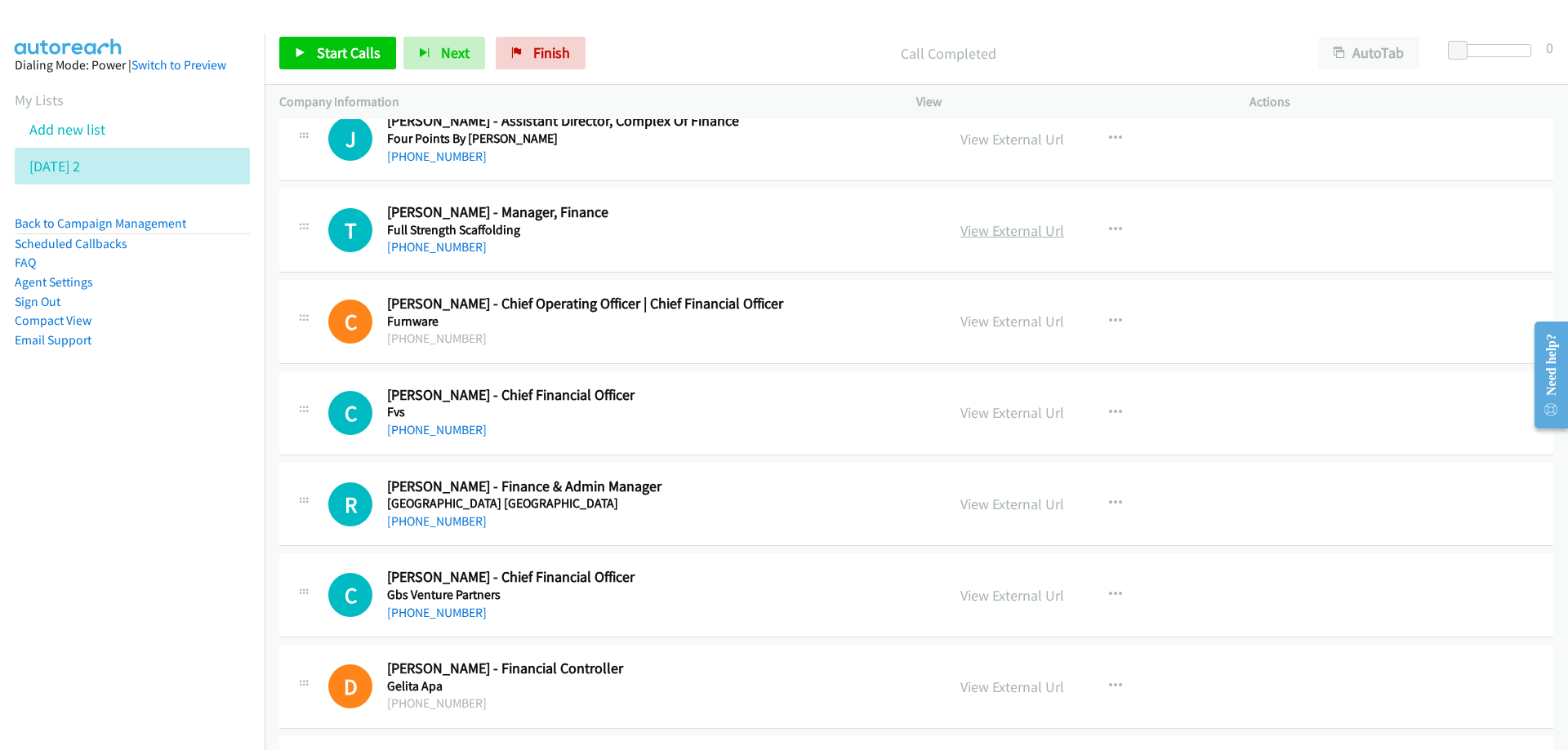
click at [990, 236] on link "View External Url" at bounding box center [1012, 231] width 104 height 19
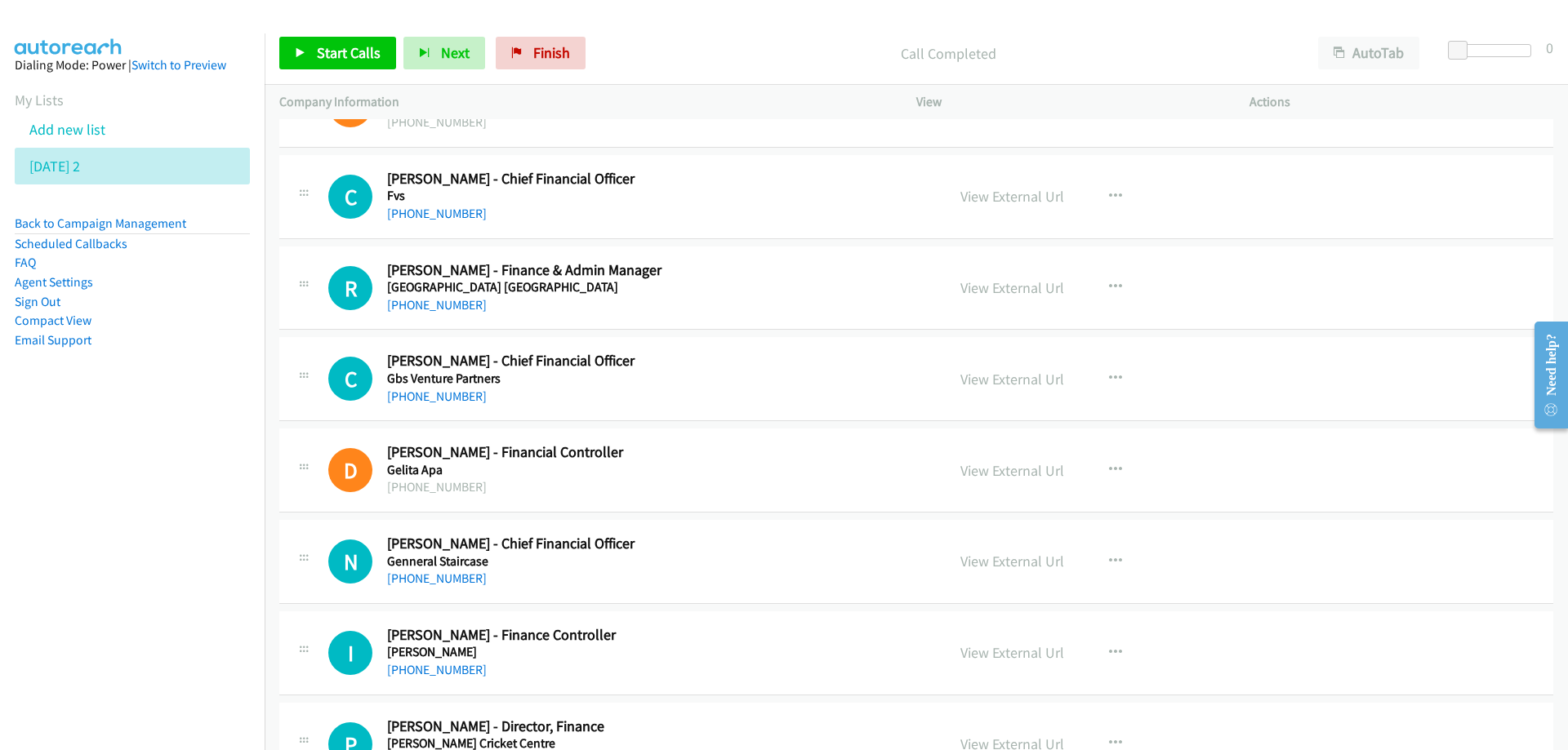
scroll to position [9634, 0]
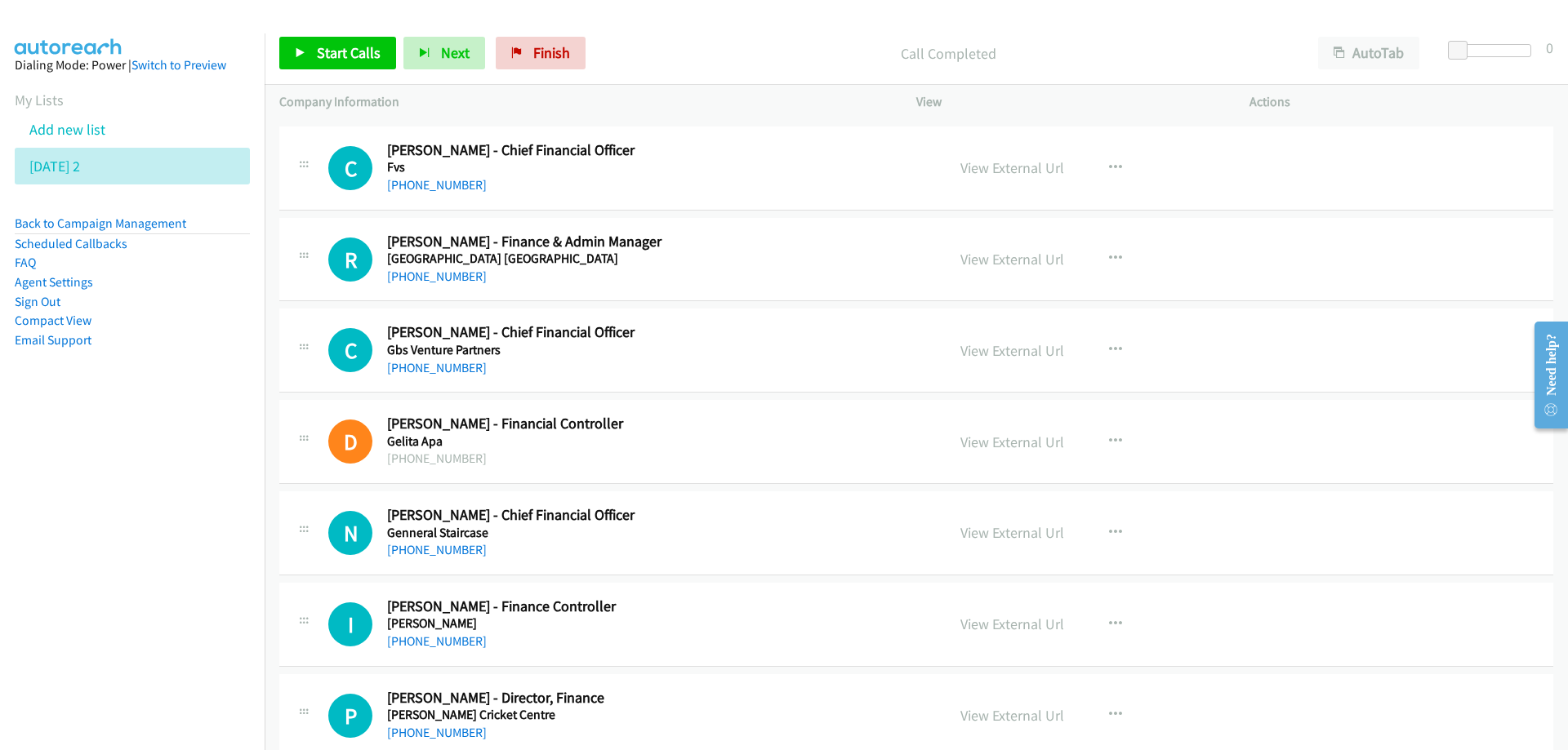
click at [819, 179] on div "[PHONE_NUMBER]" at bounding box center [656, 186] width 539 height 20
click at [1003, 174] on link "View External Url" at bounding box center [1012, 168] width 104 height 19
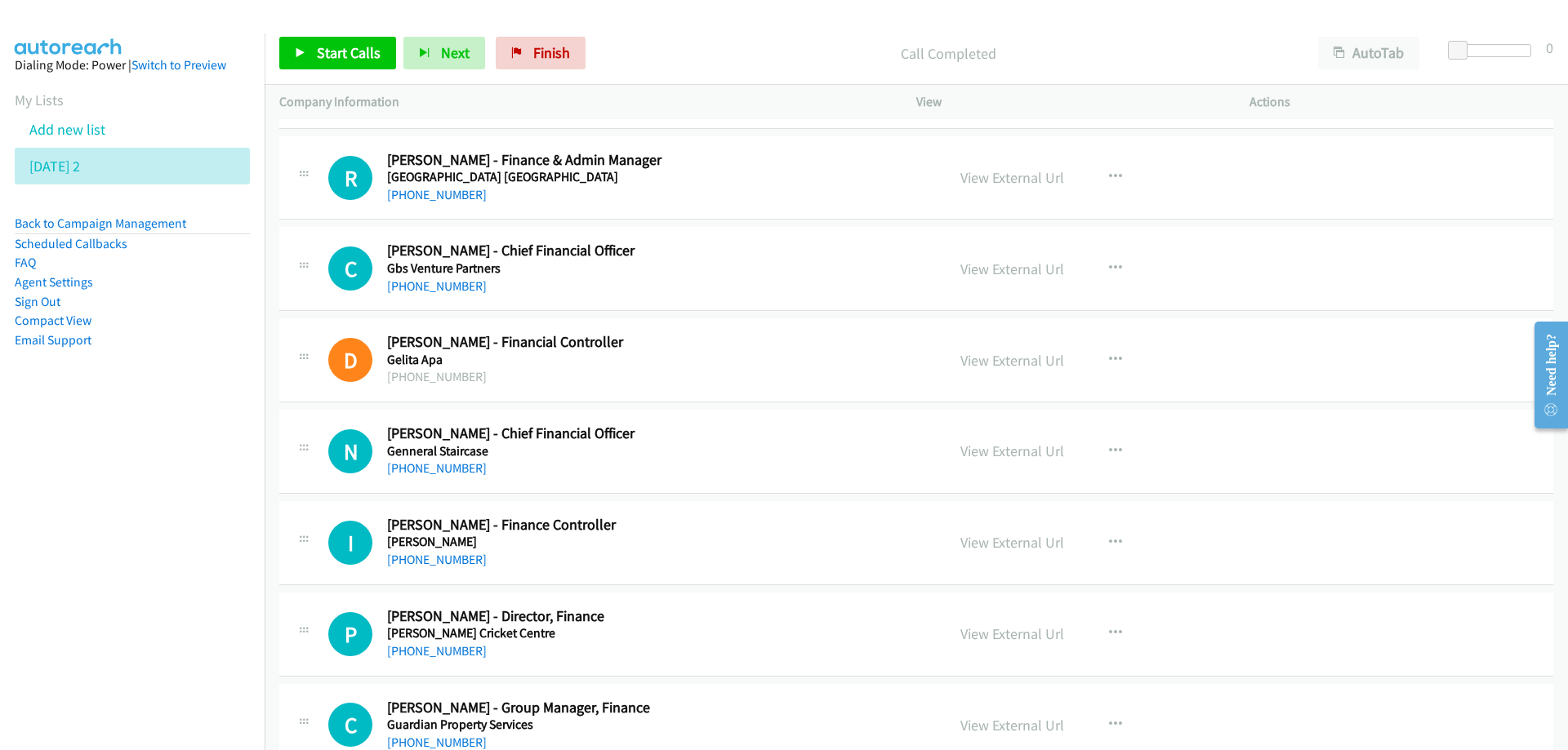
click at [720, 186] on div "[PHONE_NUMBER]" at bounding box center [656, 196] width 539 height 20
click at [1021, 180] on link "View External Url" at bounding box center [1012, 177] width 104 height 19
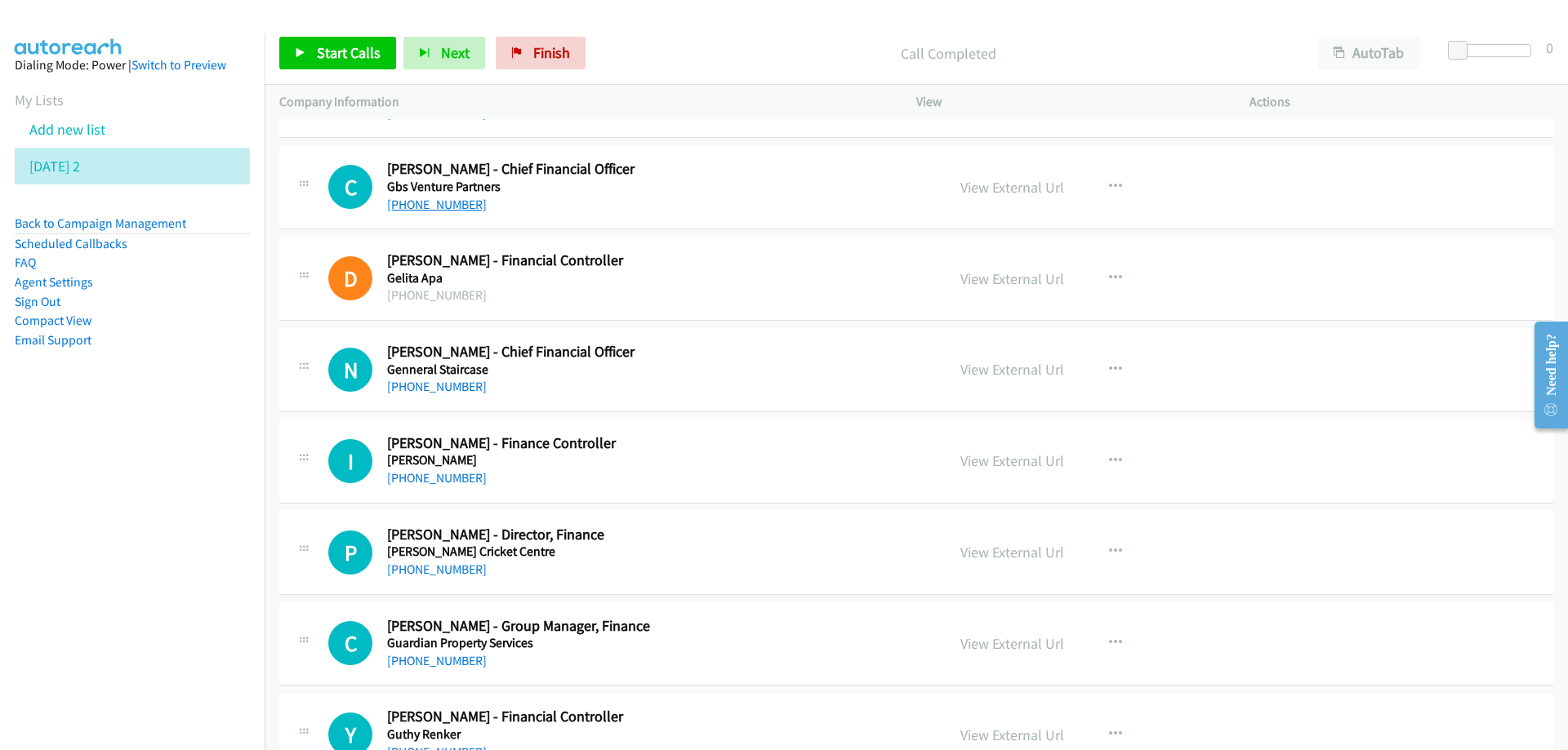
click at [441, 203] on link "[PHONE_NUMBER]" at bounding box center [436, 204] width 100 height 15
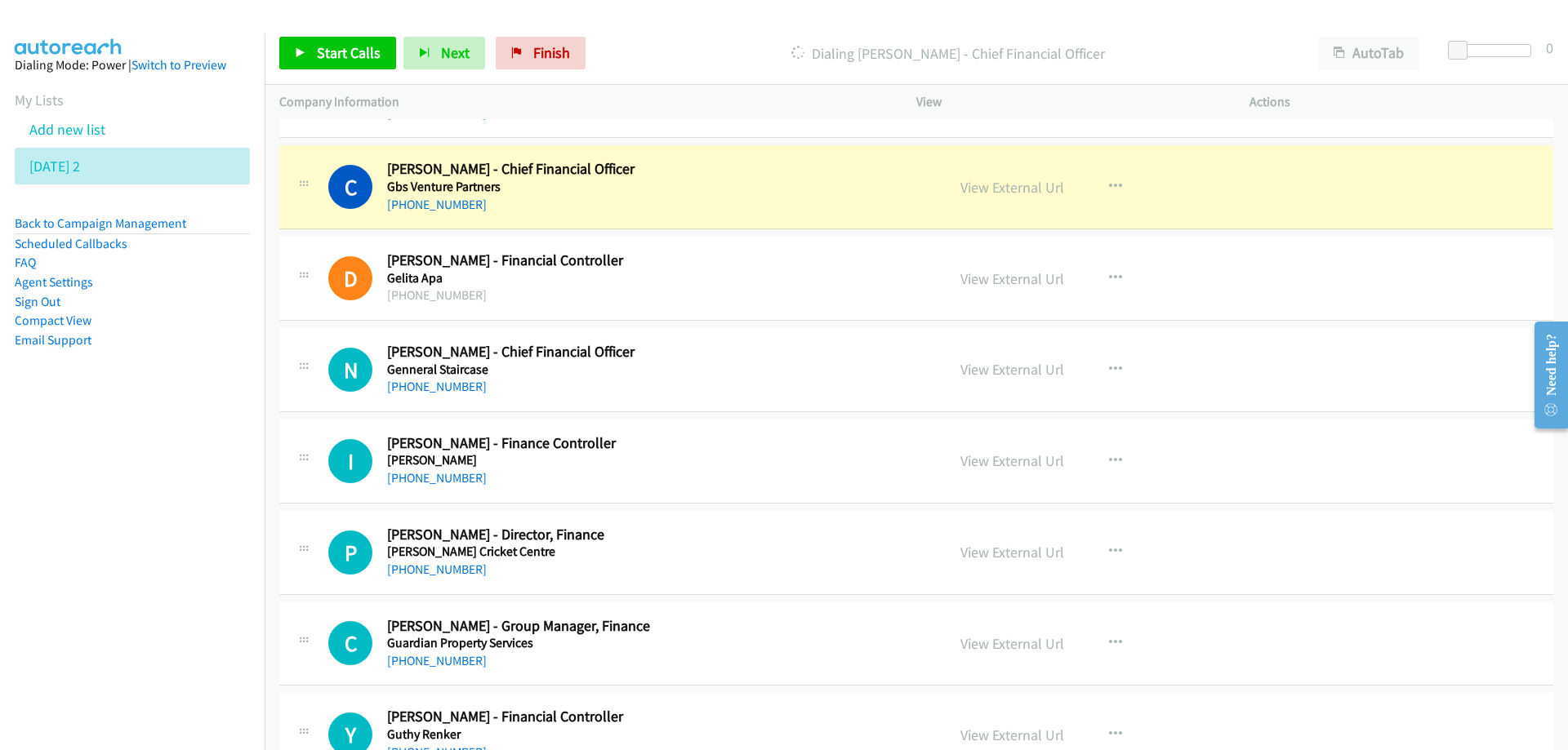
click at [247, 555] on nav "Dialing Mode: Power | Switch to Preview My Lists Add new list [DATE] 2 Back to …" at bounding box center [133, 408] width 266 height 750
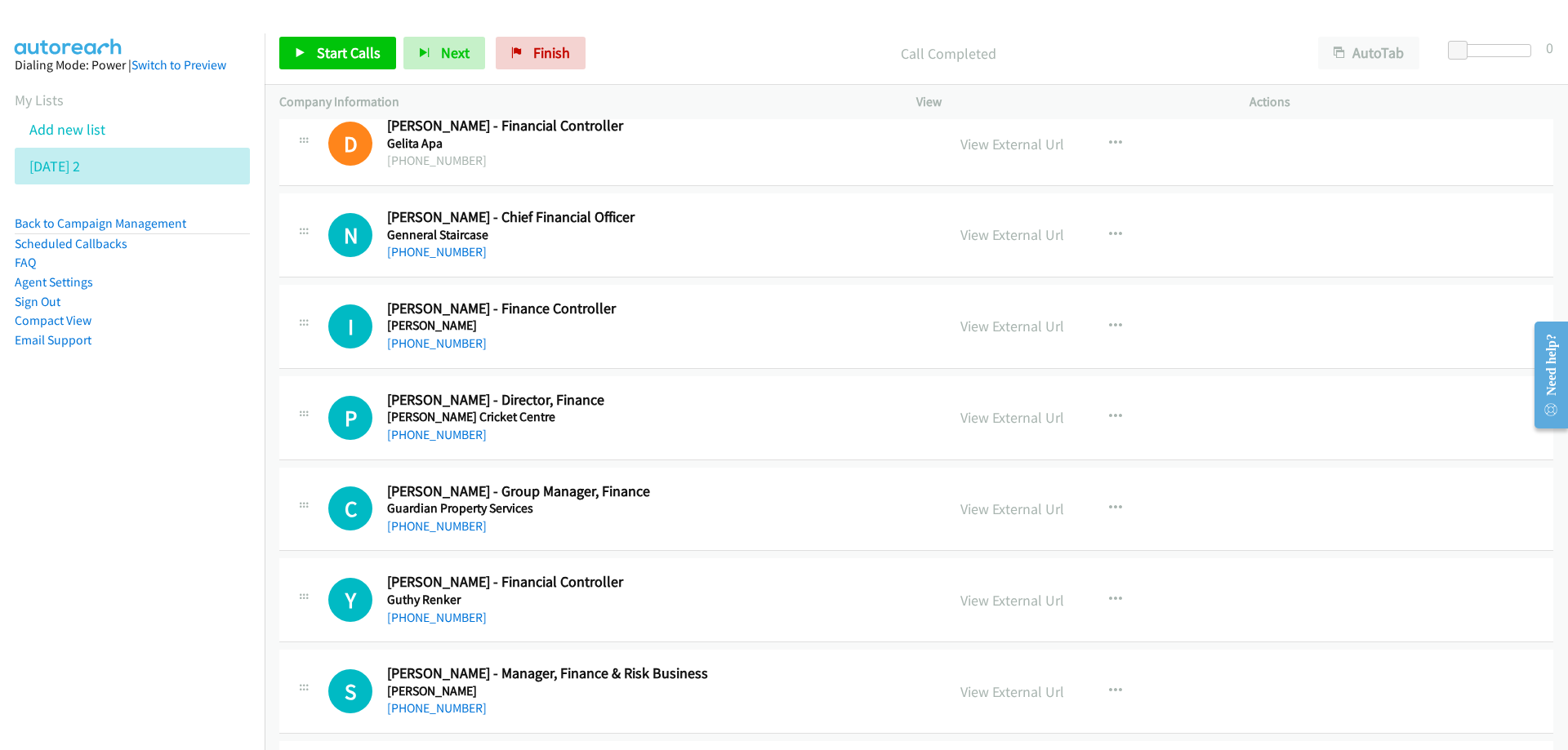
scroll to position [9961, 0]
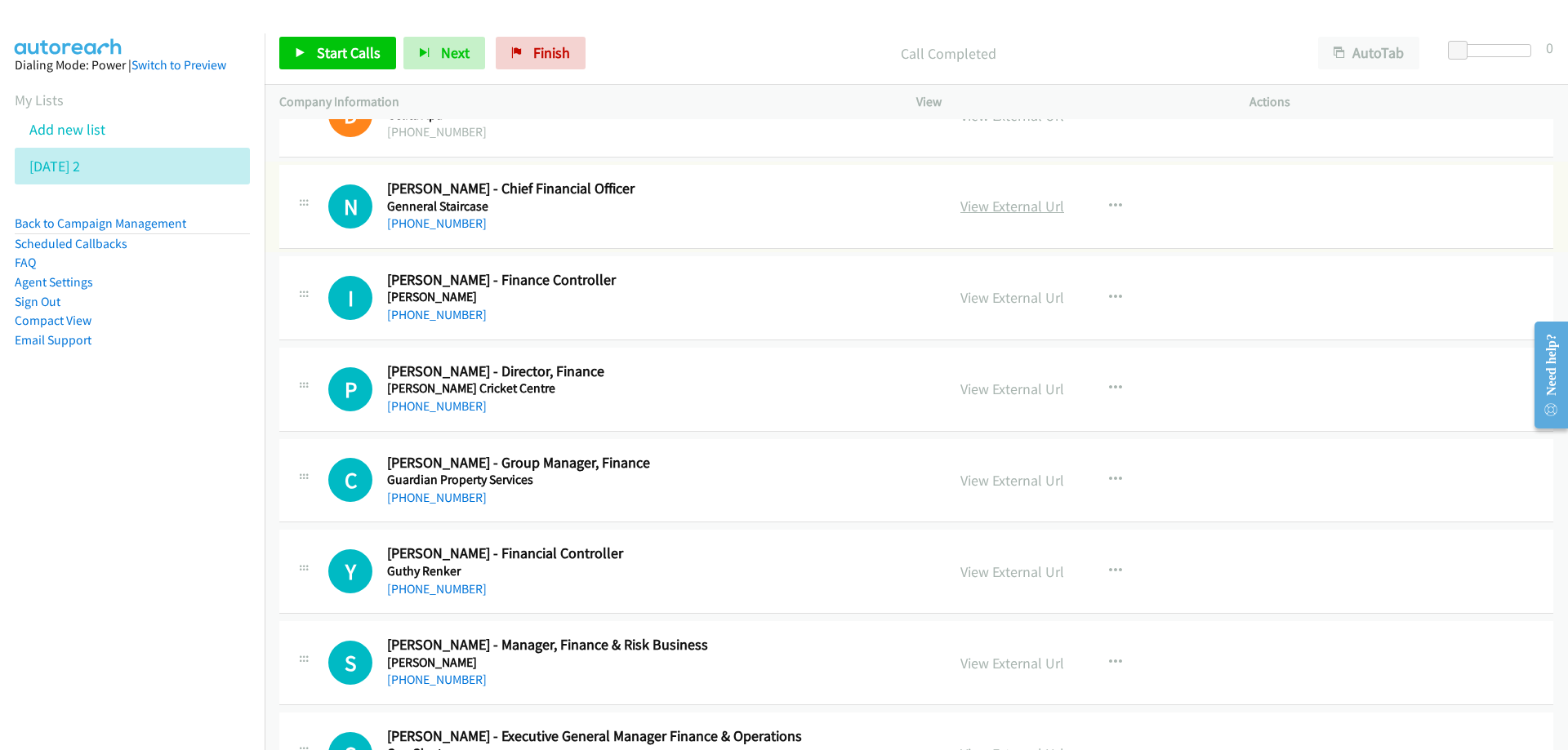
click at [996, 209] on link "View External Url" at bounding box center [1012, 205] width 104 height 19
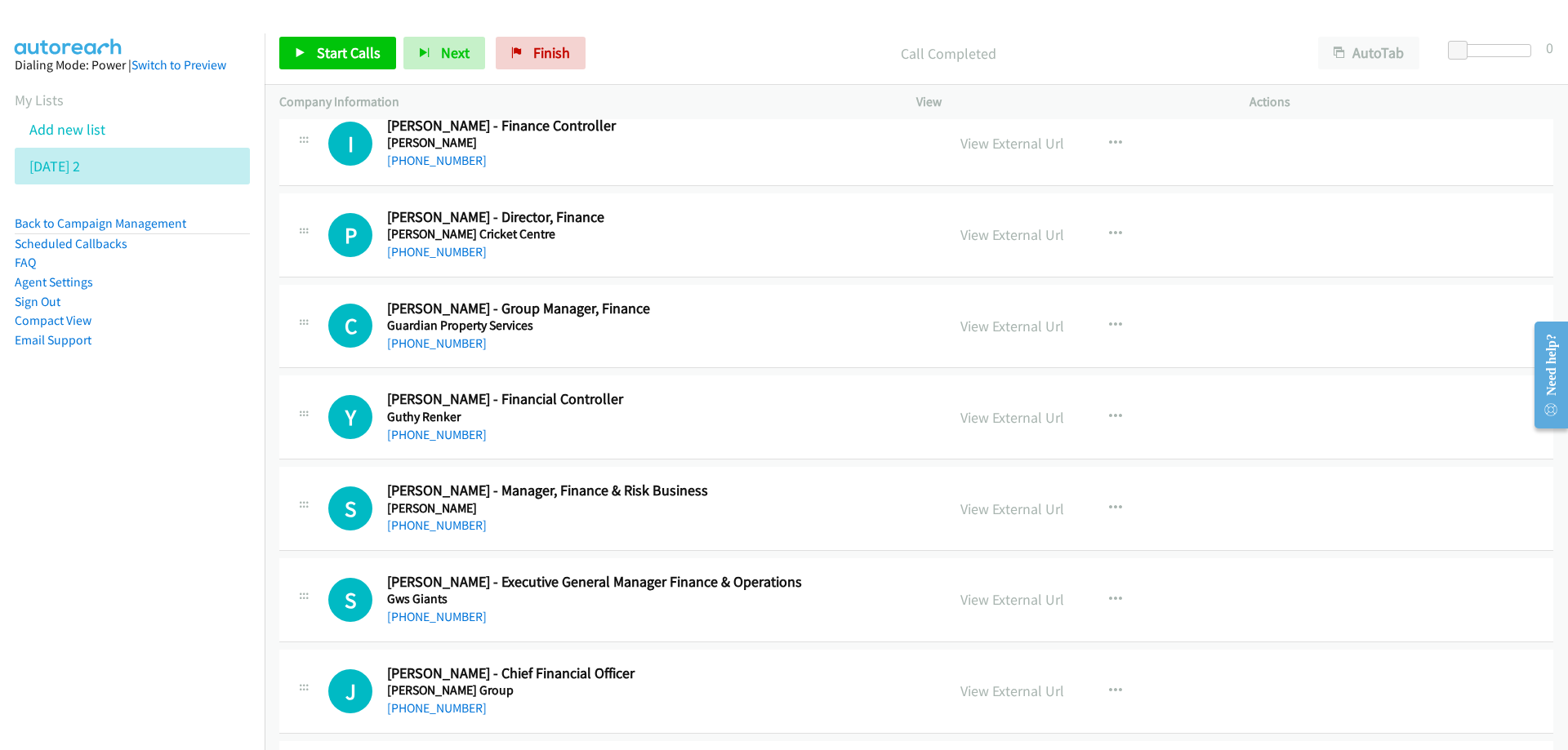
scroll to position [10206, 0]
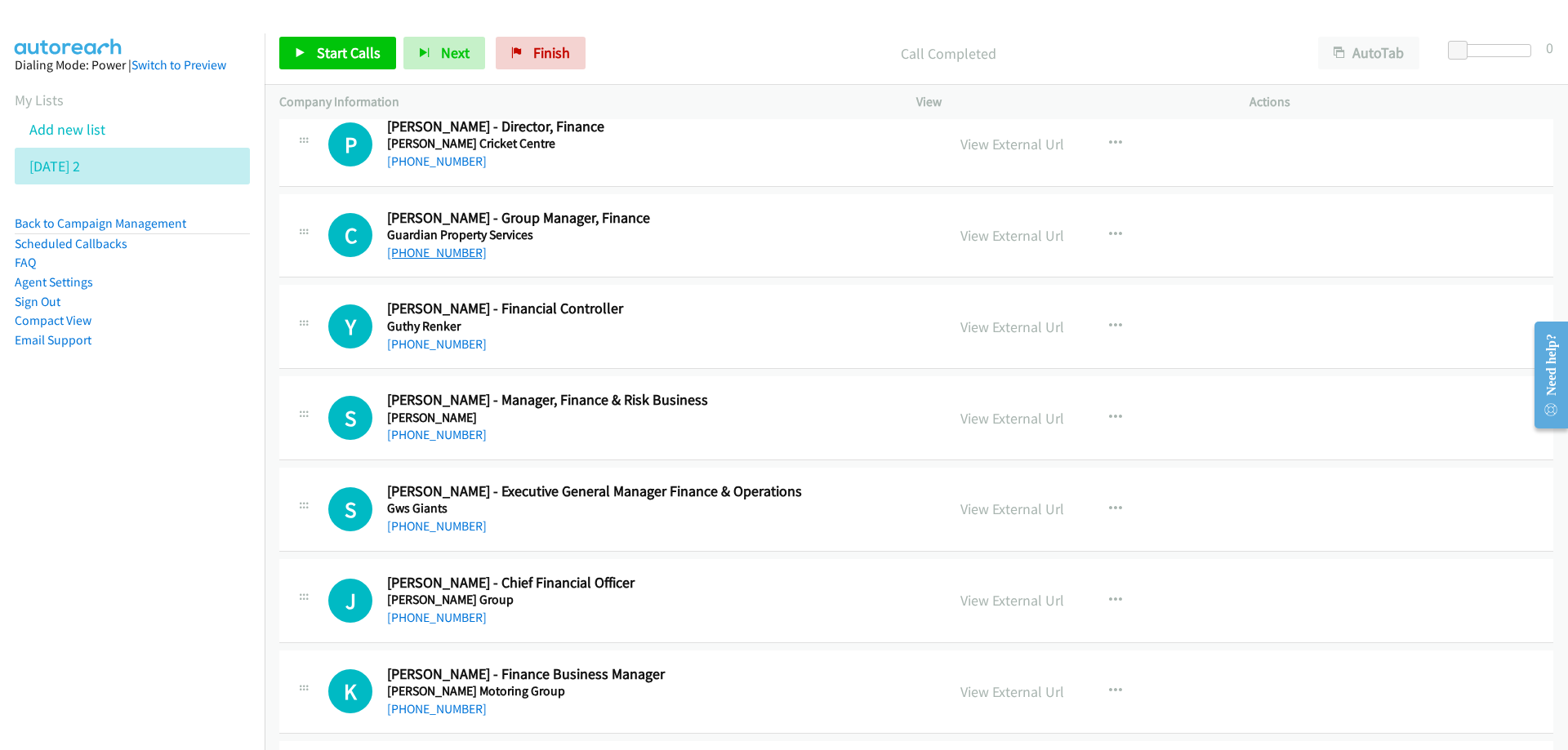
click at [434, 254] on link "[PHONE_NUMBER]" at bounding box center [436, 252] width 100 height 15
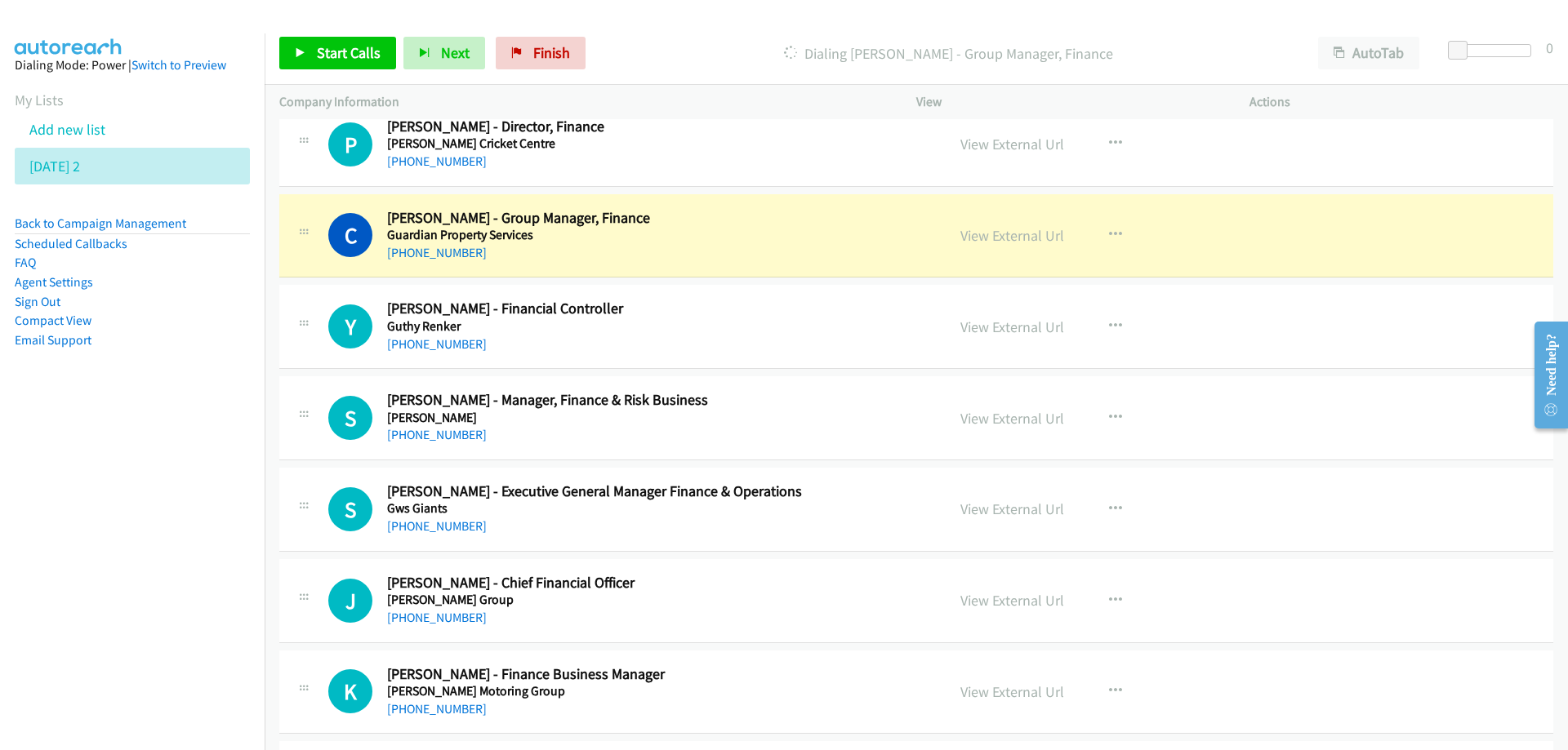
click at [38, 507] on nav "Dialing Mode: Power | Switch to Preview My Lists Add new list [DATE] 2 Back to …" at bounding box center [133, 408] width 266 height 750
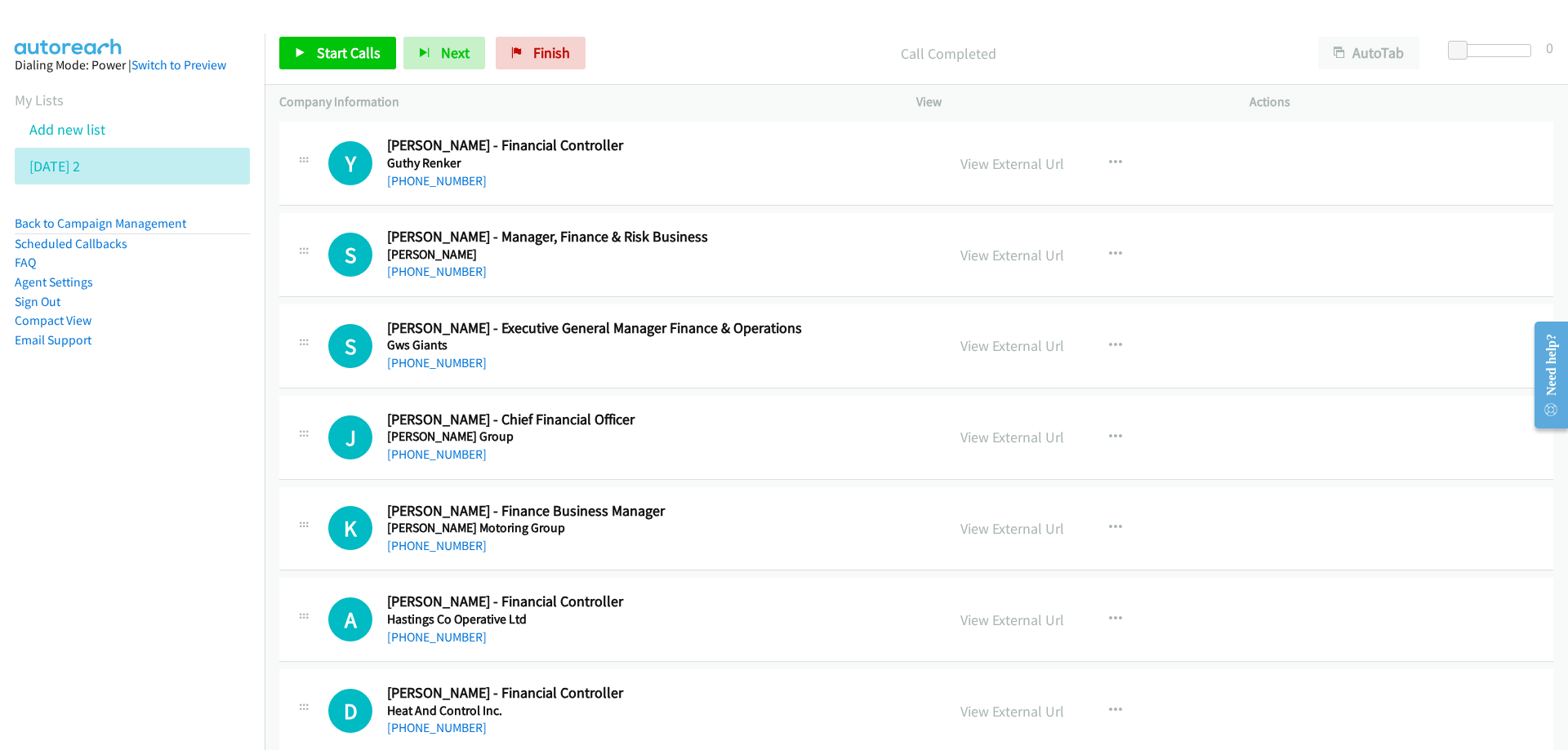
scroll to position [10451, 0]
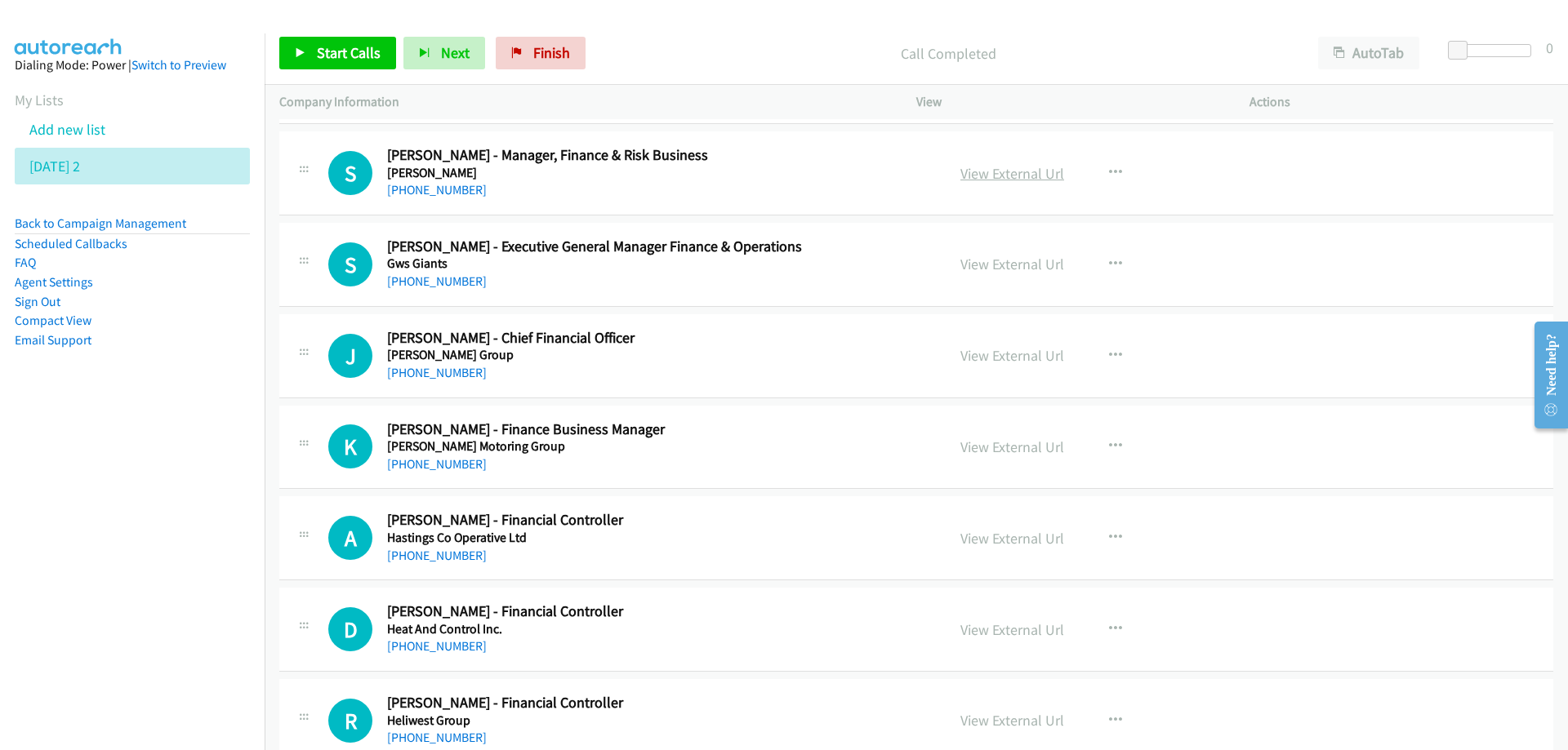
click at [982, 179] on link "View External Url" at bounding box center [1012, 173] width 104 height 19
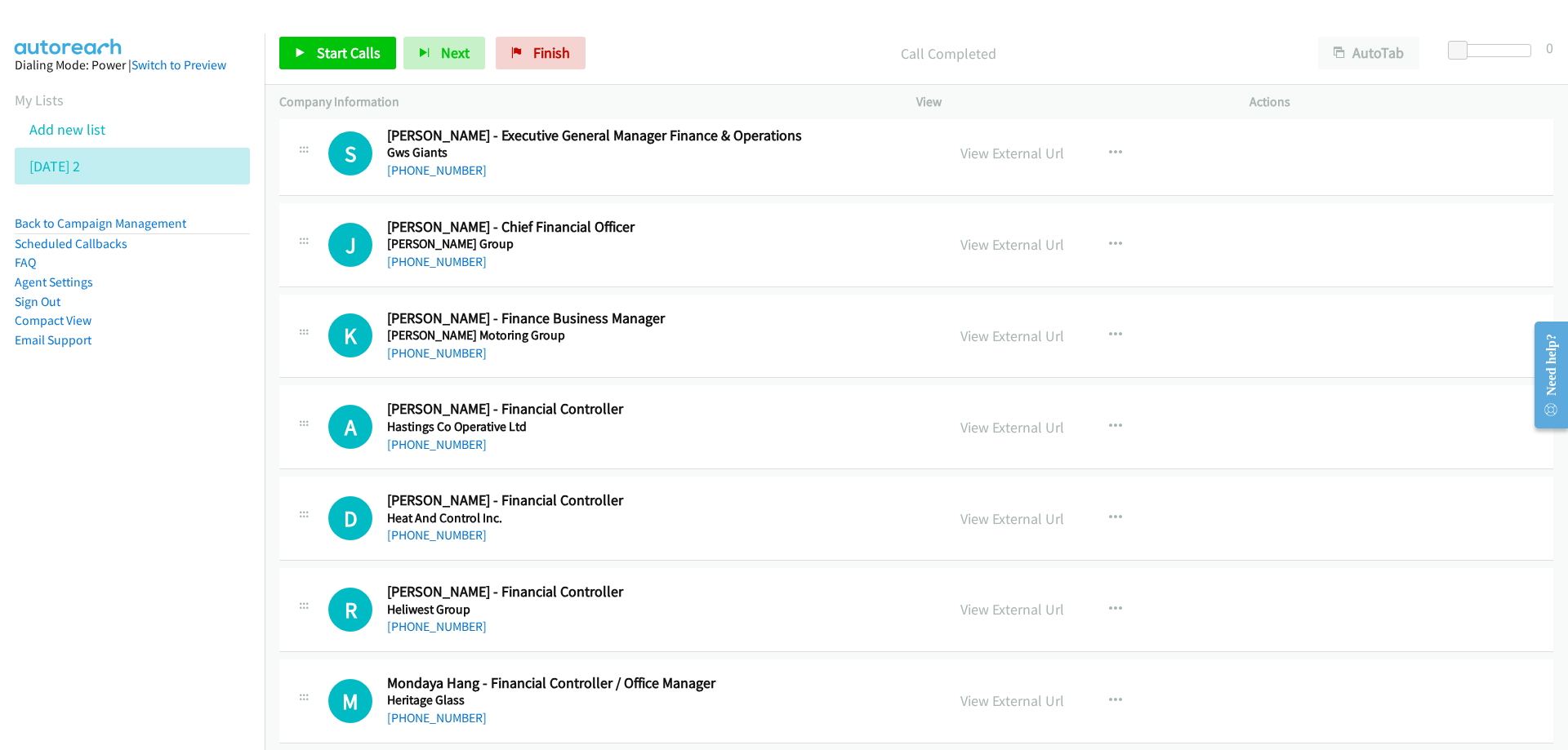
scroll to position [10532, 0]
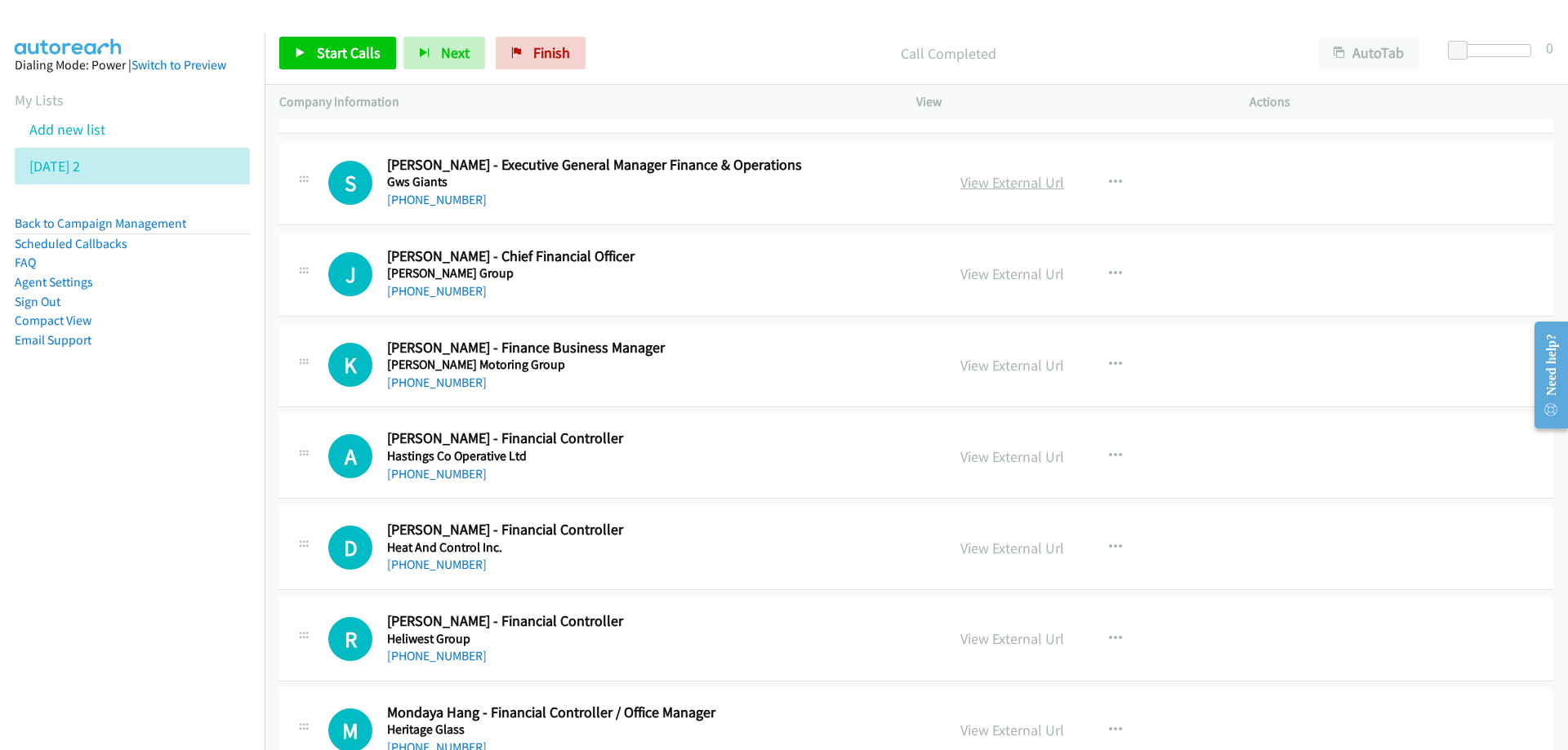
click at [968, 183] on link "View External Url" at bounding box center [1012, 182] width 104 height 19
click at [734, 266] on h5 "[PERSON_NAME] Group" at bounding box center [656, 274] width 539 height 16
click at [994, 280] on link "View External Url" at bounding box center [1012, 274] width 104 height 19
click at [141, 467] on nav "Dialing Mode: Power | Switch to Preview My Lists Add new list [DATE] 2 Back to …" at bounding box center [133, 408] width 266 height 750
click at [65, 504] on nav "Dialing Mode: Power | Switch to Preview My Lists Add new list [DATE] 2 Back to …" at bounding box center [133, 408] width 266 height 750
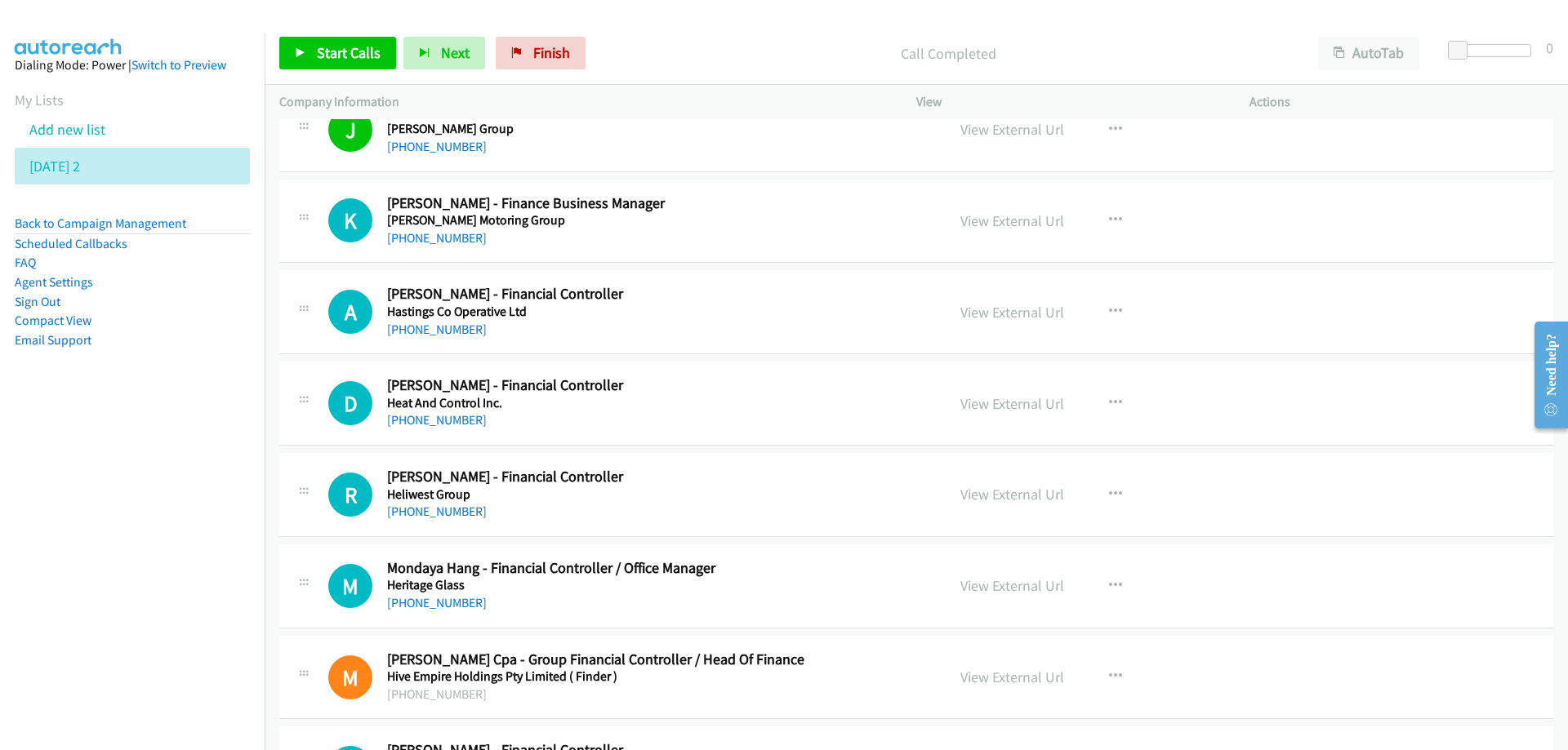
scroll to position [10696, 0]
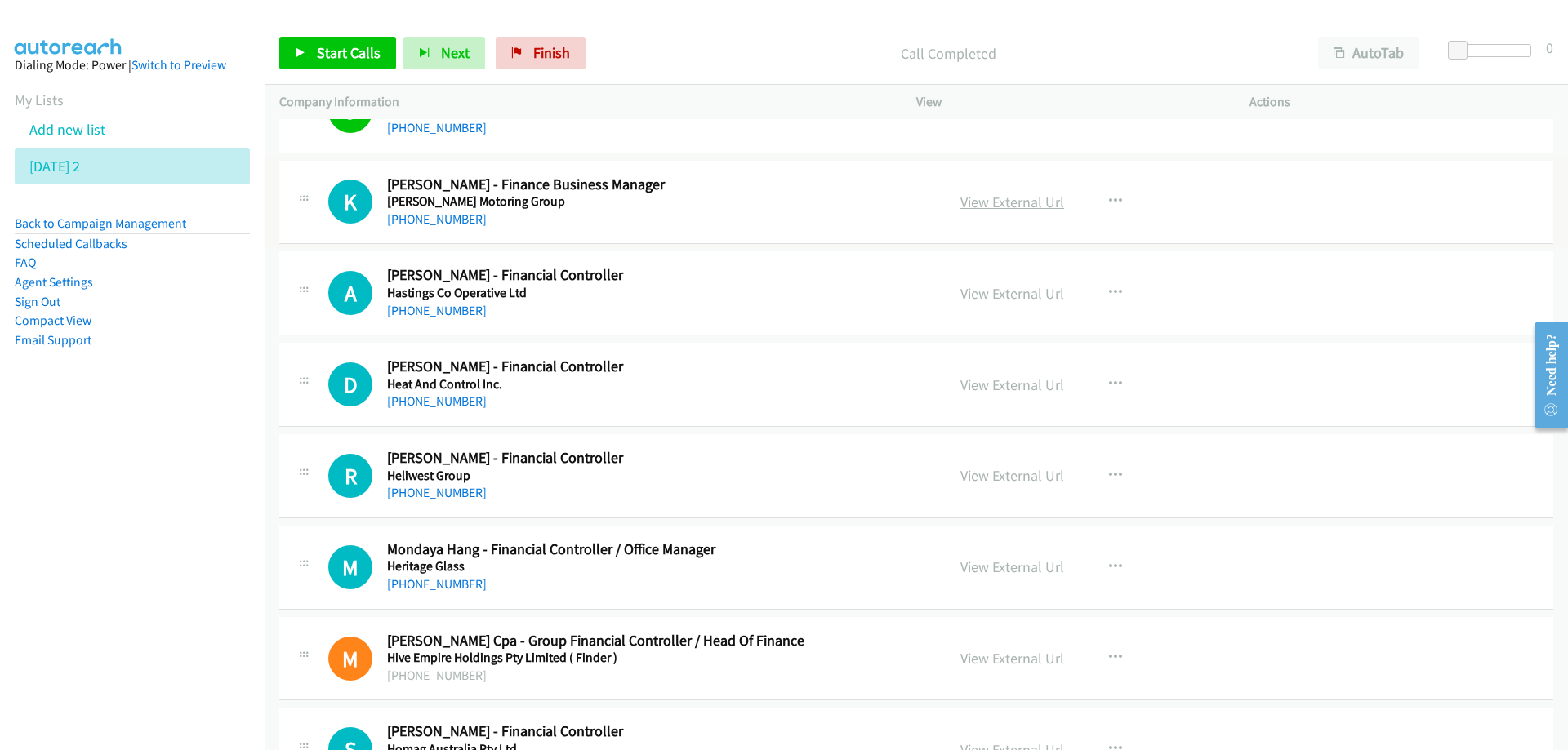
click at [986, 210] on link "View External Url" at bounding box center [1012, 202] width 104 height 19
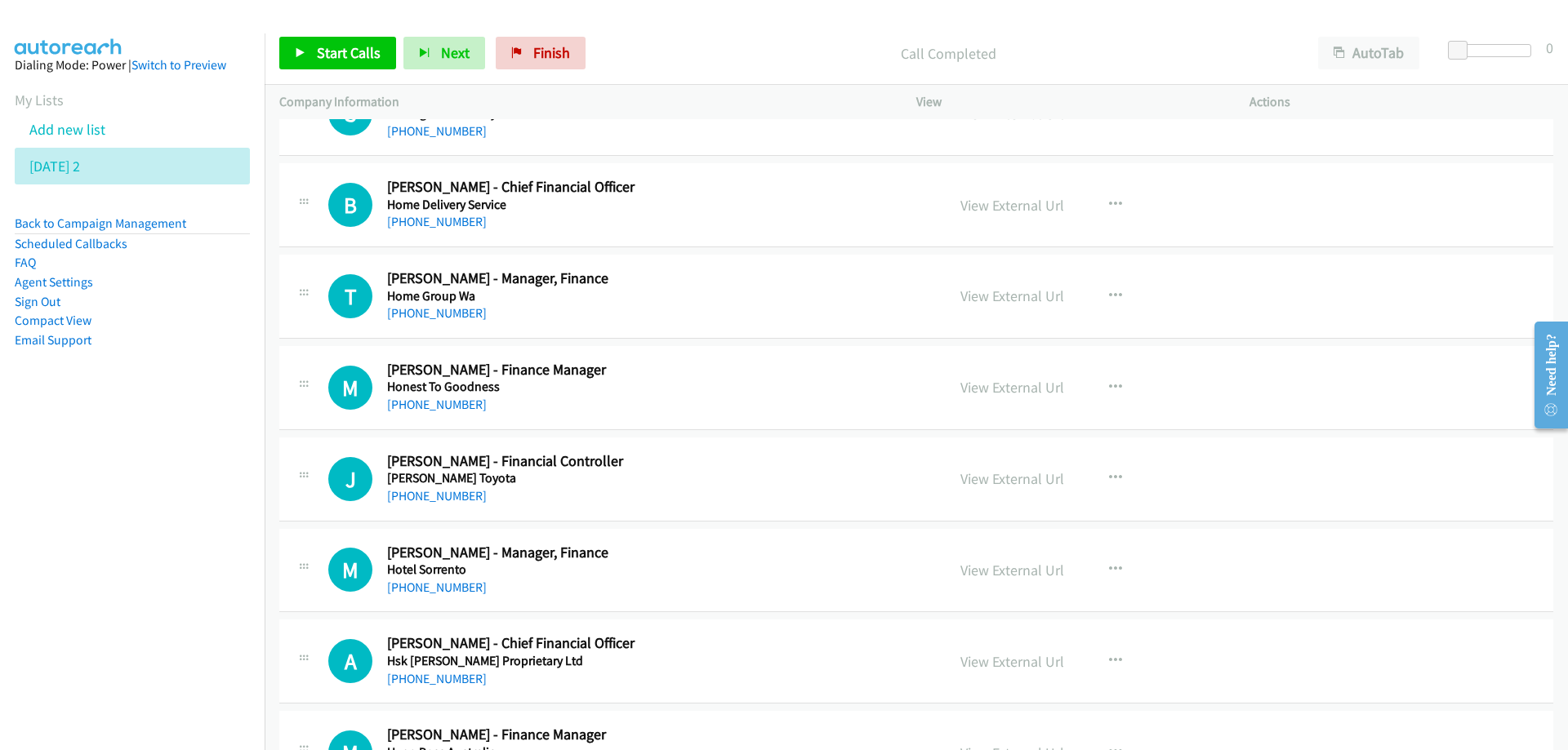
scroll to position [11349, 0]
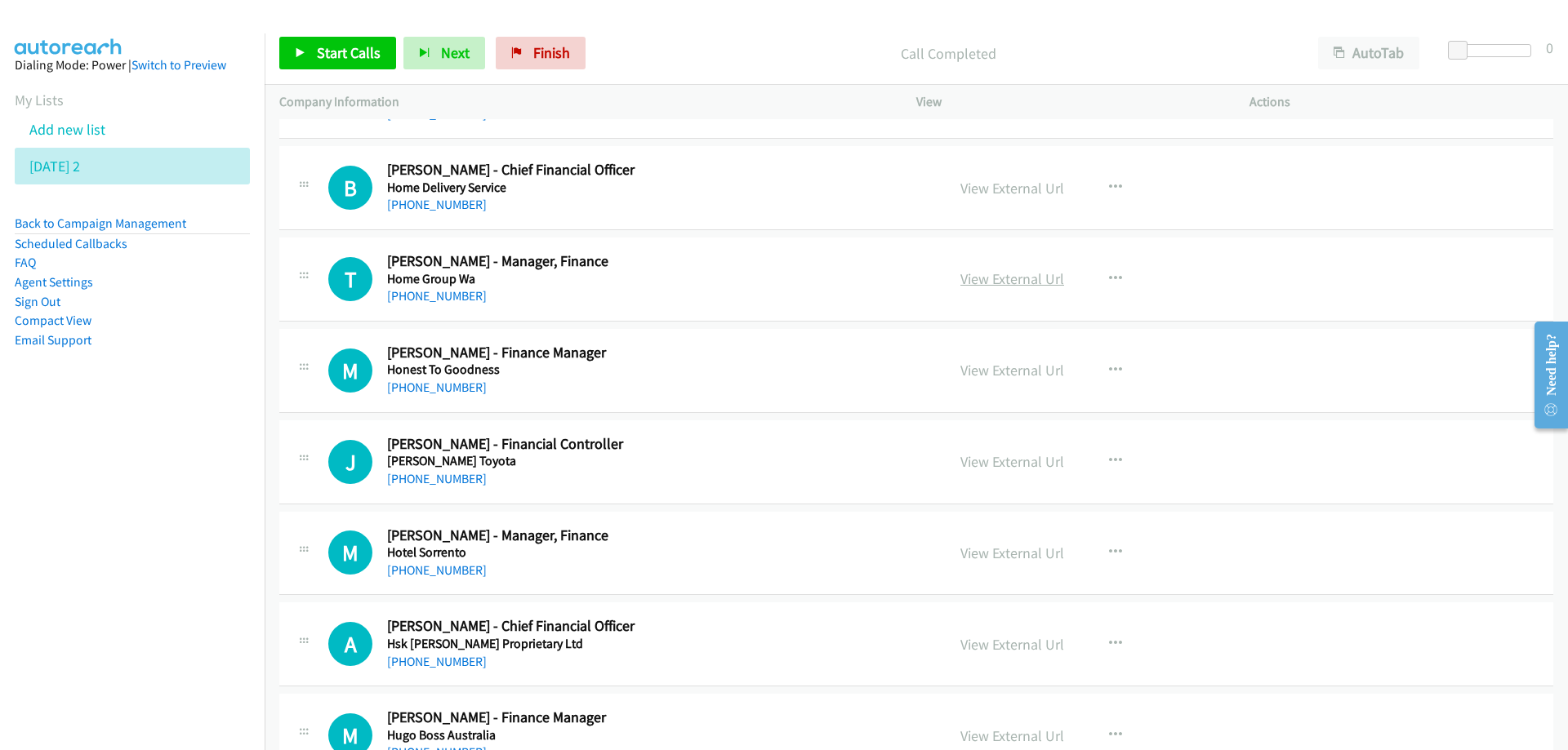
click at [1010, 276] on link "View External Url" at bounding box center [1012, 278] width 104 height 19
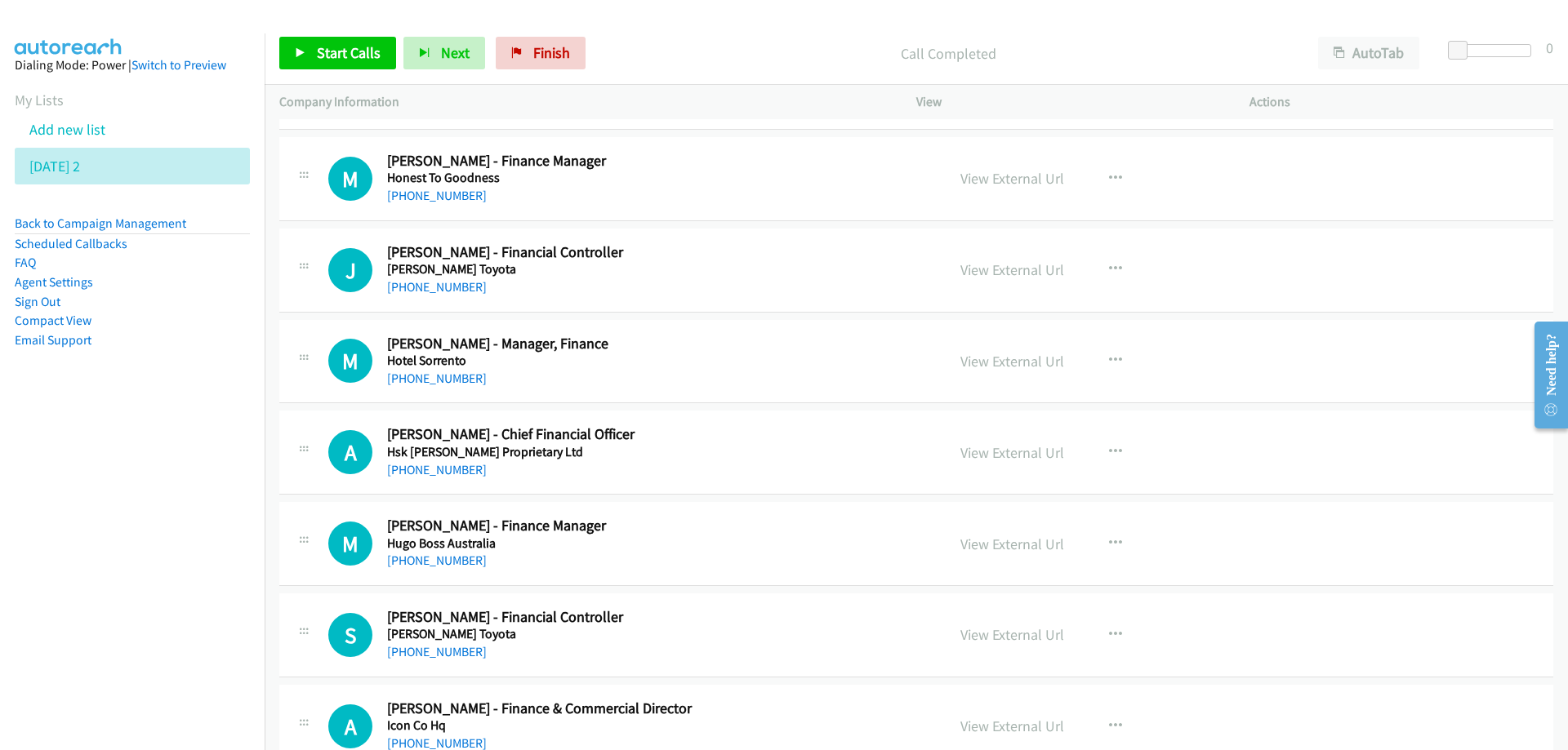
scroll to position [11512, 0]
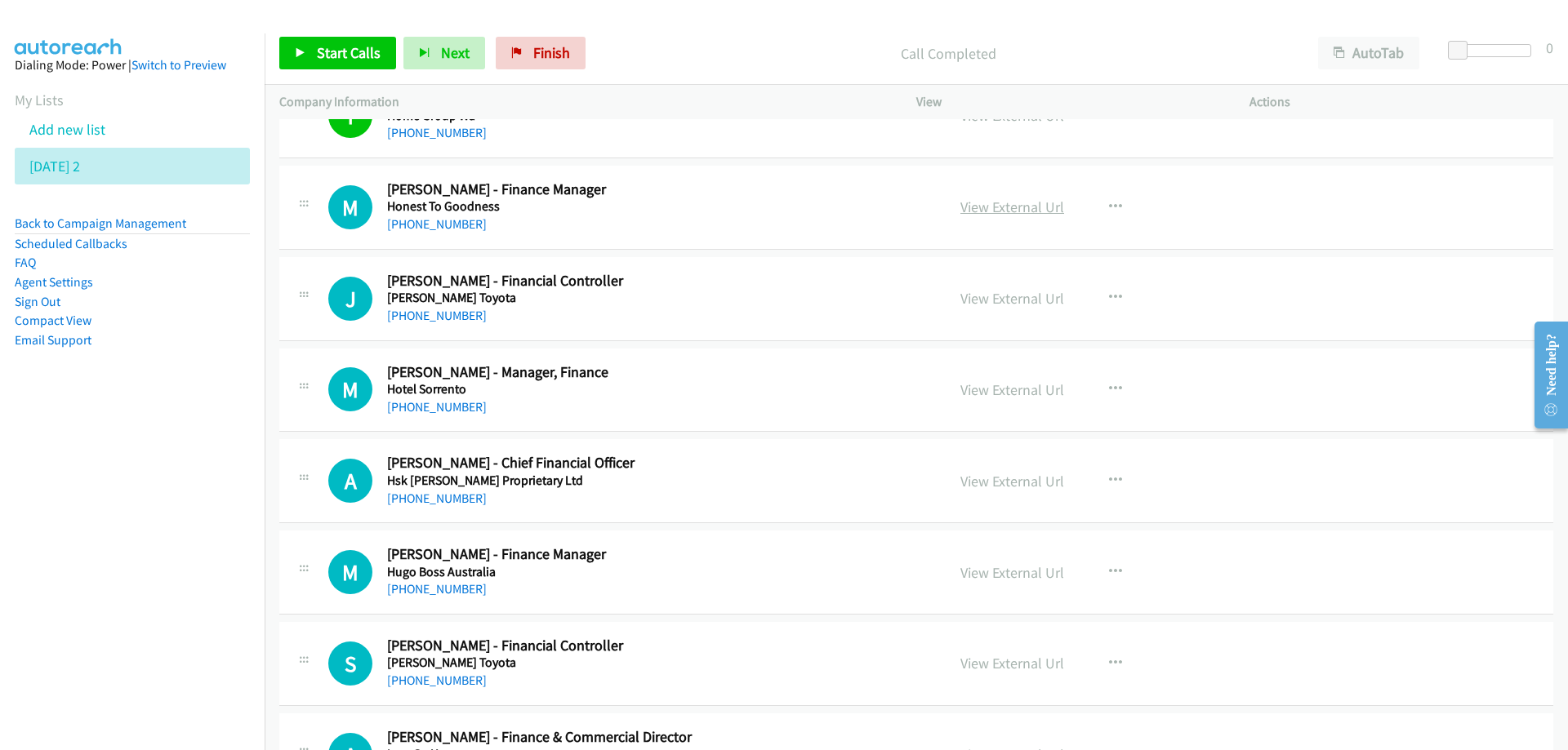
click at [1007, 205] on link "View External Url" at bounding box center [1012, 206] width 104 height 19
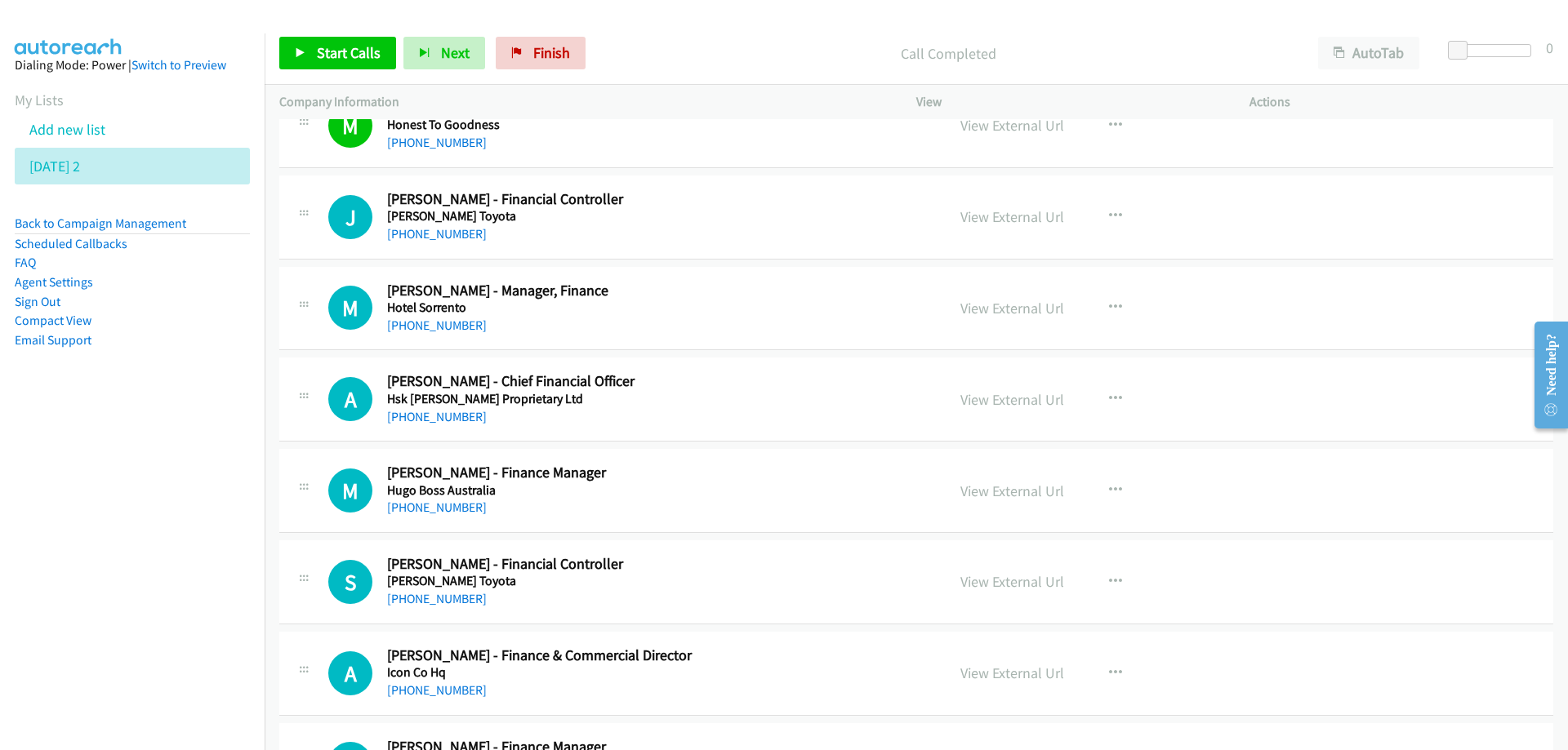
scroll to position [11675, 0]
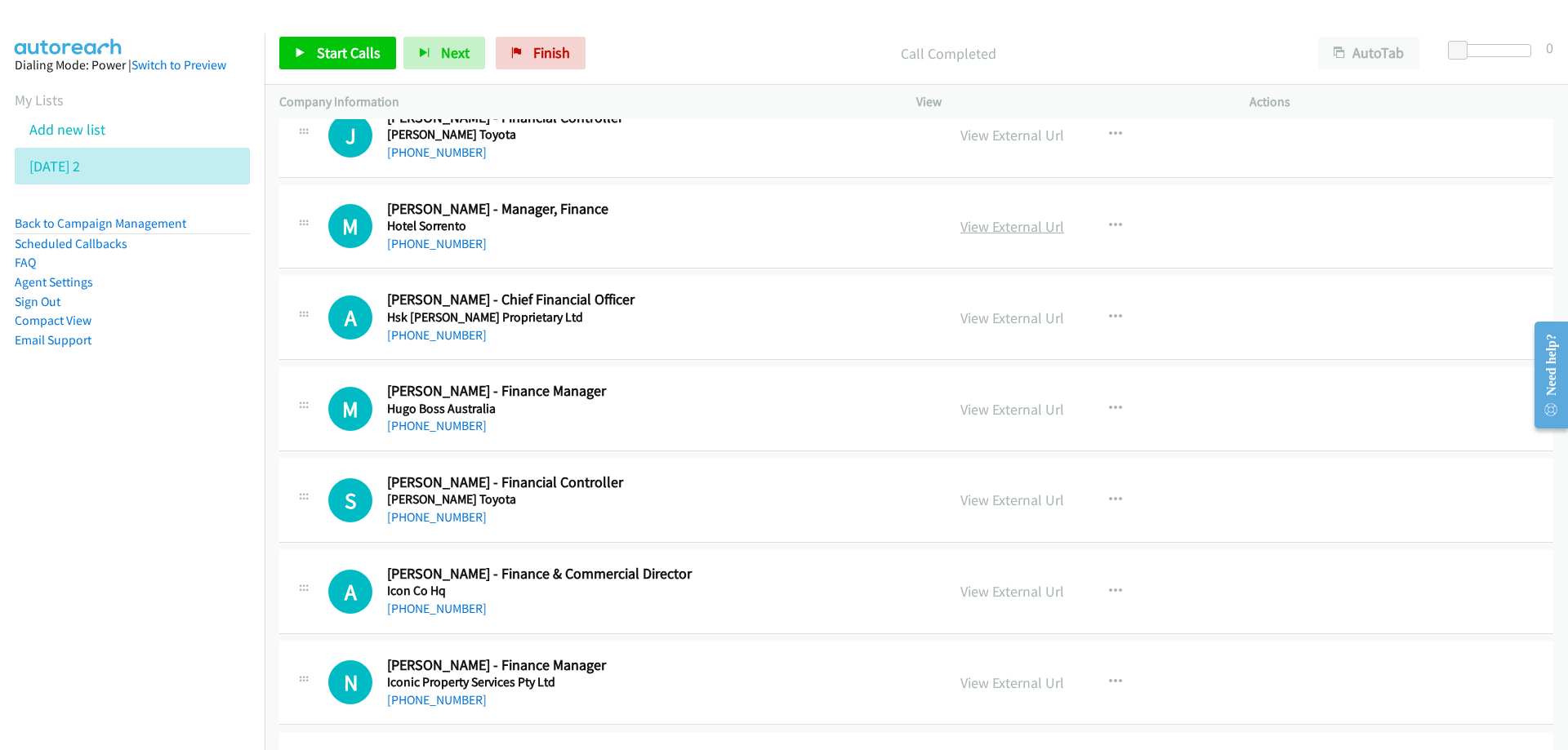
click at [987, 225] on link "View External Url" at bounding box center [1012, 226] width 104 height 19
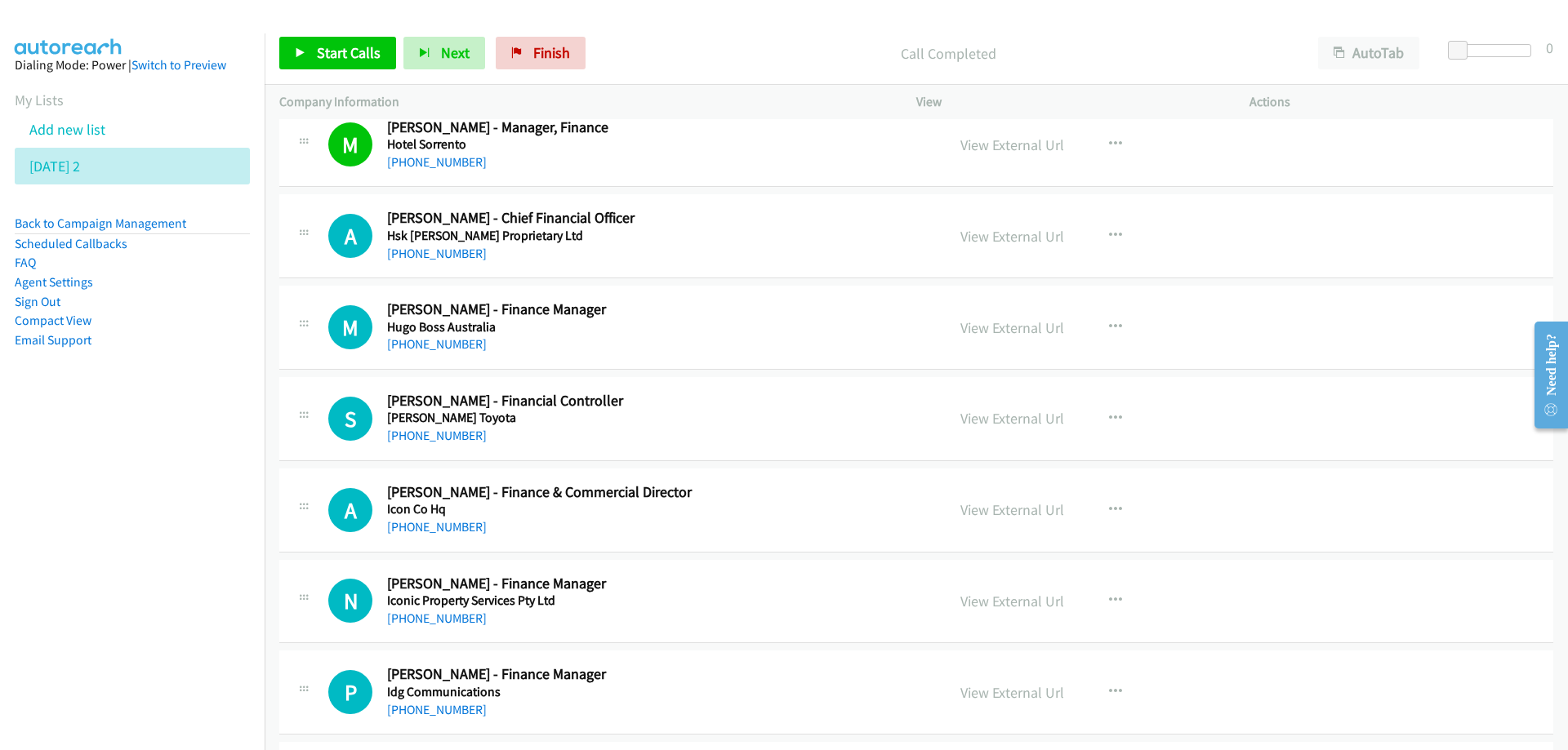
scroll to position [11839, 0]
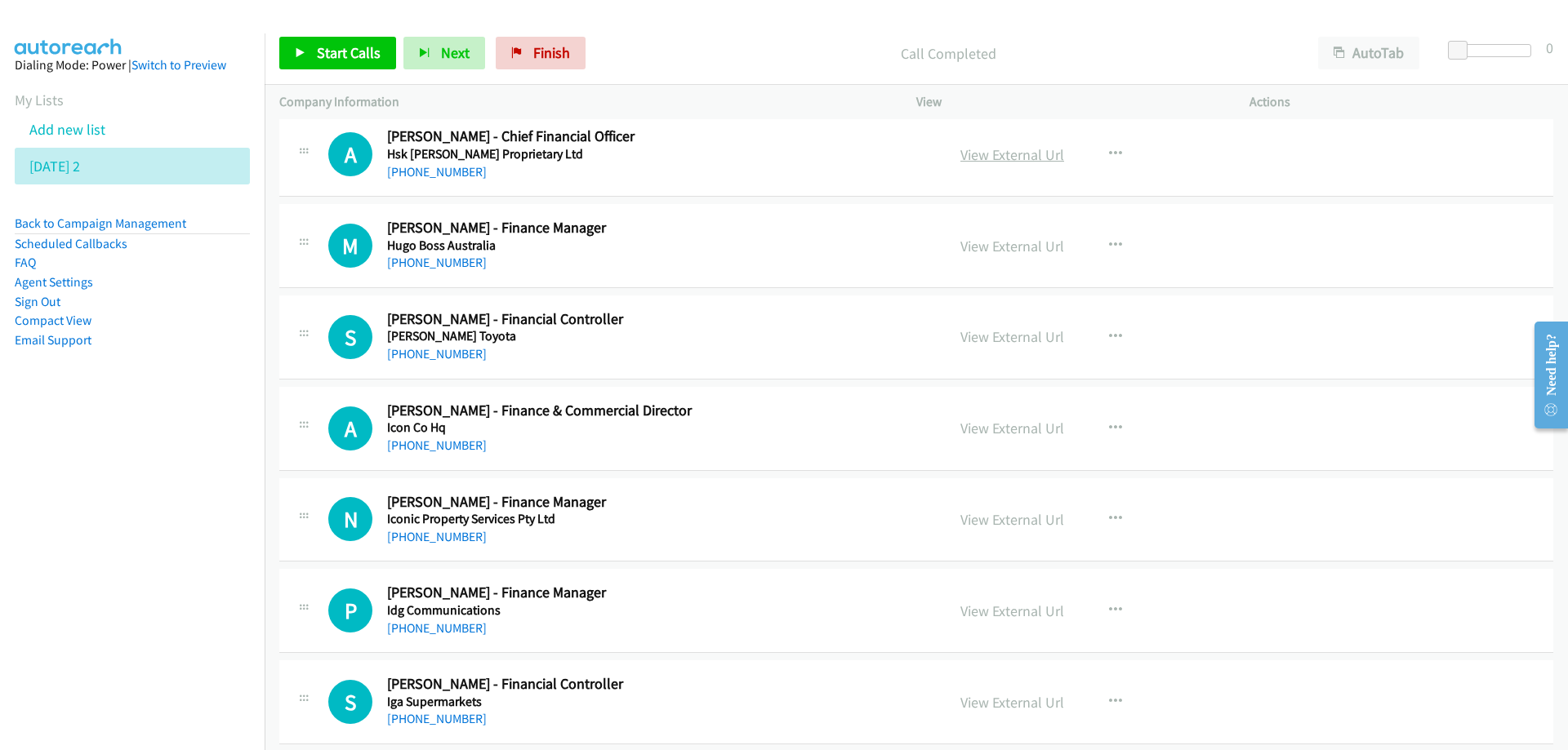
drag, startPoint x: 767, startPoint y: 153, endPoint x: 968, endPoint y: 150, distance: 201.0
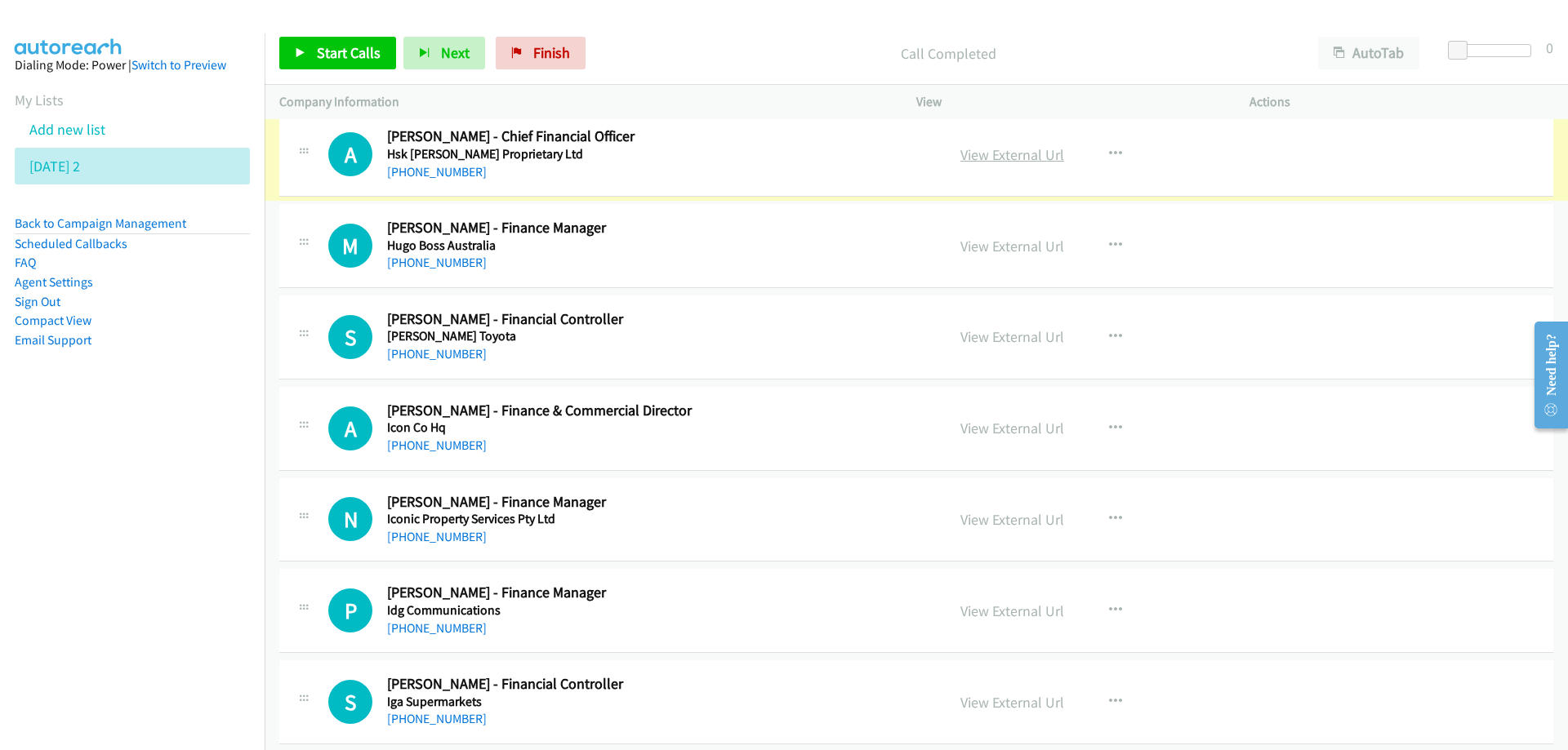
click at [970, 153] on link "View External Url" at bounding box center [1012, 154] width 104 height 19
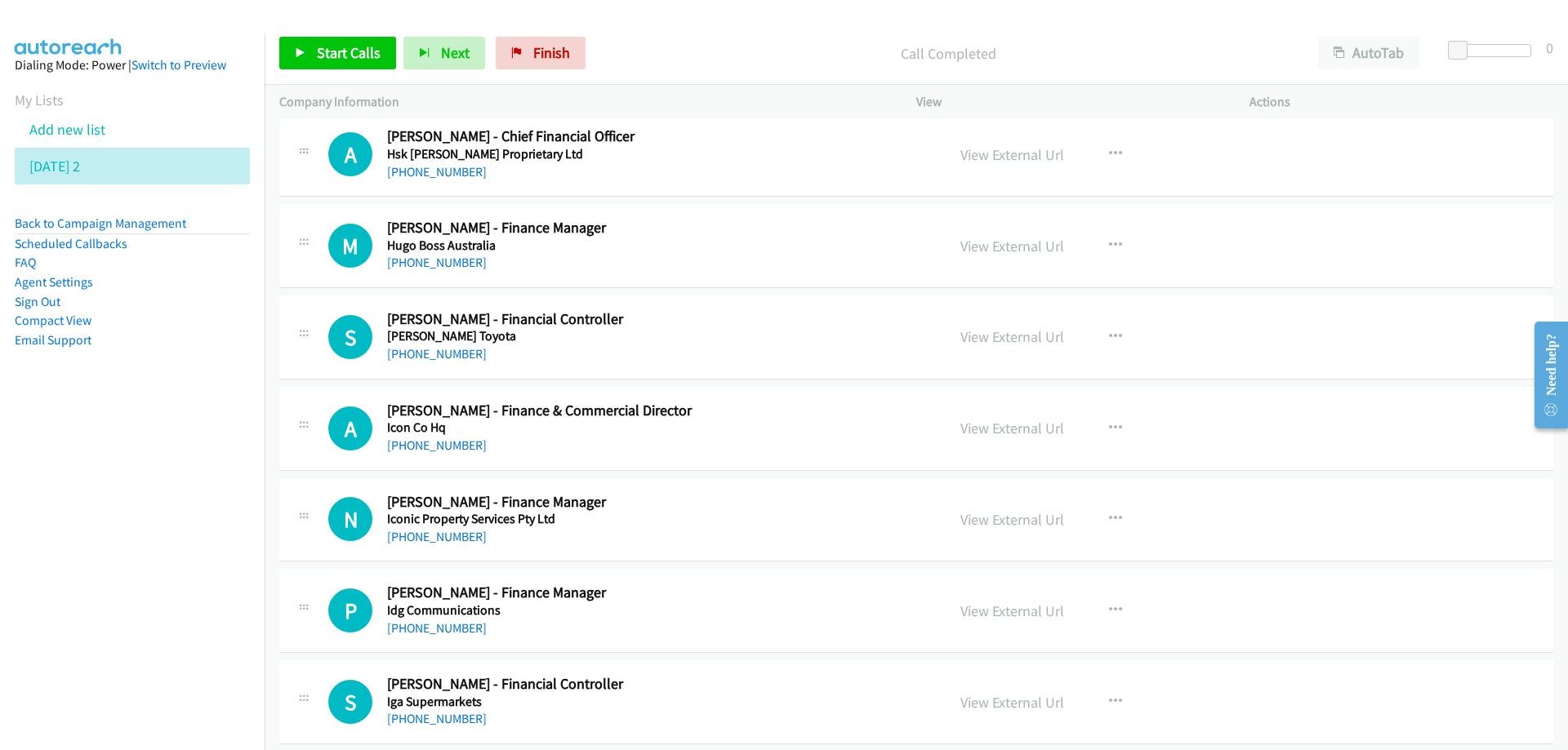
click at [749, 258] on div "[PHONE_NUMBER]" at bounding box center [656, 263] width 539 height 20
click at [1004, 242] on link "View External Url" at bounding box center [1012, 246] width 104 height 19
